Goal: Task Accomplishment & Management: Complete application form

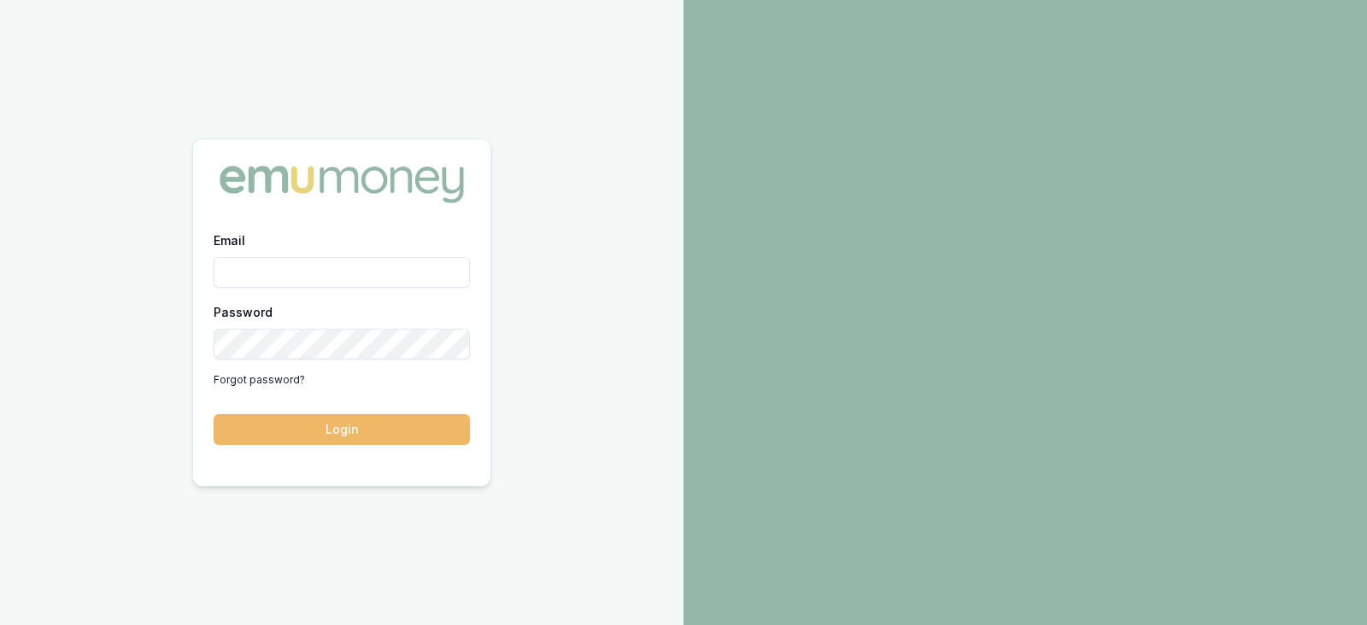
type input "laura.lamicela@emumoney.com.au"
click at [381, 436] on button "Login" at bounding box center [342, 429] width 256 height 31
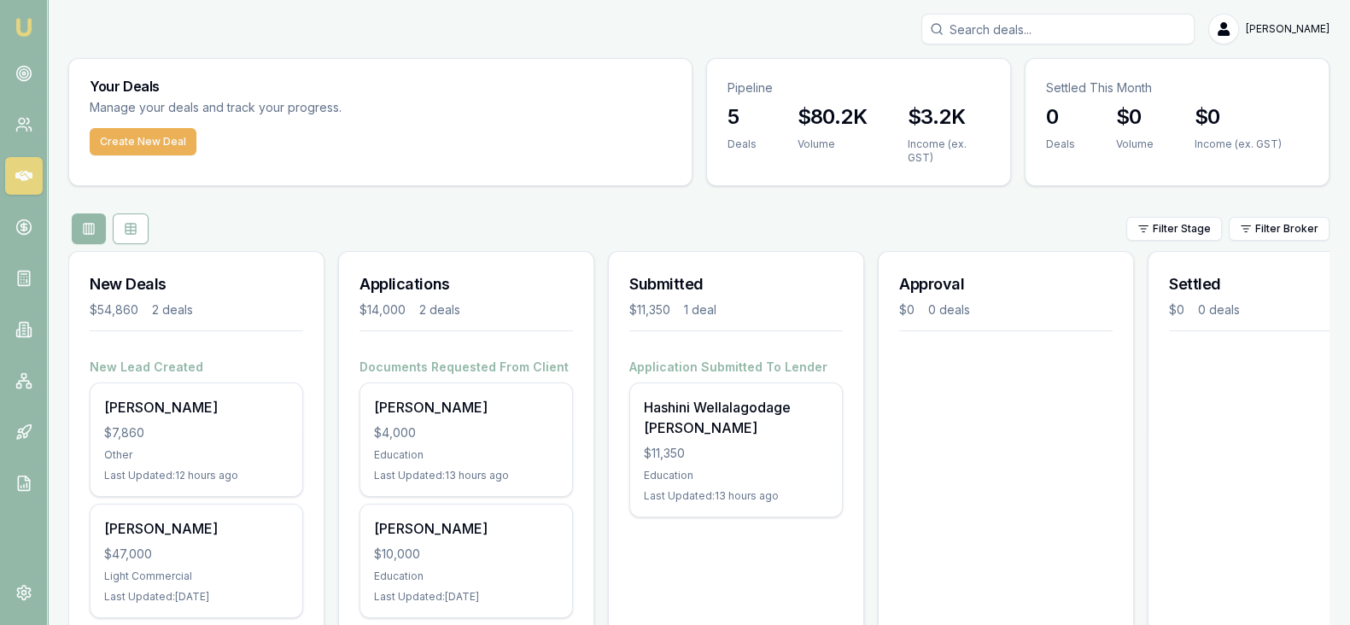
scroll to position [71, 0]
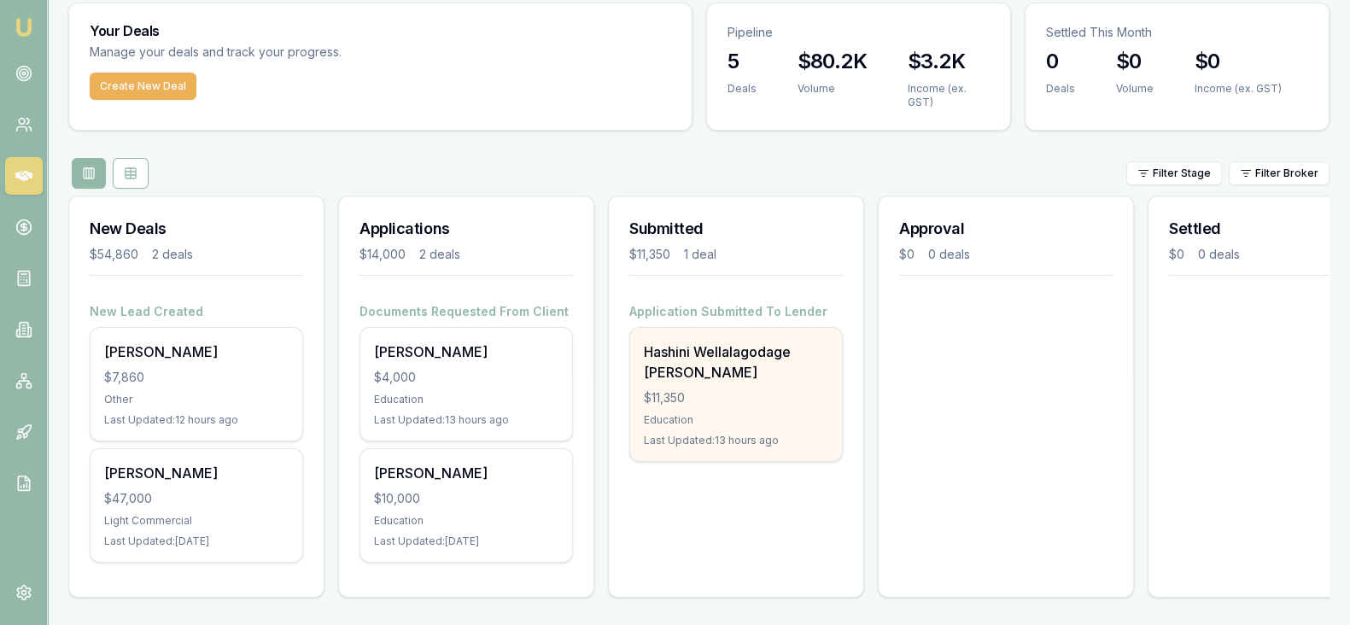
click at [724, 389] on div "$11,350" at bounding box center [736, 397] width 184 height 17
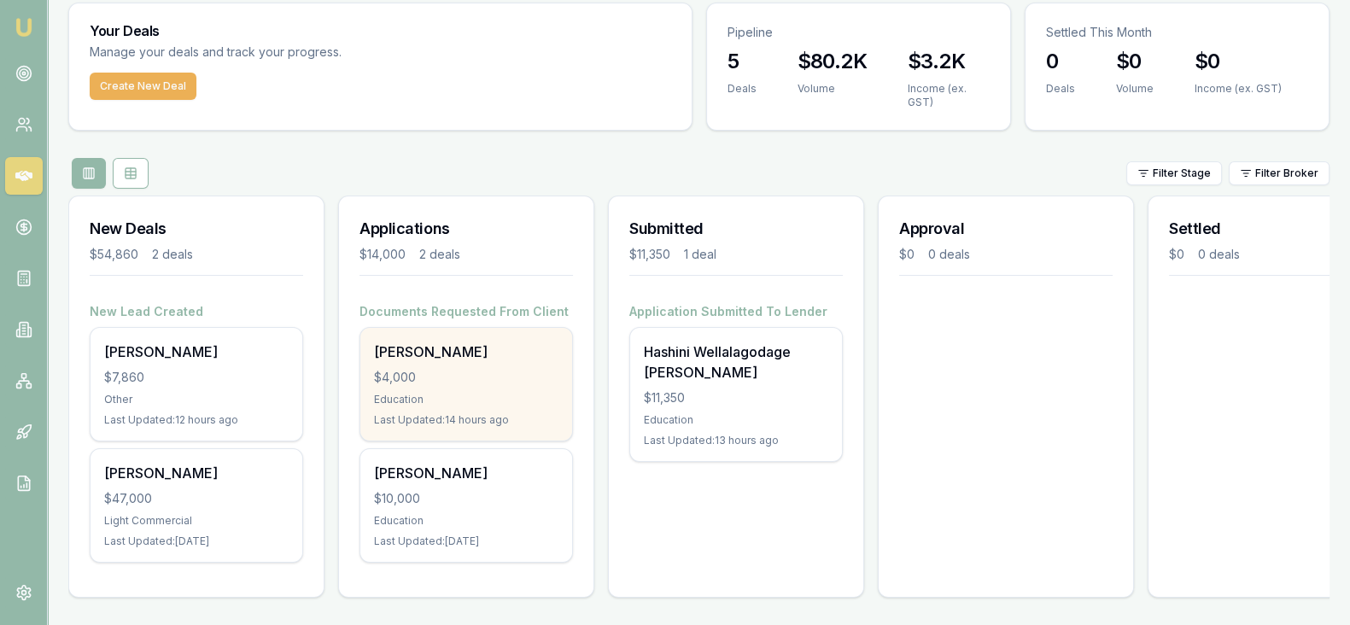
click at [486, 369] on div "$4,000" at bounding box center [466, 377] width 184 height 17
click at [510, 351] on div "Chaturi Wathugedara $4,000 Education Last Updated: 14 hours ago" at bounding box center [466, 384] width 212 height 113
click at [541, 349] on div "Chaturi Wathugedara $4,000 Education Last Updated: 14 hours ago" at bounding box center [466, 384] width 212 height 113
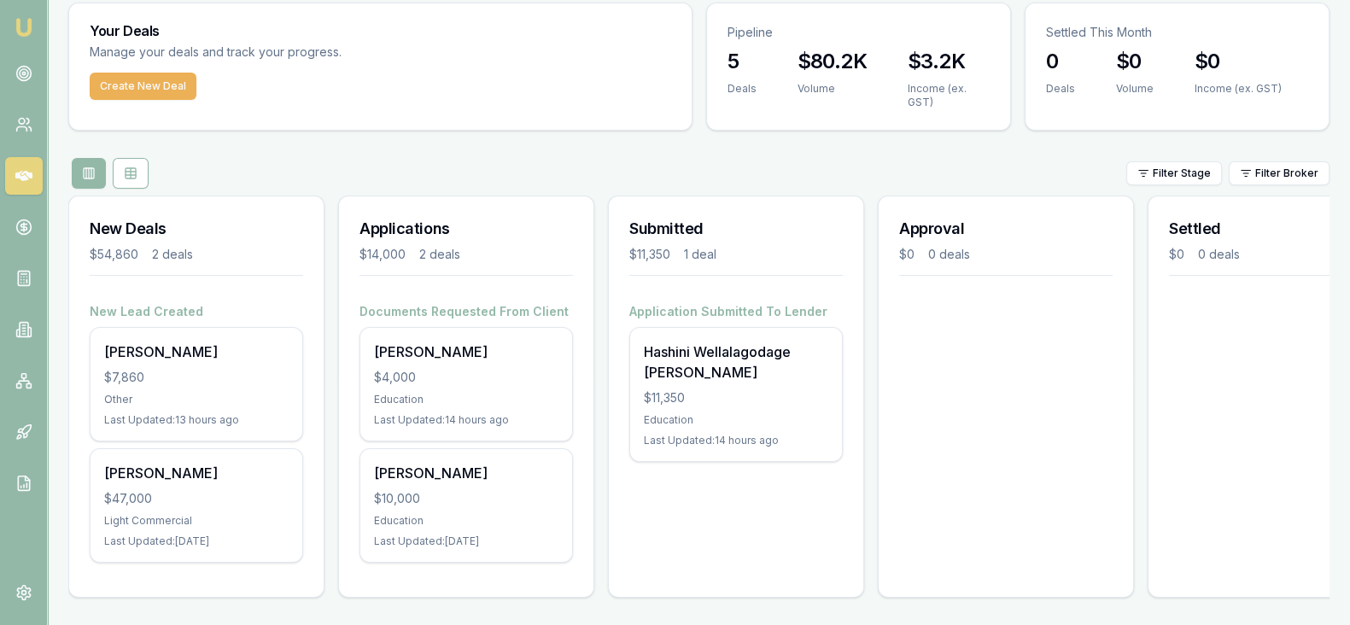
scroll to position [0, 0]
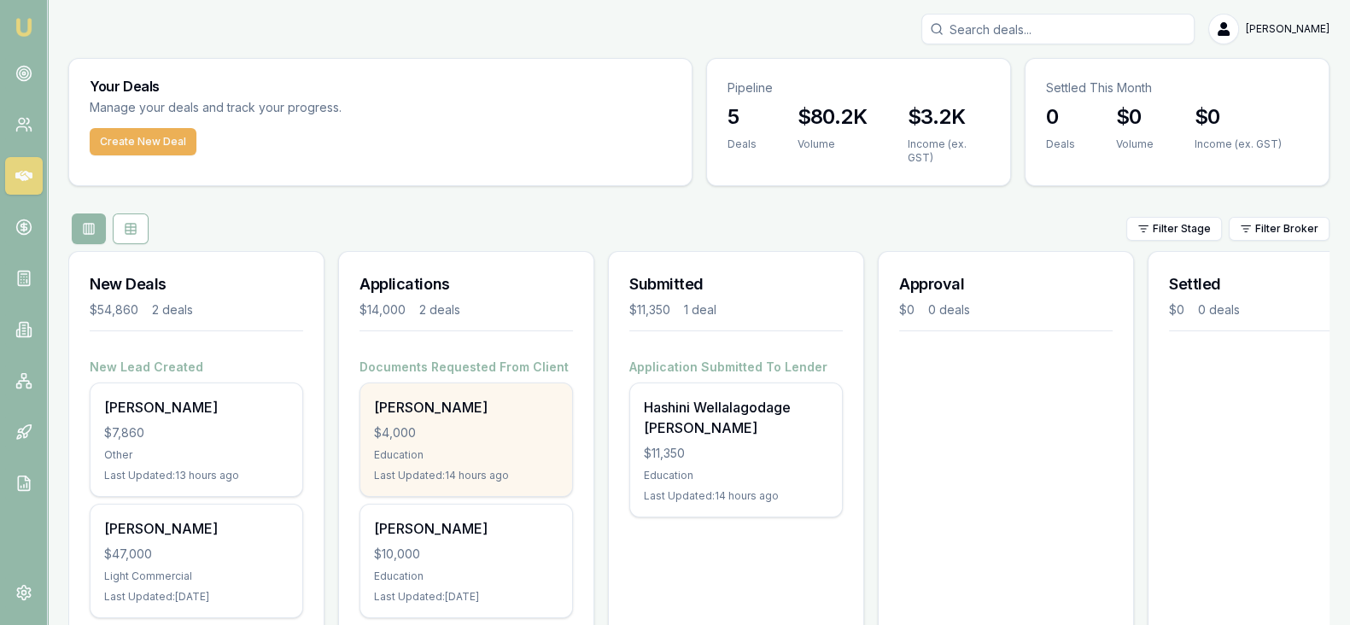
click at [519, 409] on div "[PERSON_NAME]" at bounding box center [466, 407] width 184 height 20
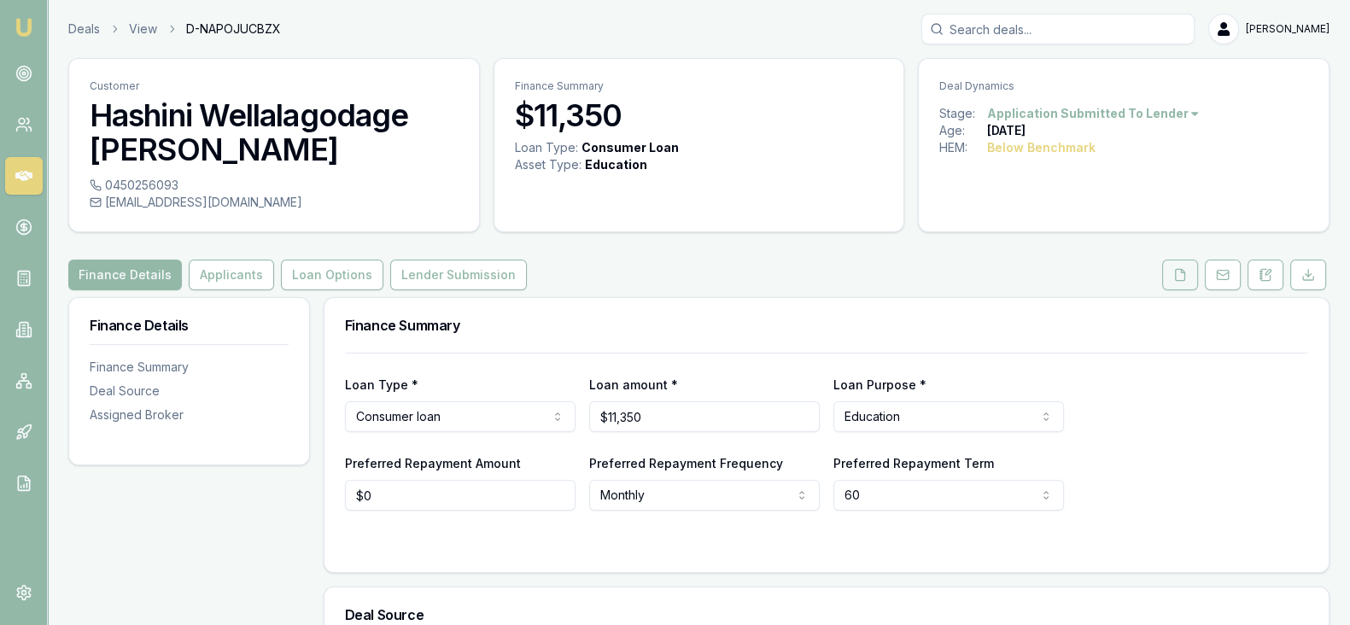
click at [1176, 285] on button at bounding box center [1180, 275] width 36 height 31
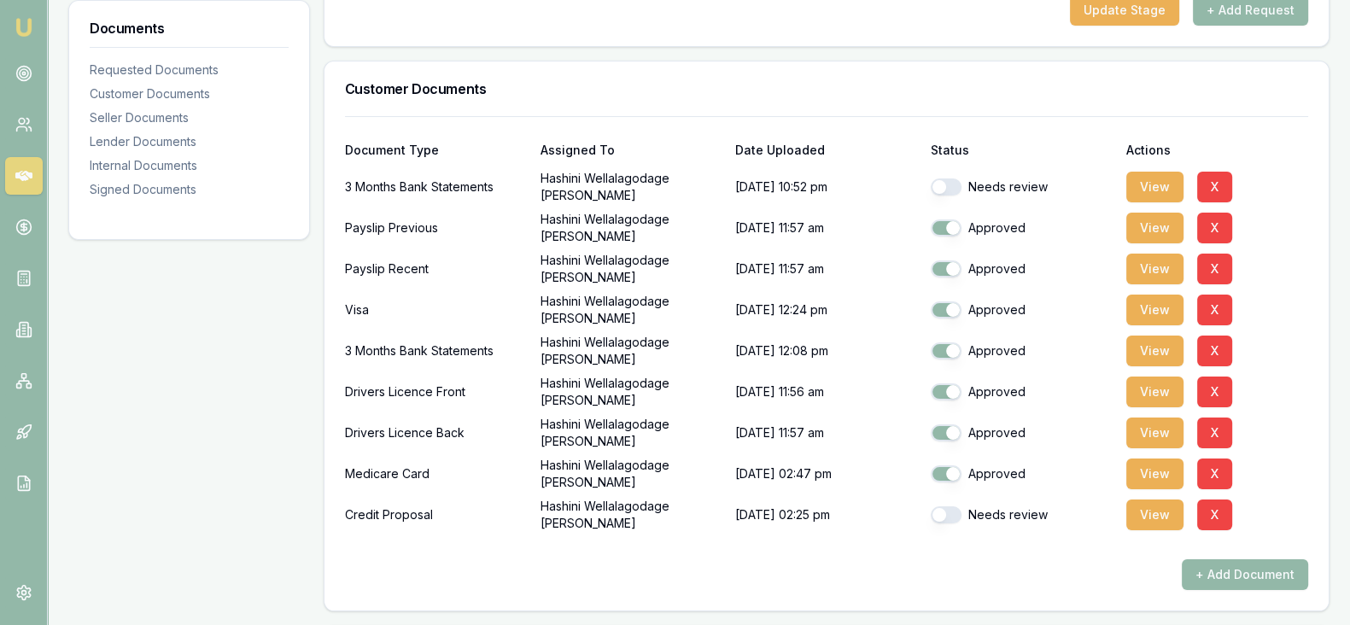
scroll to position [390, 0]
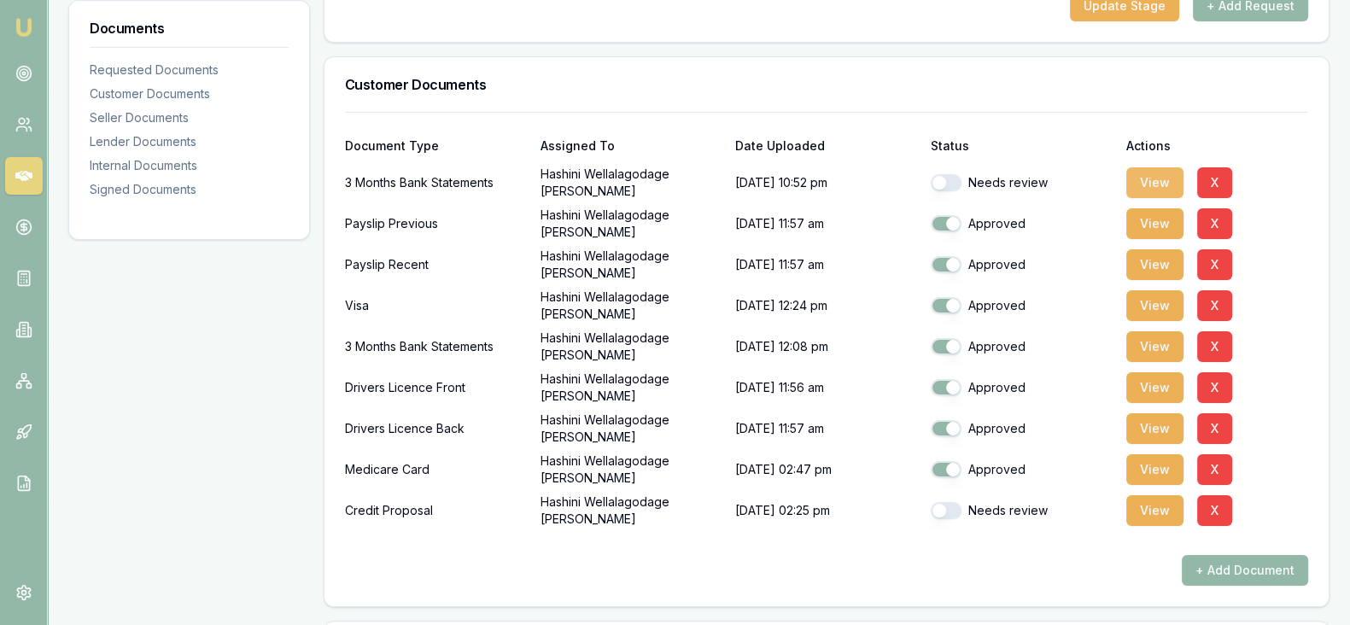
click at [1164, 179] on button "View" at bounding box center [1155, 182] width 57 height 31
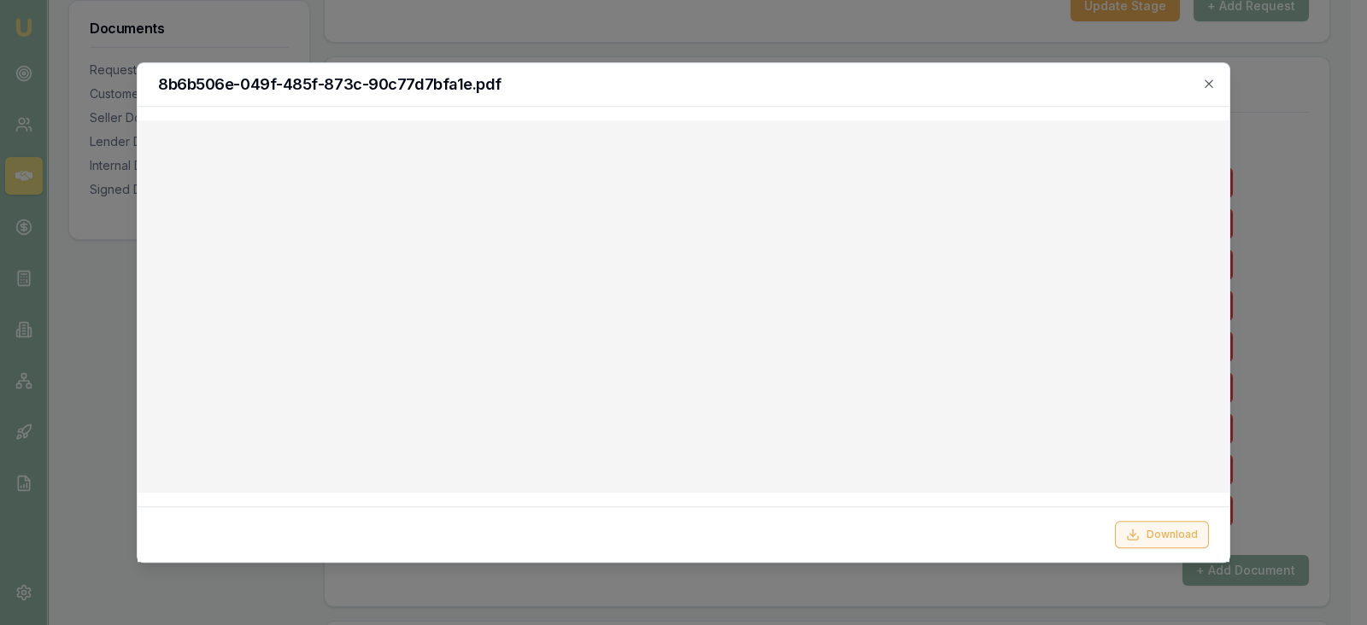
click at [1175, 536] on button "Download" at bounding box center [1162, 534] width 94 height 27
click at [1209, 79] on icon "button" at bounding box center [1209, 84] width 14 height 14
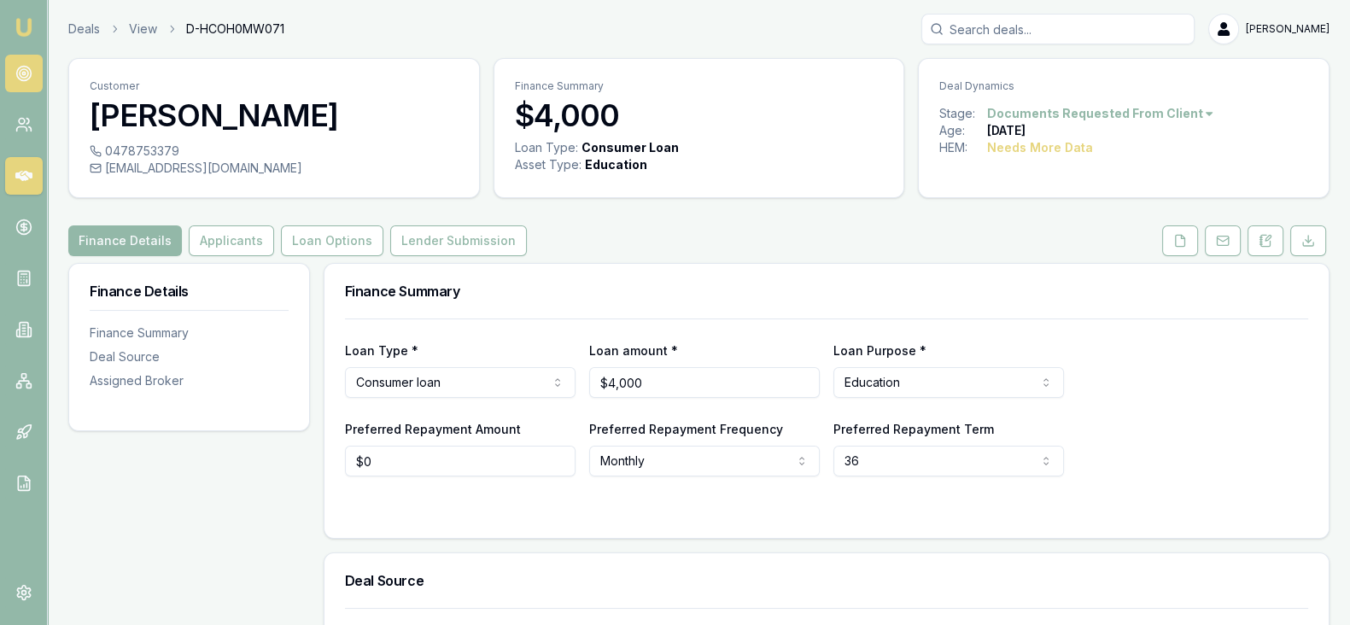
click at [21, 69] on circle at bounding box center [24, 73] width 9 height 9
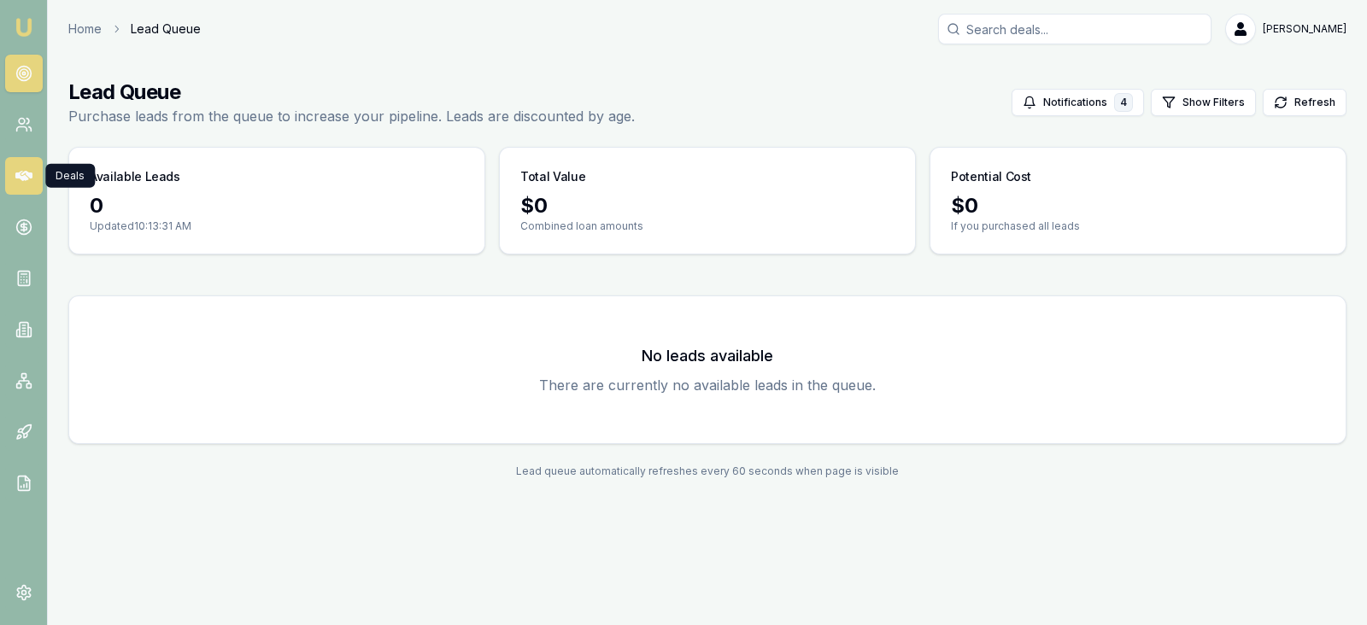
click at [17, 158] on link at bounding box center [24, 176] width 38 height 38
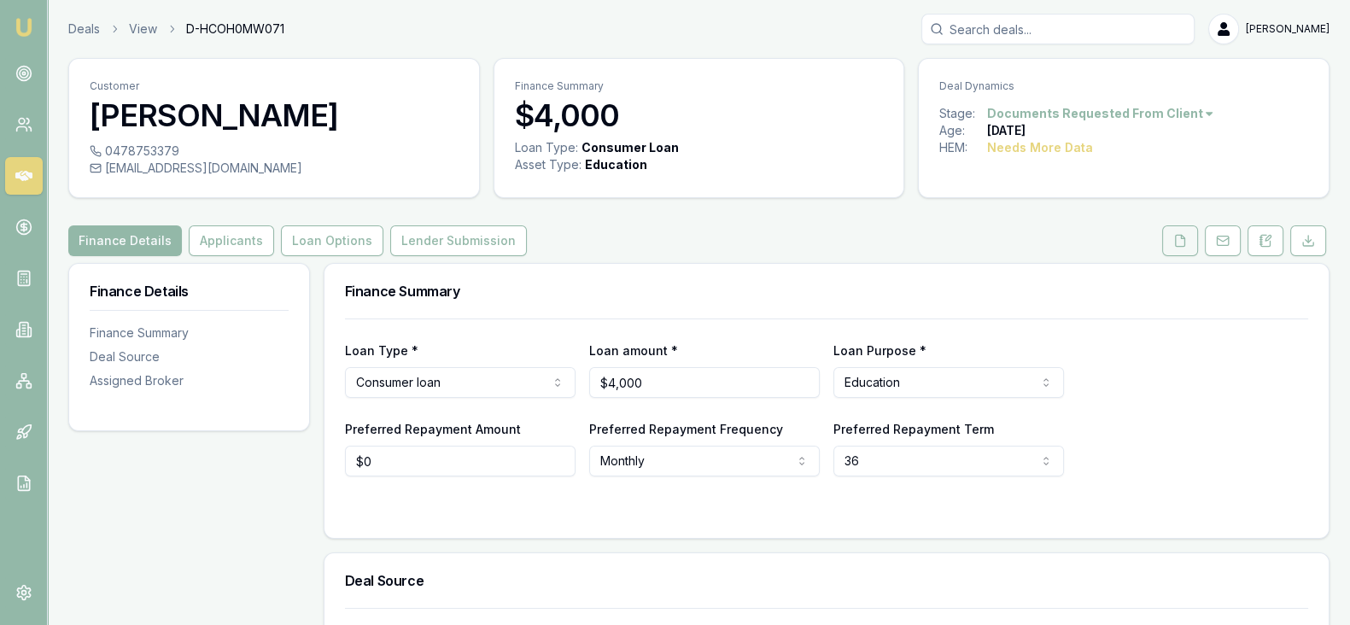
click at [1166, 242] on button at bounding box center [1180, 240] width 36 height 31
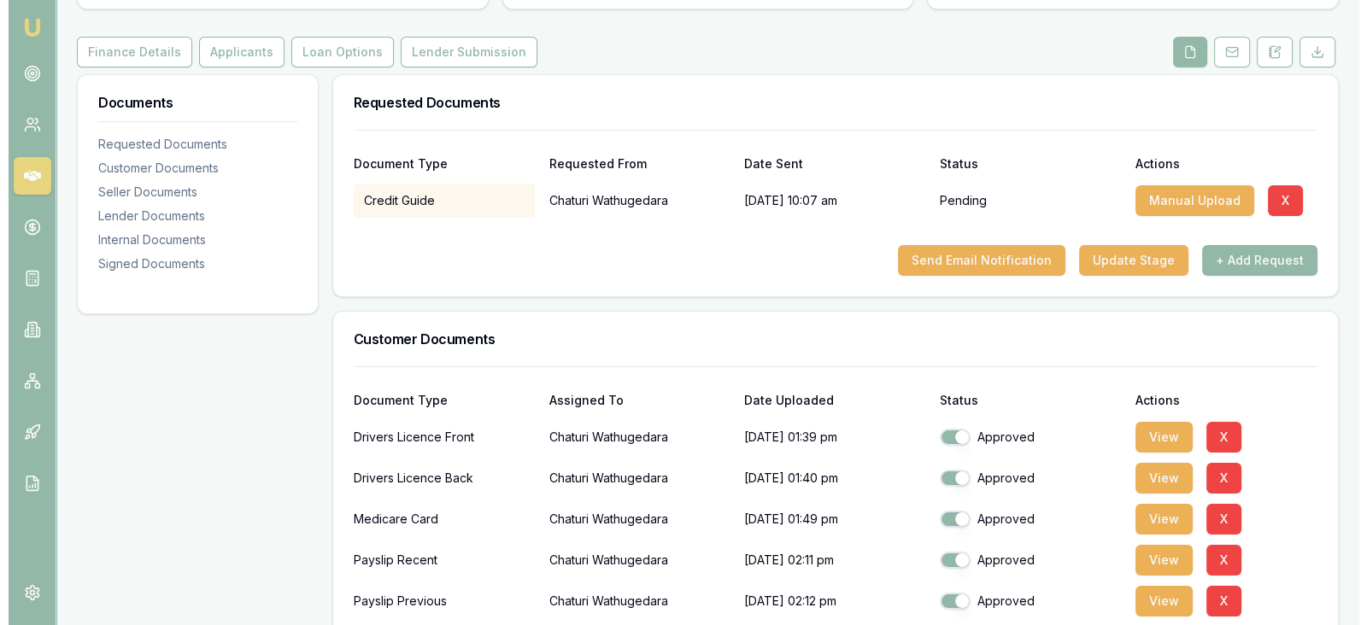
scroll to position [185, 0]
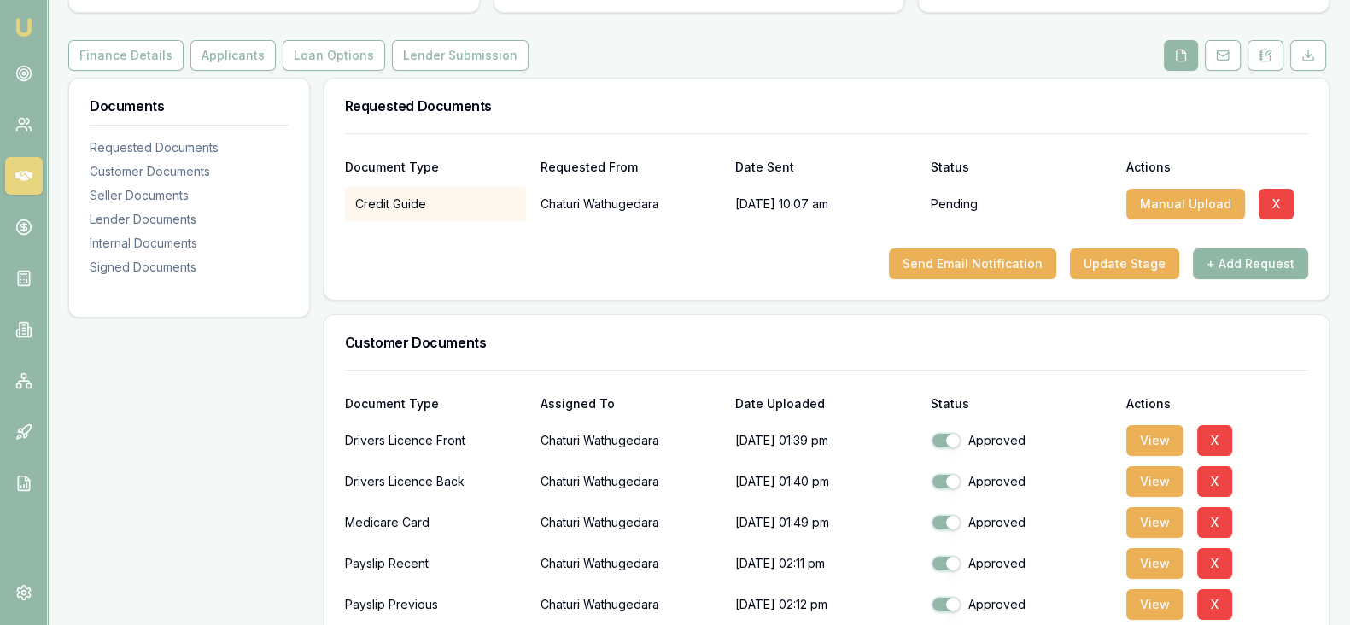
click at [1243, 266] on button "+ Add Request" at bounding box center [1250, 264] width 115 height 31
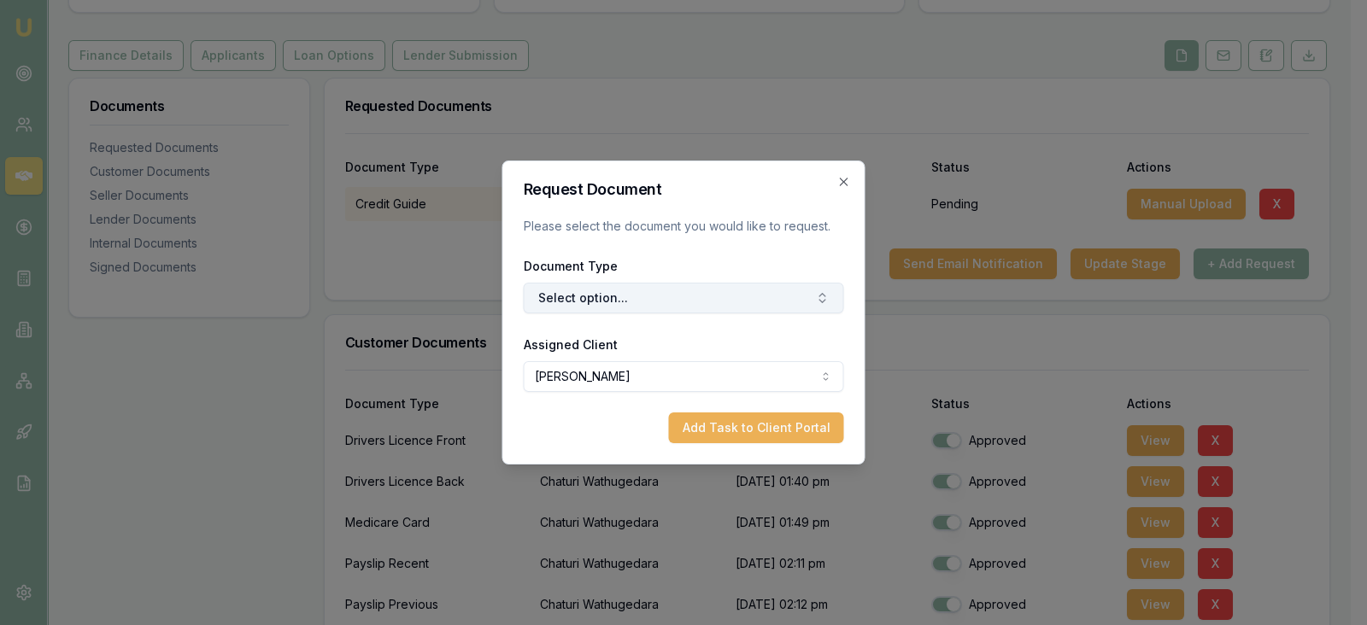
click at [785, 298] on button "Select option..." at bounding box center [684, 298] width 320 height 31
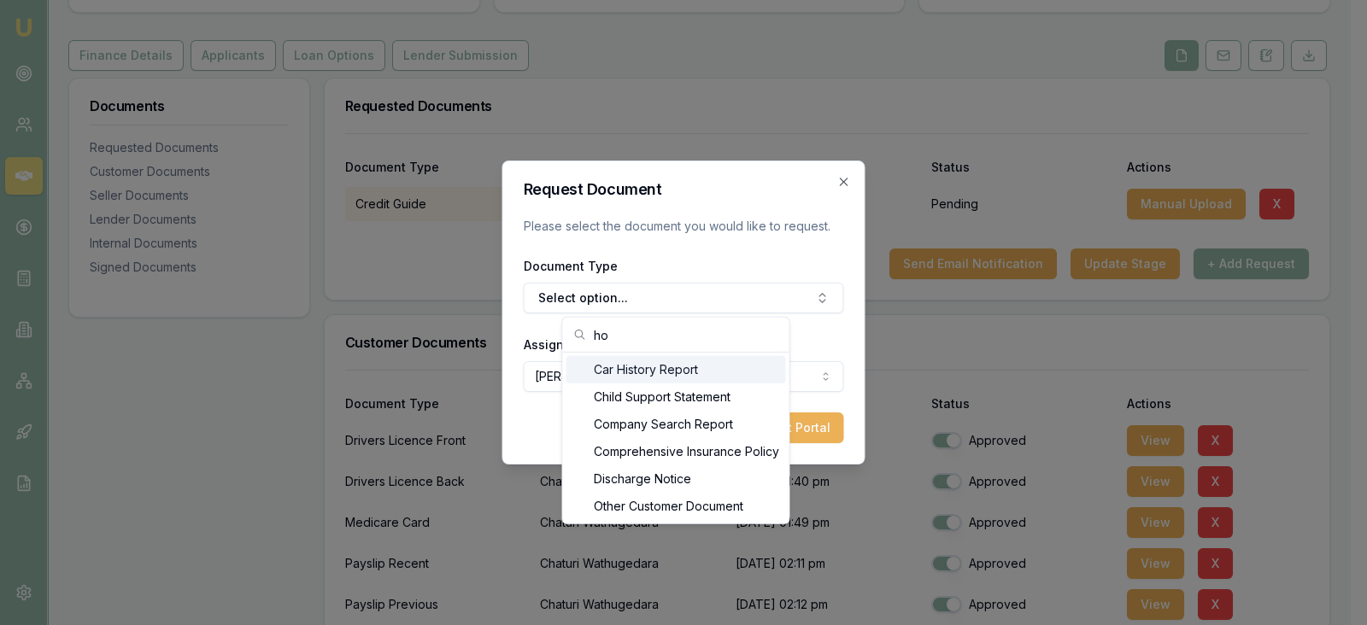
type input "h"
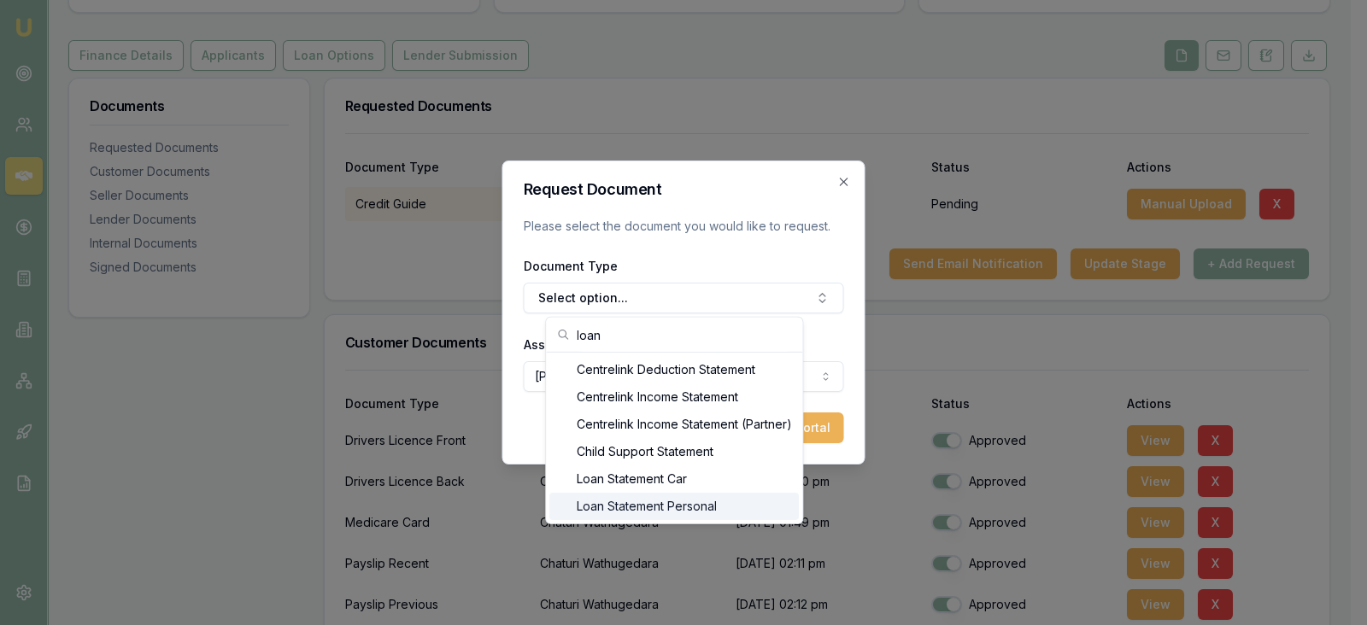
type input "loan"
click at [722, 506] on div "Loan Statement Personal" at bounding box center [673, 506] width 249 height 27
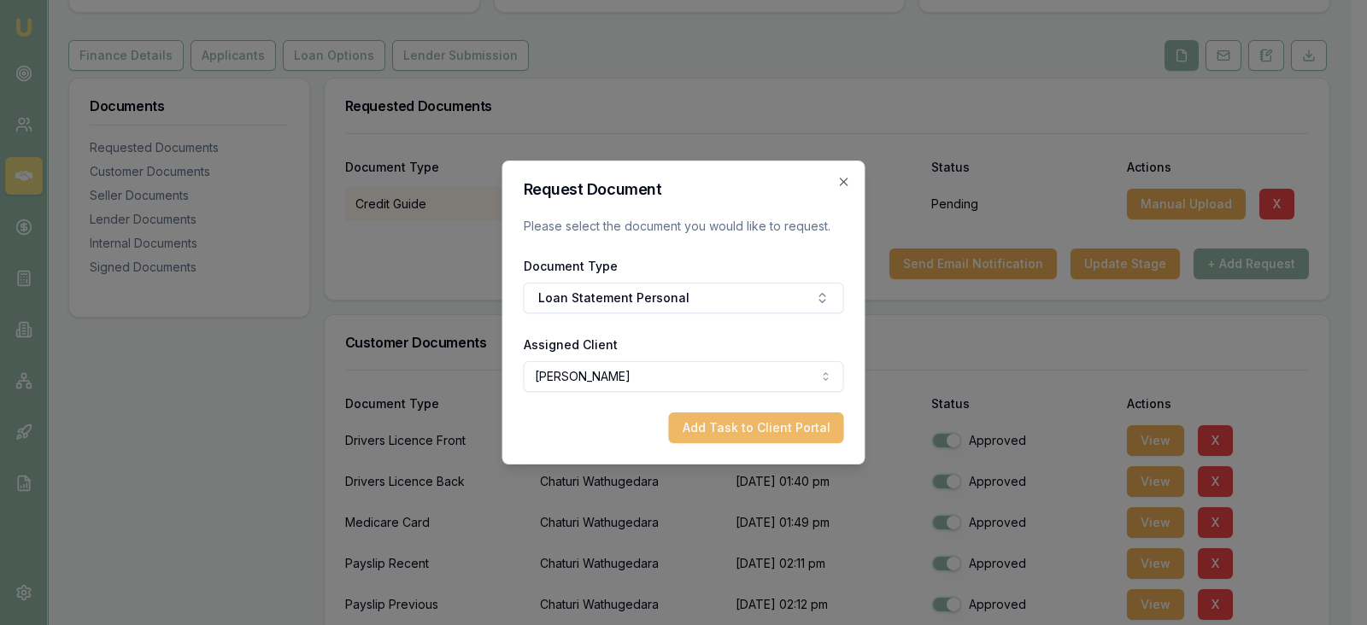
click at [748, 426] on button "Add Task to Client Portal" at bounding box center [756, 428] width 175 height 31
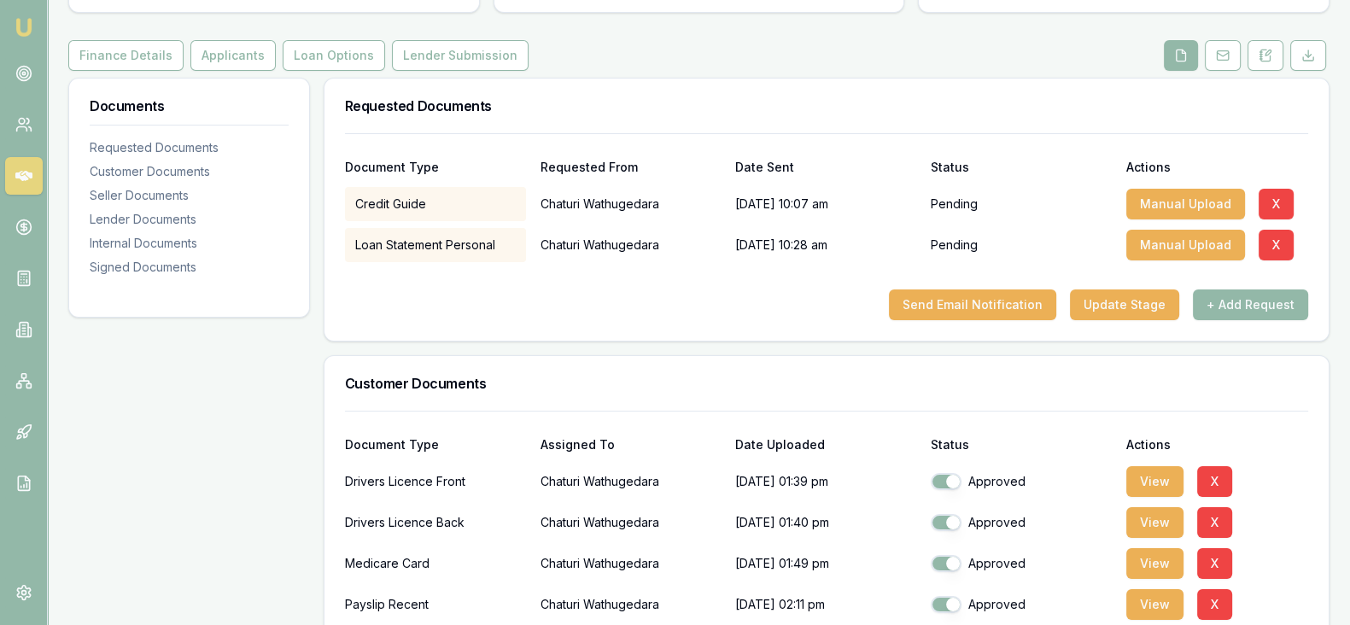
click at [747, 296] on div "Send Email Notification Update Stage + Add Request" at bounding box center [826, 305] width 963 height 31
click at [1243, 301] on button "+ Add Request" at bounding box center [1250, 305] width 115 height 31
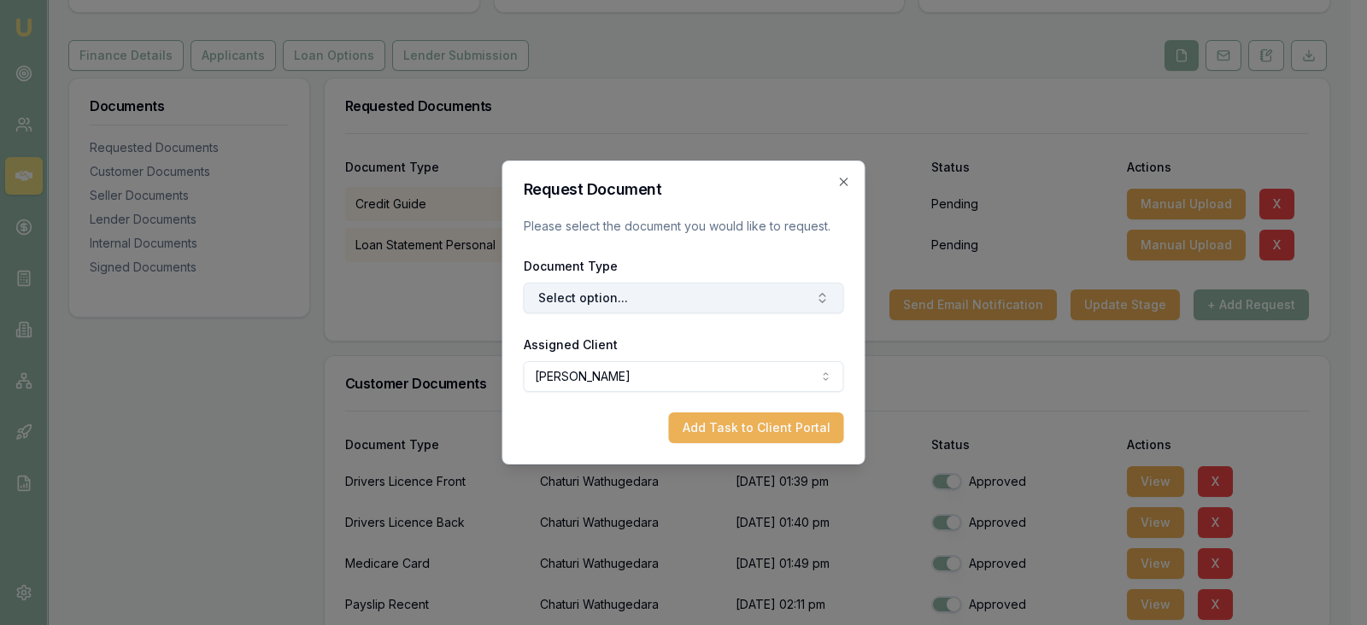
click at [732, 307] on button "Select option..." at bounding box center [684, 298] width 320 height 31
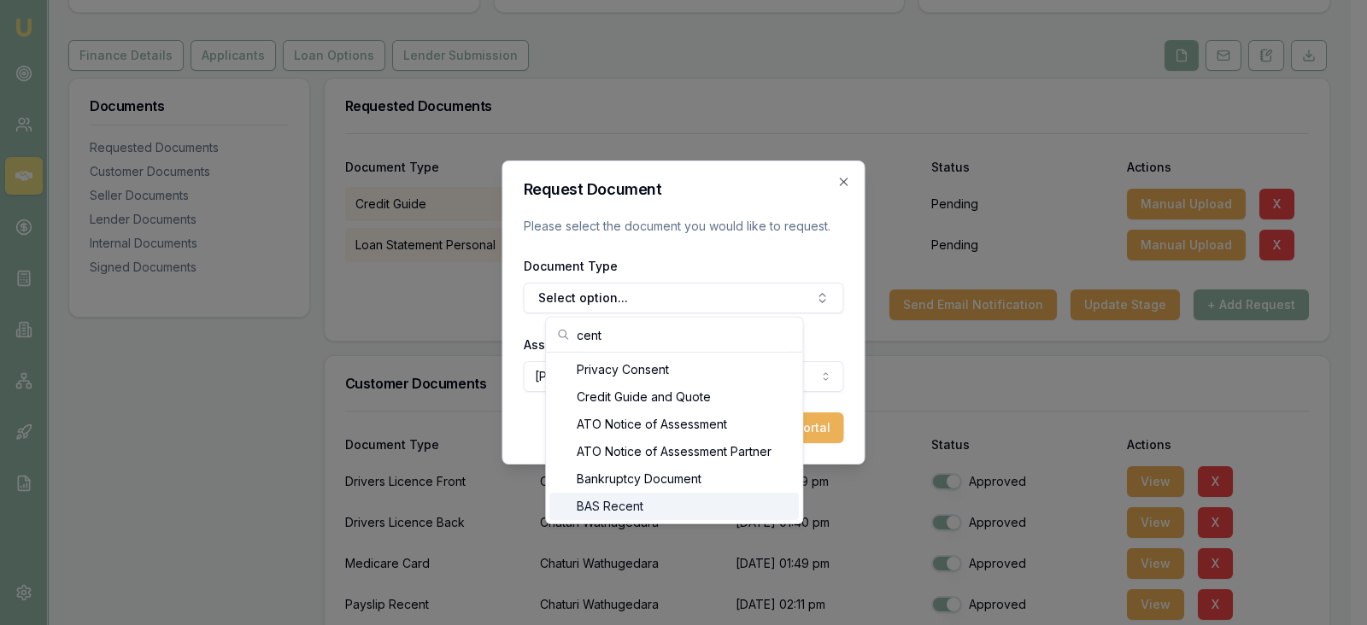
type input "cent"
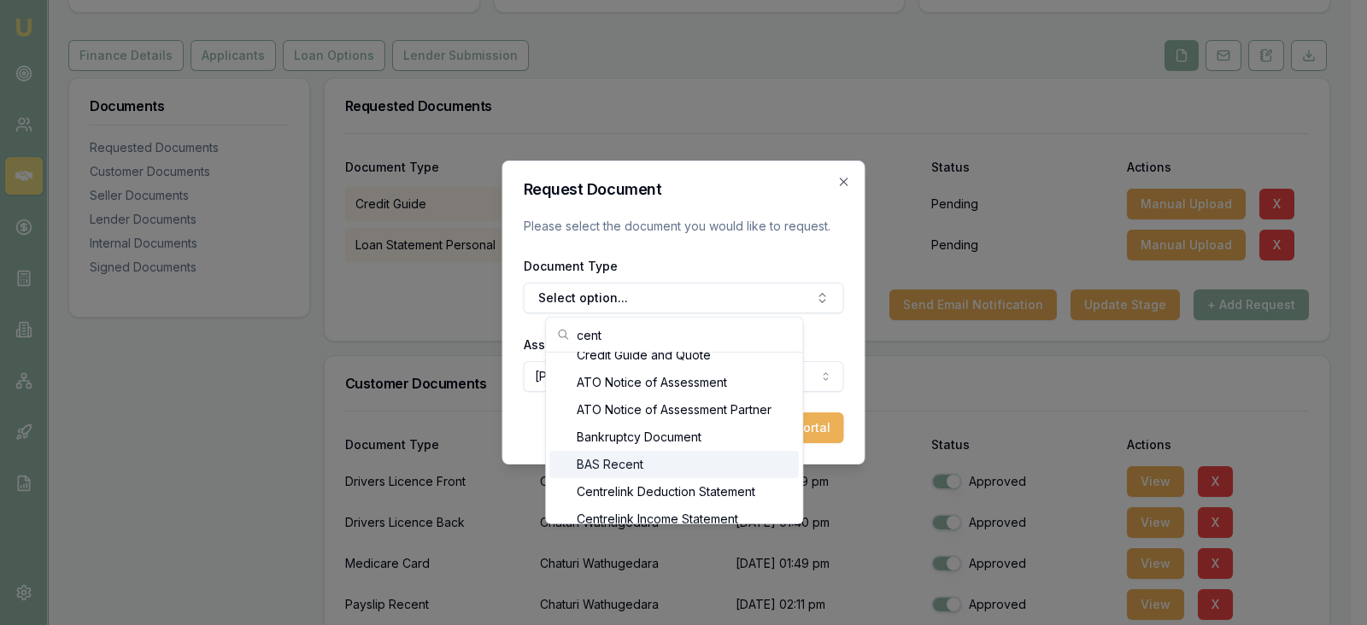
scroll to position [85, 0]
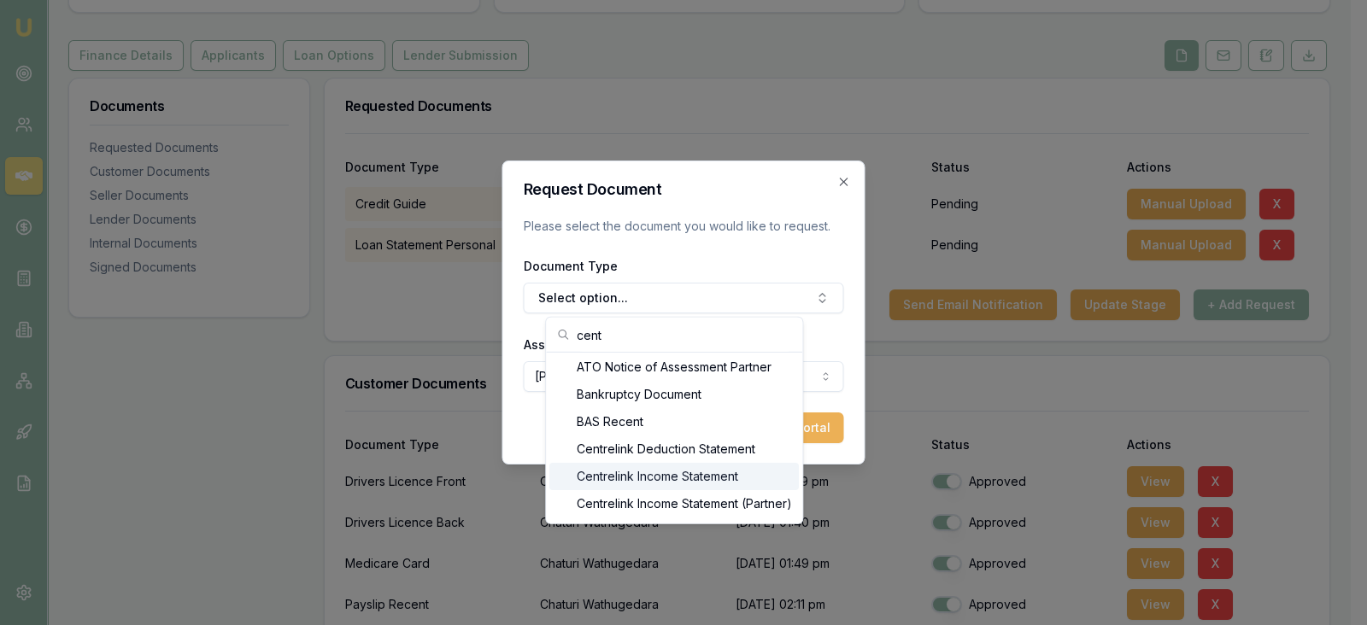
click at [764, 475] on div "Centrelink Income Statement" at bounding box center [673, 476] width 249 height 27
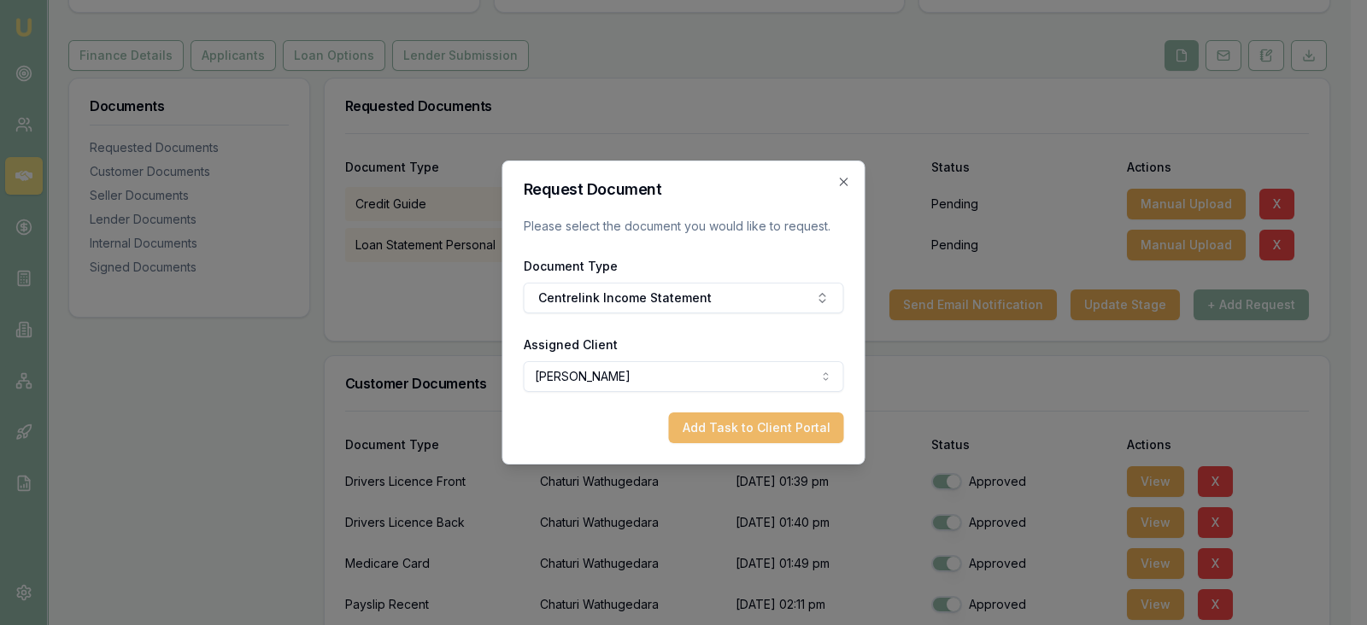
click at [756, 425] on button "Add Task to Client Portal" at bounding box center [756, 428] width 175 height 31
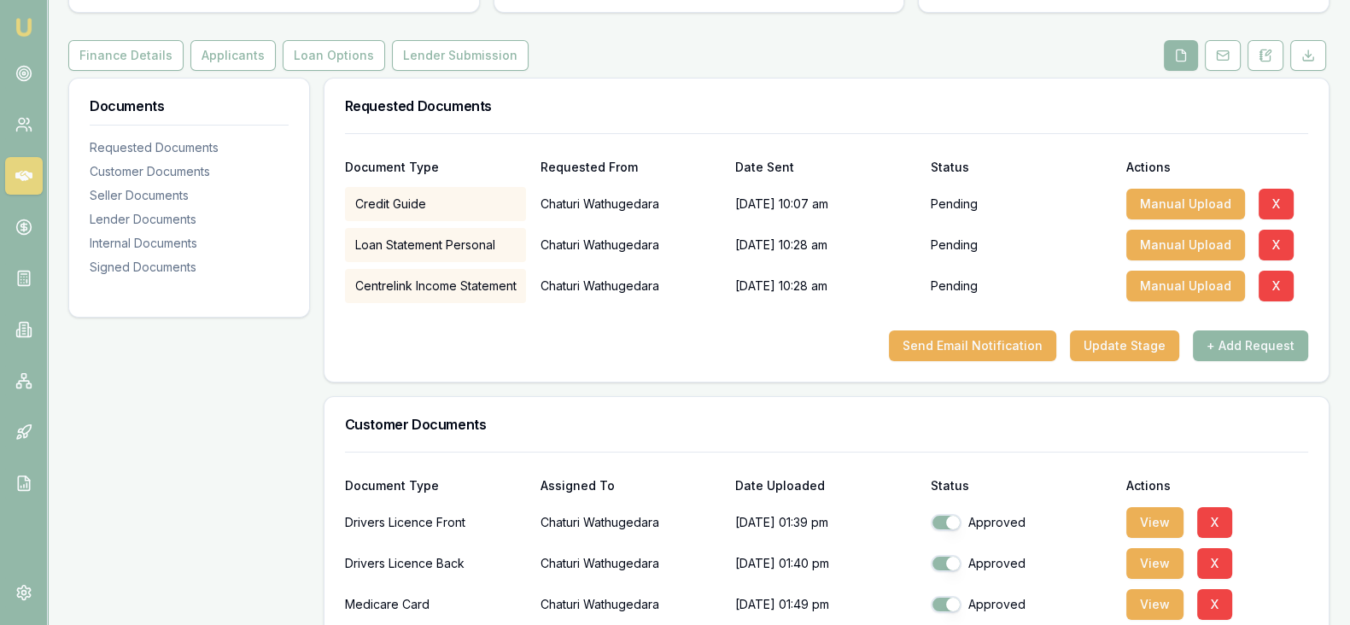
click at [1243, 346] on button "+ Add Request" at bounding box center [1250, 346] width 115 height 31
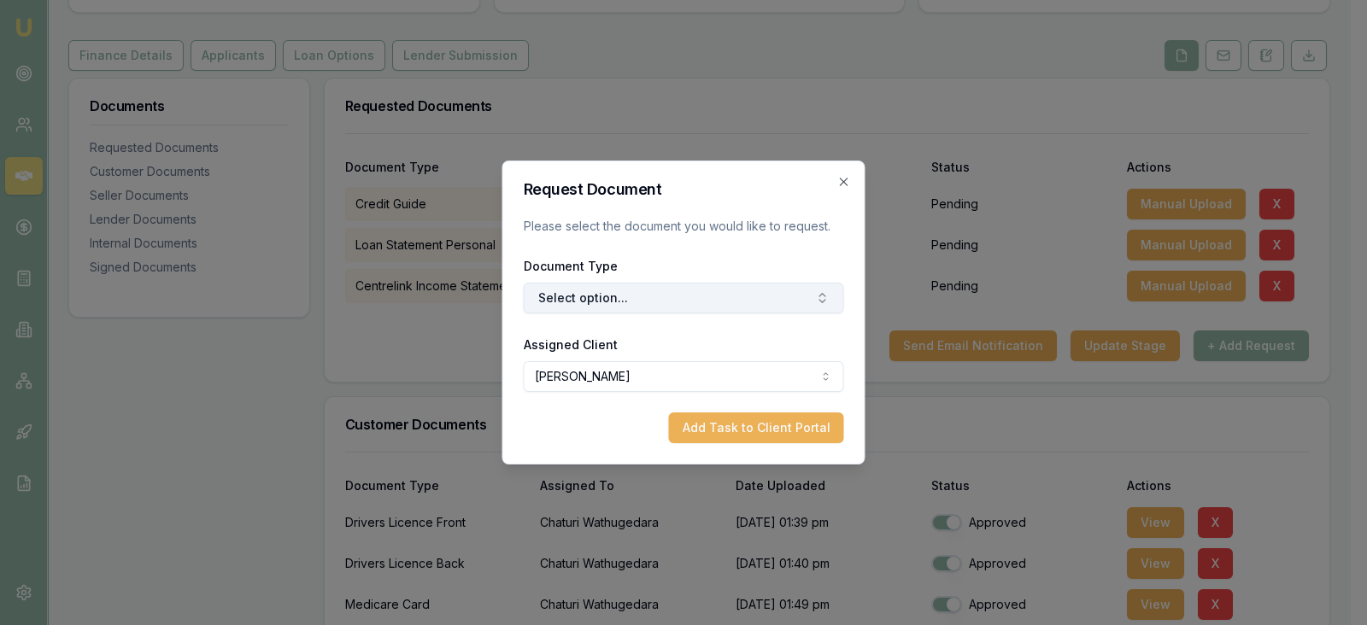
click at [726, 302] on button "Select option..." at bounding box center [684, 298] width 320 height 31
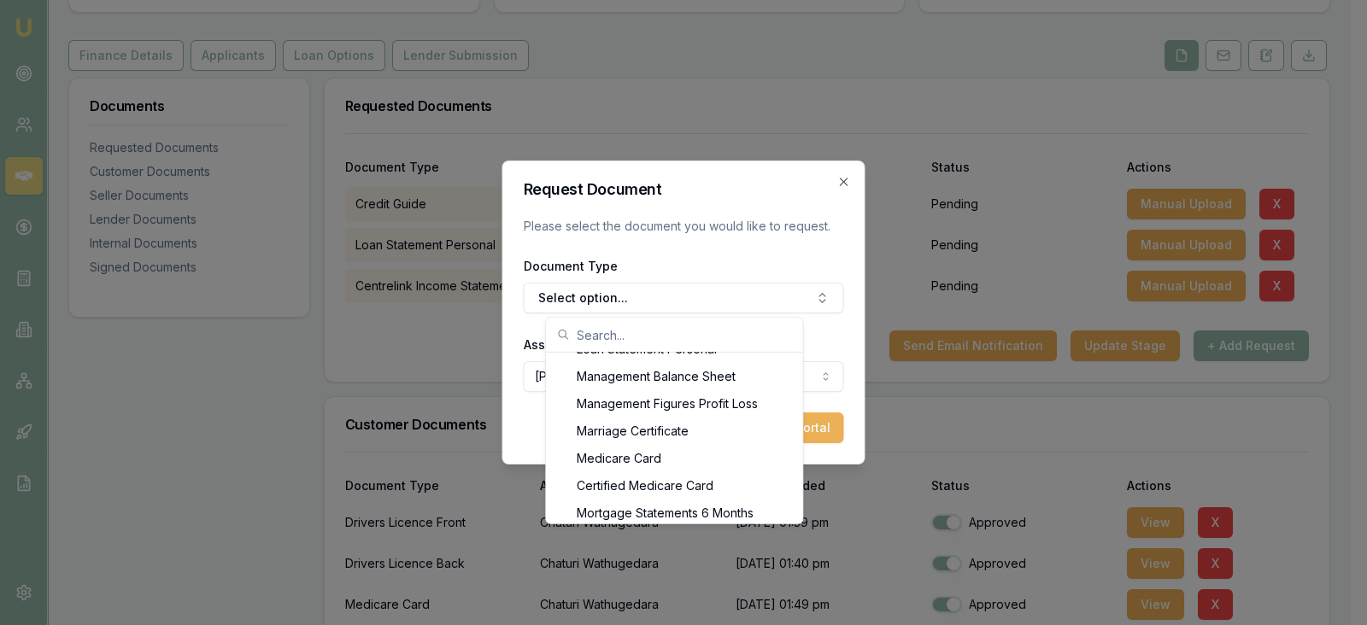
scroll to position [1238, 0]
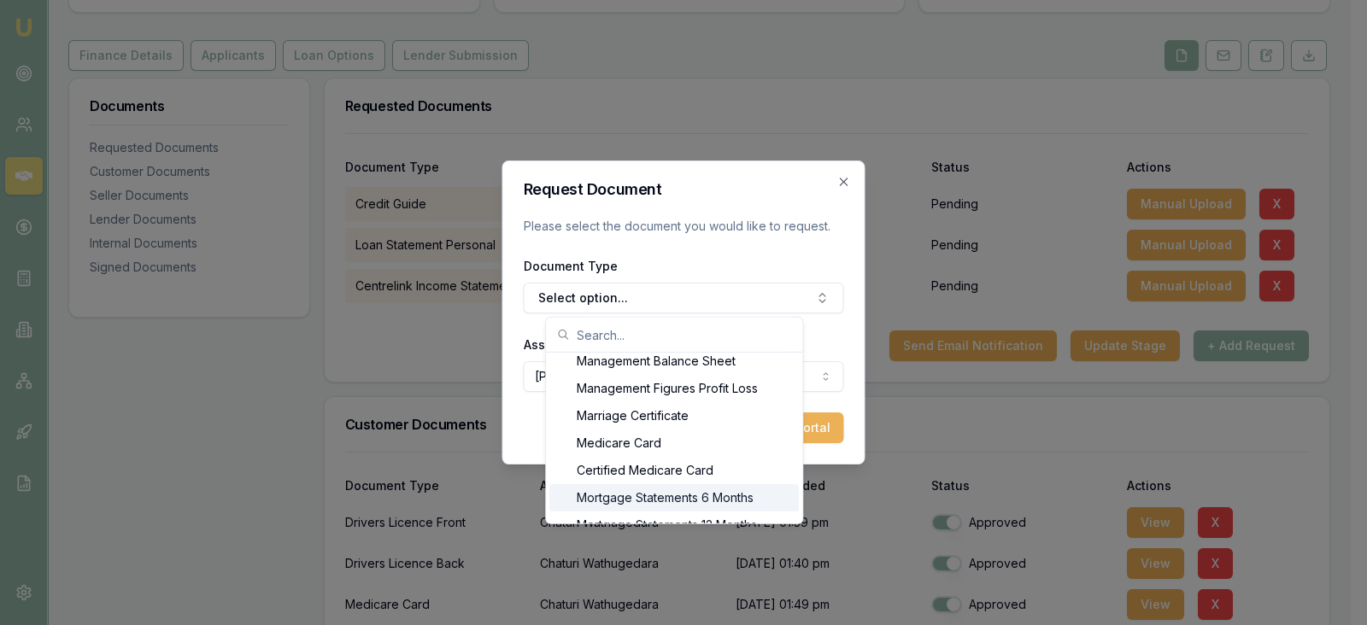
click at [747, 497] on div "Mortgage Statements 6 Months" at bounding box center [673, 497] width 249 height 27
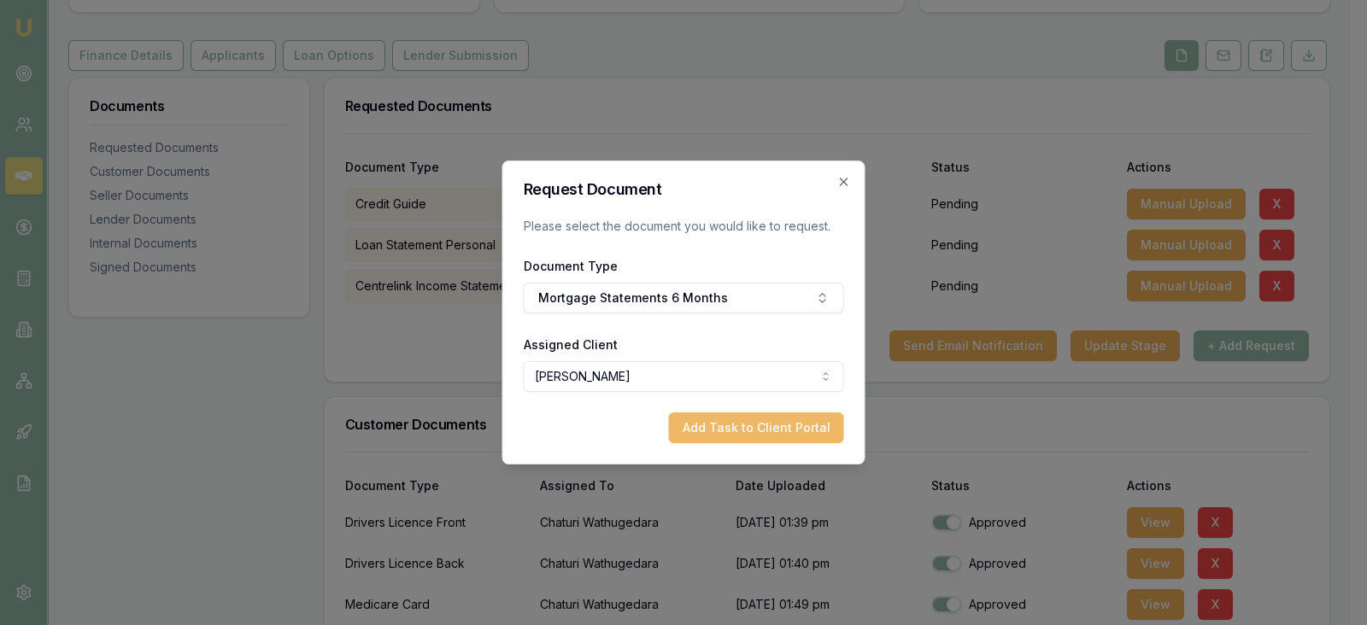
click at [800, 425] on button "Add Task to Client Portal" at bounding box center [756, 428] width 175 height 31
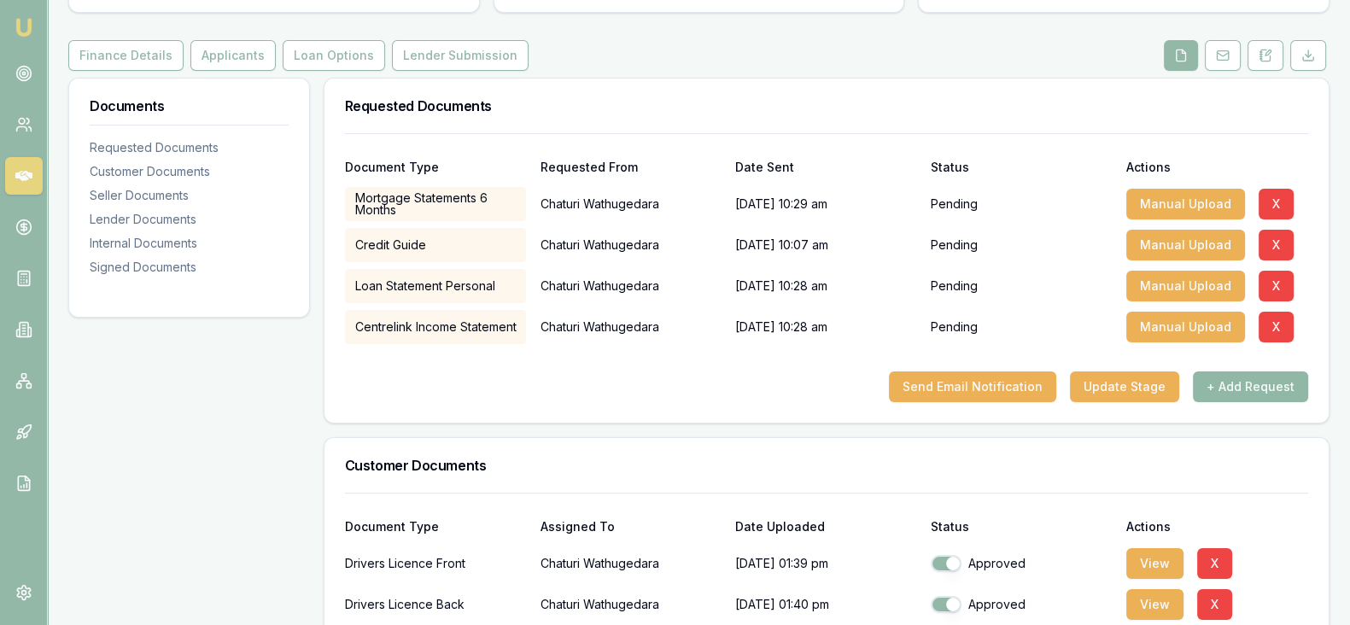
click at [1230, 390] on button "+ Add Request" at bounding box center [1250, 387] width 115 height 31
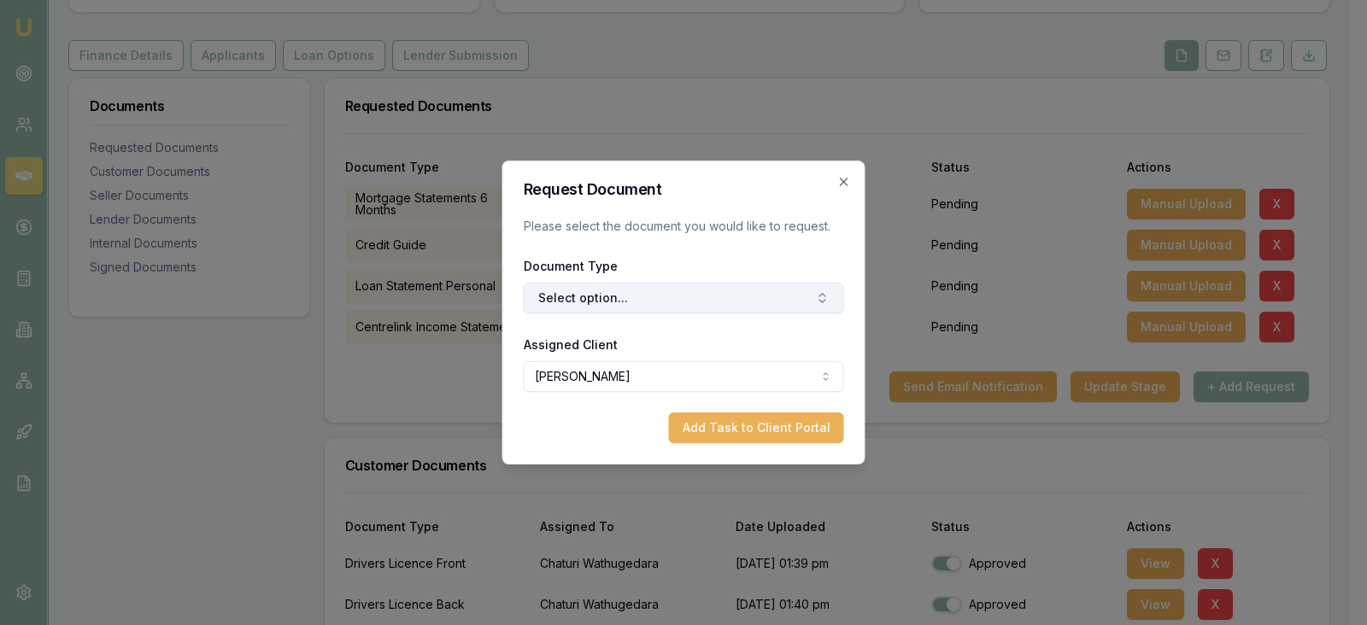
click at [709, 297] on button "Select option..." at bounding box center [684, 298] width 320 height 31
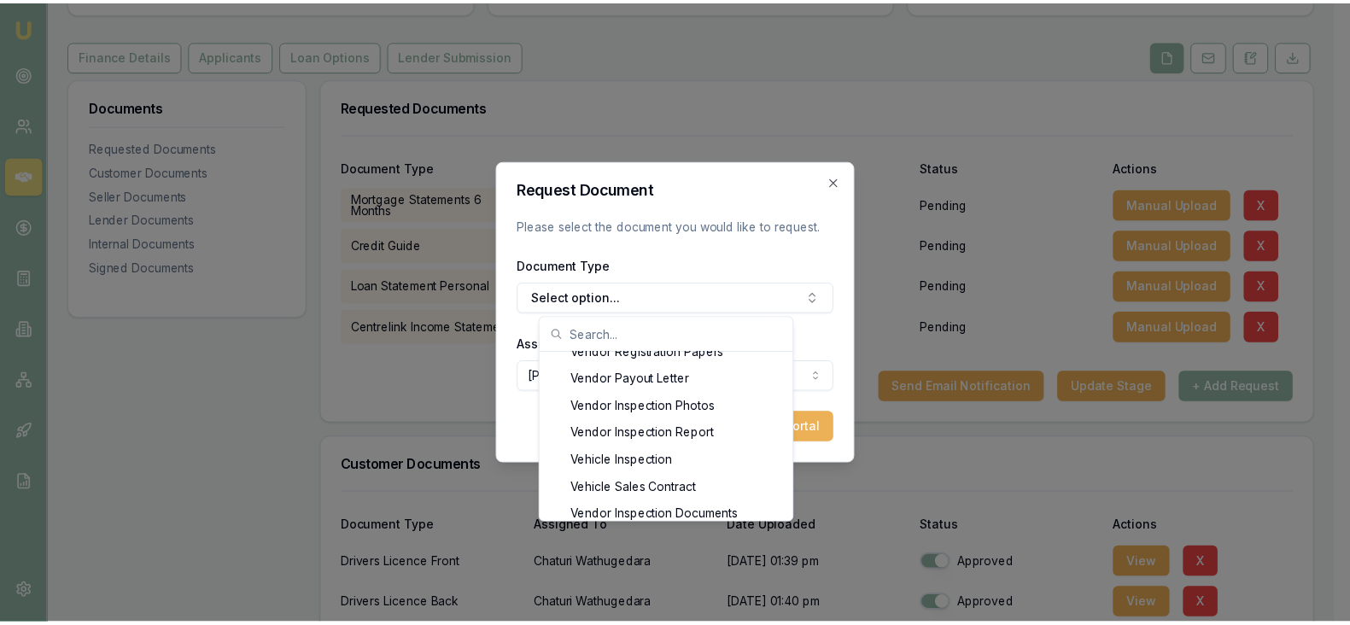
scroll to position [2512, 0]
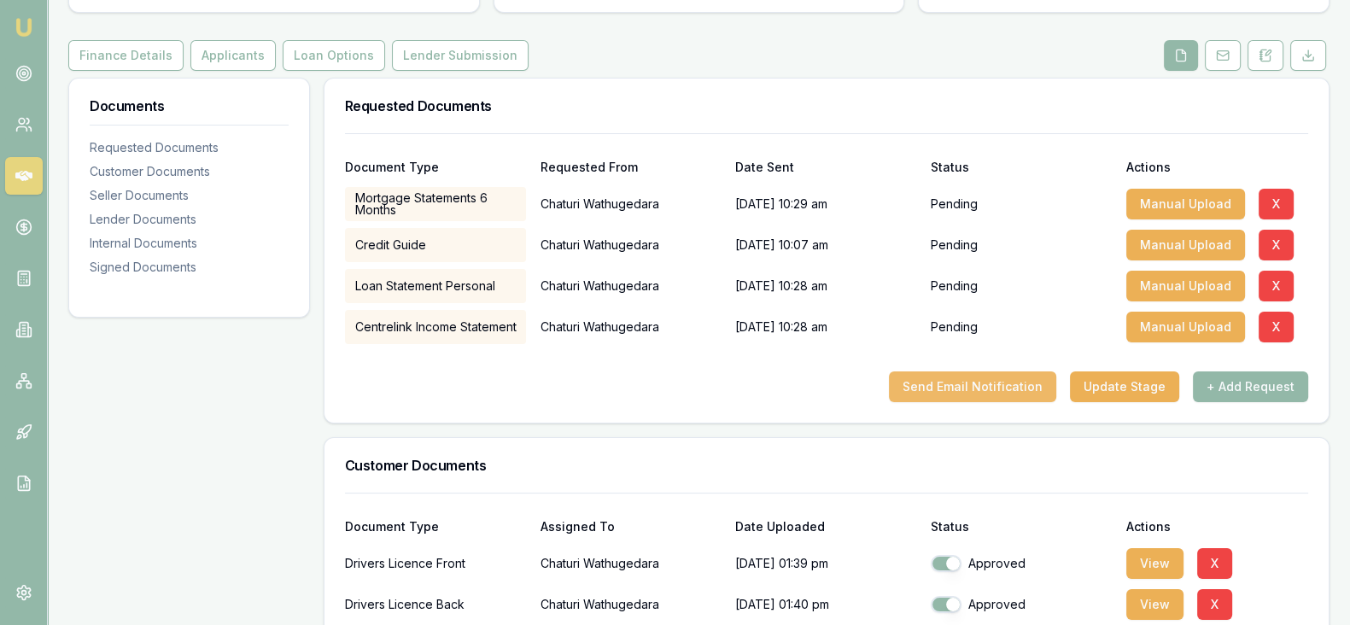
click at [958, 388] on button "Send Email Notification" at bounding box center [972, 387] width 167 height 31
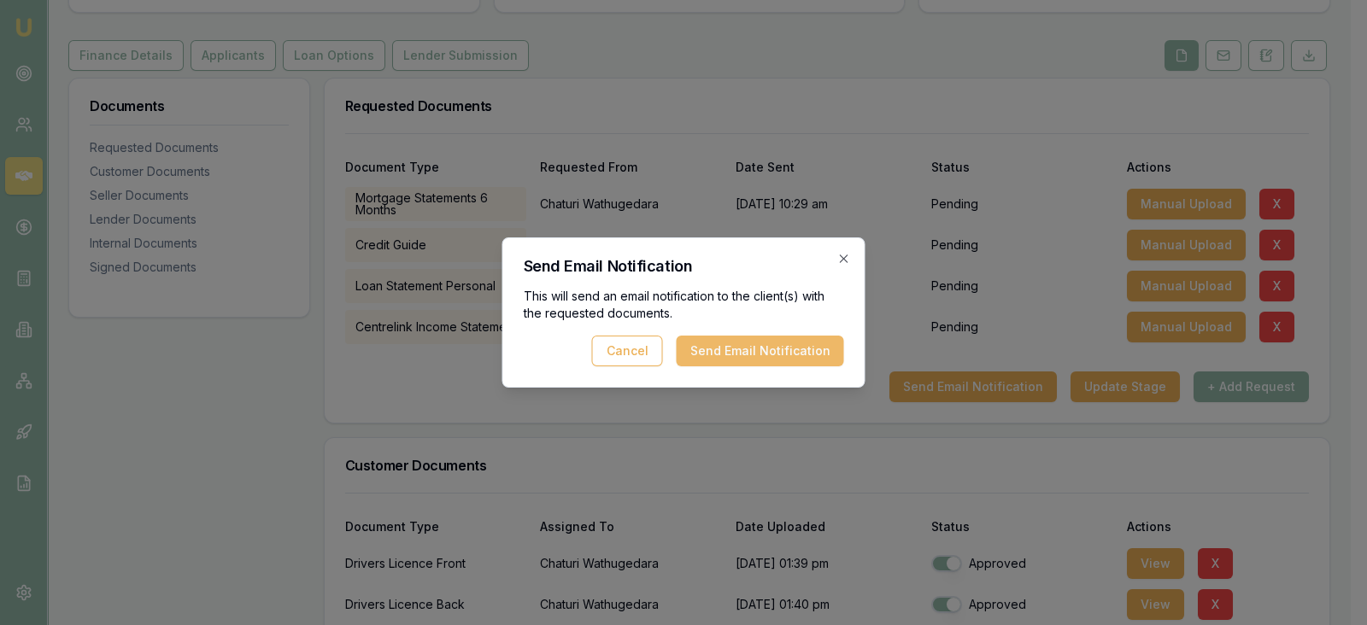
click at [749, 353] on button "Send Email Notification" at bounding box center [759, 351] width 167 height 31
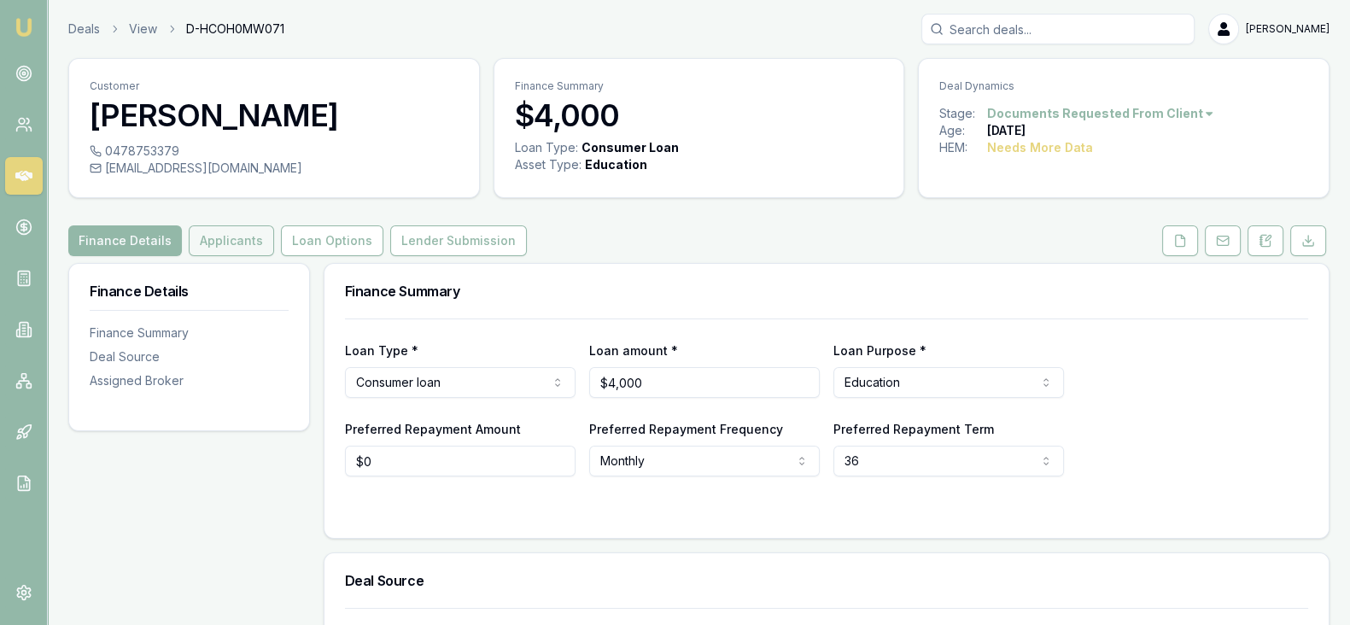
click at [249, 235] on button "Applicants" at bounding box center [231, 240] width 85 height 31
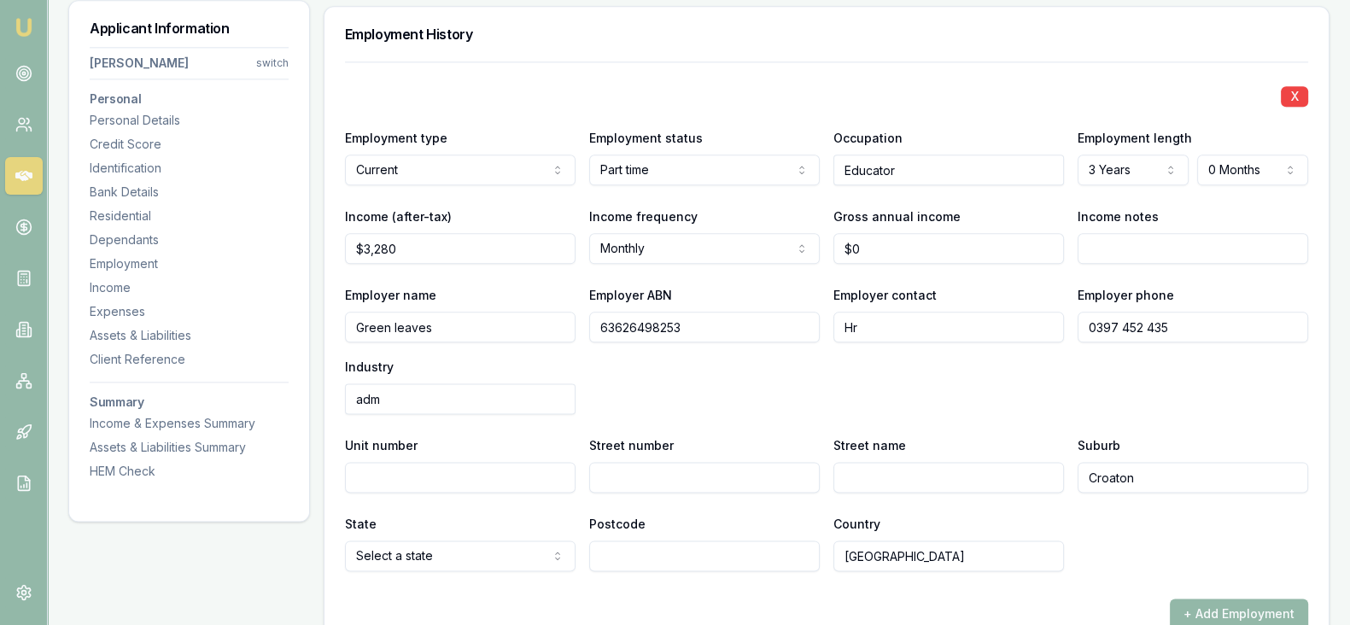
scroll to position [2668, 0]
drag, startPoint x: 452, startPoint y: 325, endPoint x: 327, endPoint y: 319, distance: 124.8
click at [327, 319] on div "X Employment type Current Current Previous Employment status Part time Full tim…" at bounding box center [827, 375] width 1004 height 629
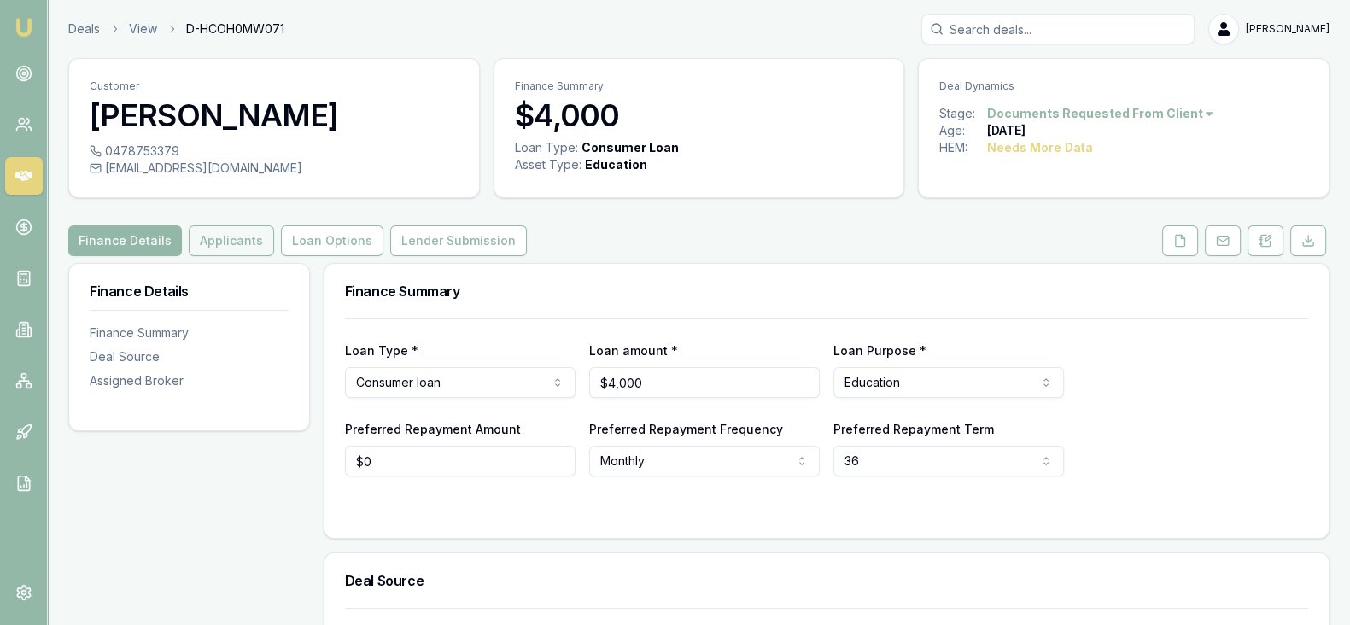
click at [227, 237] on button "Applicants" at bounding box center [231, 240] width 85 height 31
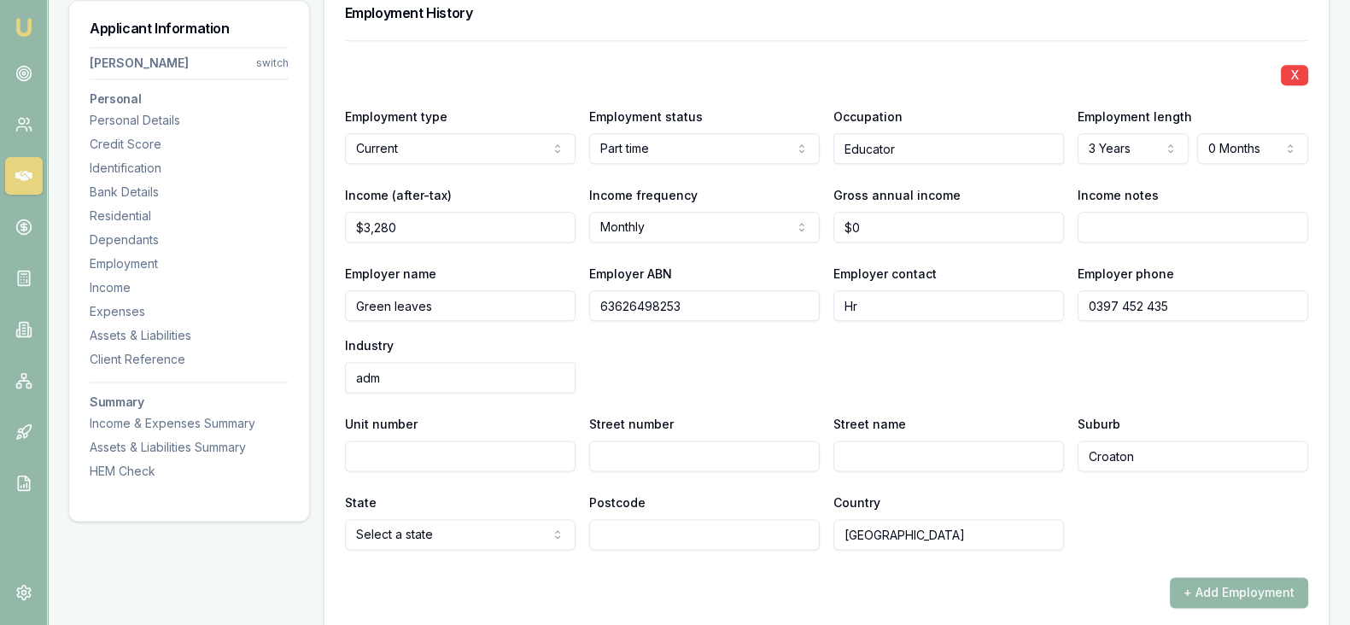
scroll to position [2690, 0]
drag, startPoint x: 1192, startPoint y: 307, endPoint x: 1075, endPoint y: 298, distance: 117.3
click at [1075, 298] on div "Employer name Green leaves Employer ABN 63626498253 Employer contact Hr Employe…" at bounding box center [826, 328] width 963 height 130
click at [612, 460] on input "Street number" at bounding box center [704, 456] width 231 height 31
paste input "2 Design Wy, Kalkallo VIC 3064"
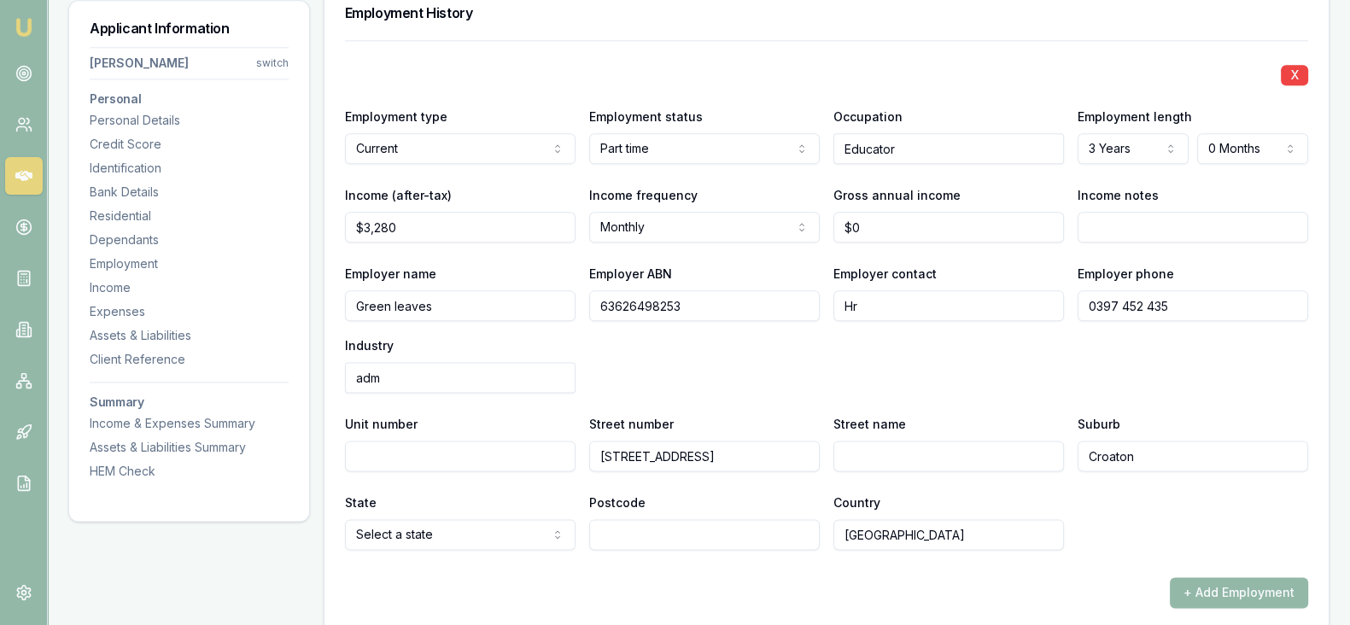
click at [600, 454] on input "2 Design Wy, Kalkallo VIC 3064" at bounding box center [704, 456] width 231 height 31
click at [602, 458] on input "2 Design Wy, Kalkallo VIC 3064" at bounding box center [704, 456] width 231 height 31
click at [603, 452] on input "2 Design Wy, Kalkallo VIC 3064" at bounding box center [704, 456] width 231 height 31
type input "Design Wy, Kalkallo VIC 3064"
click at [389, 463] on input "Unit number" at bounding box center [460, 456] width 231 height 31
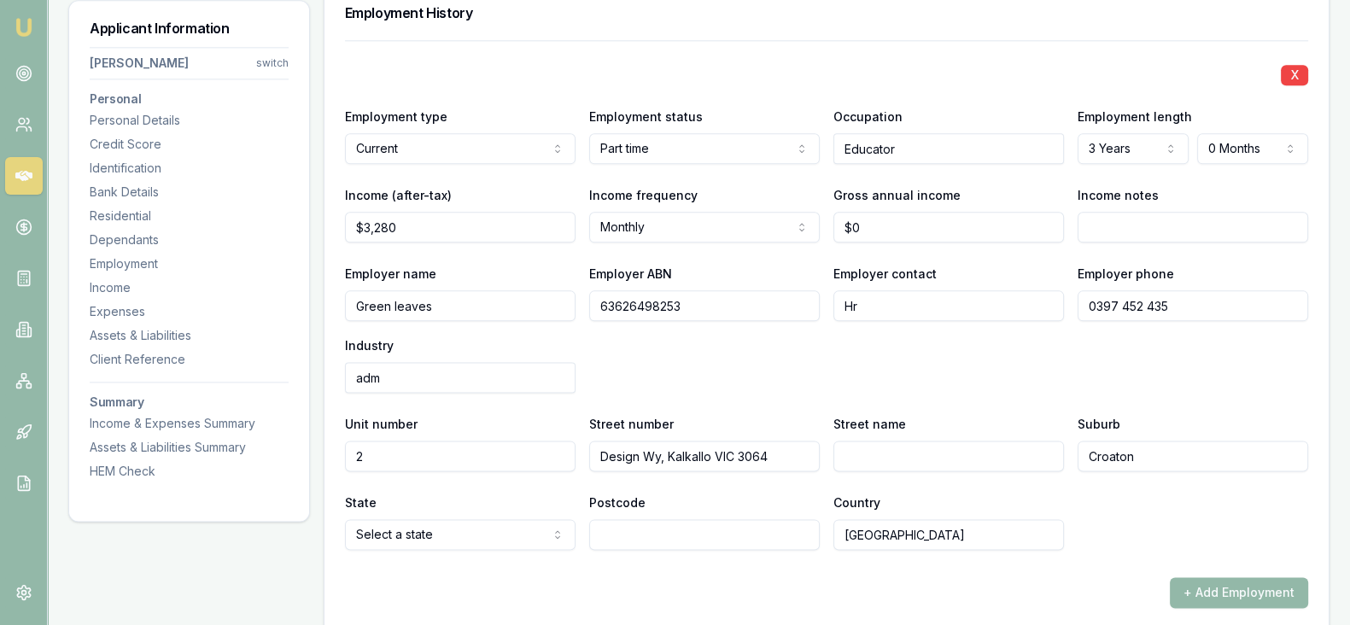
type input "2"
drag, startPoint x: 799, startPoint y: 460, endPoint x: 672, endPoint y: 450, distance: 127.6
click at [672, 450] on input "Design Wy, Kalkallo VIC 3064" at bounding box center [704, 456] width 231 height 31
type input "Design Wy,"
click at [1166, 456] on input "Croaton" at bounding box center [1193, 456] width 231 height 31
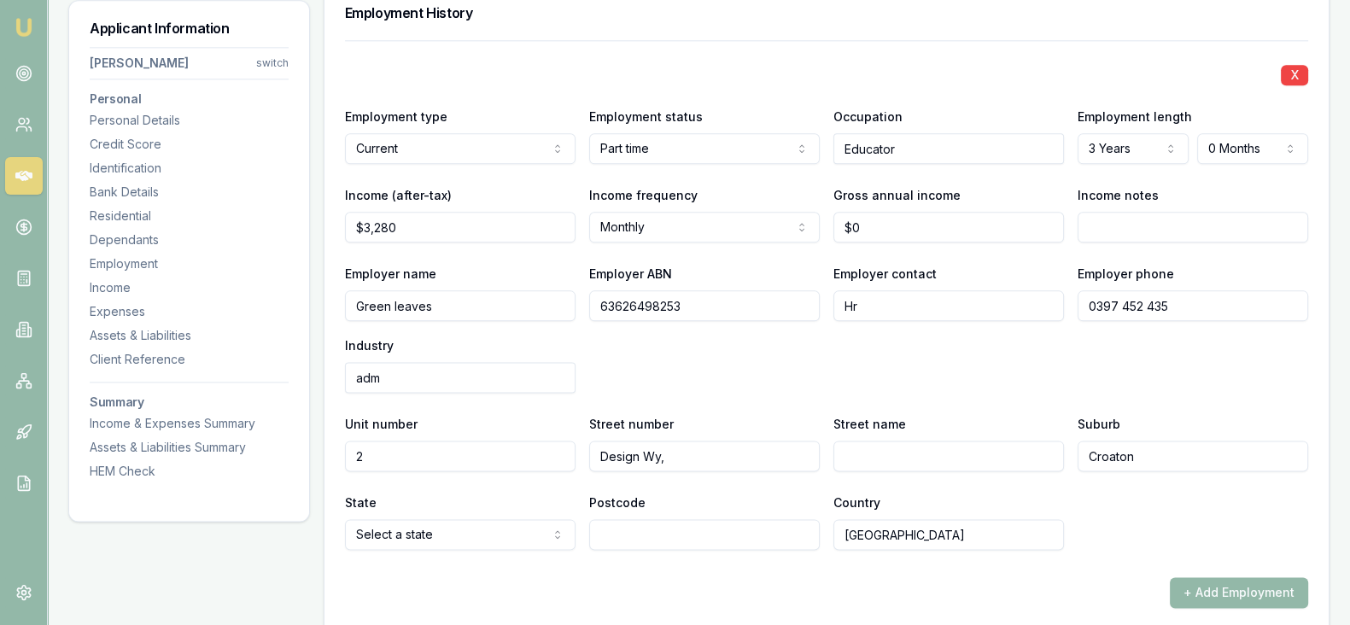
drag, startPoint x: 1166, startPoint y: 456, endPoint x: 1063, endPoint y: 454, distance: 103.4
click at [1063, 454] on div "Unit number 2 Street number Design Wy, Street name Suburb Croaton" at bounding box center [826, 442] width 963 height 58
paste input "Kalkallo VIC 3064"
type input "Kalkallo VIC 3064"
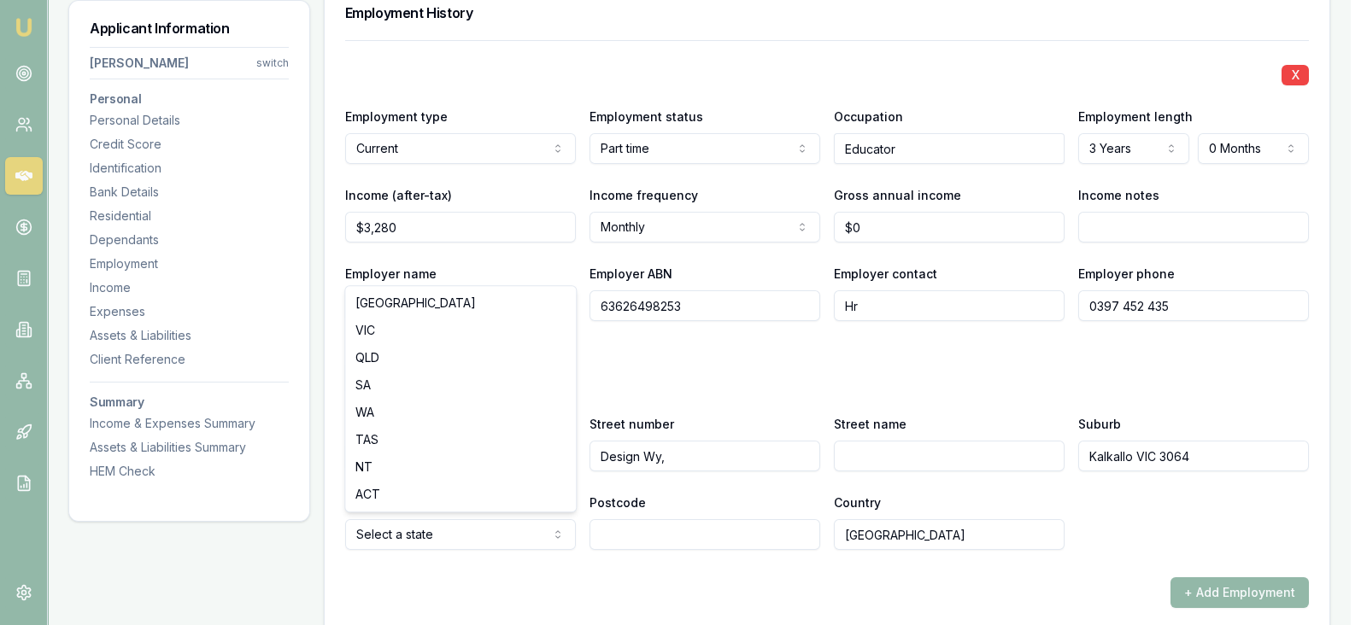
select select "VIC"
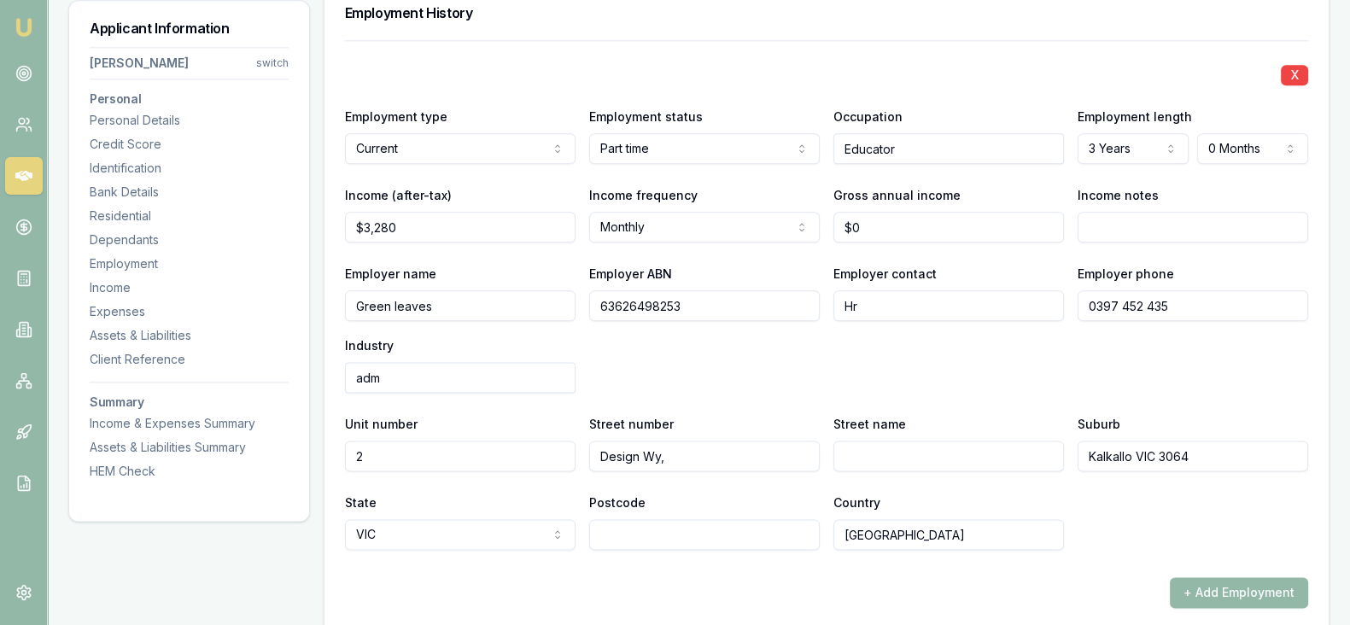
click at [712, 530] on input "Postcode" at bounding box center [704, 534] width 231 height 31
type input "3064"
click at [1210, 454] on input "Kalkallo VIC 3064" at bounding box center [1193, 456] width 231 height 31
type input "Kalkallo"
click at [682, 447] on input "Design Wy," at bounding box center [704, 456] width 231 height 31
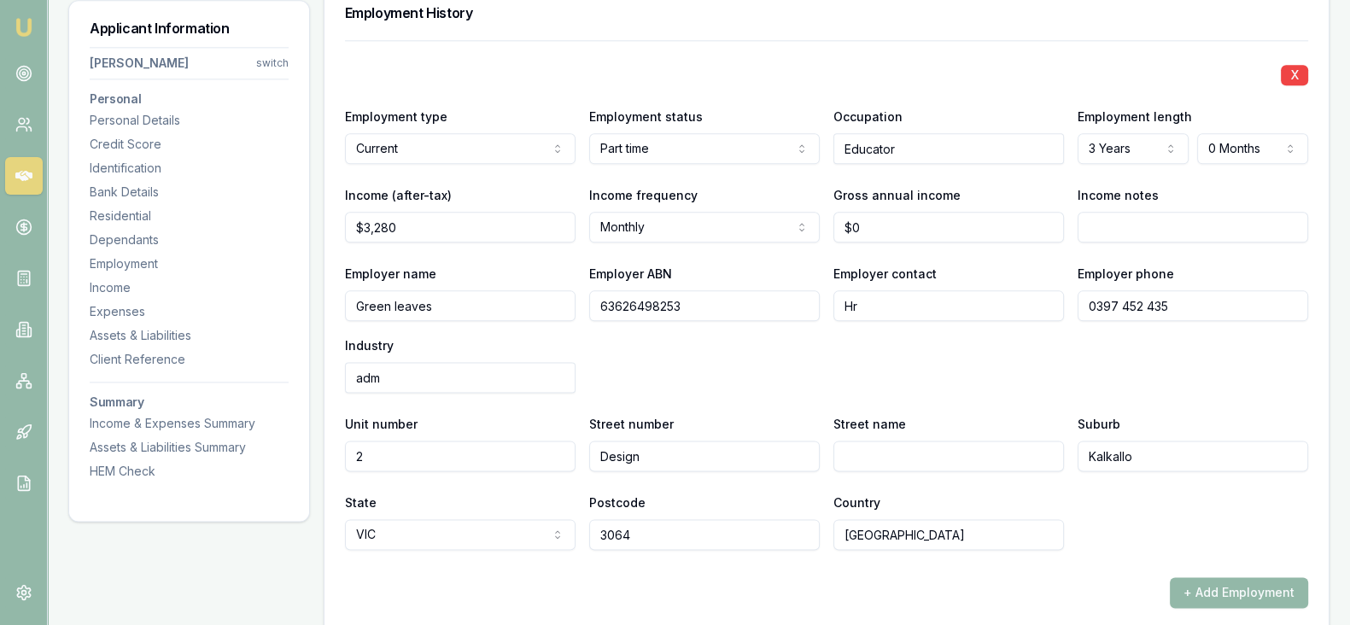
type input "Design"
type input "Wy"
click at [765, 378] on div "Employer name Green leaves Employer ABN 63626498253 Employer contact Hr Employe…" at bounding box center [826, 328] width 963 height 130
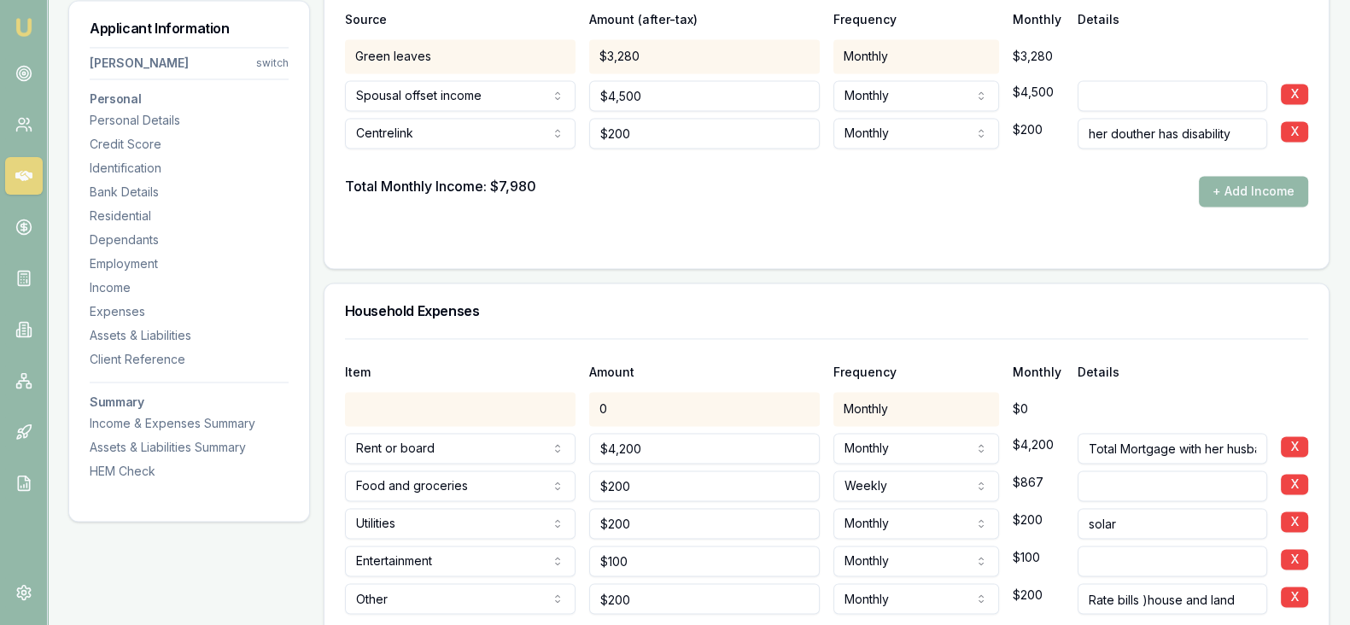
scroll to position [3450, 0]
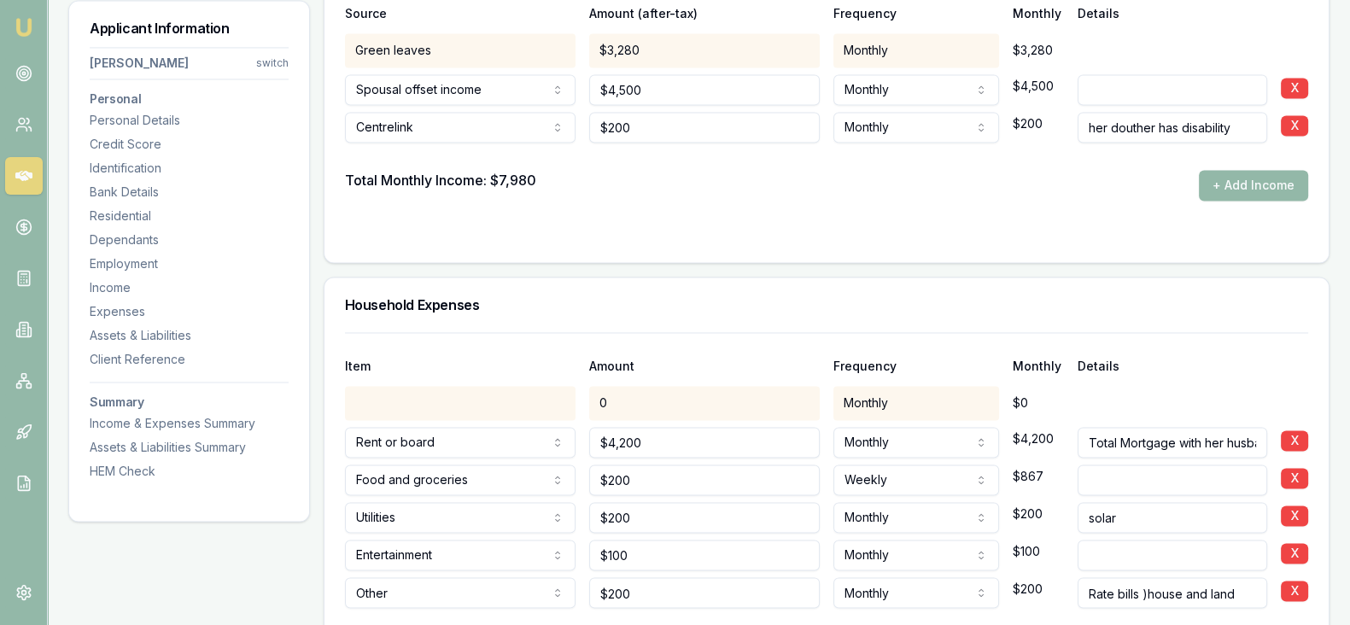
click at [542, 400] on div at bounding box center [460, 403] width 231 height 34
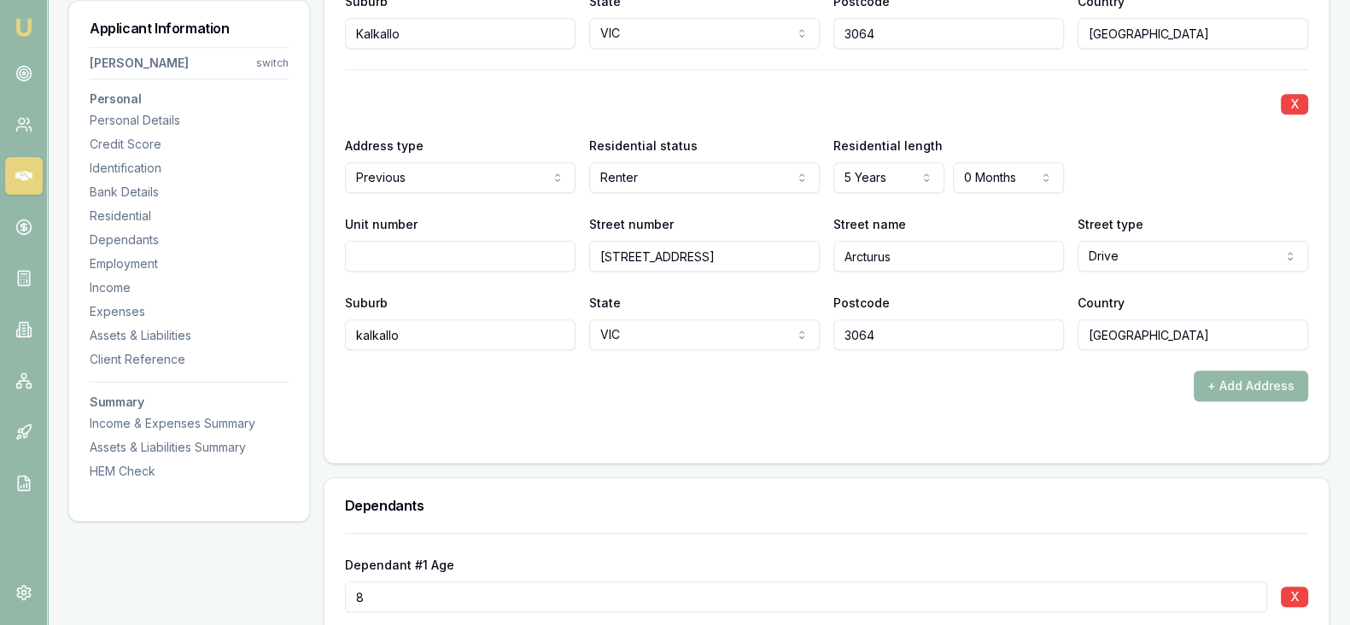
scroll to position [1927, 0]
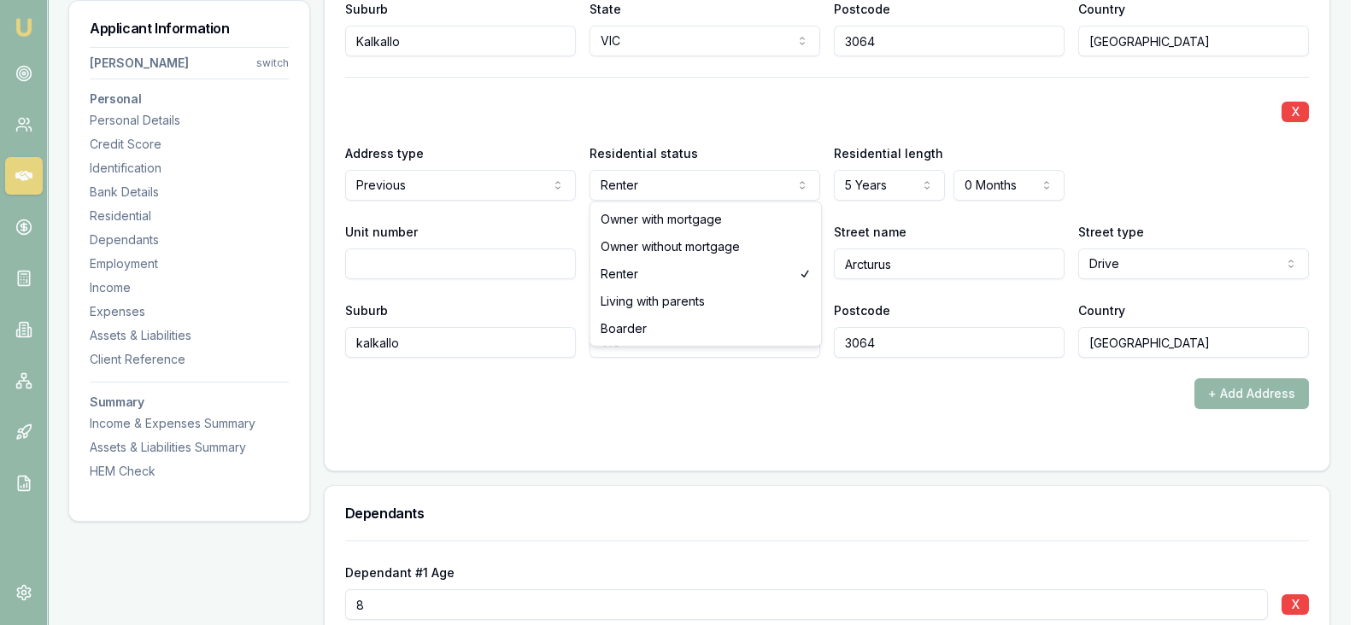
select select "OWNER_WITH_MORTGAGE"
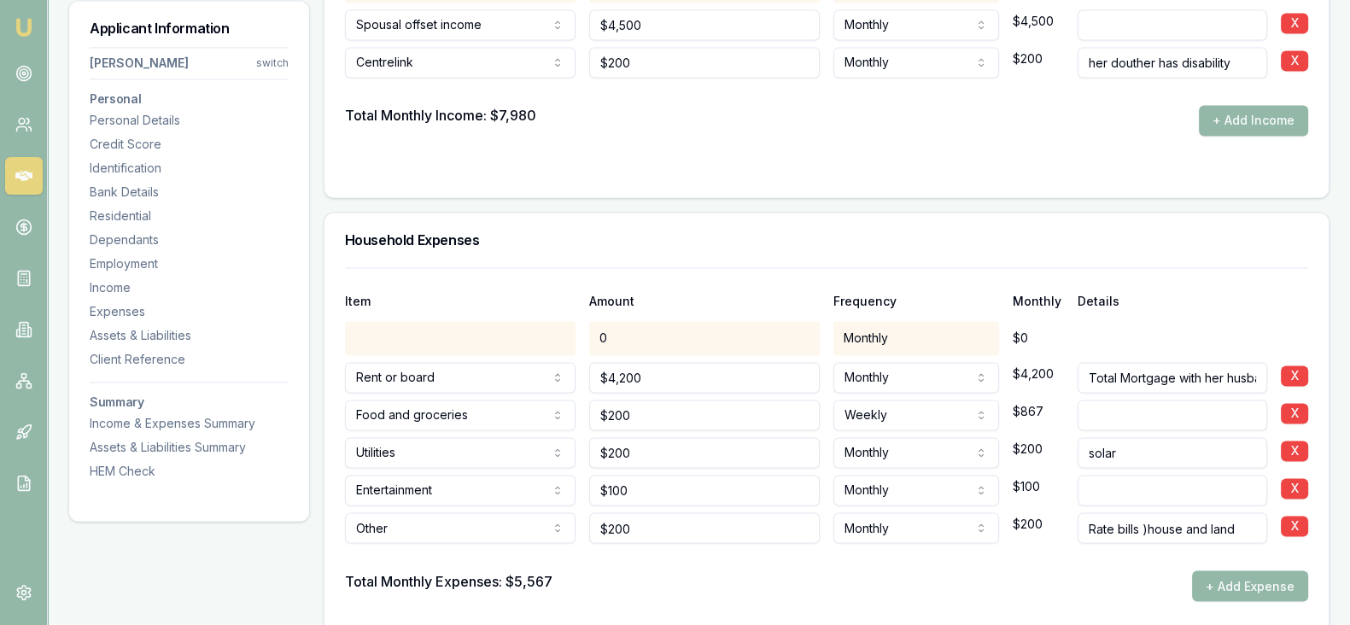
scroll to position [3516, 0]
click at [530, 337] on div at bounding box center [460, 336] width 231 height 34
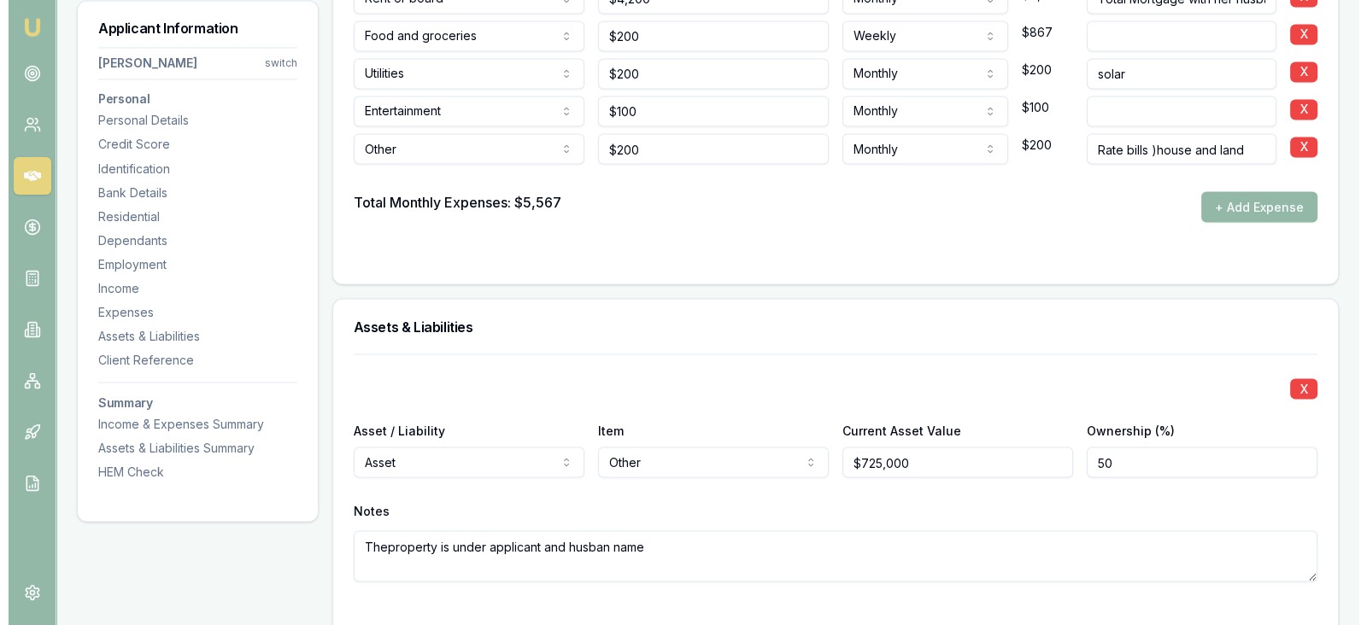
scroll to position [3901, 0]
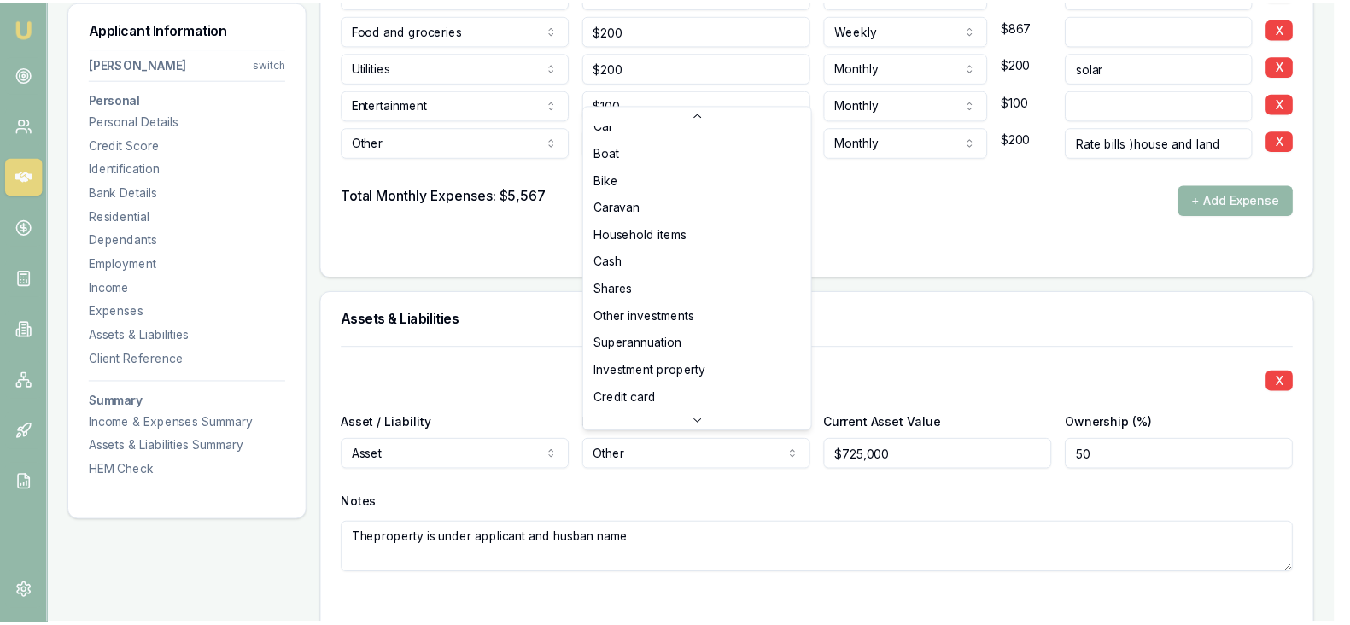
scroll to position [0, 0]
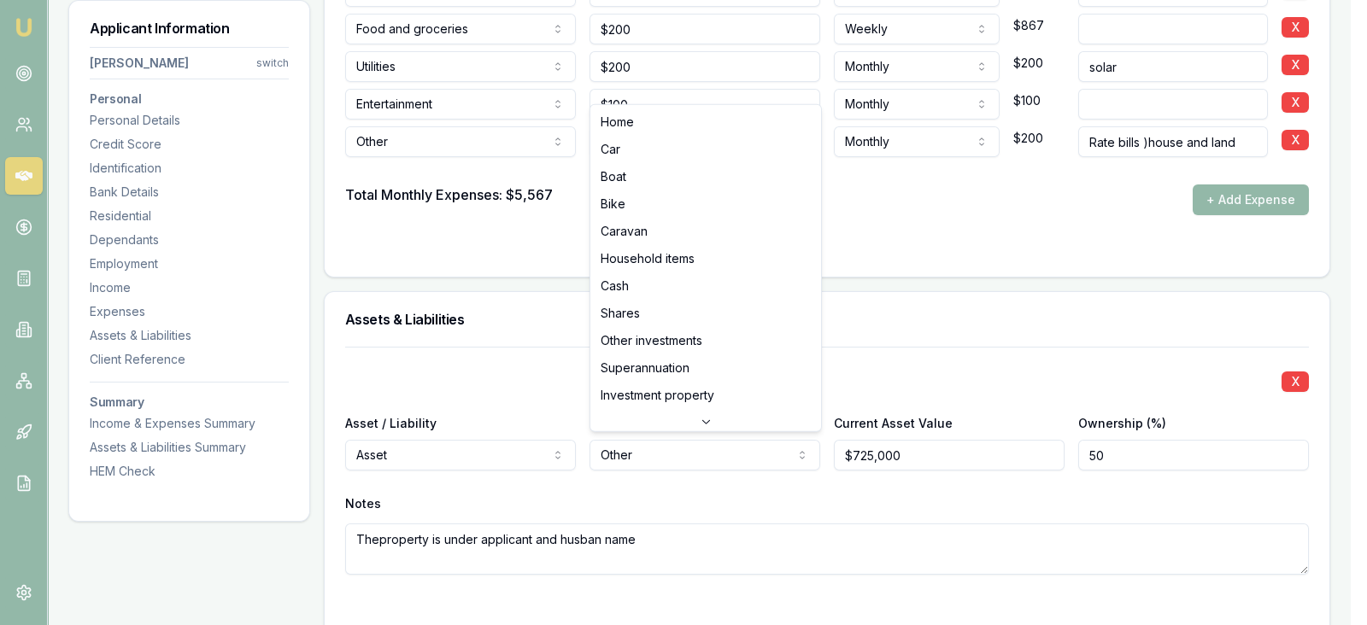
select select "HOME"
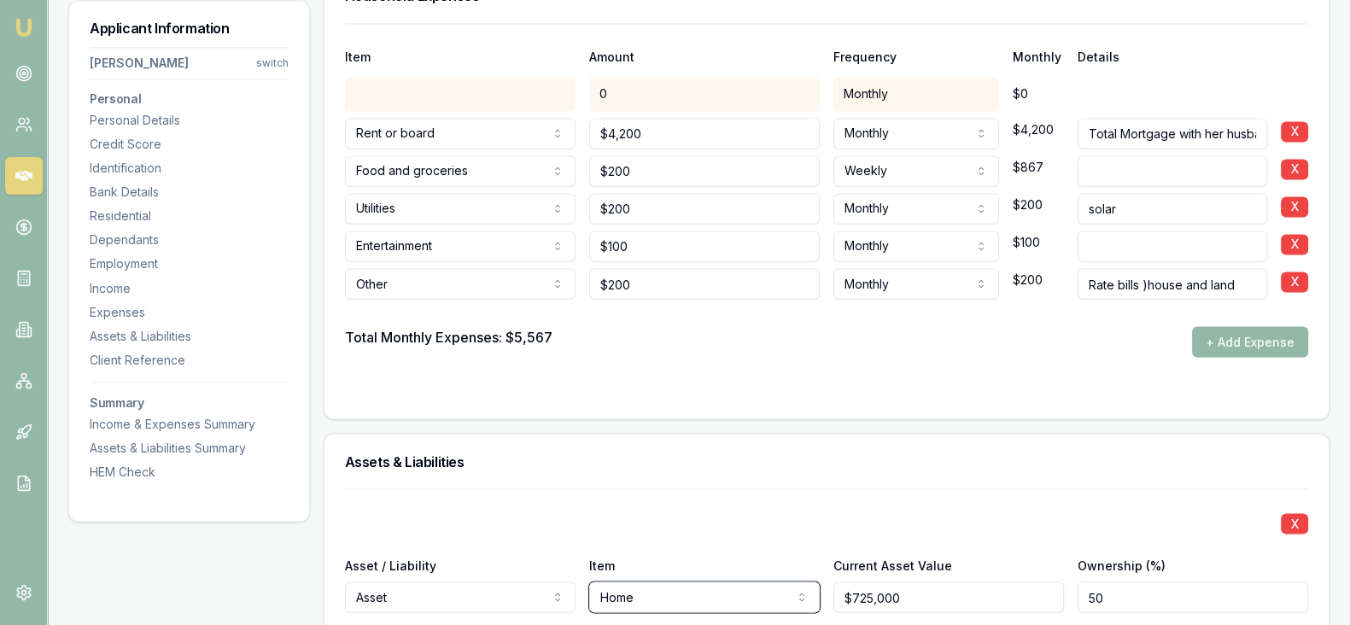
scroll to position [3755, 0]
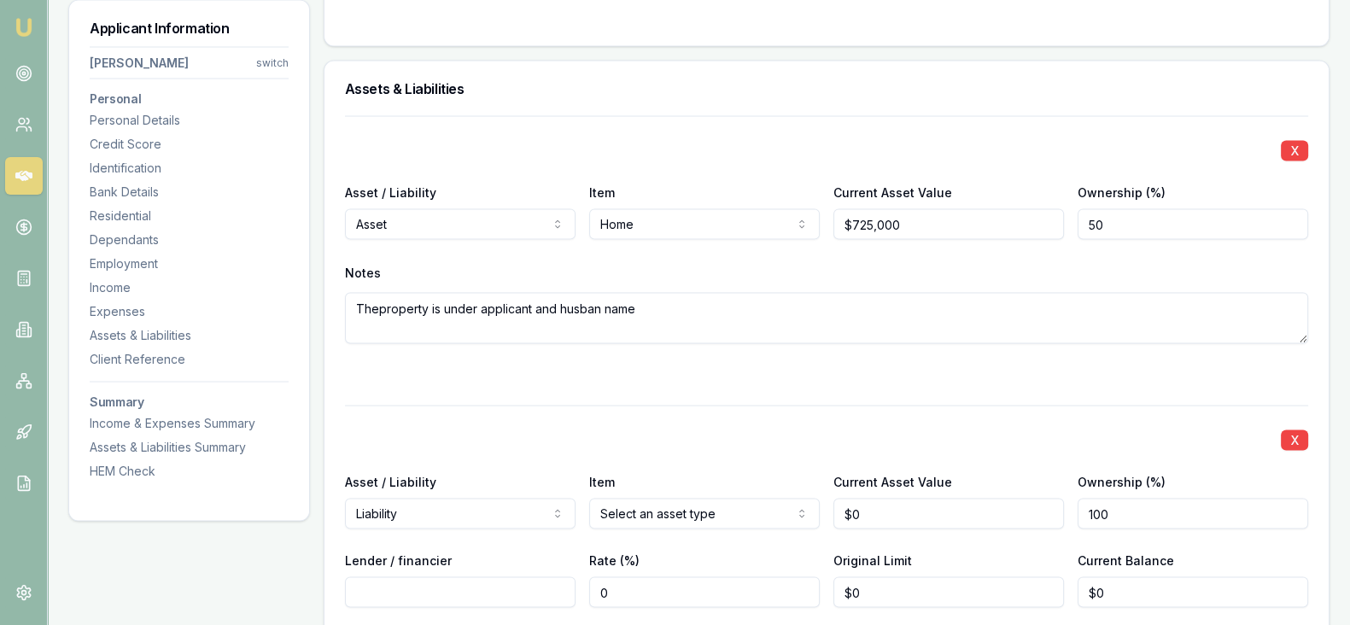
scroll to position [4133, 0]
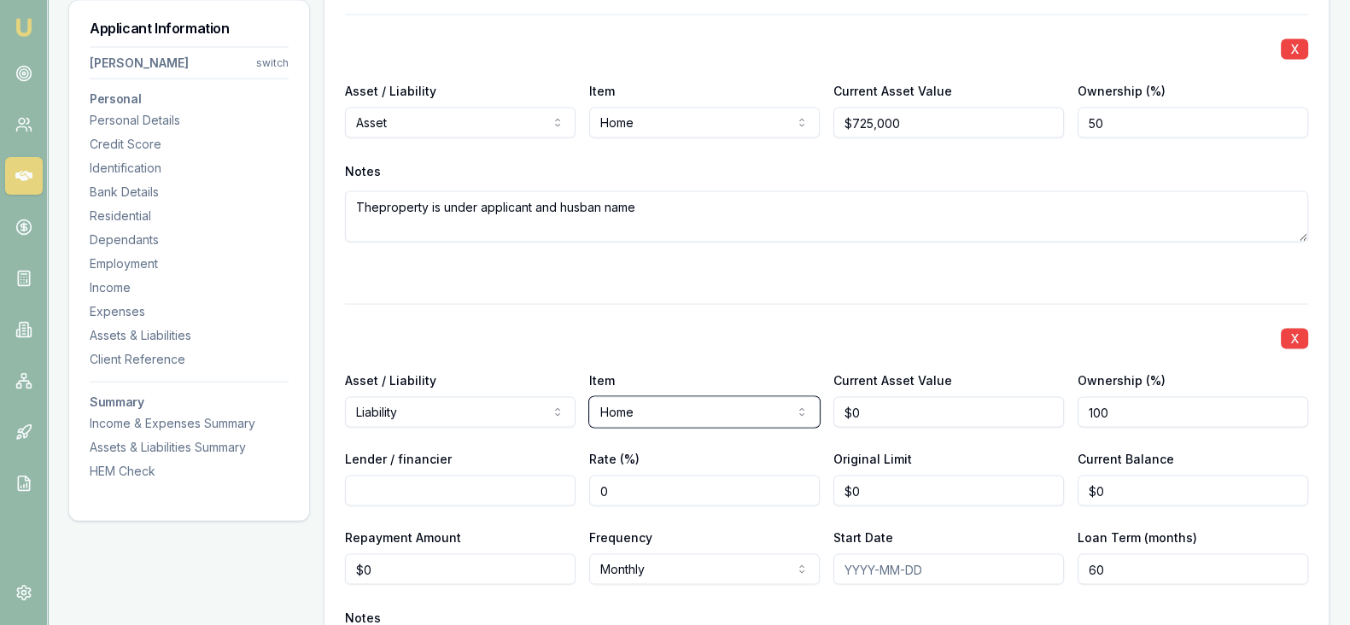
scroll to position [4237, 0]
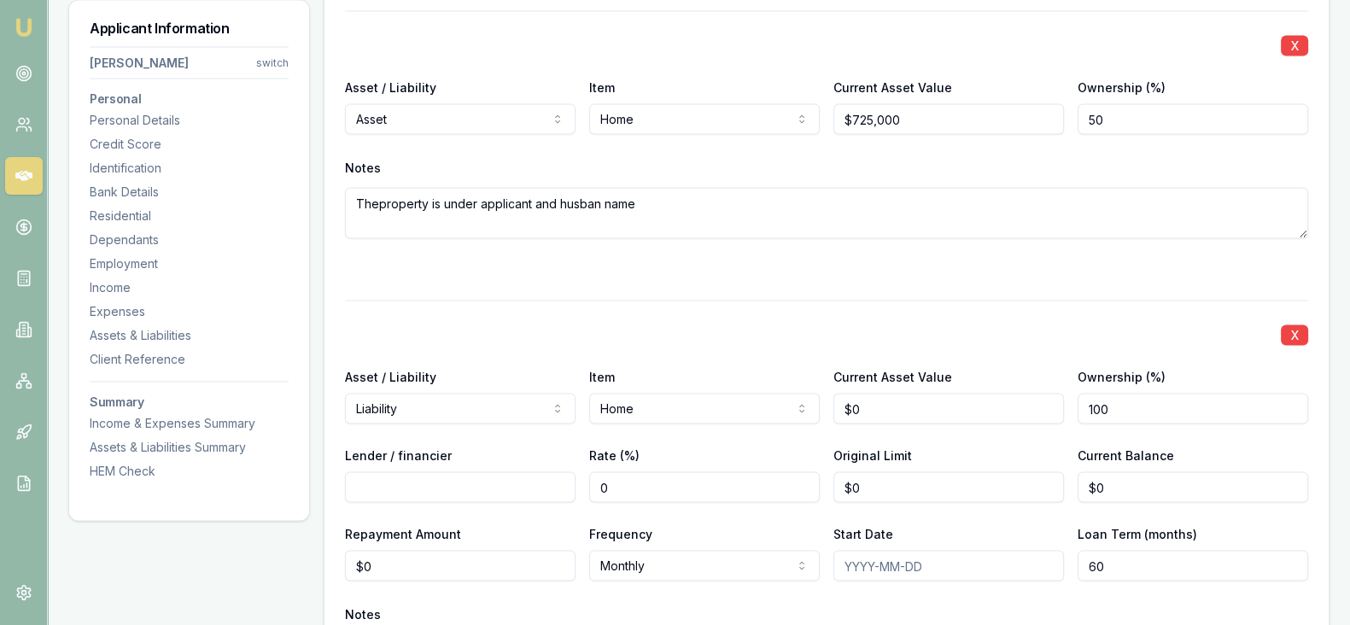
type input "0"
click at [872, 394] on input "0" at bounding box center [949, 409] width 231 height 31
type input "$725,000"
click at [974, 346] on div "X Asset / Liability Liability Asset Liability Item Home Home Car Boat Bike Cara…" at bounding box center [826, 514] width 963 height 426
click at [1138, 411] on input "100" at bounding box center [1193, 409] width 231 height 31
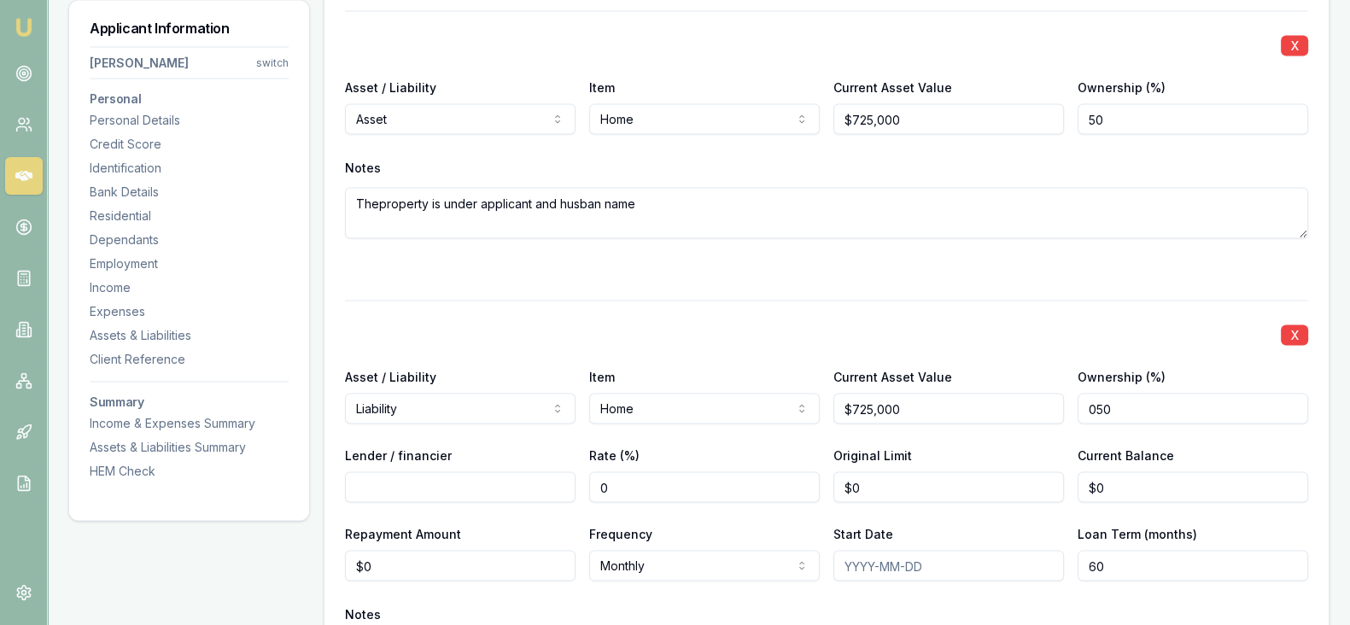
type input "050"
click at [997, 278] on div "X Asset / Liability Asset Asset Liability Item Home Home Car Boat Bike Caravan …" at bounding box center [826, 394] width 963 height 767
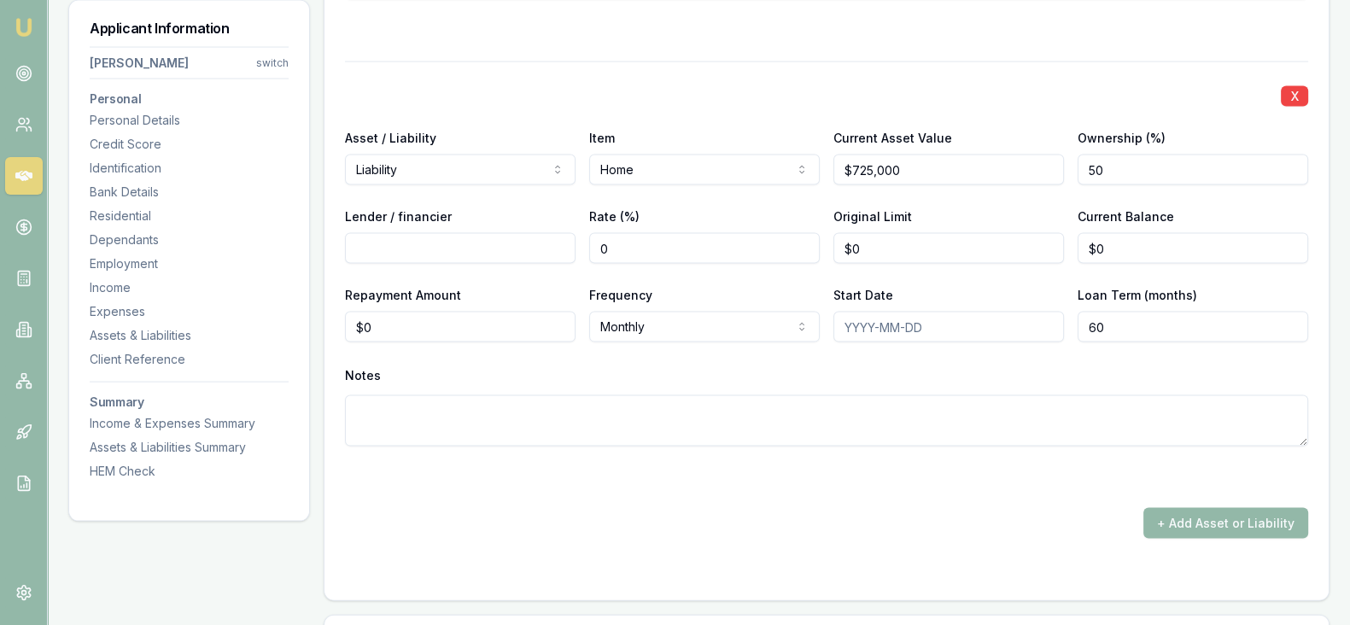
scroll to position [4477, 0]
click at [954, 266] on div "X Asset / Liability Liability Asset Liability Item Home Home Car Boat Bike Cara…" at bounding box center [826, 274] width 963 height 426
click at [525, 318] on input "0" at bounding box center [460, 326] width 231 height 31
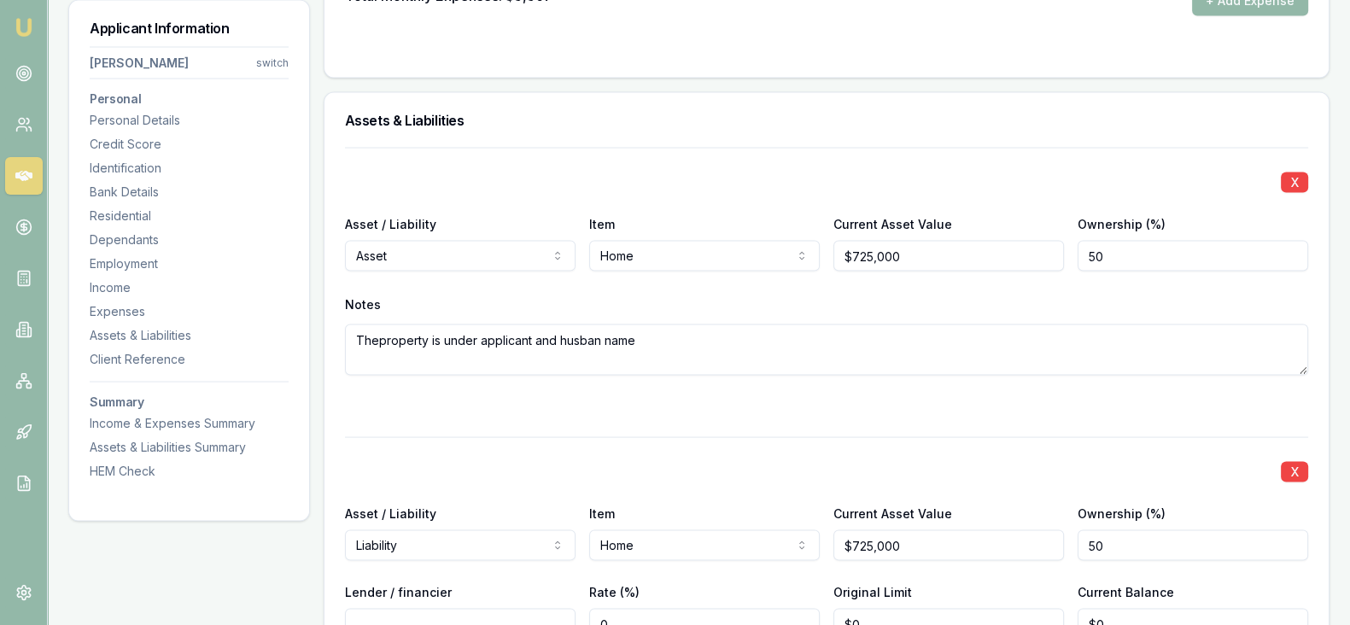
scroll to position [4101, 0]
type input "$0"
drag, startPoint x: 645, startPoint y: 333, endPoint x: 349, endPoint y: 330, distance: 295.6
click at [349, 330] on textarea "Theproperty is under applicant and husban name" at bounding box center [826, 349] width 963 height 51
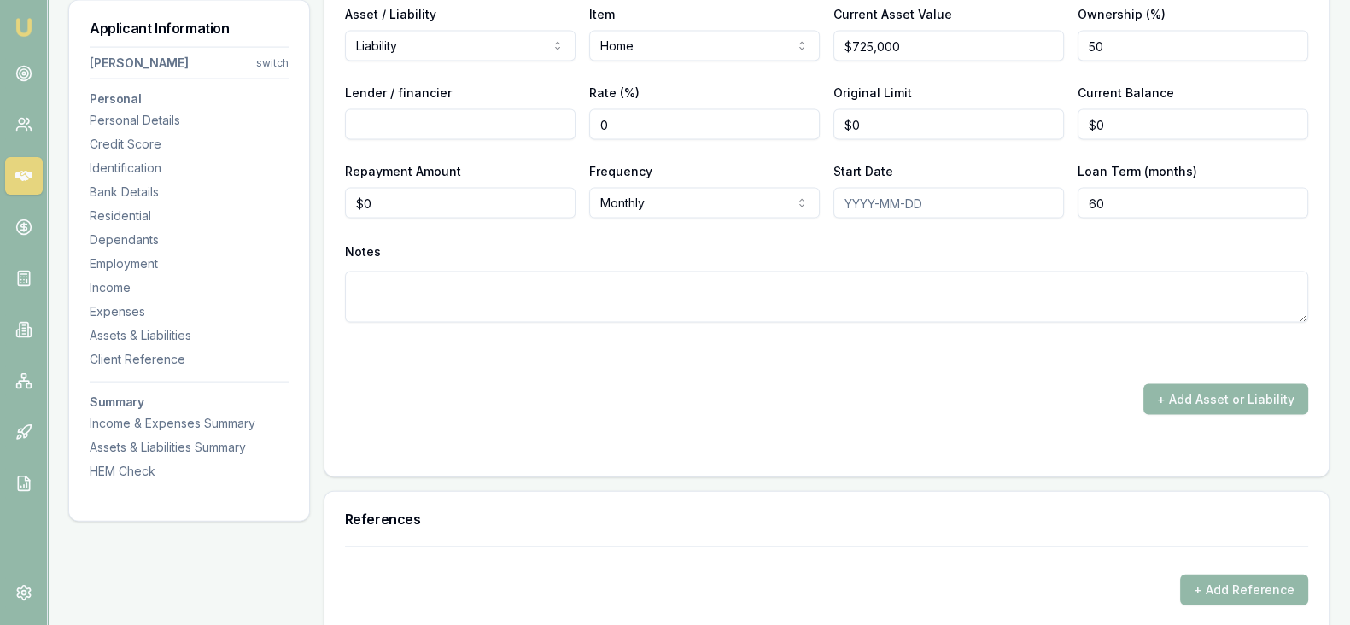
scroll to position [4598, 0]
type input "0"
click at [440, 208] on input "0" at bounding box center [460, 205] width 231 height 31
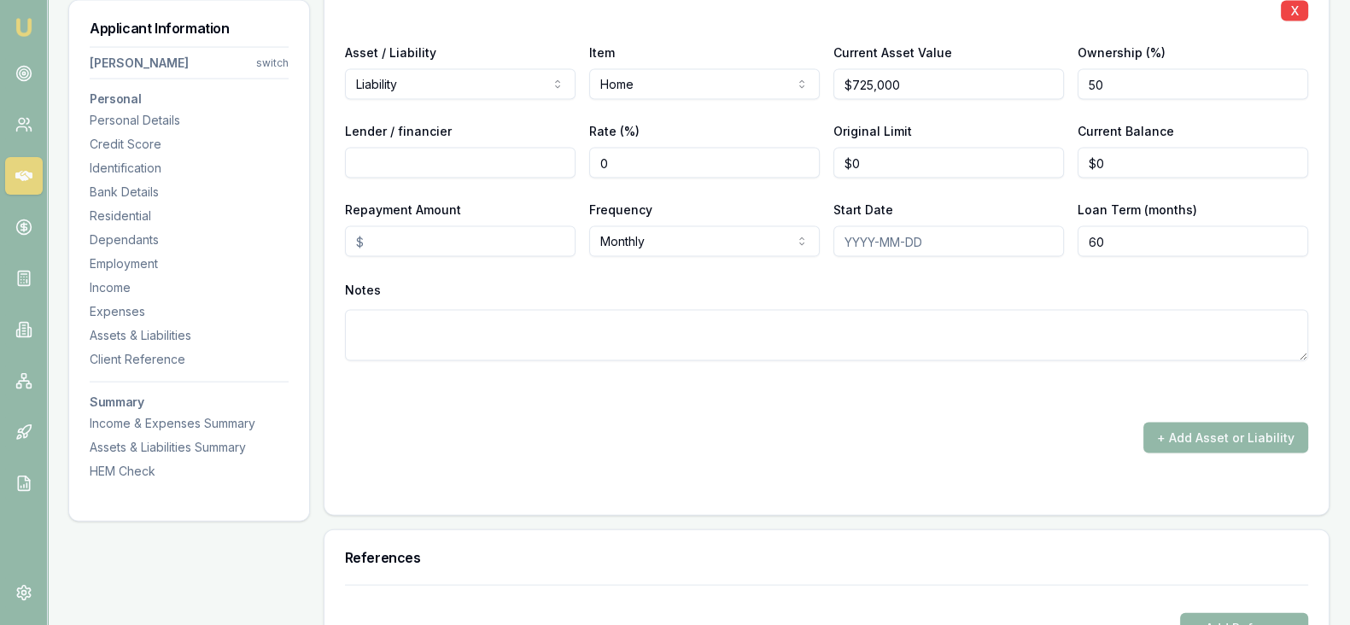
scroll to position [4561, 0]
type input "$4,200"
click at [491, 290] on div "Notes" at bounding box center [826, 291] width 963 height 26
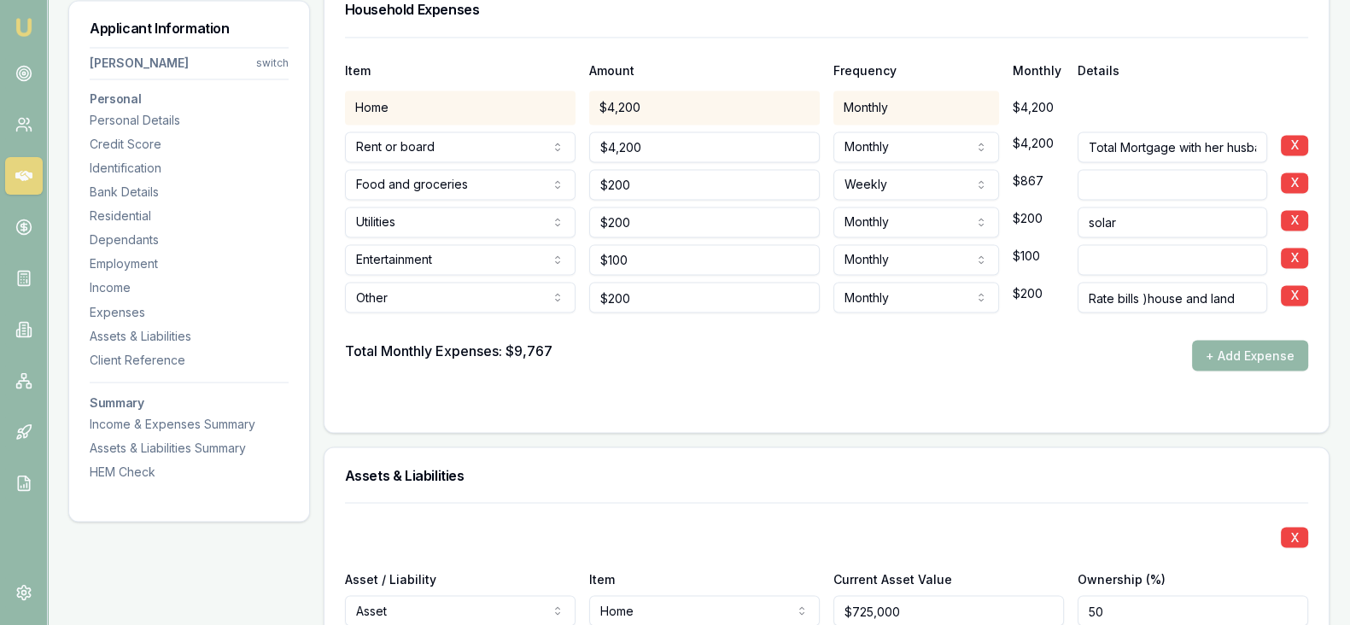
scroll to position [3737, 0]
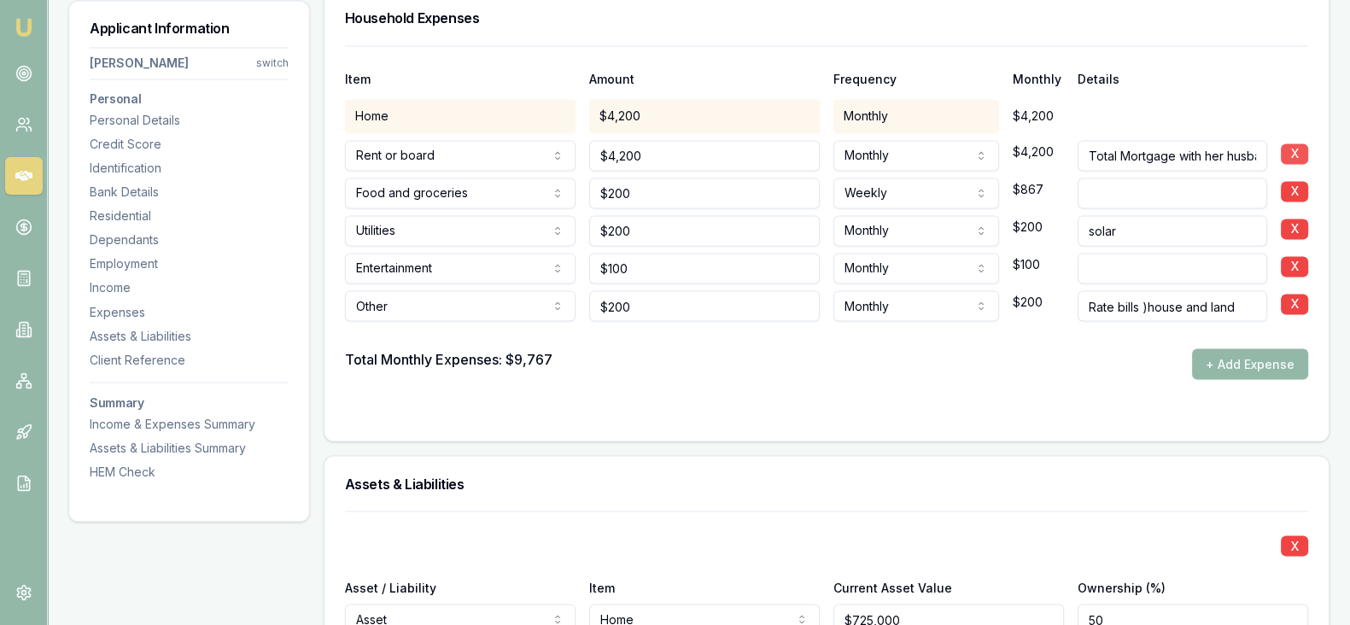
click at [1298, 149] on button "X" at bounding box center [1294, 153] width 27 height 20
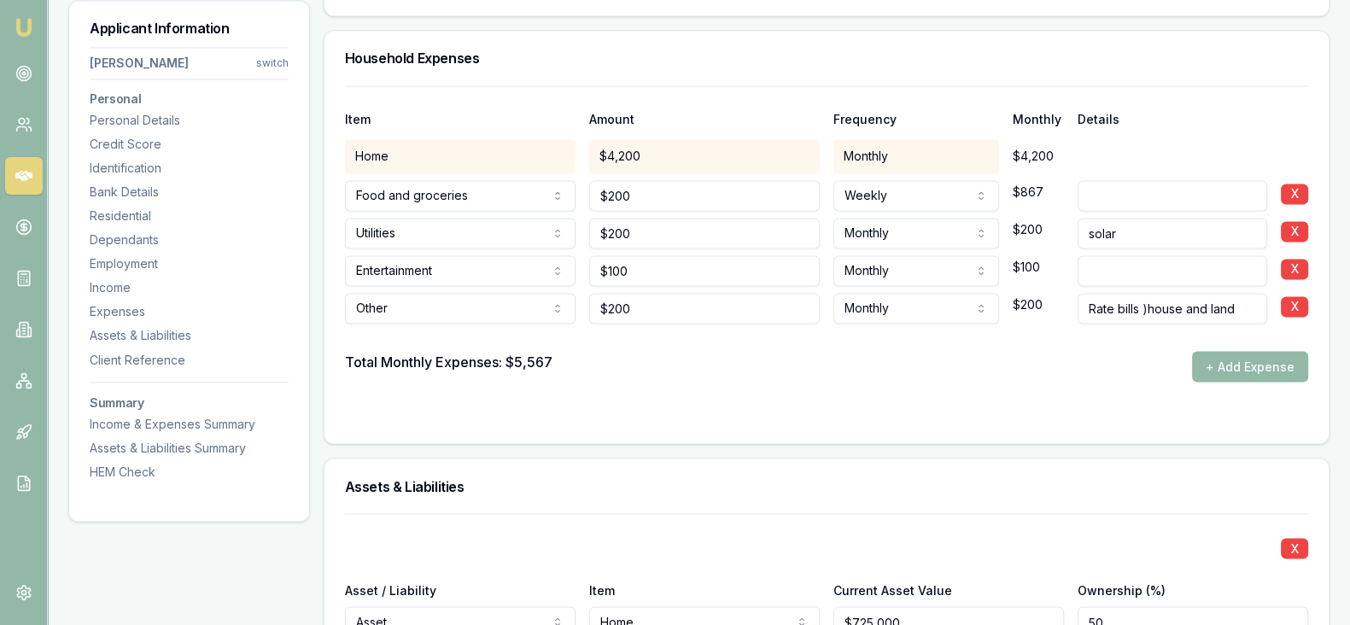
scroll to position [3692, 0]
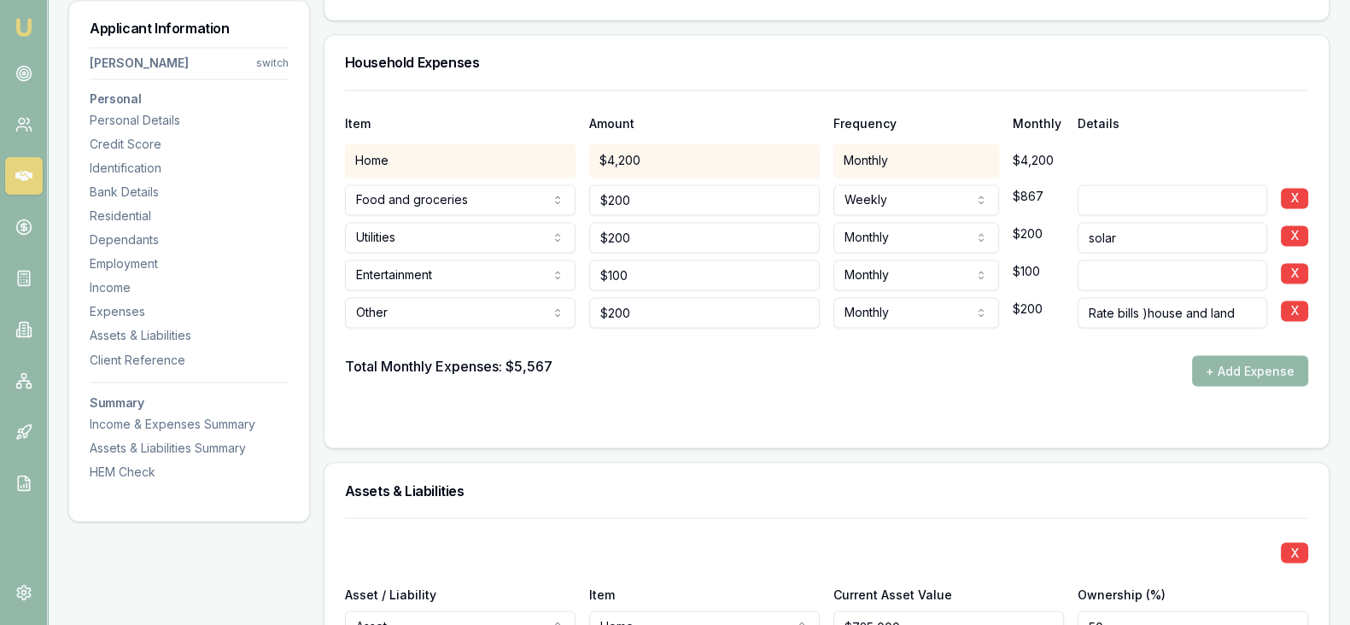
click at [662, 153] on div "$4,200" at bounding box center [704, 160] width 231 height 34
click at [632, 152] on div "$4,200" at bounding box center [704, 160] width 231 height 34
click at [646, 155] on div "$4,200" at bounding box center [704, 160] width 231 height 34
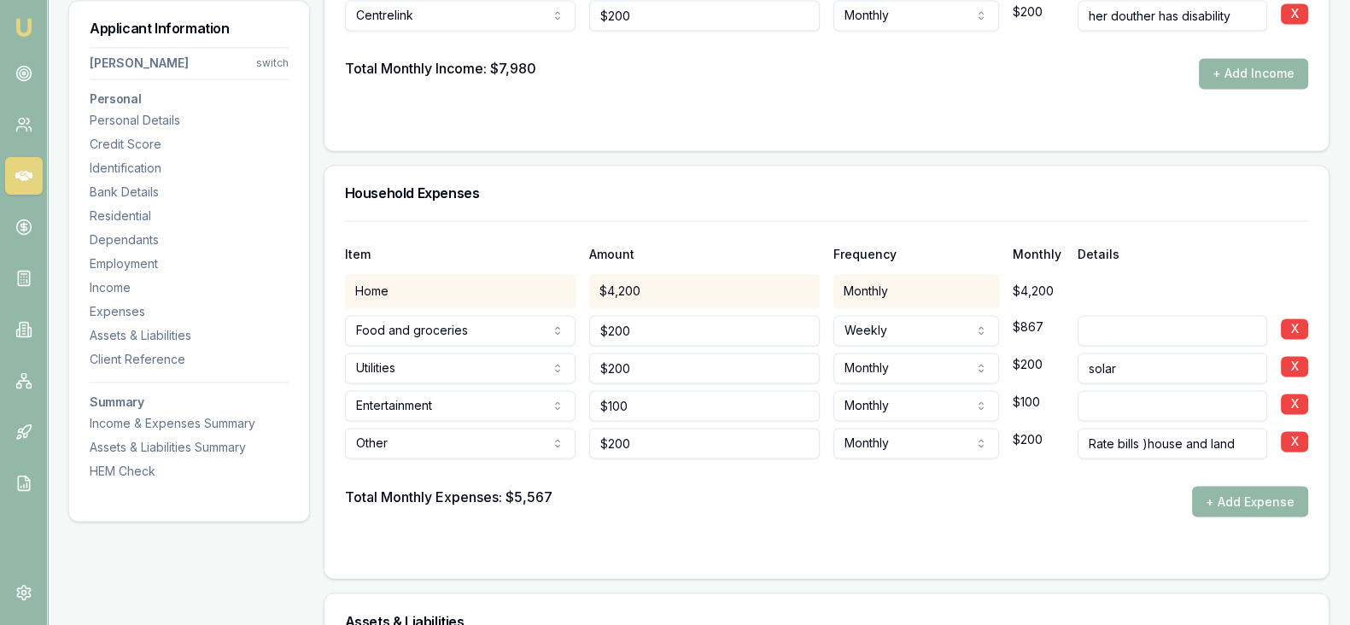
scroll to position [3563, 0]
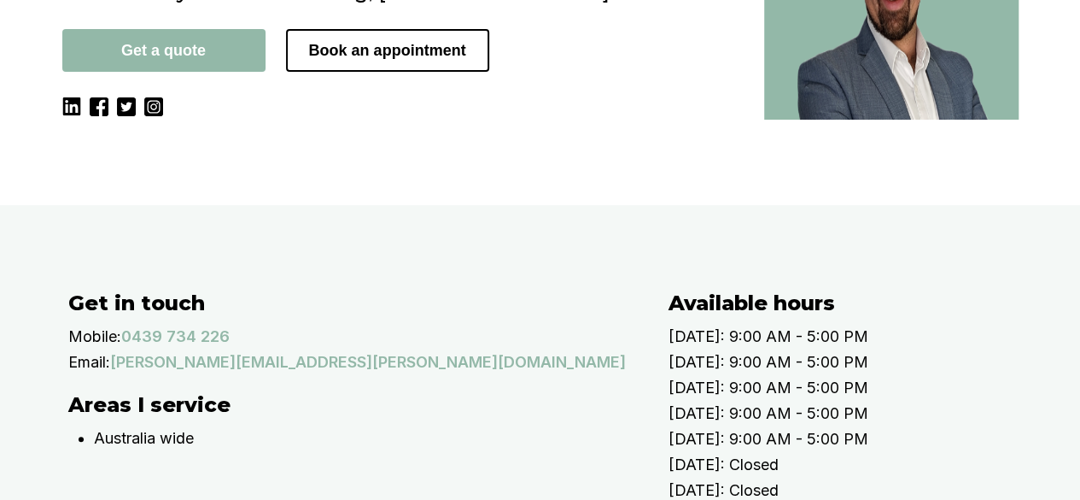
scroll to position [318, 0]
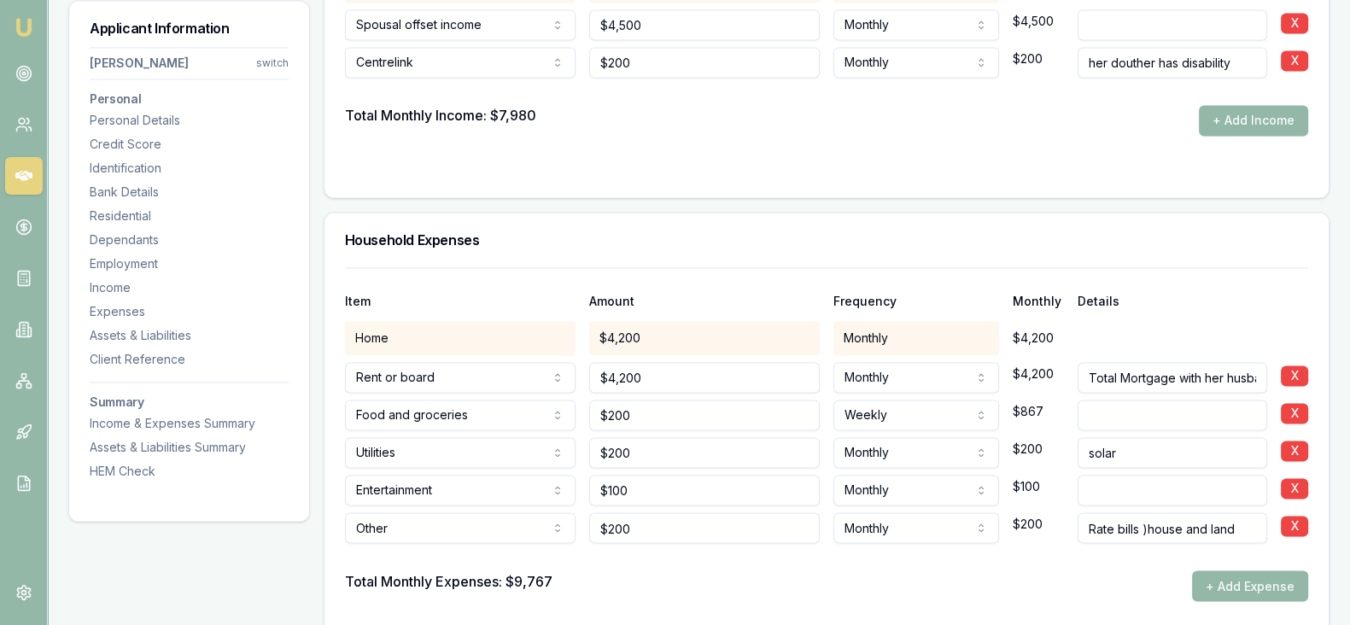
scroll to position [3516, 0]
click at [1294, 378] on button "X" at bounding box center [1294, 375] width 27 height 20
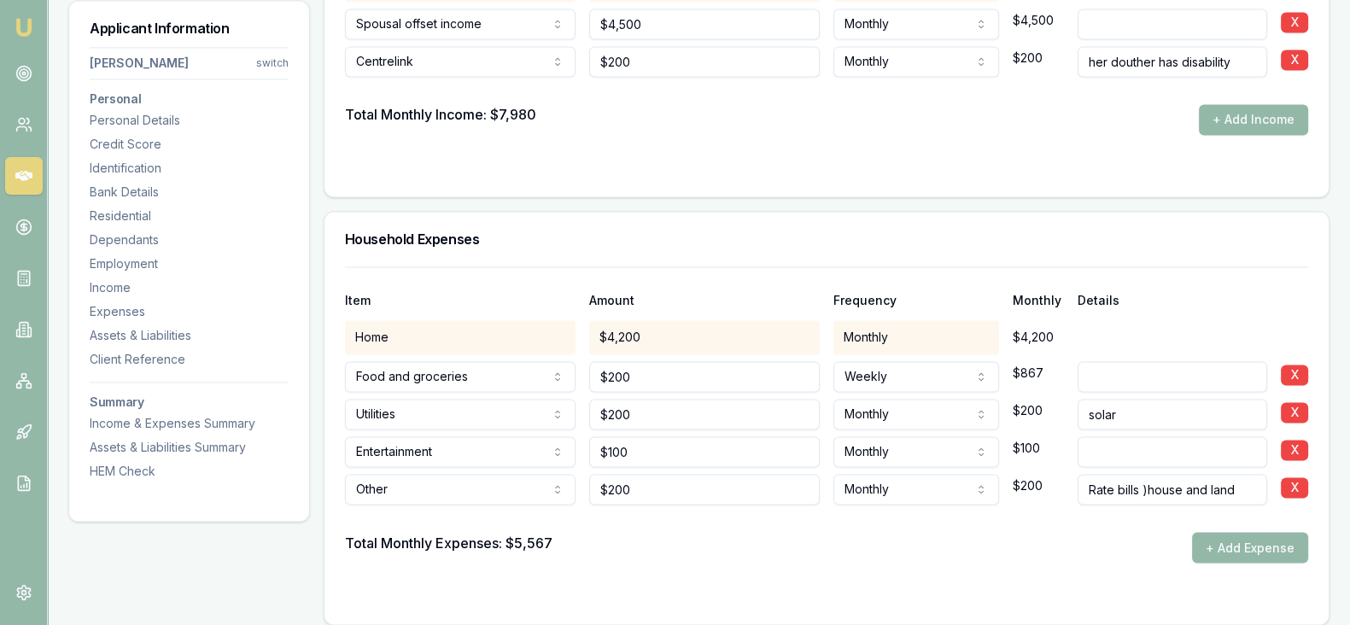
click at [1156, 326] on div "Home $4,200 Monthly $4,200" at bounding box center [826, 337] width 963 height 34
click at [747, 333] on div "$4,200" at bounding box center [704, 337] width 231 height 34
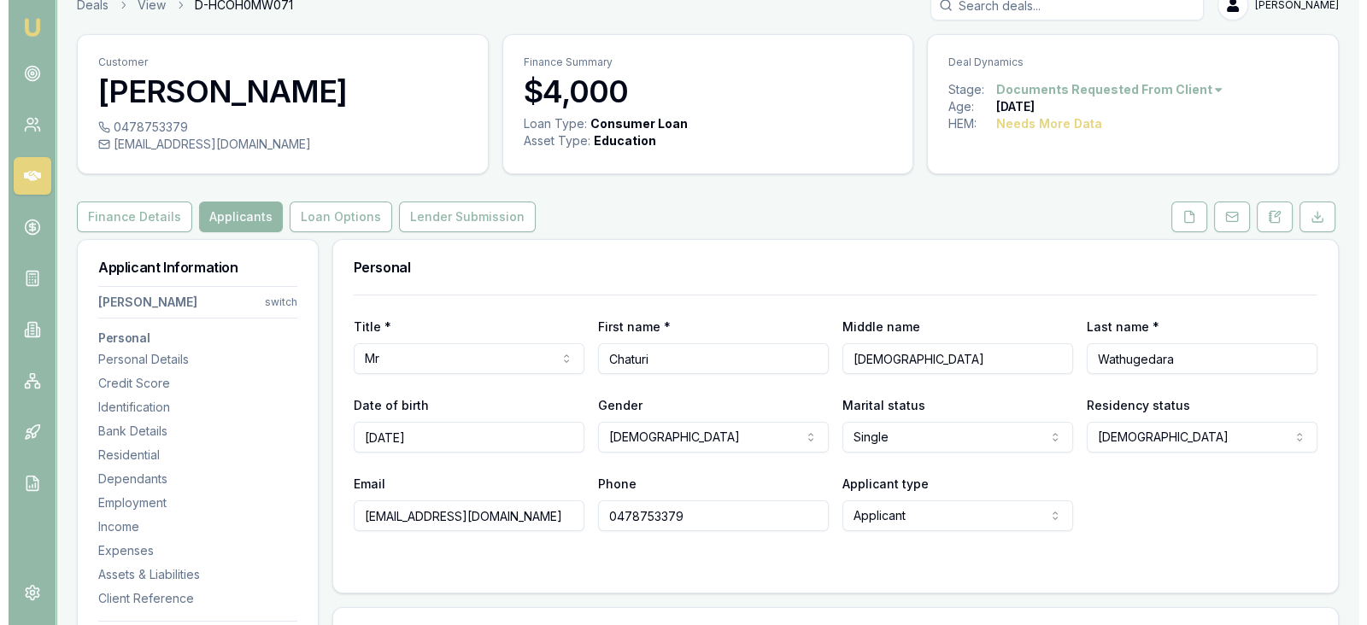
scroll to position [0, 0]
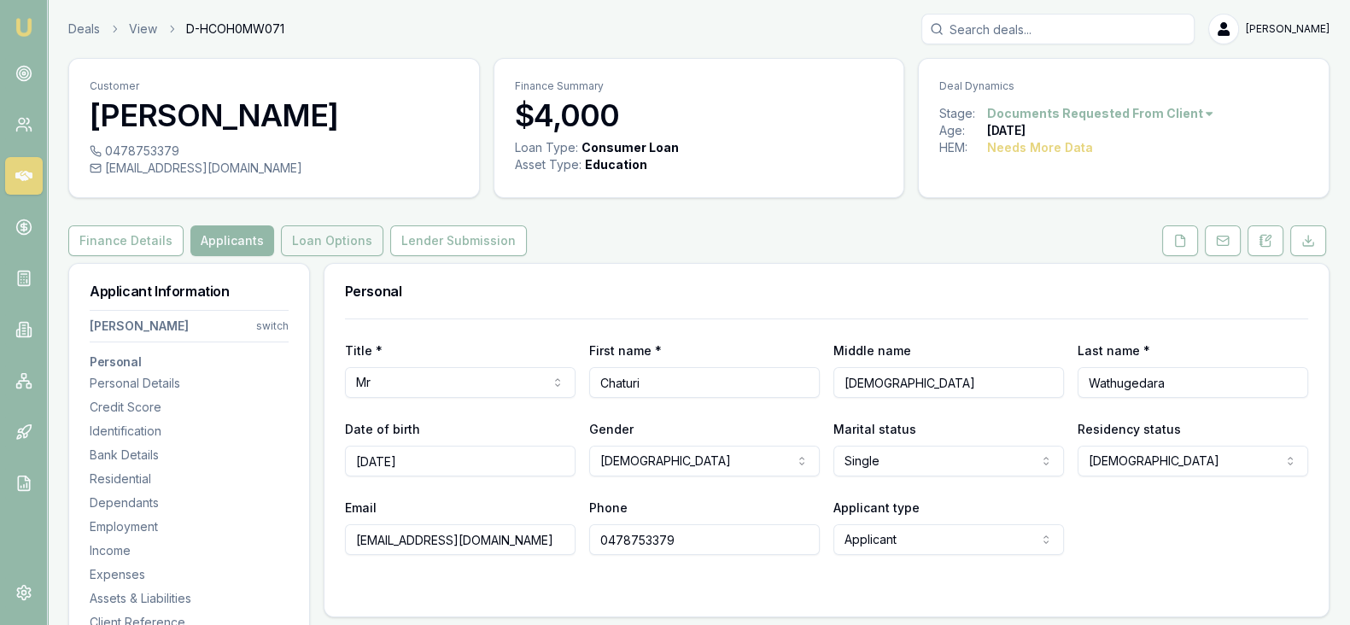
click at [335, 238] on button "Loan Options" at bounding box center [332, 240] width 102 height 31
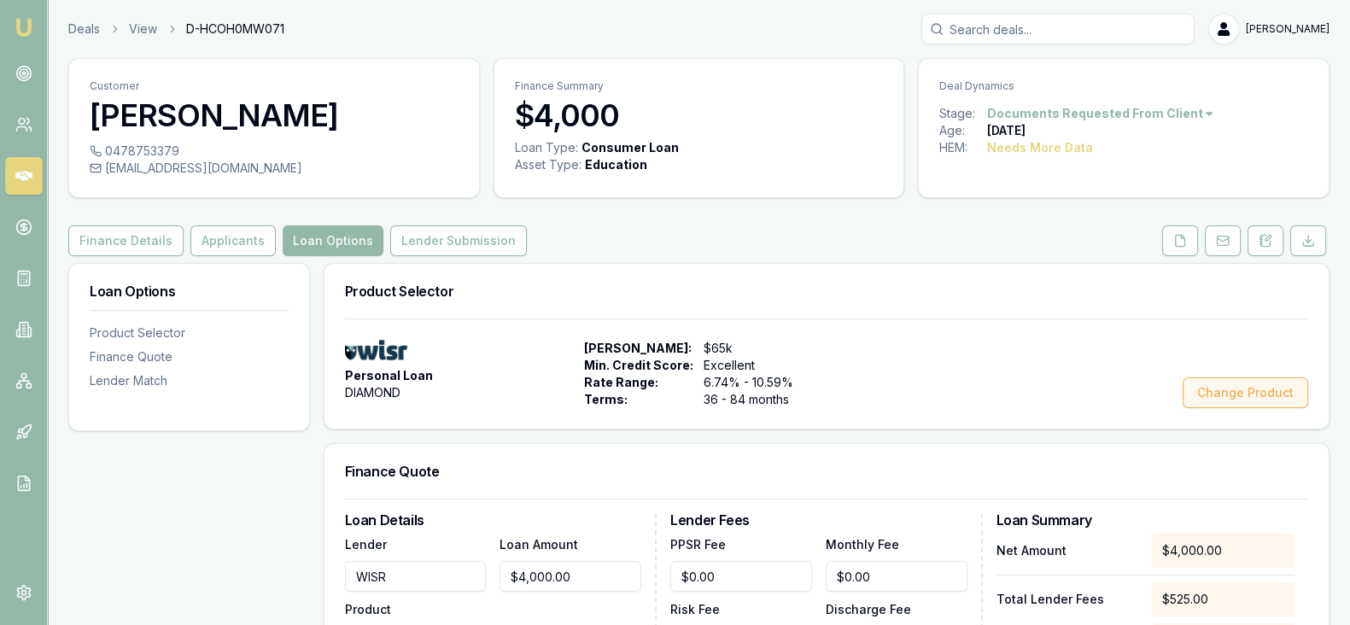
click at [1227, 390] on button "Change Product" at bounding box center [1246, 393] width 126 height 31
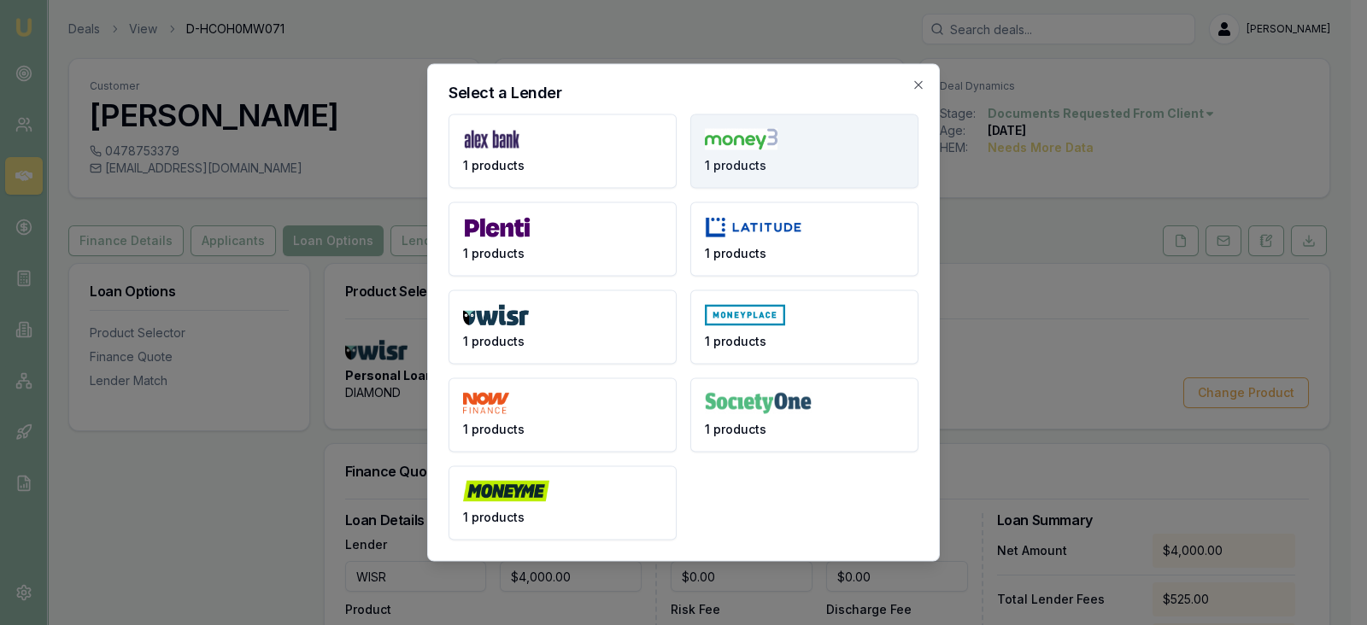
click at [777, 167] on button "1 products" at bounding box center [804, 151] width 228 height 74
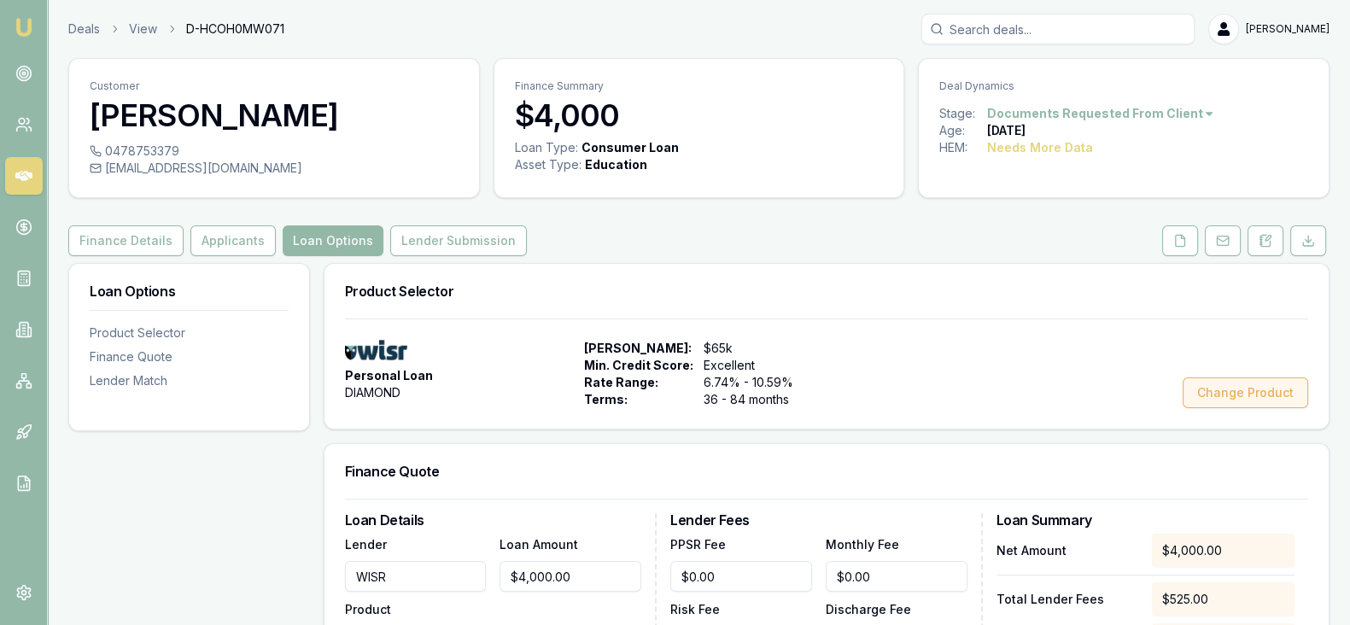
click at [1241, 392] on button "Change Product" at bounding box center [1246, 393] width 126 height 31
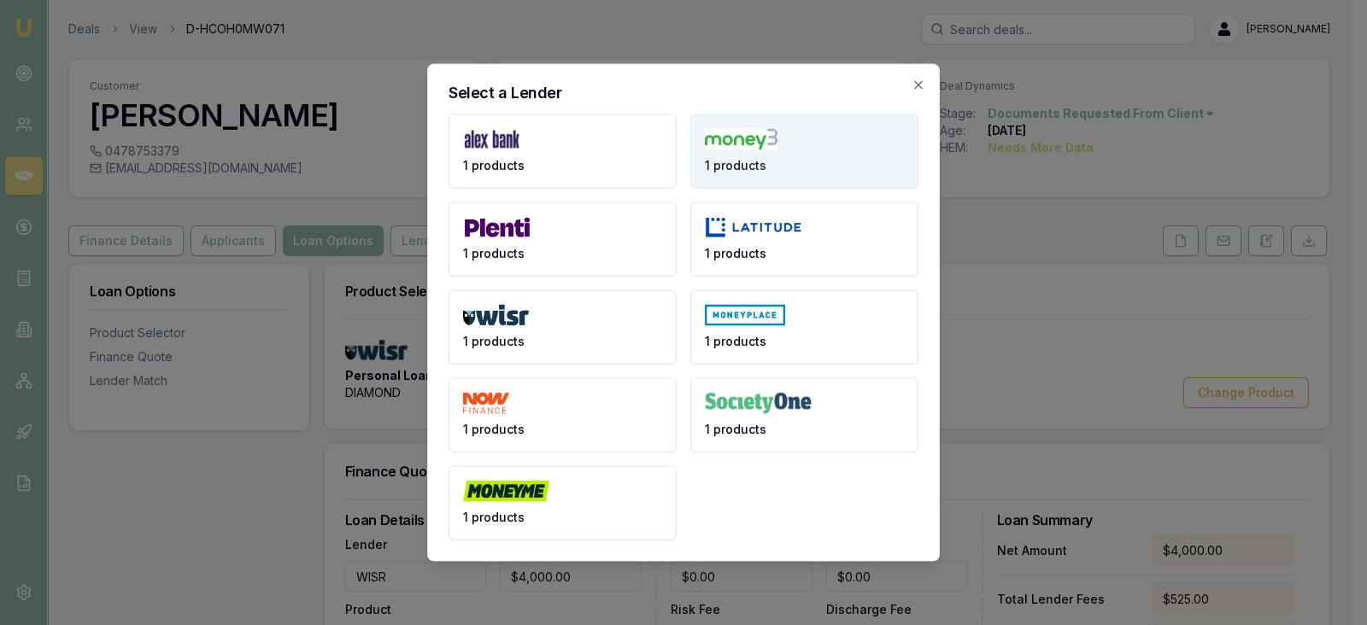
click at [823, 147] on button "1 products" at bounding box center [804, 151] width 228 height 74
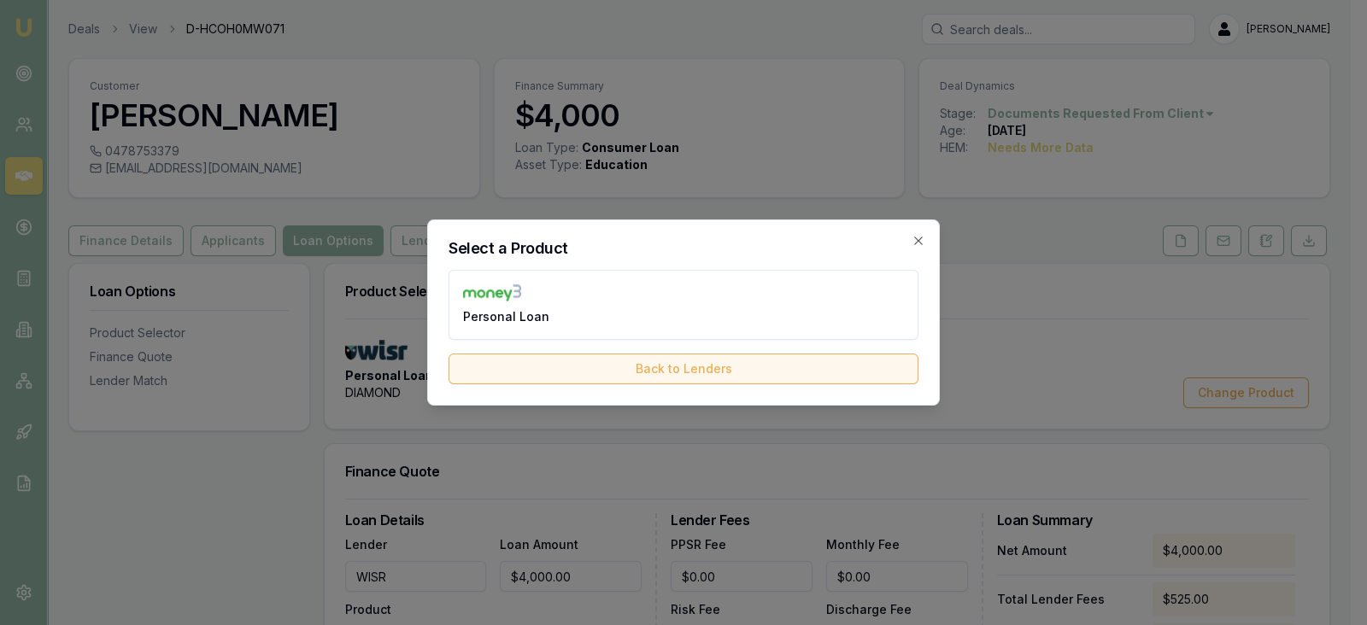
click at [792, 378] on button "Back to Lenders" at bounding box center [683, 369] width 470 height 31
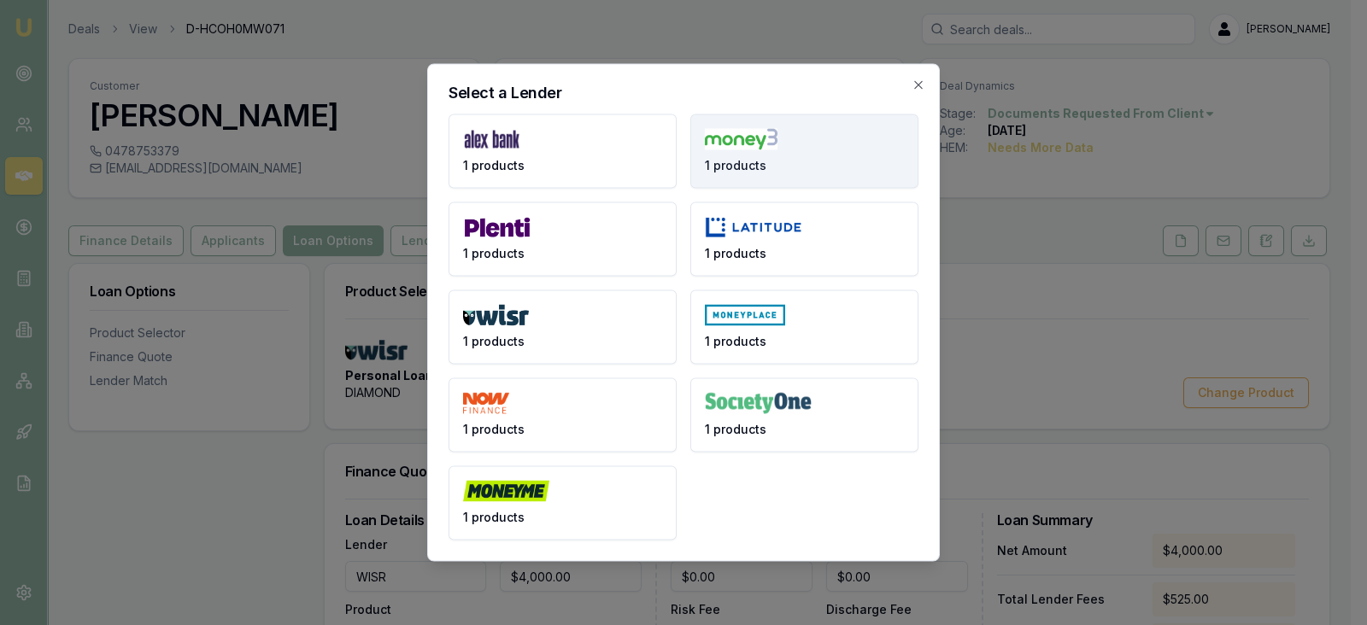
click at [856, 138] on button "1 products" at bounding box center [804, 151] width 228 height 74
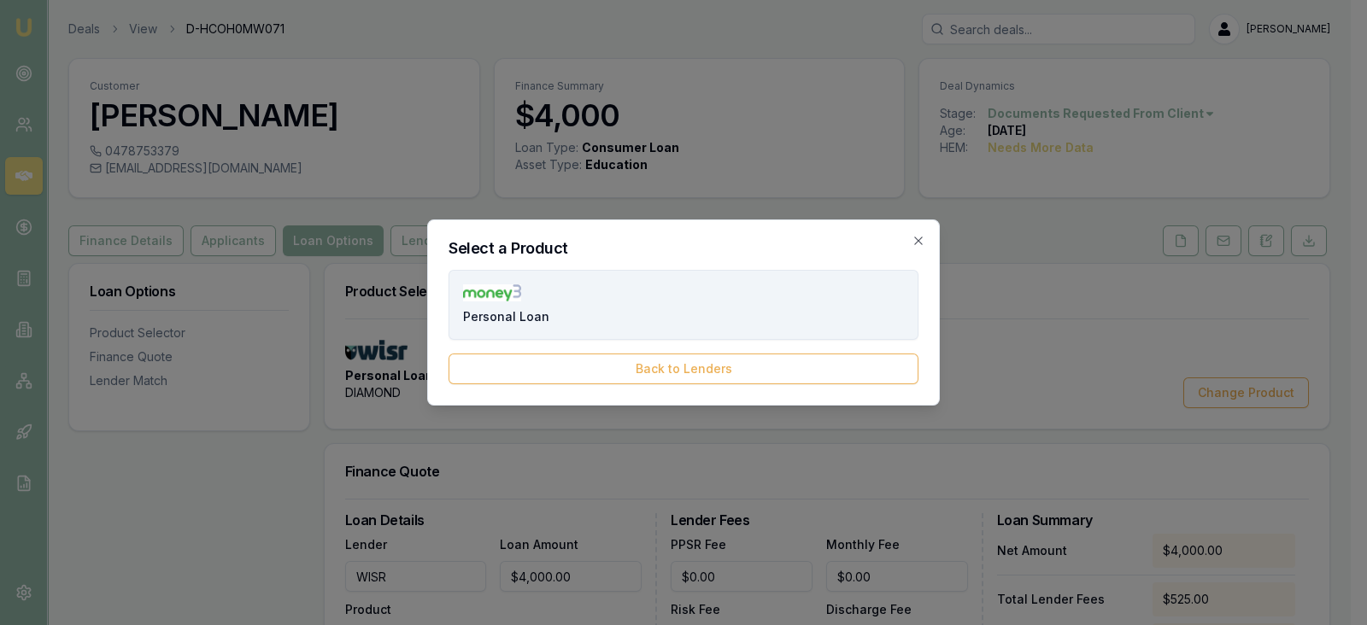
click at [788, 314] on button "Personal Loan" at bounding box center [683, 305] width 470 height 70
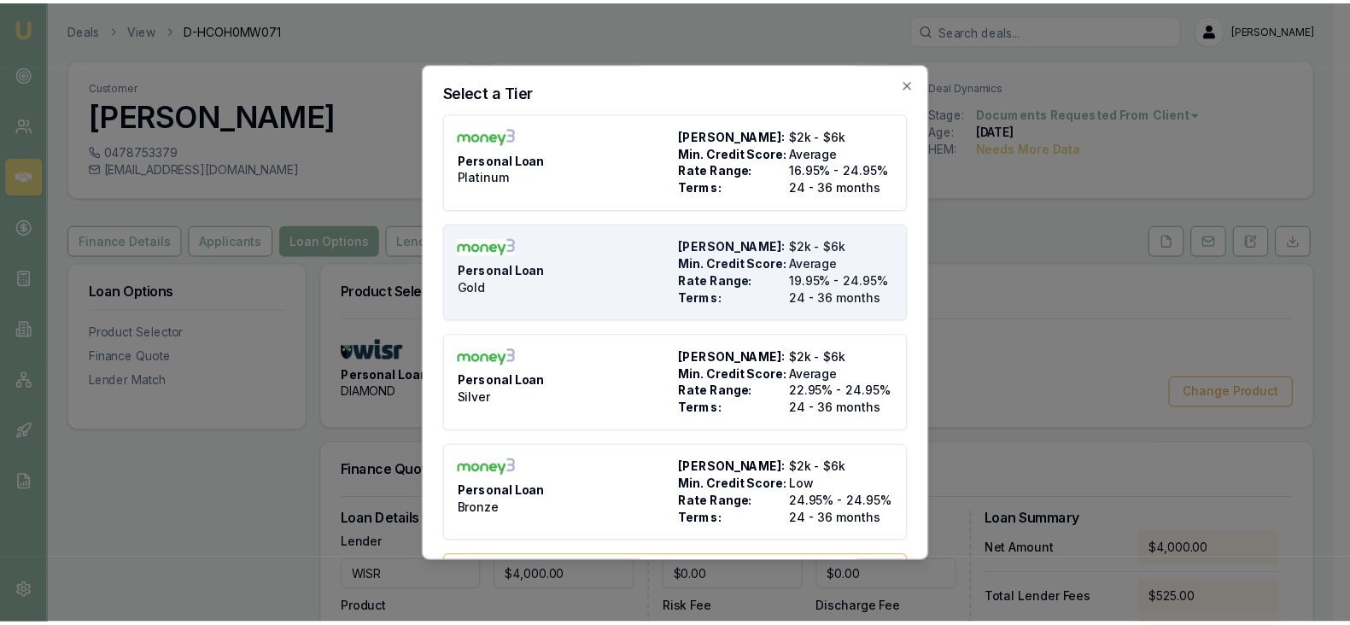
scroll to position [45, 0]
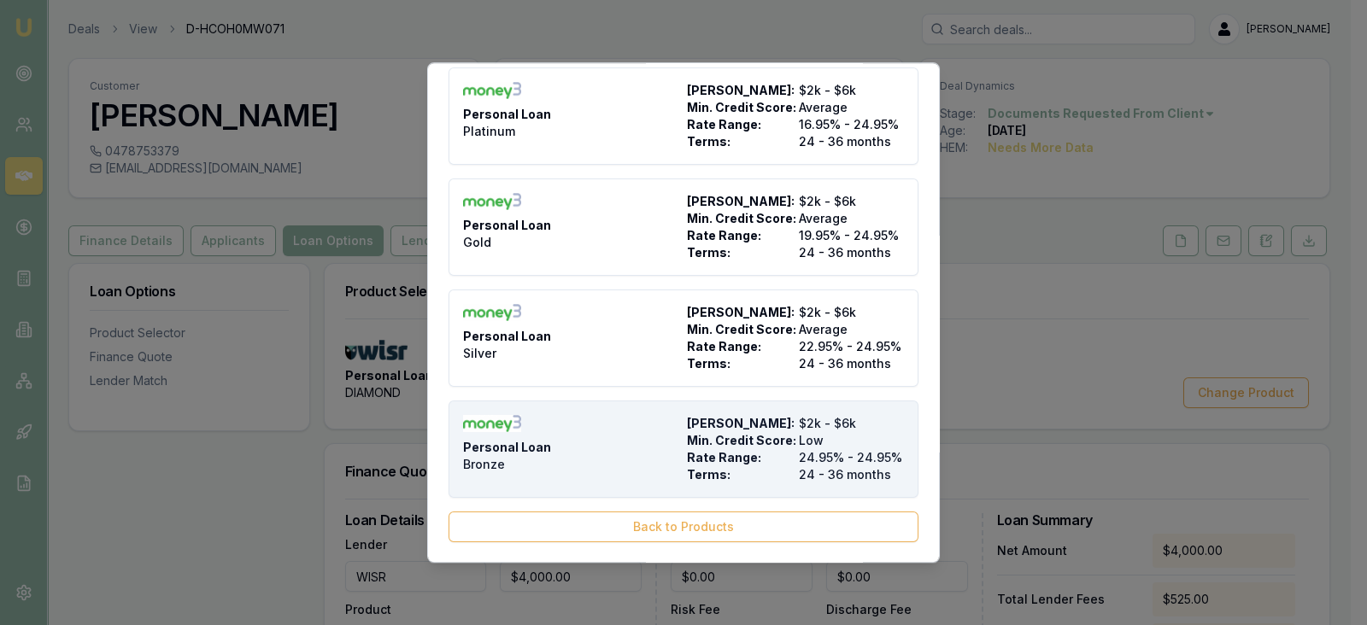
click at [739, 457] on span "Rate Range:" at bounding box center [739, 457] width 105 height 17
type input "Money3"
type input "Bronze"
type input "24.95"
type input "24"
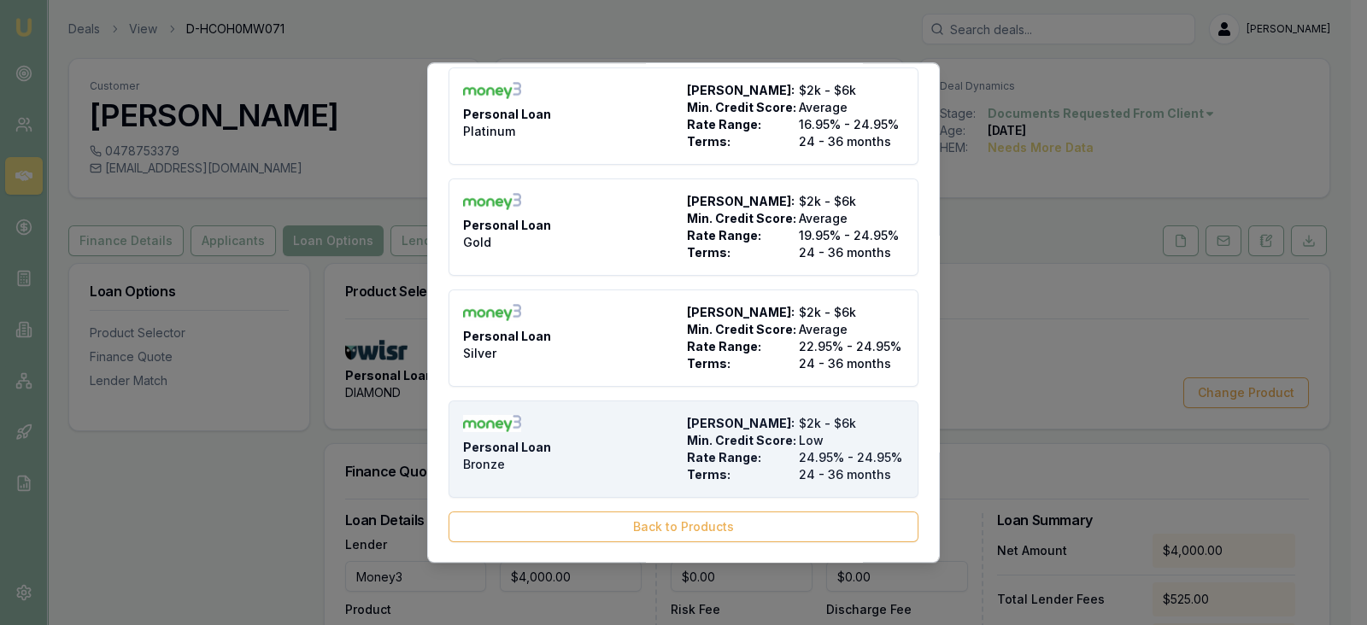
type input "$28.00"
type input "$995.00"
type input "0"
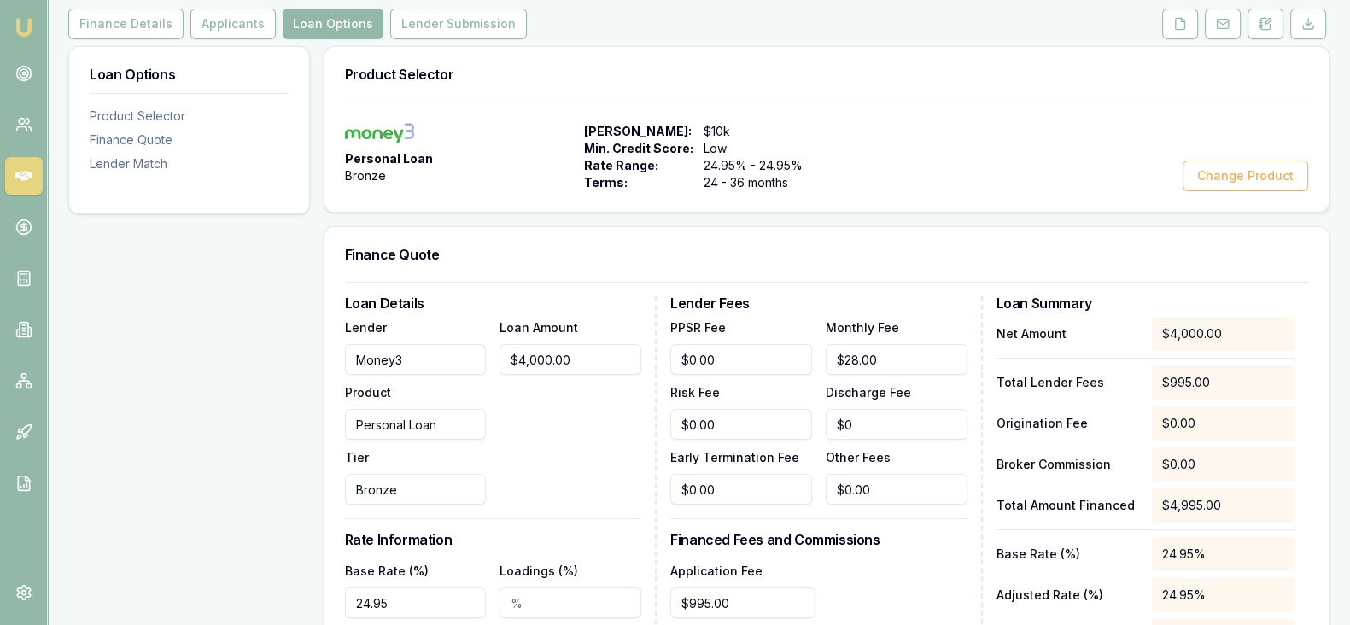
scroll to position [223, 0]
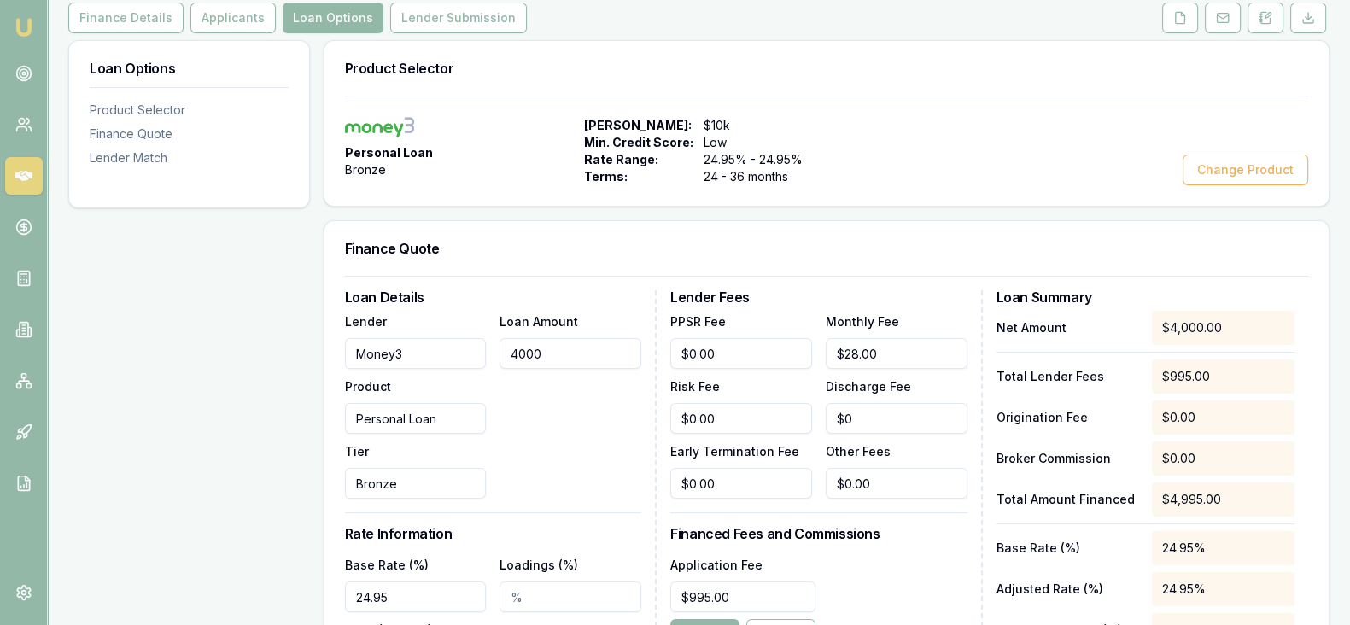
click at [588, 352] on input "4000" at bounding box center [571, 353] width 142 height 31
type input "$4,000.00"
click at [638, 429] on div "Loan Amount $4,000.00" at bounding box center [571, 405] width 142 height 188
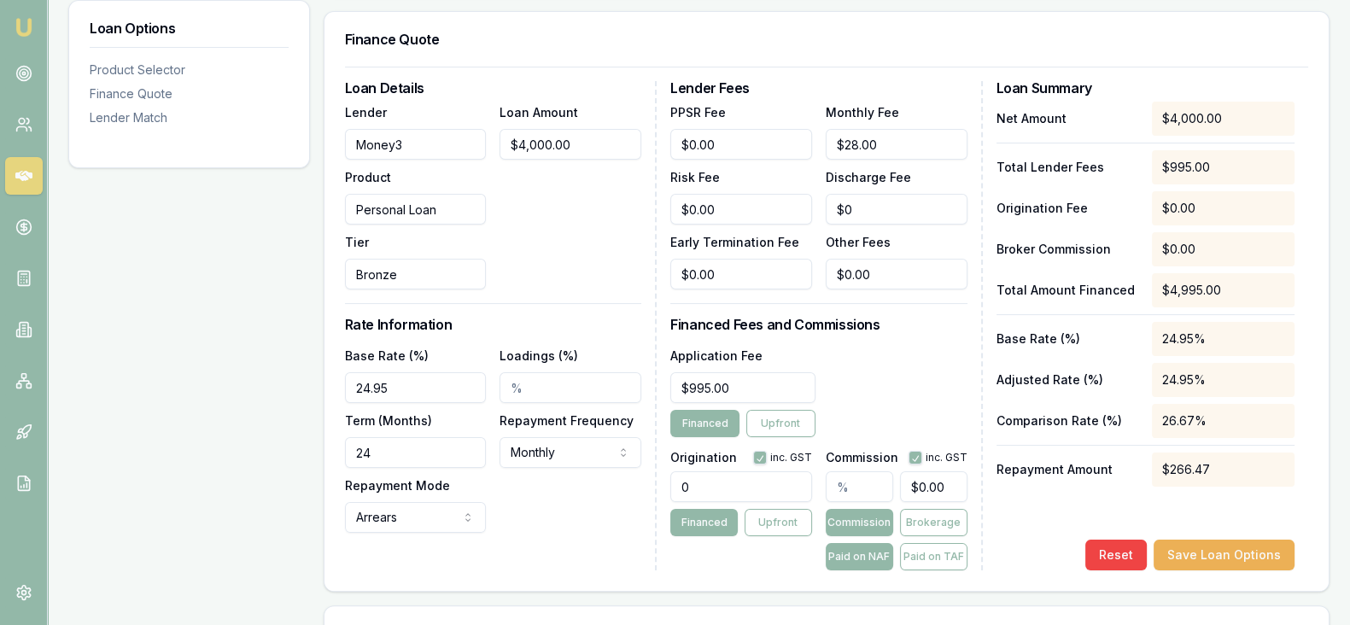
scroll to position [433, 0]
click at [725, 484] on input "0" at bounding box center [741, 486] width 142 height 31
type input "400.00"
click at [880, 412] on div "Application Fee $995.00 Financed Upfront" at bounding box center [818, 390] width 296 height 92
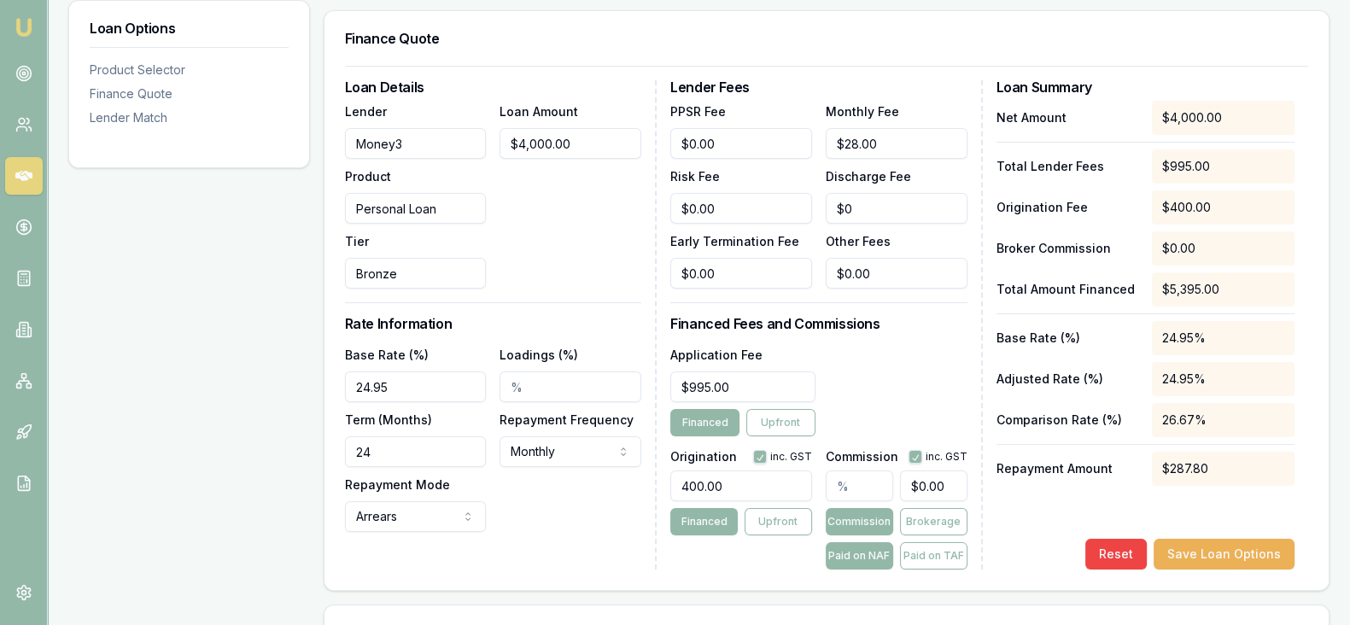
click at [424, 459] on input "24" at bounding box center [416, 451] width 142 height 31
click at [366, 450] on input "036" at bounding box center [416, 451] width 142 height 31
type input "36"
click at [612, 188] on div "Loan Amount $4,000.00" at bounding box center [571, 195] width 142 height 188
click at [744, 485] on input "400.00" at bounding box center [741, 486] width 142 height 31
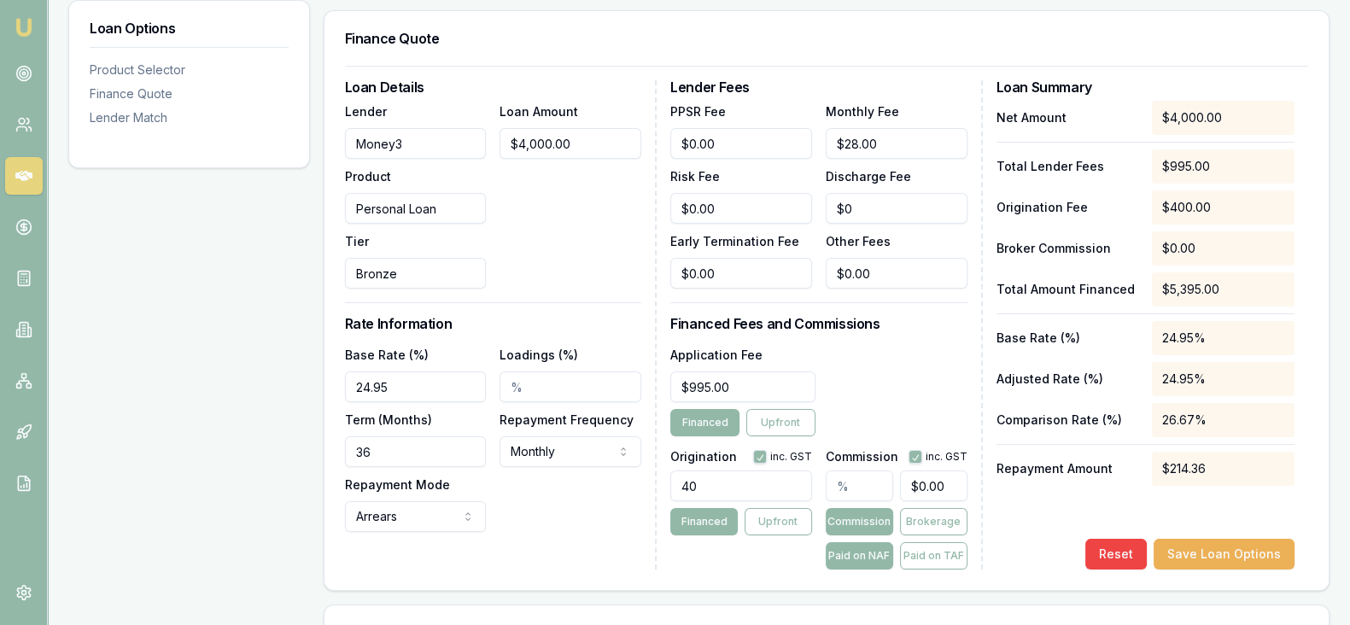
type input "4"
type input "350.00"
click at [890, 389] on div "Application Fee $995.00 Financed Upfront" at bounding box center [818, 390] width 296 height 92
click at [1206, 558] on button "Save Loan Options" at bounding box center [1224, 554] width 141 height 31
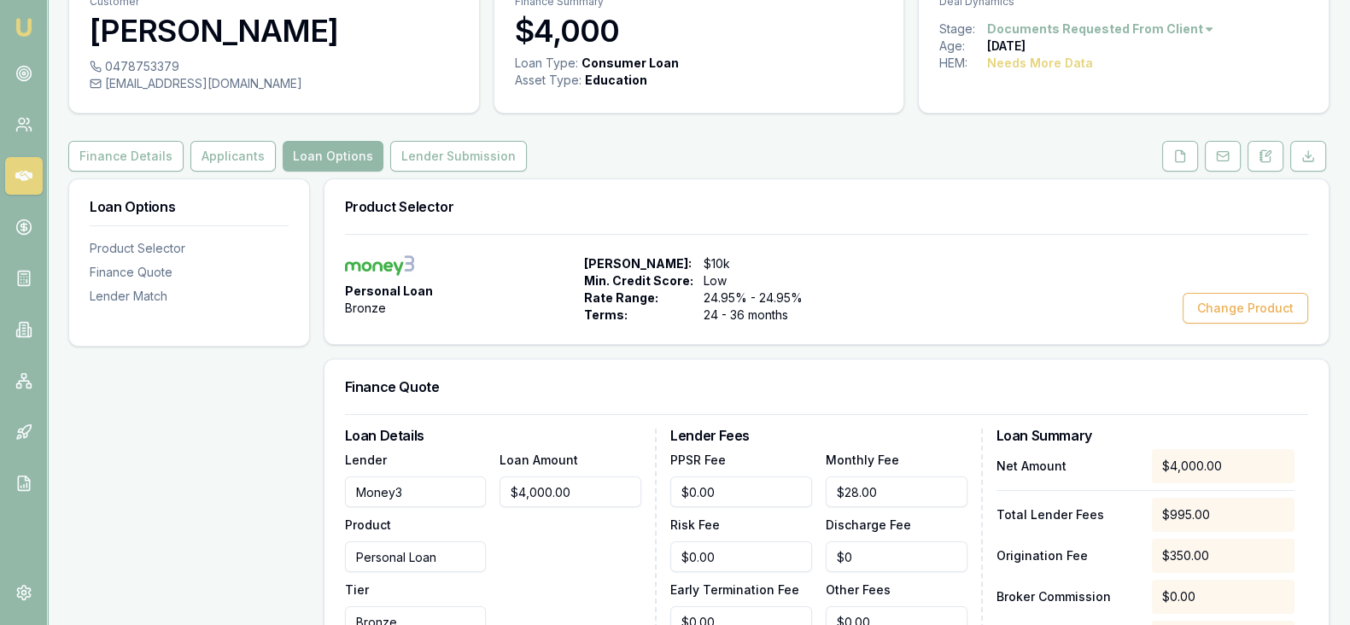
scroll to position [85, 0]
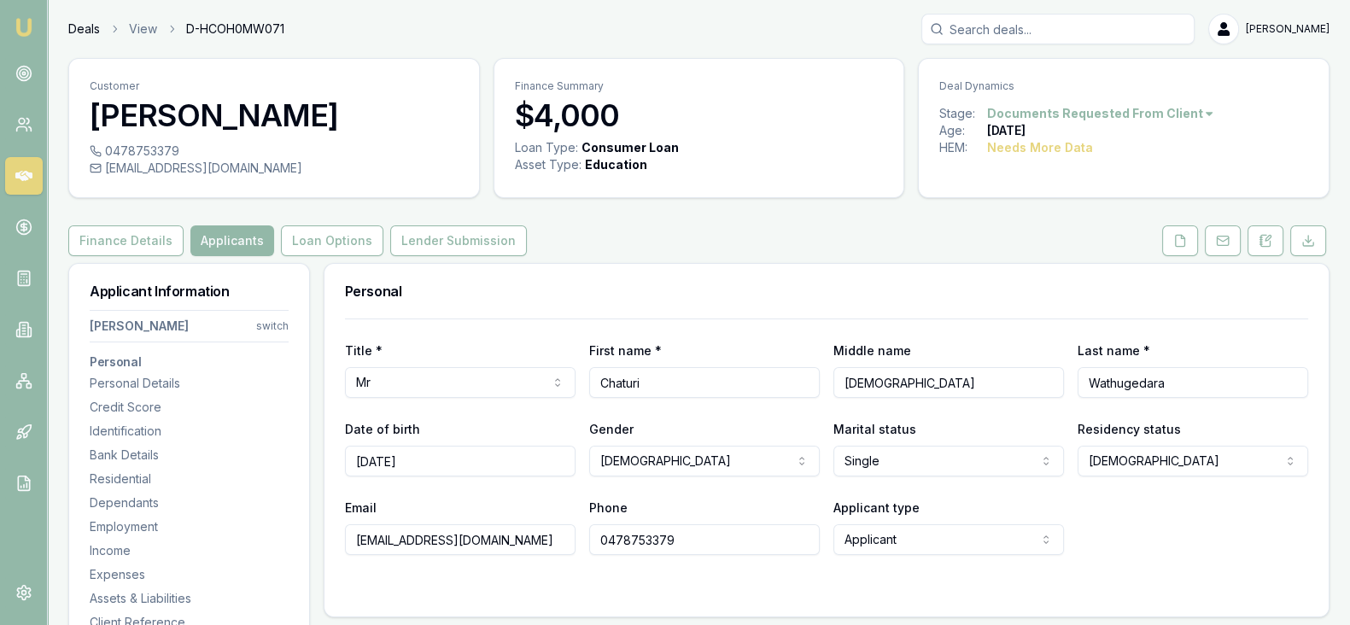
click at [76, 32] on link "Deals" at bounding box center [84, 28] width 32 height 17
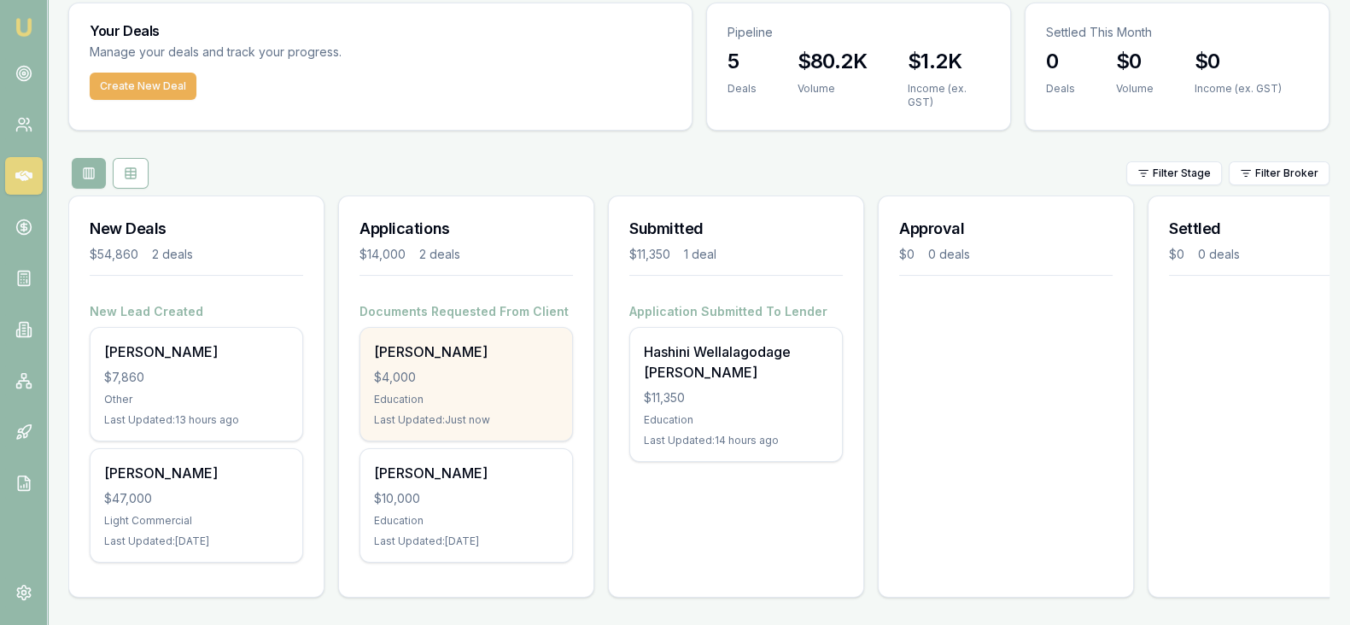
scroll to position [70, 0]
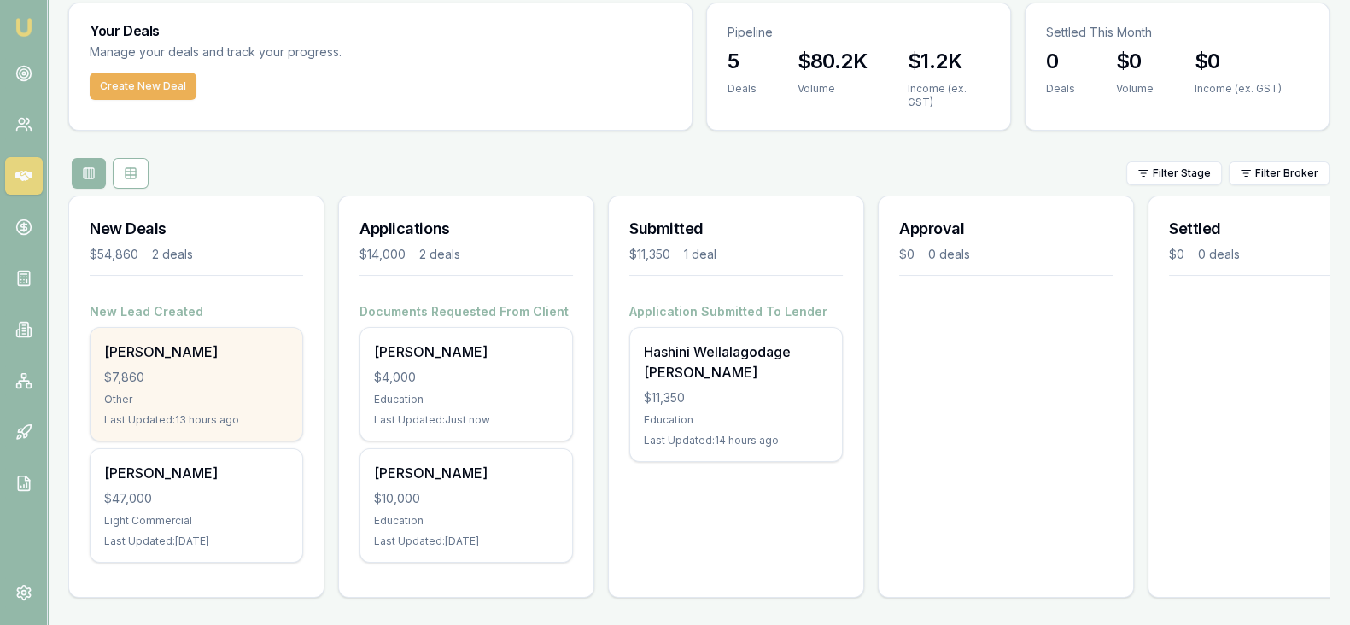
click at [195, 393] on div "Other" at bounding box center [196, 400] width 184 height 14
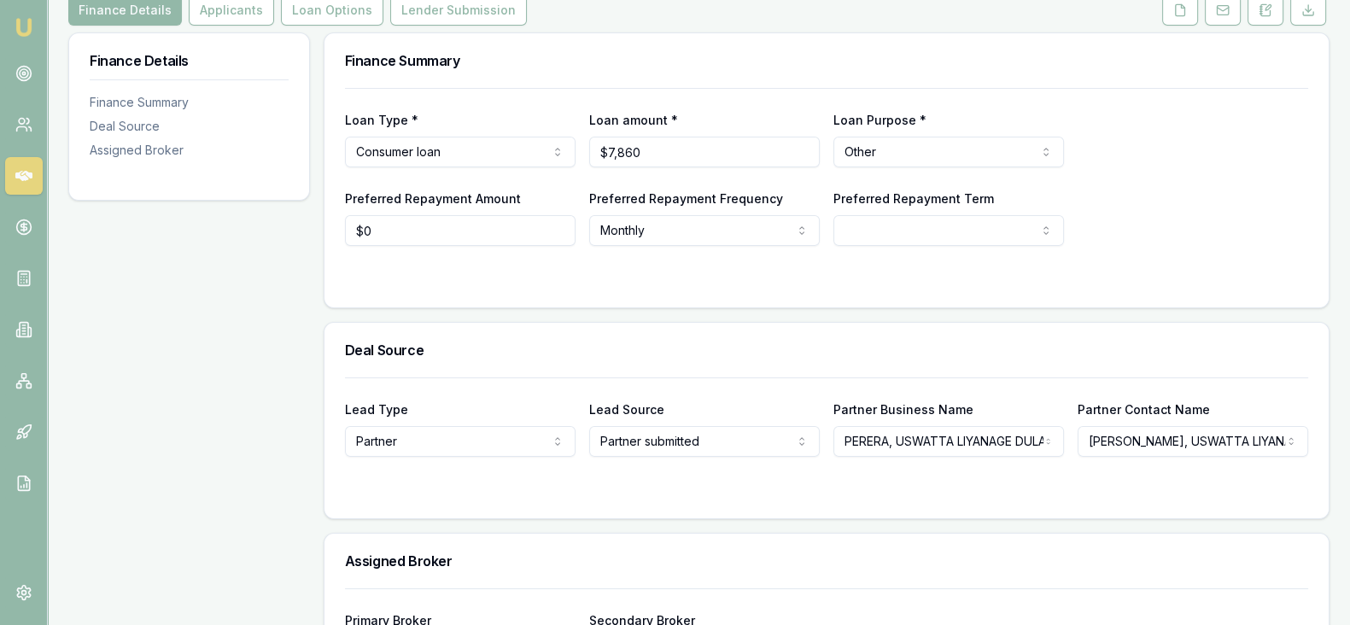
scroll to position [232, 0]
click at [911, 154] on html "Emu Broker Deals View D-WRJ5N2SOCA [PERSON_NAME] Toggle Menu Customer [PERSON_N…" at bounding box center [683, 80] width 1367 height 625
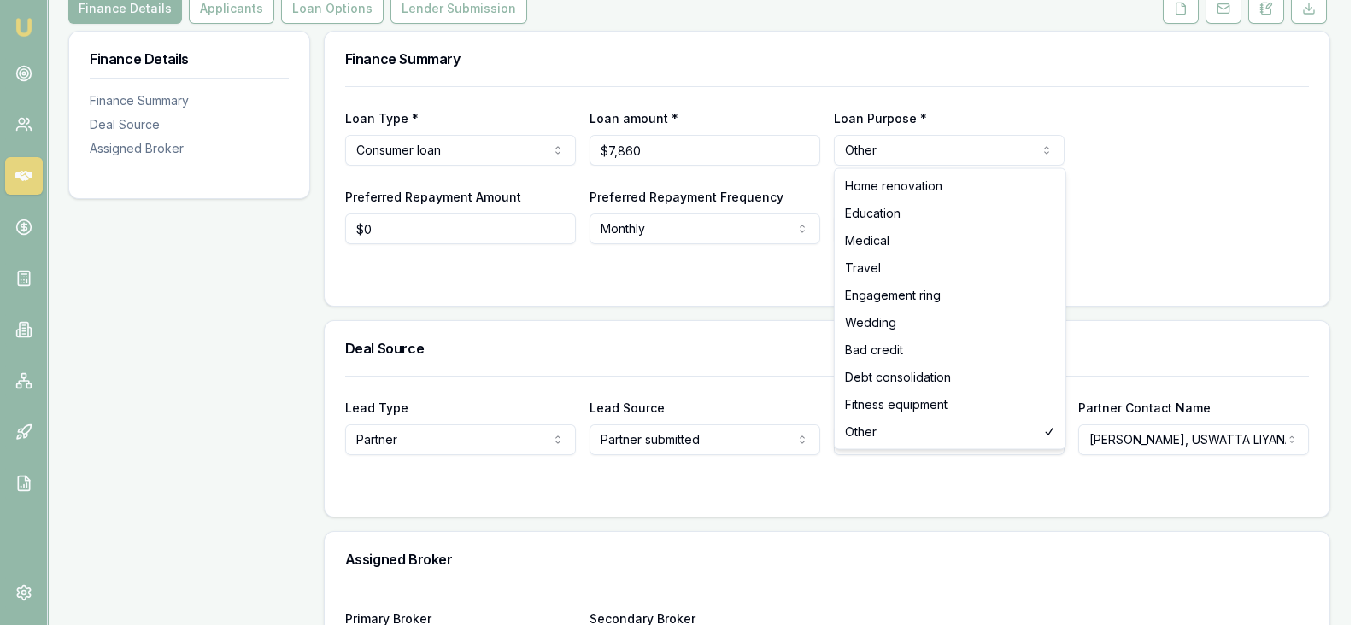
select select "EDUCATION"
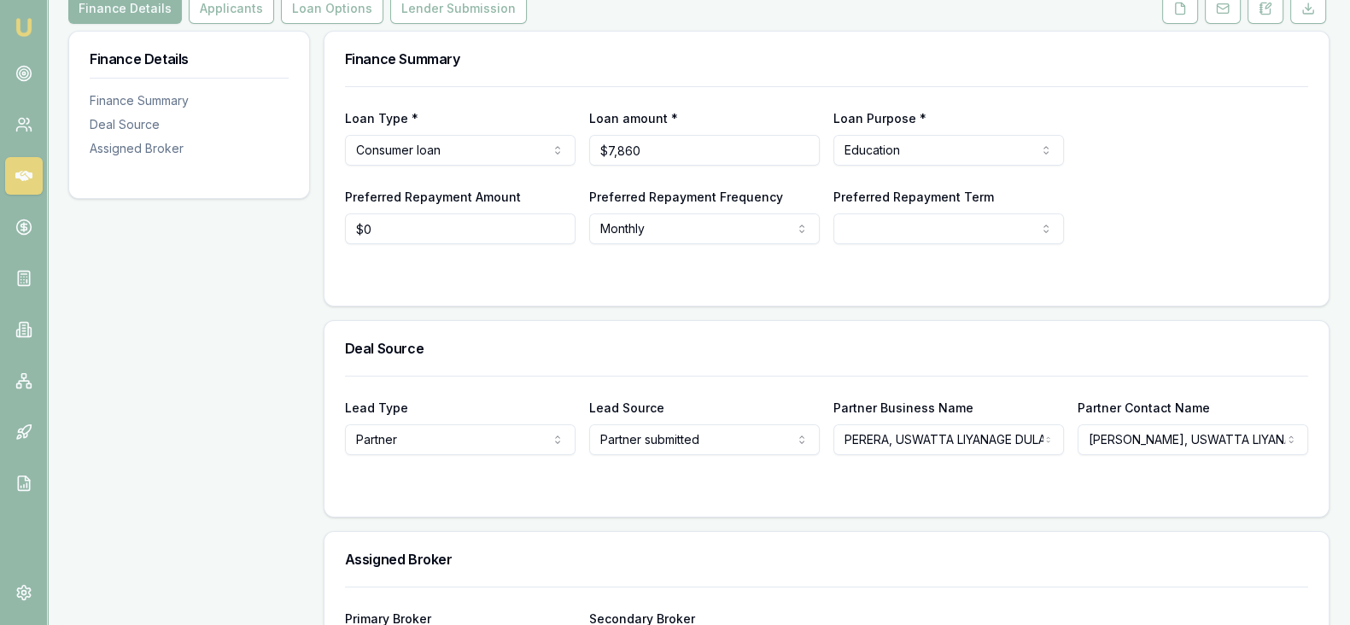
click at [911, 210] on div "Preferred Repayment Term 12 24 36 48 60 72 84" at bounding box center [949, 215] width 231 height 58
select select "60"
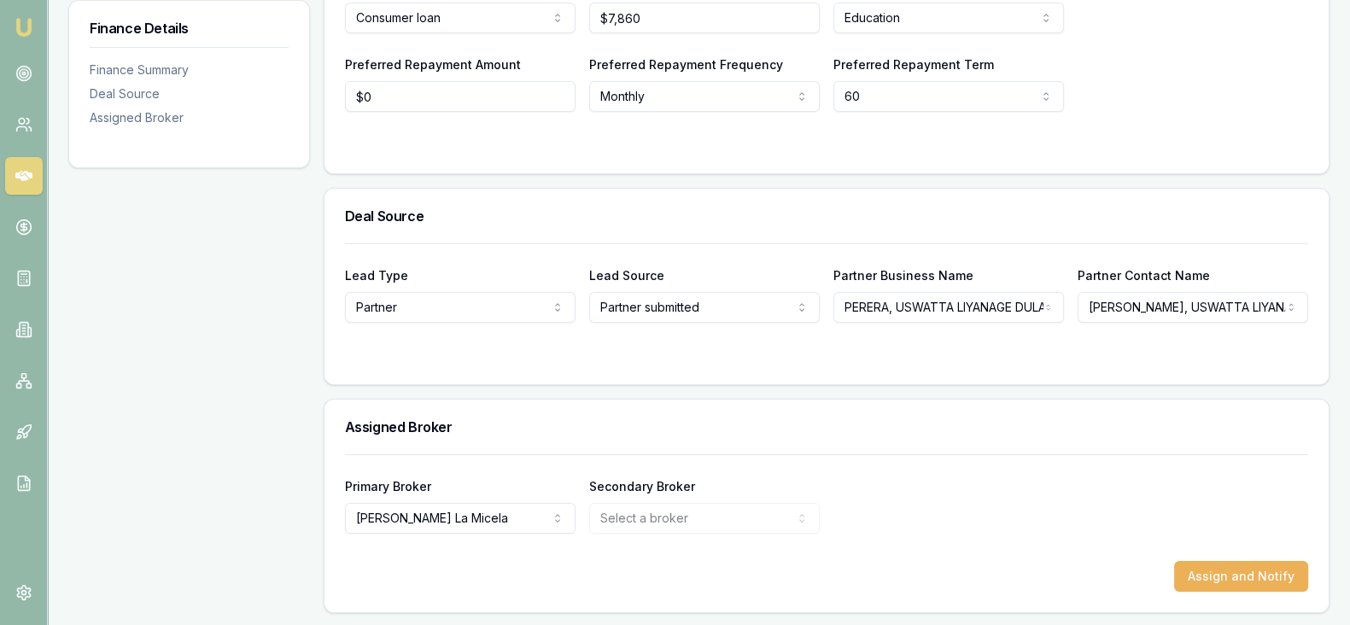
scroll to position [0, 0]
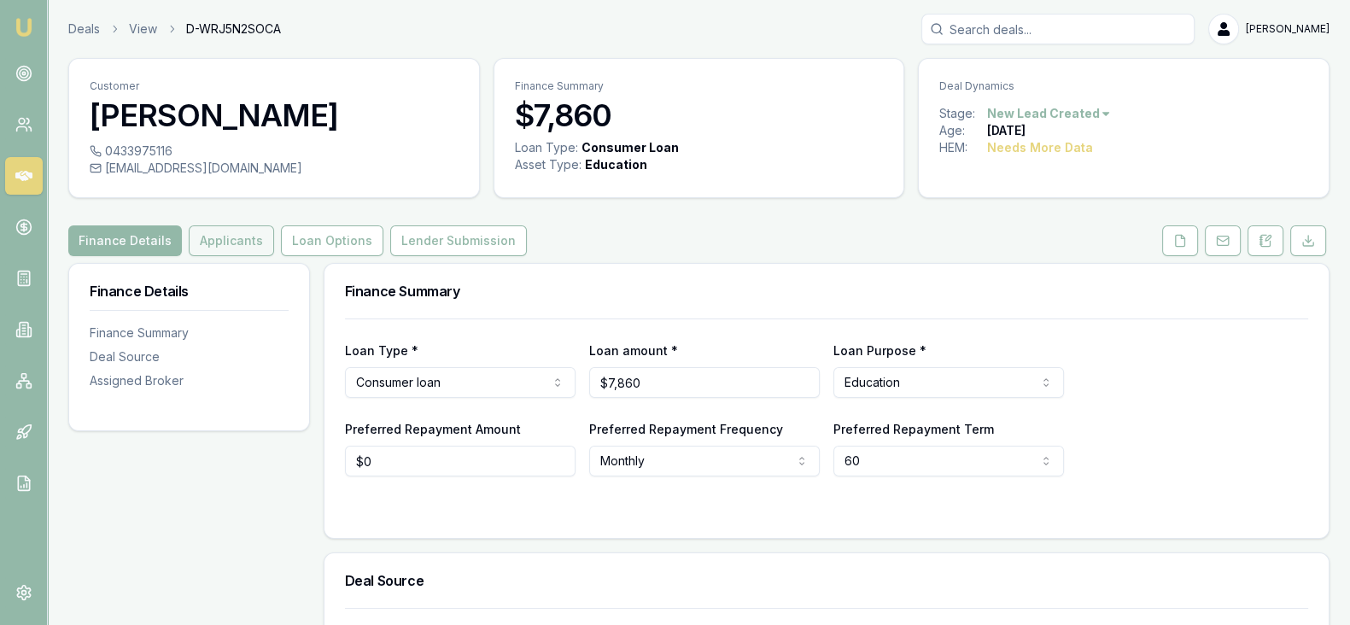
click at [229, 246] on button "Applicants" at bounding box center [231, 240] width 85 height 31
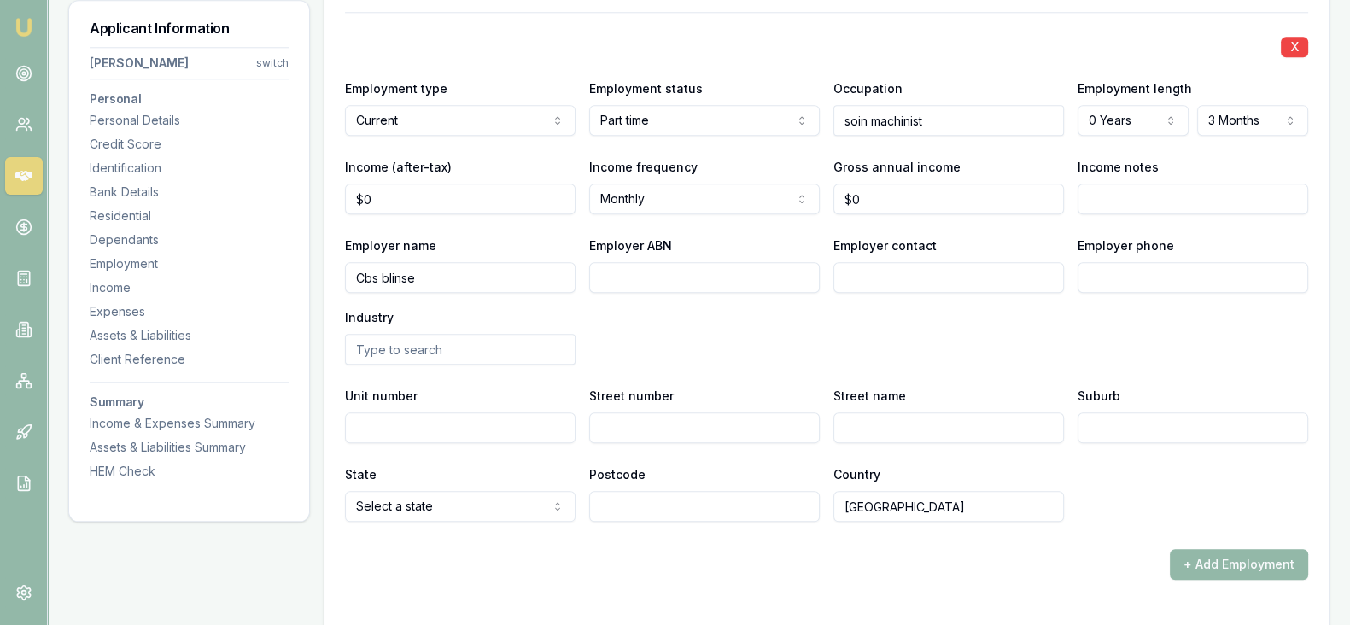
scroll to position [2338, 0]
click at [706, 526] on div "X Employment type Current Current Previous Employment status Part time Full tim…" at bounding box center [826, 295] width 963 height 568
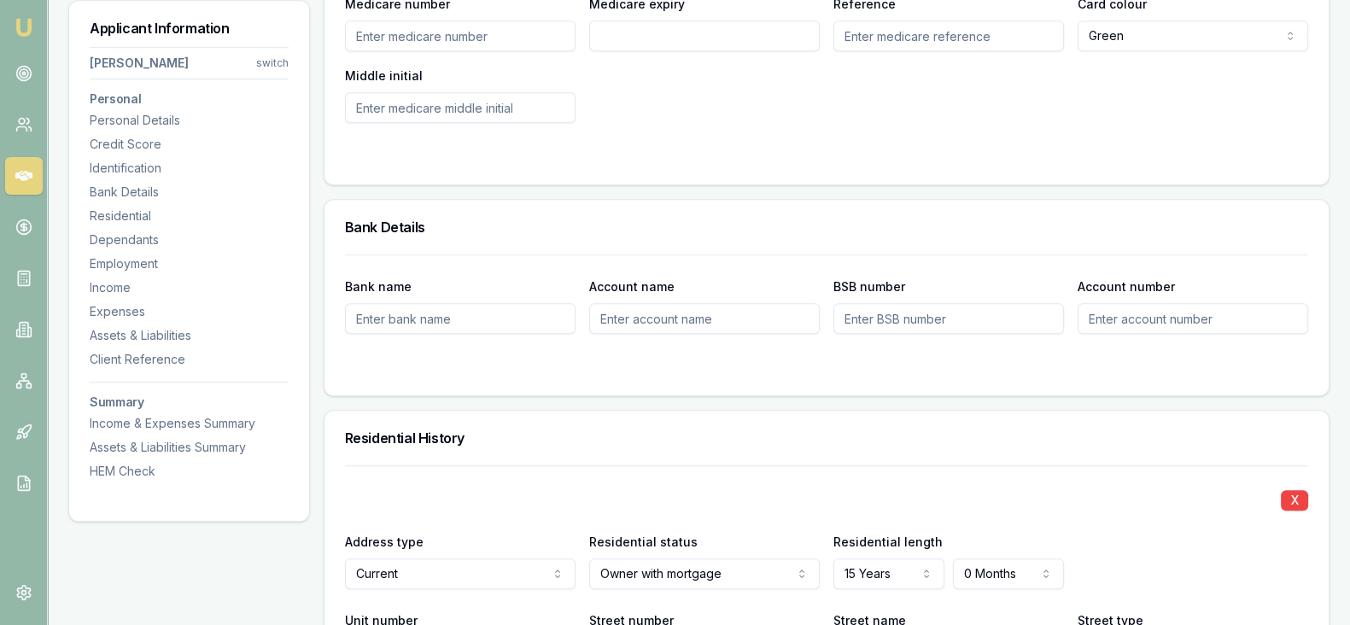
scroll to position [1232, 0]
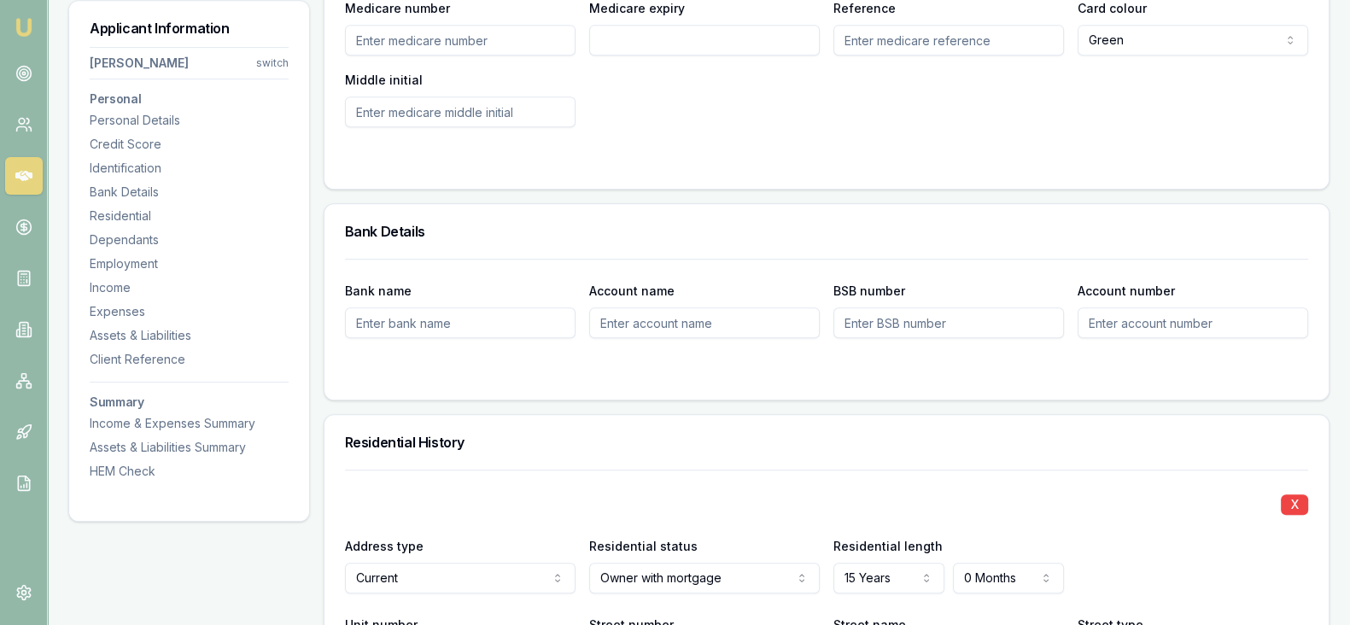
drag, startPoint x: 680, startPoint y: 453, endPoint x: 567, endPoint y: 448, distance: 112.9
click at [567, 448] on div "Residential History" at bounding box center [827, 442] width 1004 height 55
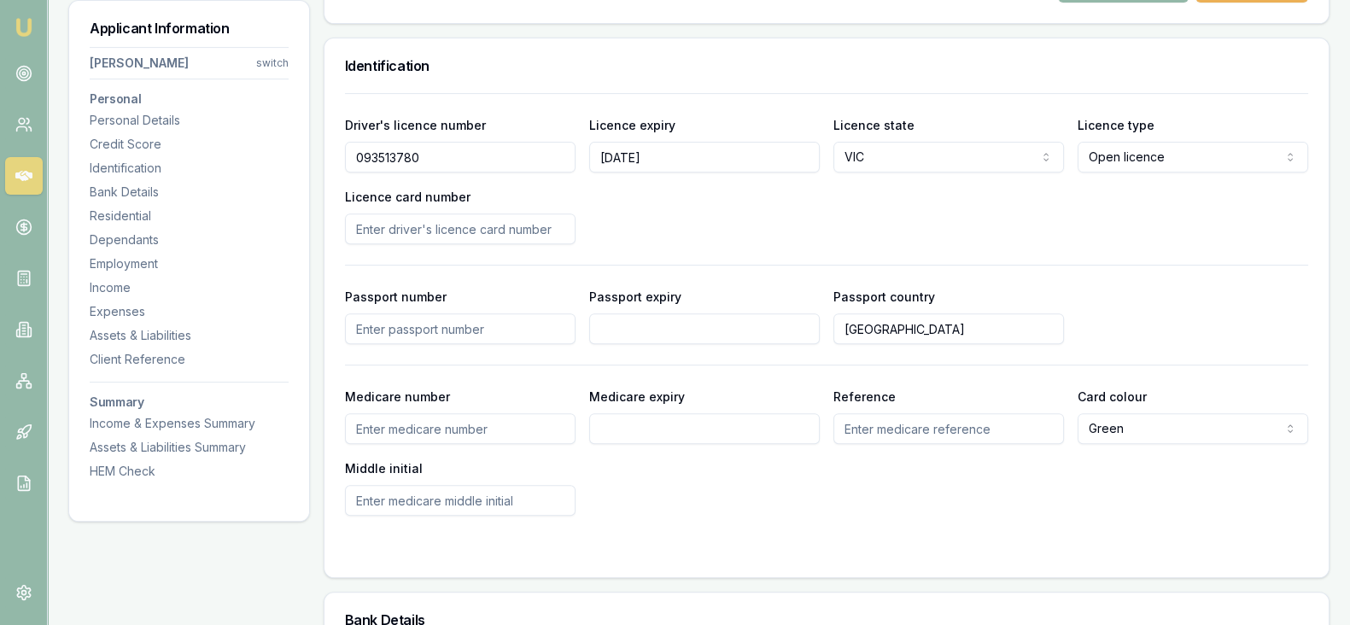
scroll to position [764, 0]
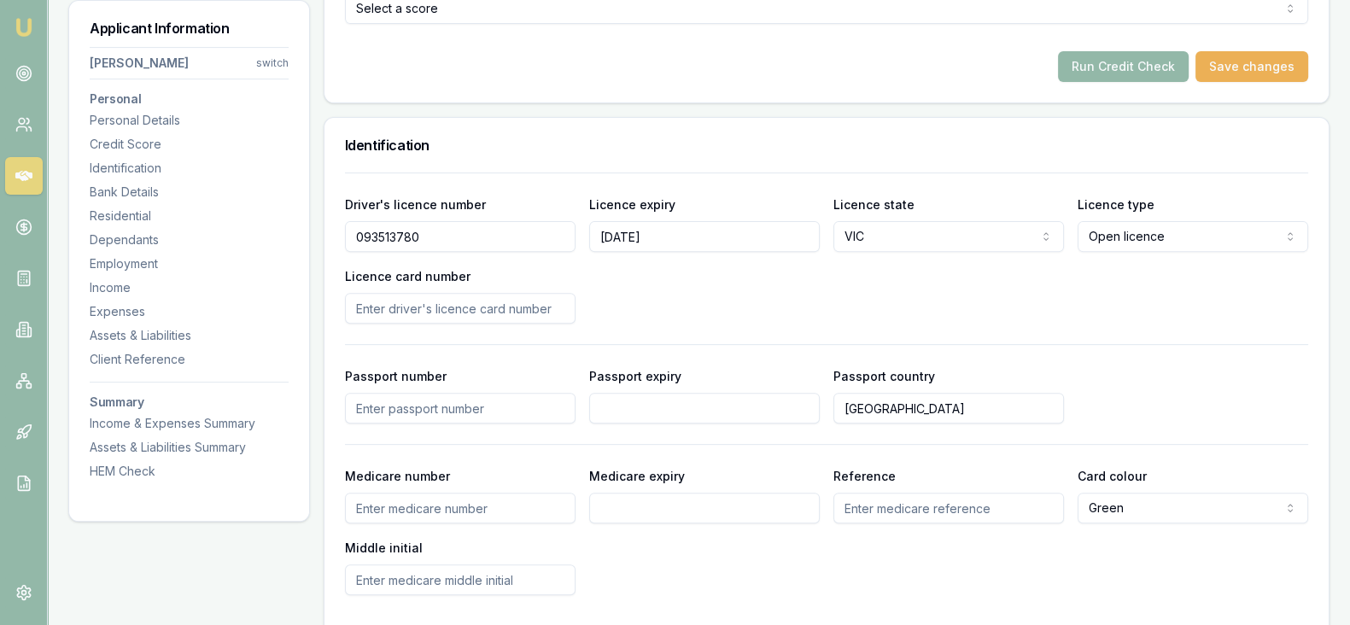
click at [518, 308] on input "Licence card number" at bounding box center [460, 308] width 231 height 31
click at [868, 337] on div "Driver's licence number 093513780 Licence expiry 09/09/1980 Licence state VIC N…" at bounding box center [826, 384] width 963 height 423
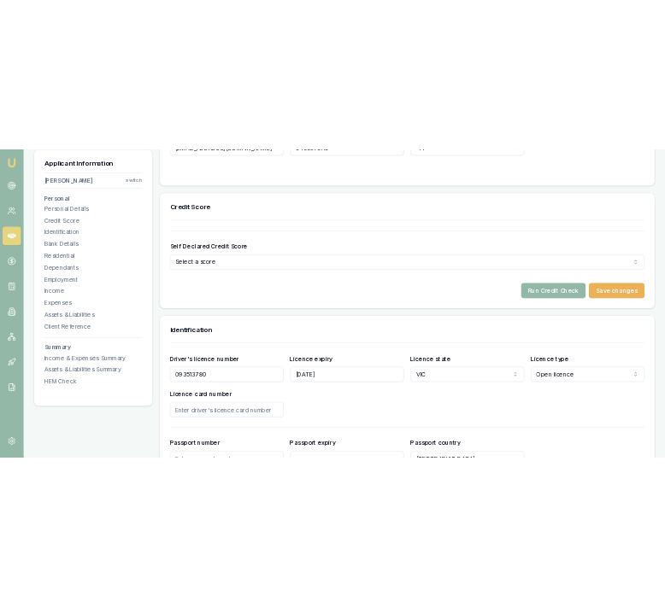
scroll to position [721, 0]
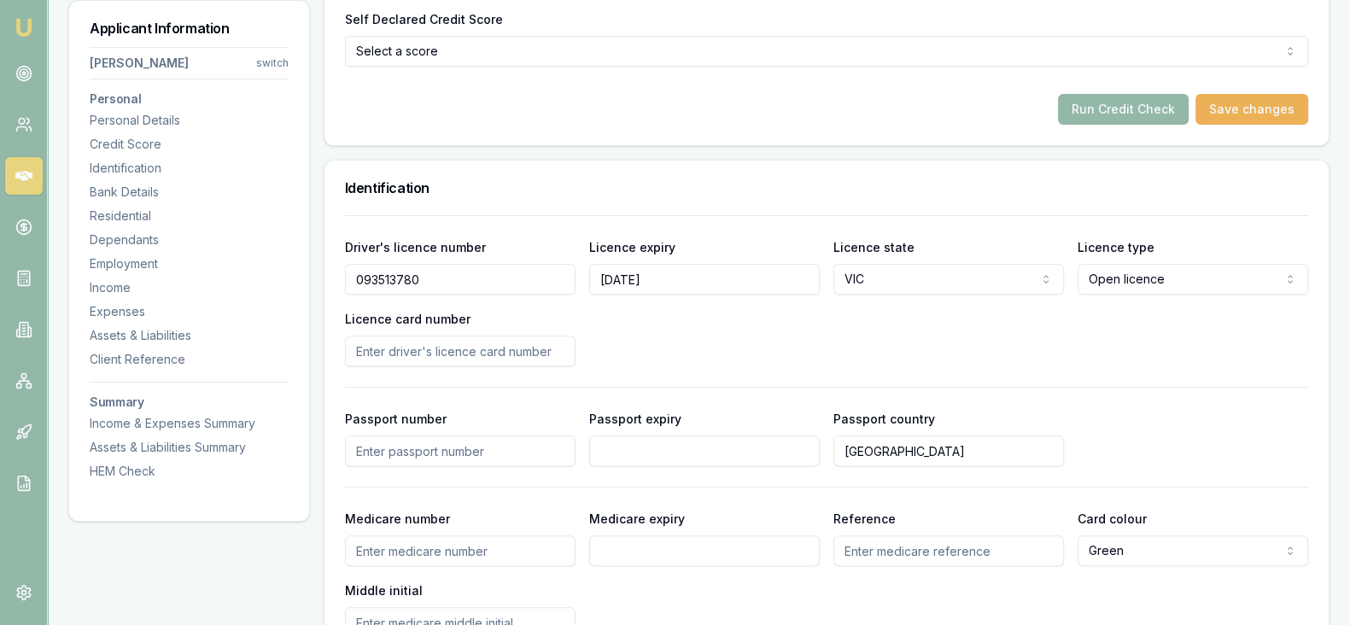
click at [391, 451] on input "Passport number" at bounding box center [460, 451] width 231 height 31
click at [518, 352] on input "Licence card number" at bounding box center [460, 351] width 231 height 31
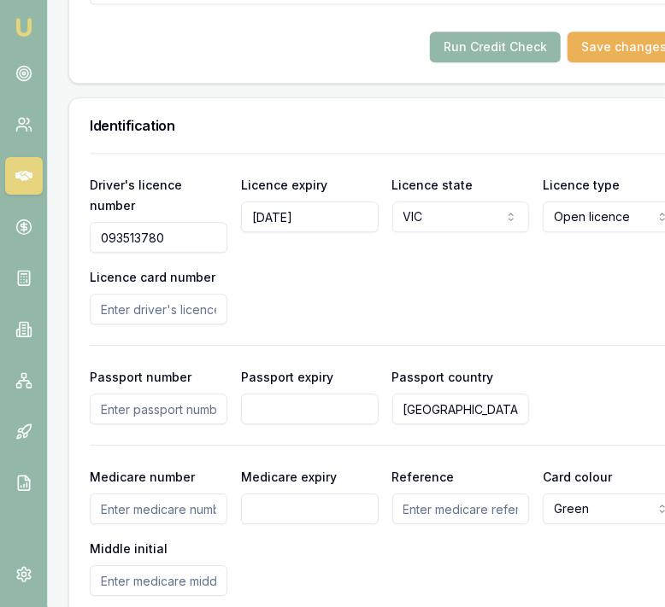
scroll to position [1334, 0]
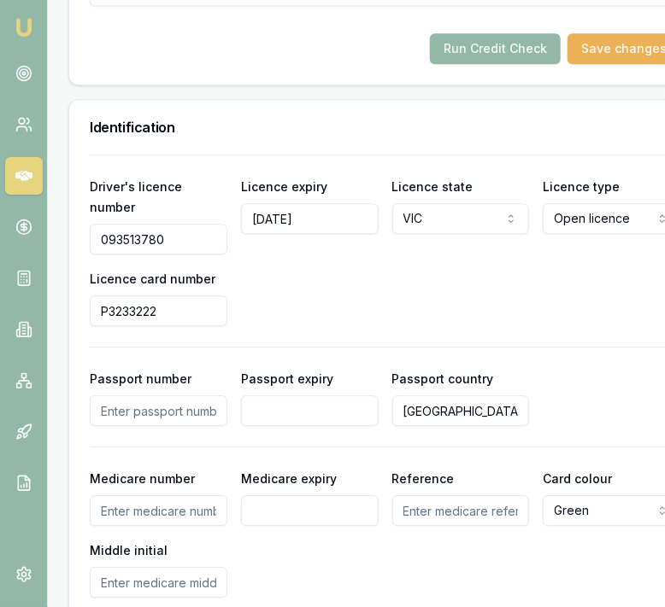
type input "P3233222"
click at [530, 326] on div "Driver's licence number 093513780 Licence expiry 09/09/1980 Licence state VIC N…" at bounding box center [385, 251] width 590 height 150
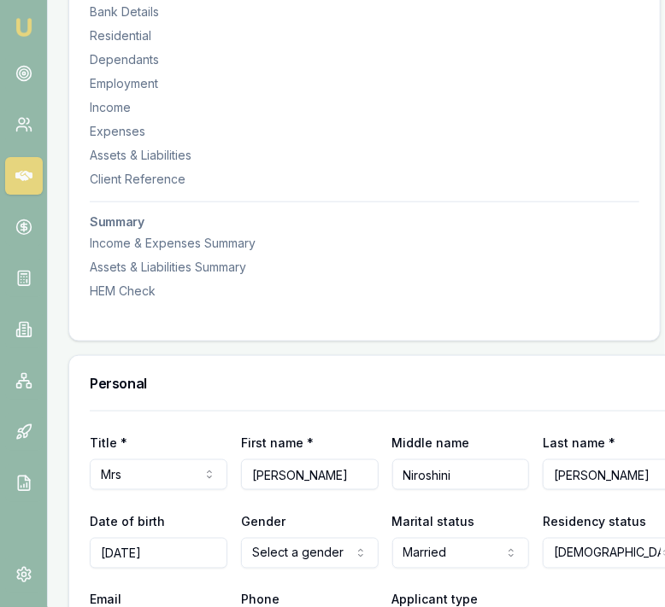
scroll to position [0, 0]
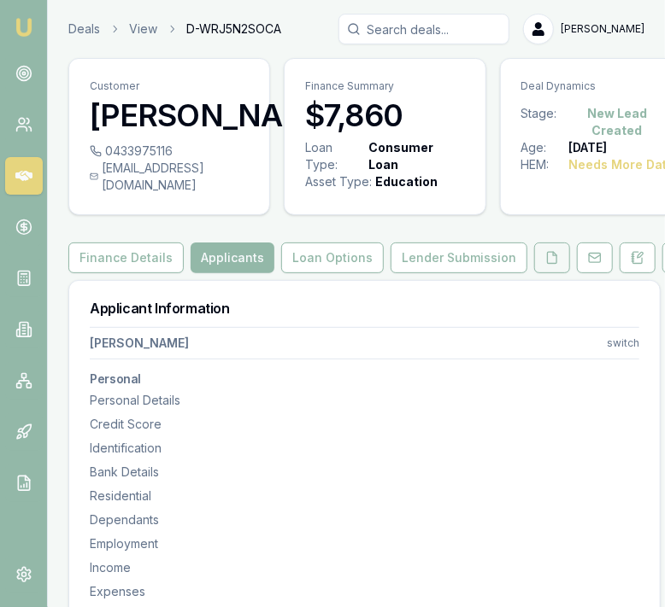
click at [545, 265] on icon at bounding box center [552, 258] width 14 height 14
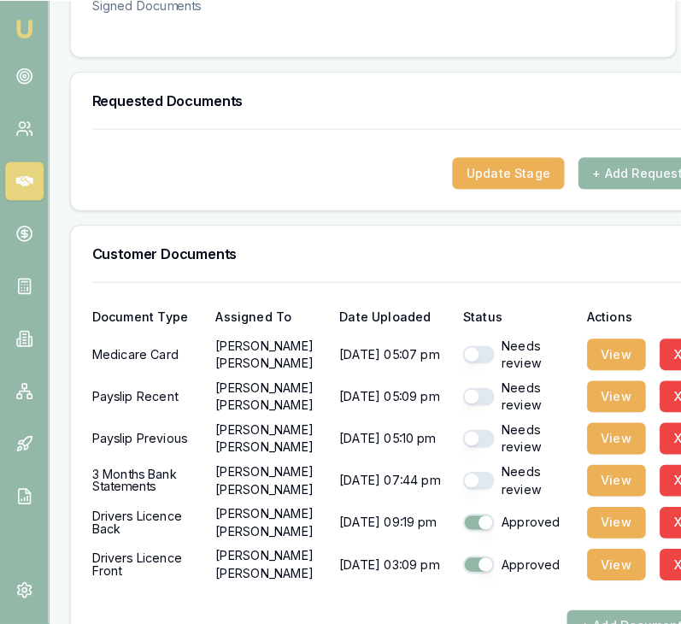
scroll to position [466, 0]
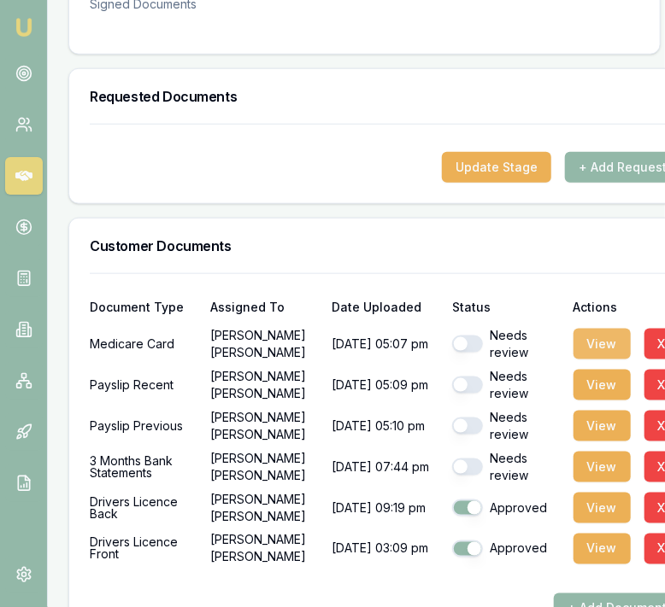
click at [573, 360] on button "View" at bounding box center [601, 344] width 57 height 31
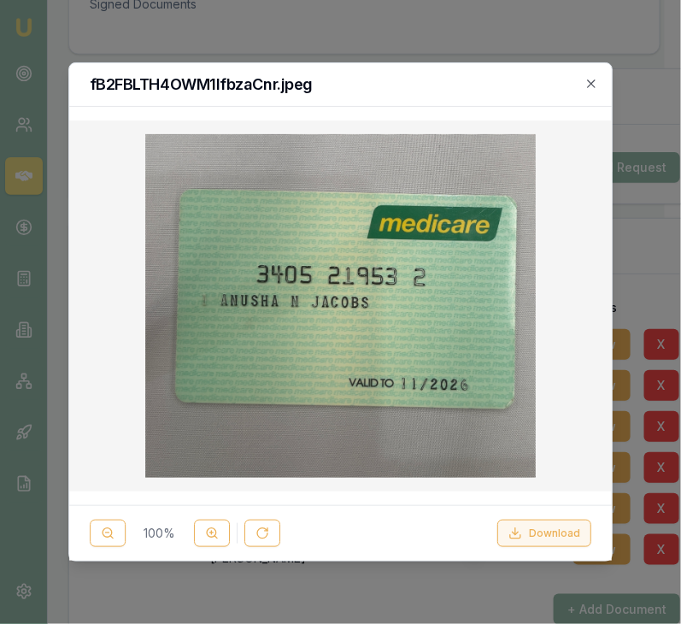
click at [539, 524] on button "Download" at bounding box center [544, 532] width 94 height 27
click at [539, 531] on button "Download" at bounding box center [544, 532] width 94 height 27
click at [548, 542] on button "Download" at bounding box center [544, 532] width 94 height 27
click at [592, 87] on icon "button" at bounding box center [591, 84] width 14 height 14
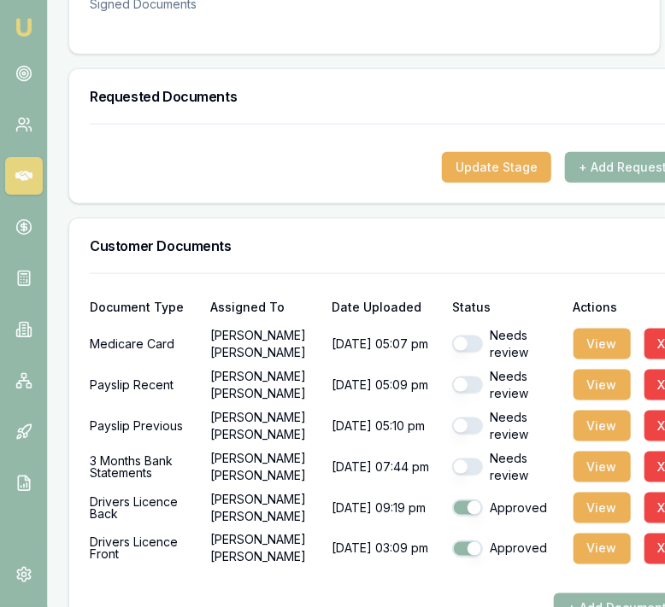
click at [455, 353] on button "button" at bounding box center [467, 344] width 31 height 17
click at [602, 400] on button "View" at bounding box center [601, 385] width 57 height 31
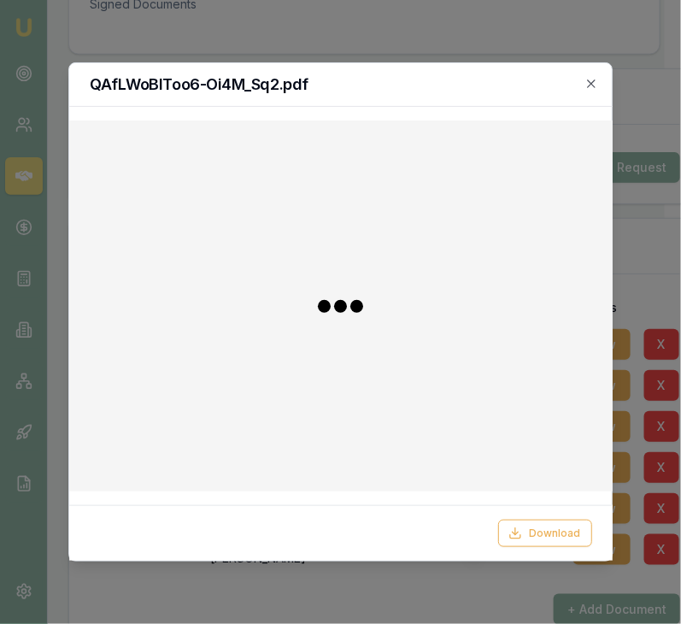
checkbox input "false"
checkbox input "true"
click at [592, 85] on icon "button" at bounding box center [591, 84] width 14 height 14
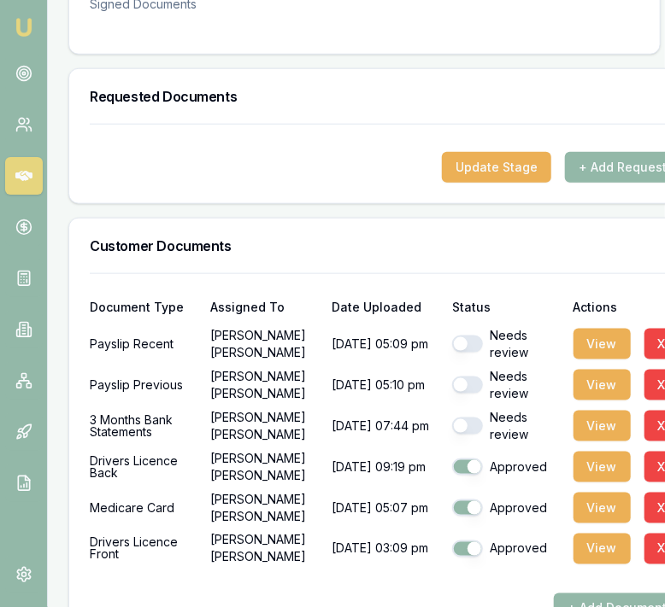
click at [454, 353] on button "button" at bounding box center [467, 344] width 31 height 17
checkbox input "false"
checkbox input "true"
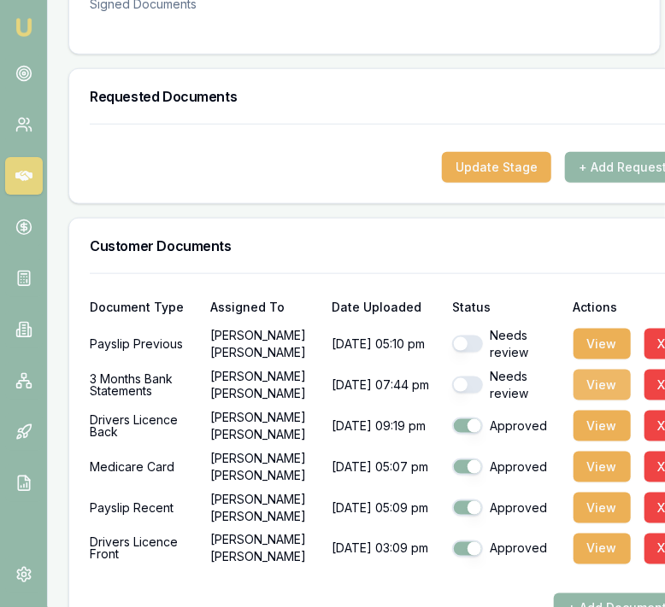
click at [577, 401] on button "View" at bounding box center [601, 385] width 57 height 31
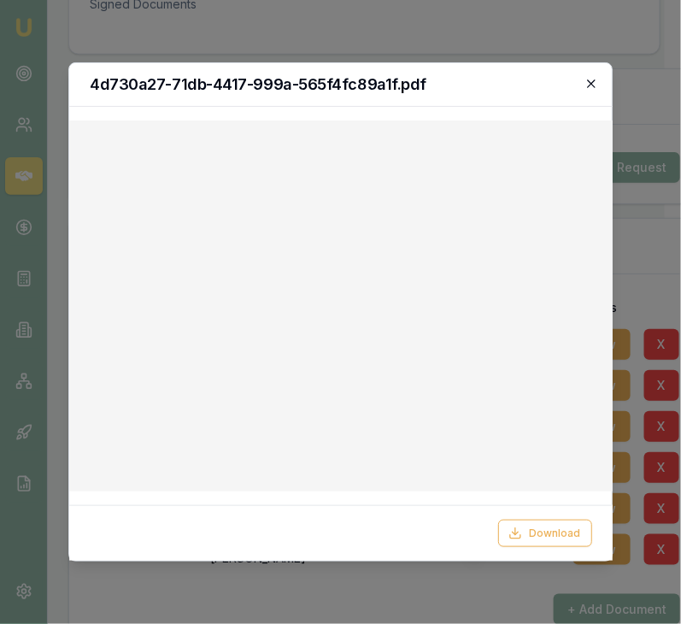
click at [598, 83] on icon "button" at bounding box center [591, 84] width 14 height 14
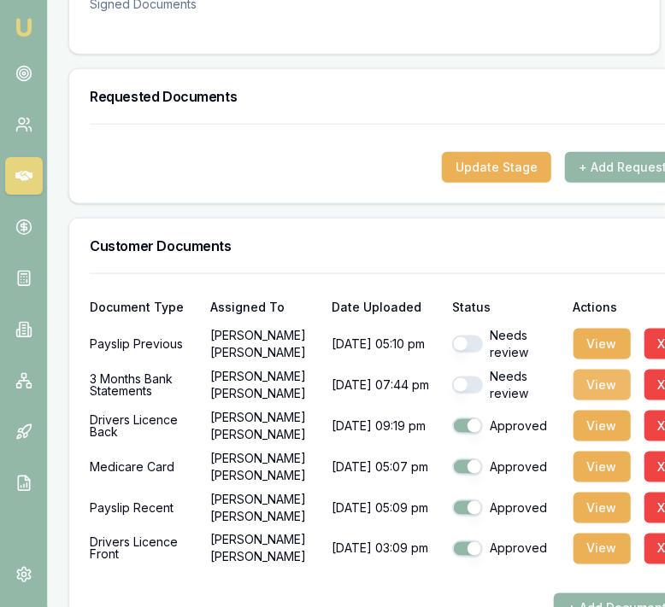
click at [594, 401] on button "View" at bounding box center [601, 385] width 57 height 31
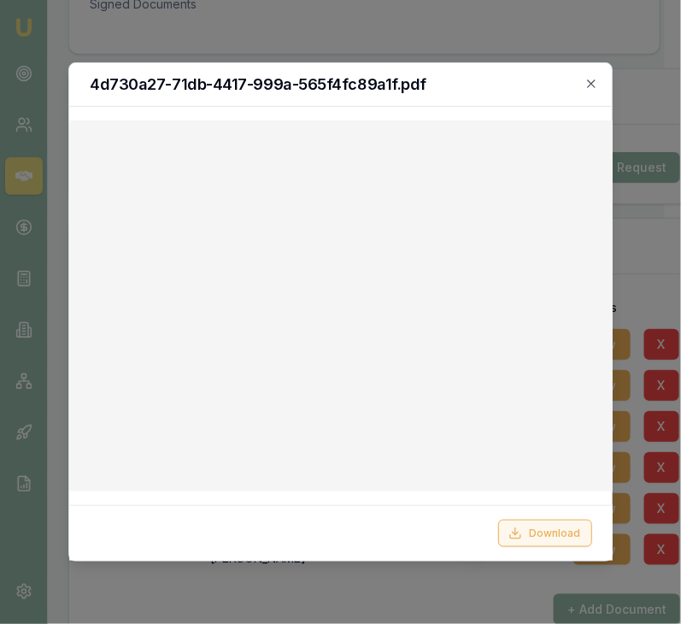
click at [571, 534] on button "Download" at bounding box center [544, 532] width 94 height 27
click at [569, 540] on button "Download" at bounding box center [544, 532] width 94 height 27
click at [542, 534] on button "Download" at bounding box center [544, 532] width 94 height 27
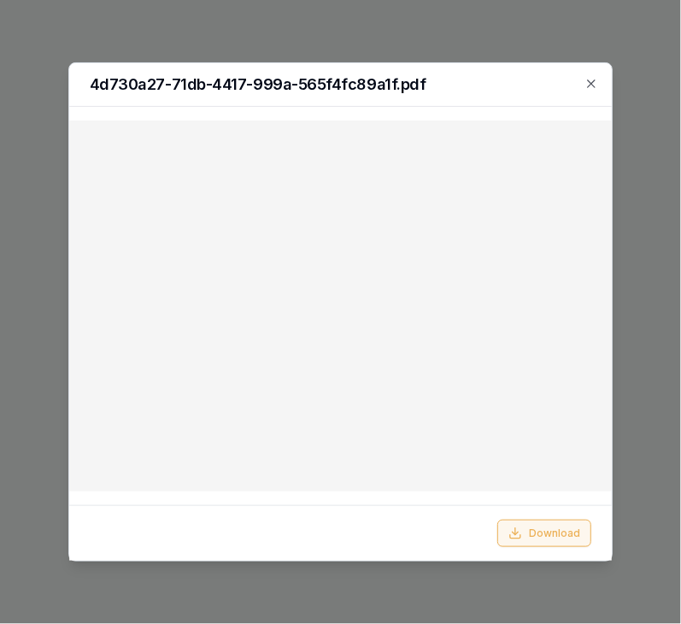
type input "laura.lamicela@emumoney.com.au"
click at [591, 84] on icon "button" at bounding box center [592, 83] width 8 height 8
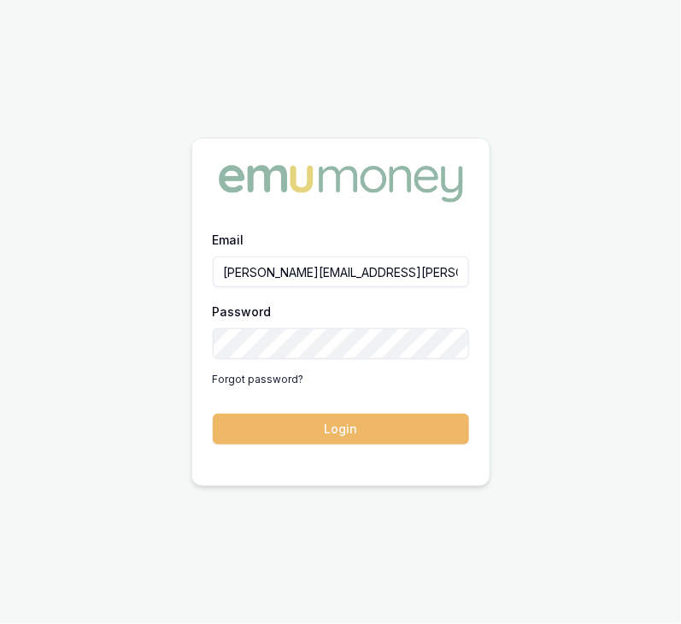
click at [356, 425] on button "Login" at bounding box center [341, 428] width 256 height 31
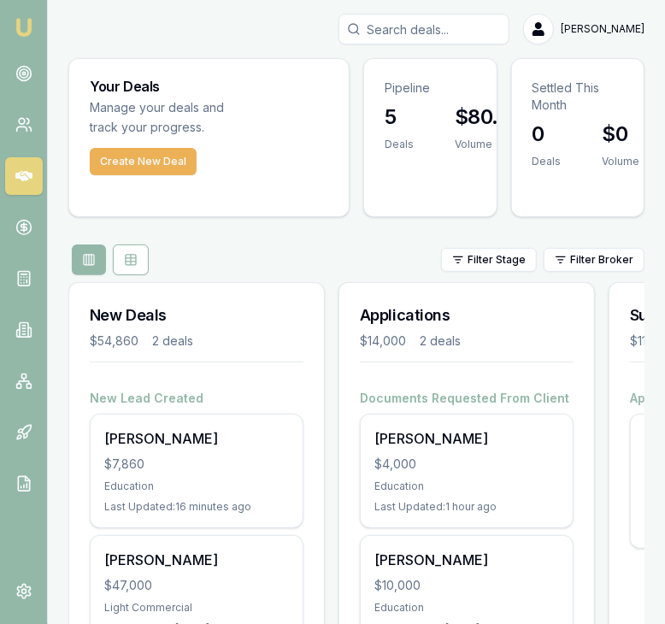
scroll to position [102, 0]
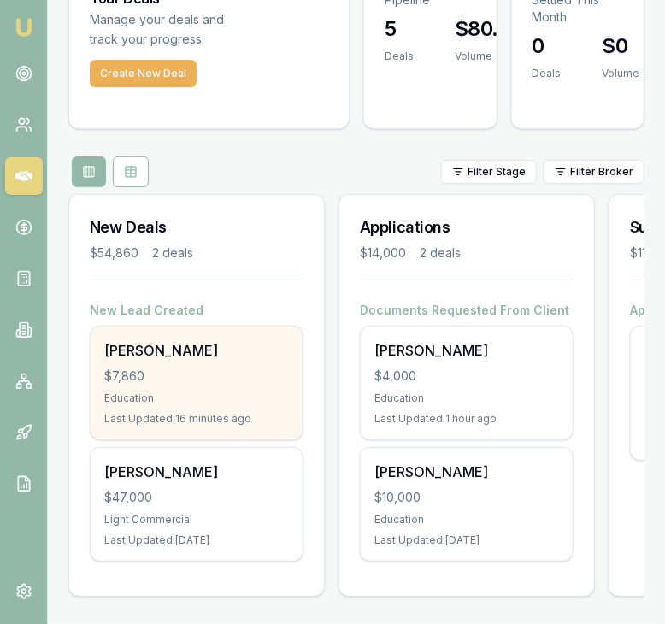
click at [238, 367] on div "$7,860" at bounding box center [196, 375] width 184 height 17
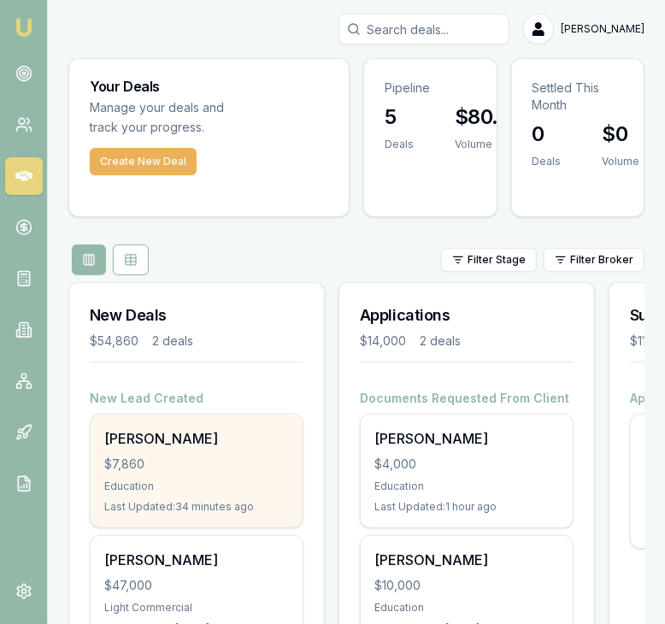
click at [208, 449] on div "[PERSON_NAME] $7,860 Education Last Updated: 34 minutes ago" at bounding box center [197, 470] width 212 height 113
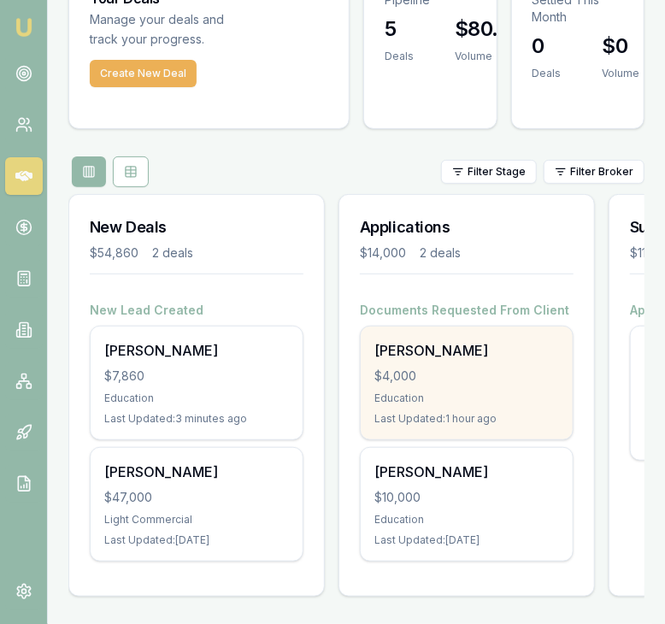
scroll to position [102, 0]
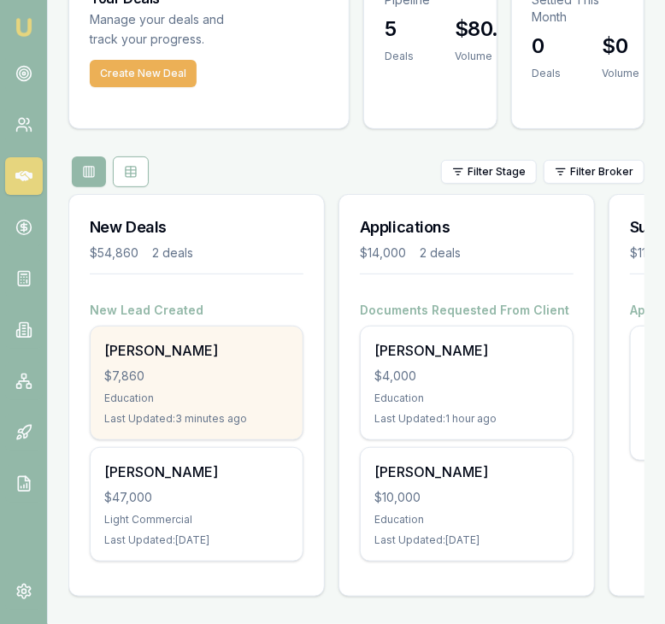
click at [203, 367] on div "$7,860" at bounding box center [196, 375] width 184 height 17
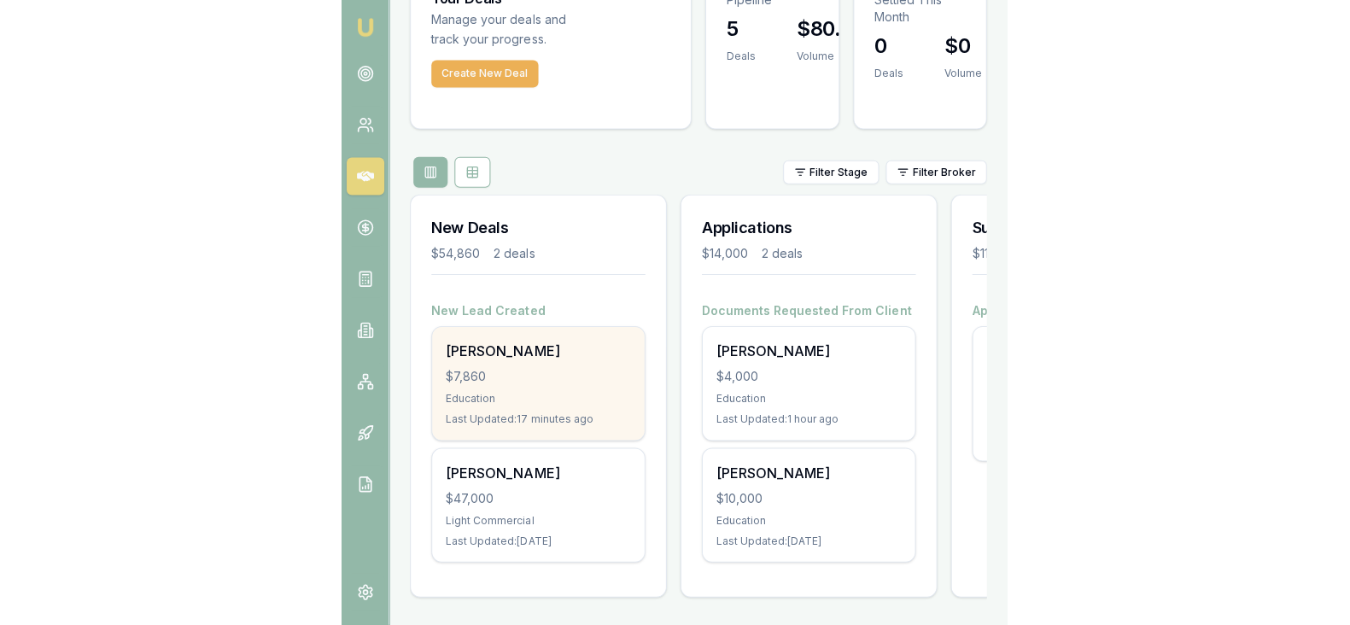
scroll to position [71, 0]
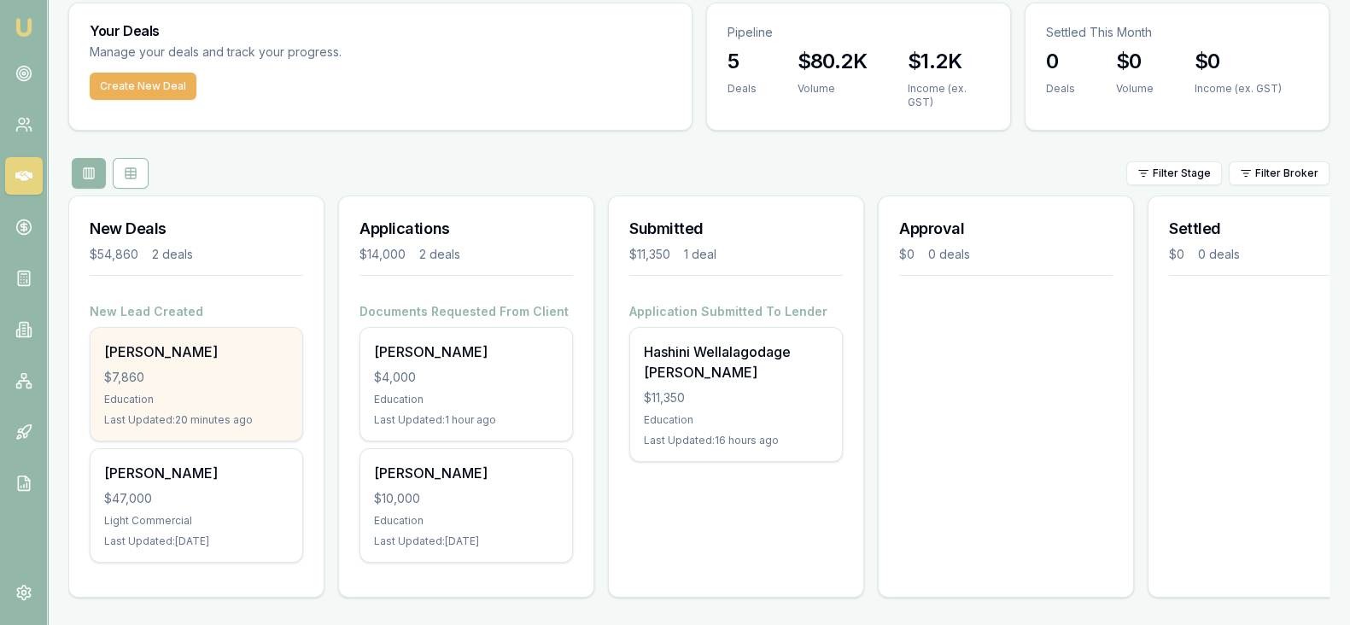
click at [278, 342] on div "[PERSON_NAME]" at bounding box center [196, 352] width 184 height 20
click at [255, 369] on div "$7,860" at bounding box center [196, 377] width 184 height 17
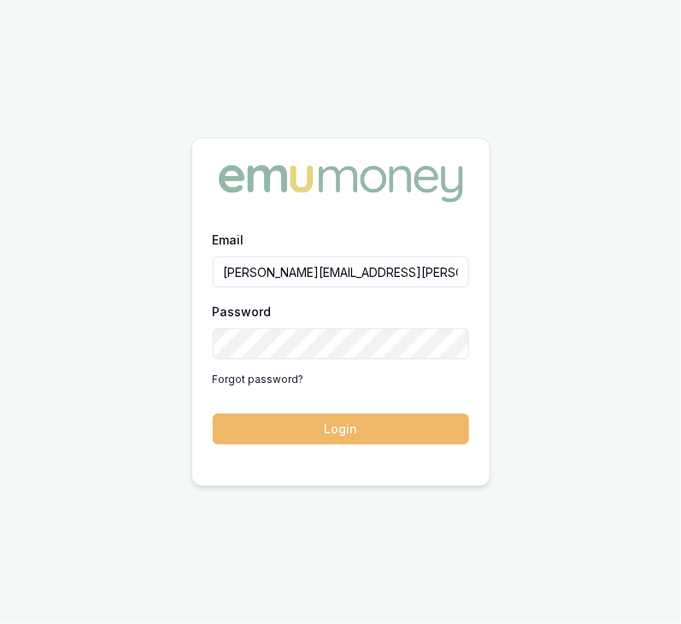
click at [357, 428] on button "Login" at bounding box center [341, 428] width 256 height 31
click at [359, 435] on button "Login" at bounding box center [341, 428] width 256 height 31
click at [325, 418] on button "Login" at bounding box center [341, 428] width 256 height 31
click at [382, 433] on button "Login" at bounding box center [341, 428] width 256 height 31
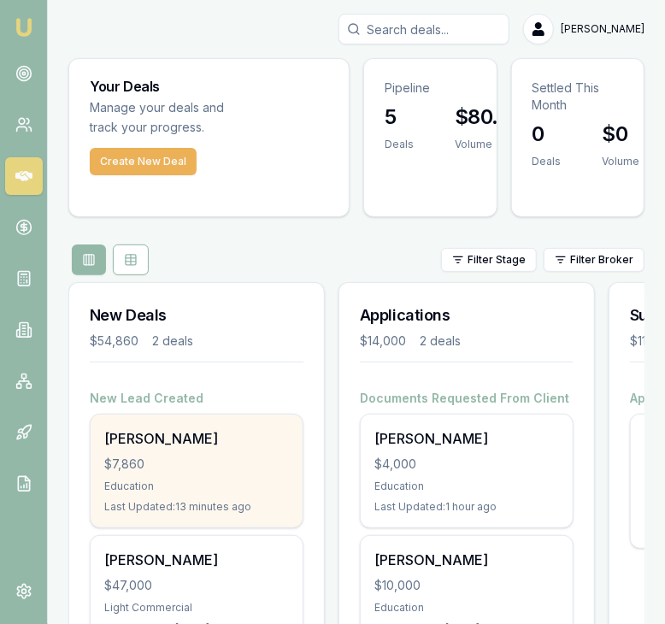
click at [203, 460] on div "$7,860" at bounding box center [196, 463] width 184 height 17
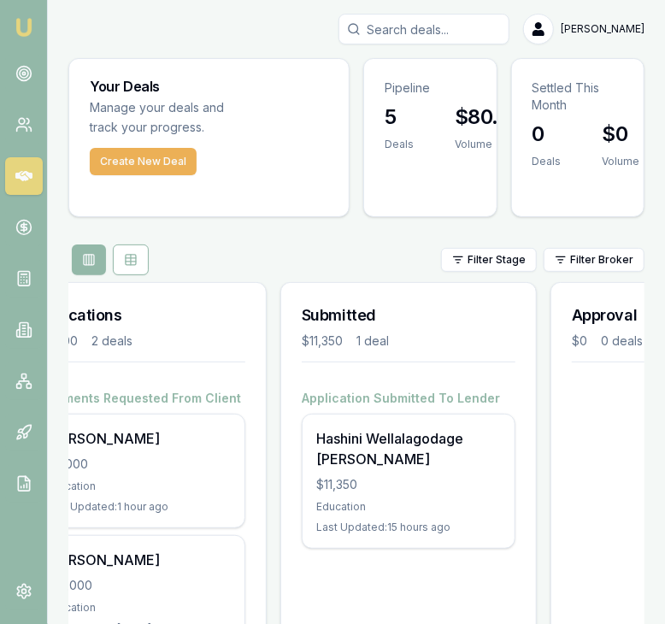
scroll to position [0, 326]
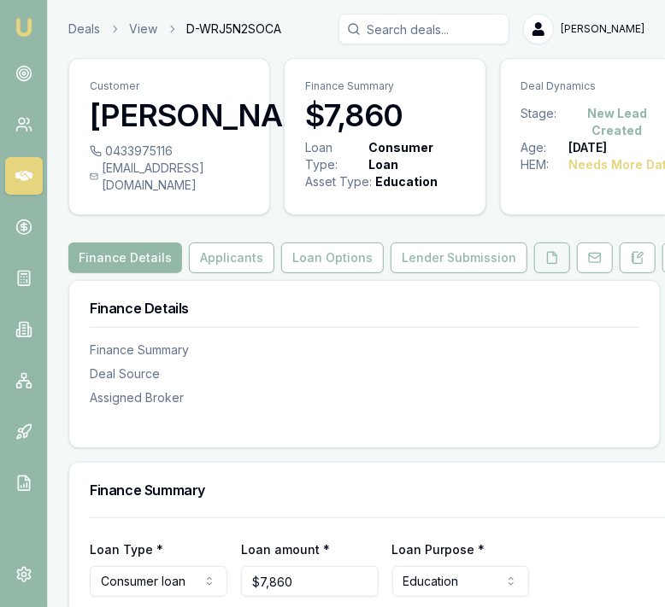
click at [545, 265] on icon at bounding box center [552, 258] width 14 height 14
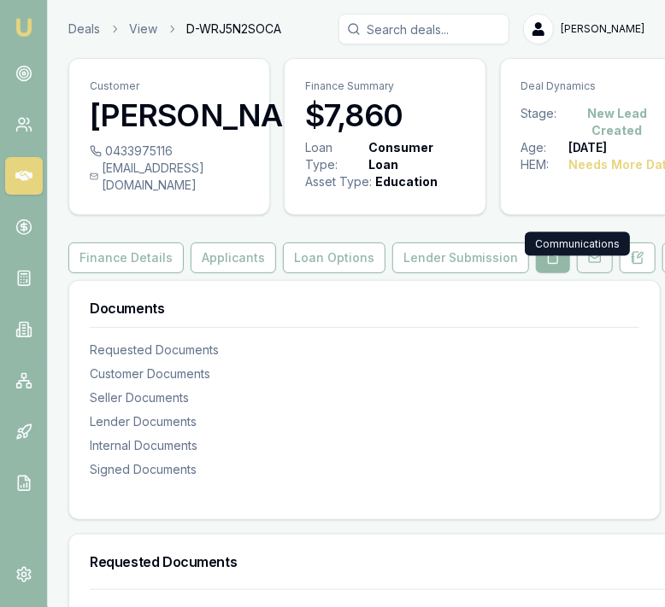
click at [588, 265] on icon at bounding box center [595, 258] width 14 height 14
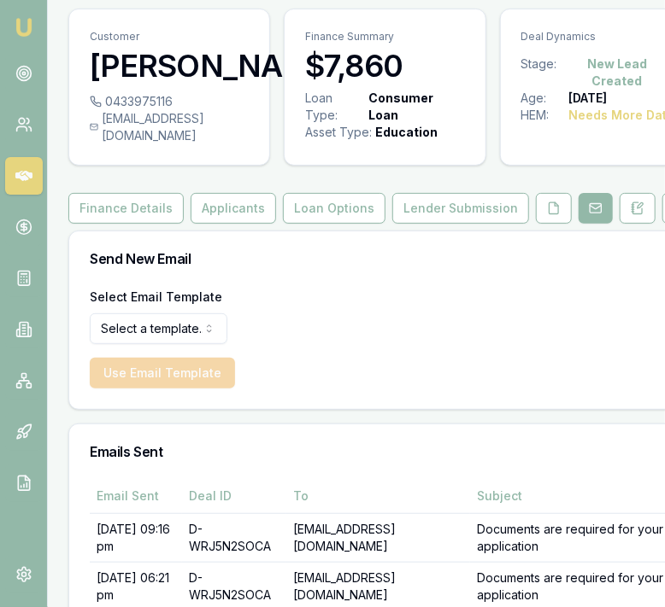
scroll to position [50, 0]
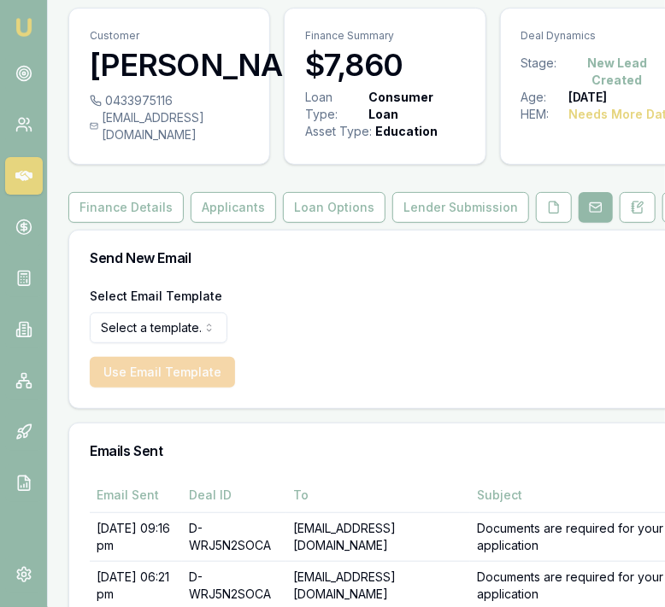
click at [157, 404] on div "Select Email Template Select a template... Dealer Tax Invoice Document Request …" at bounding box center [384, 346] width 631 height 123
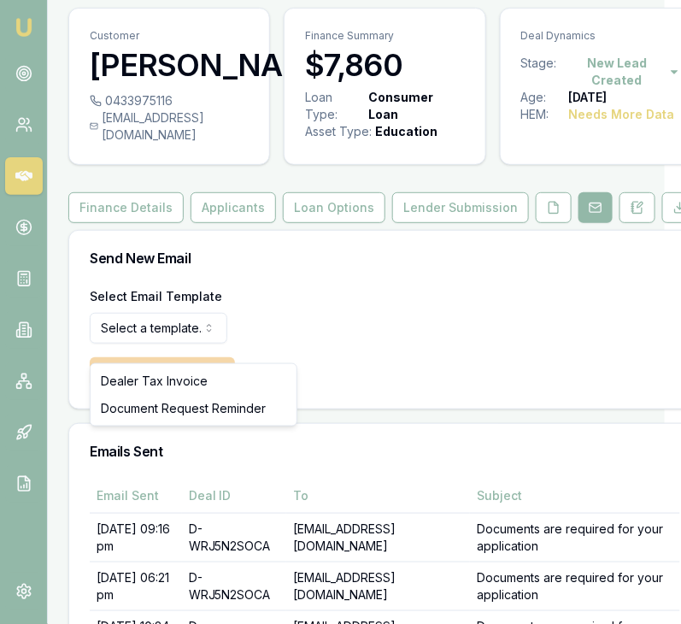
click at [192, 352] on html "Emu Broker Deals View D-WRJ5N2SOCA Laura La Micela Toggle Menu Customer Anusha …" at bounding box center [340, 262] width 681 height 624
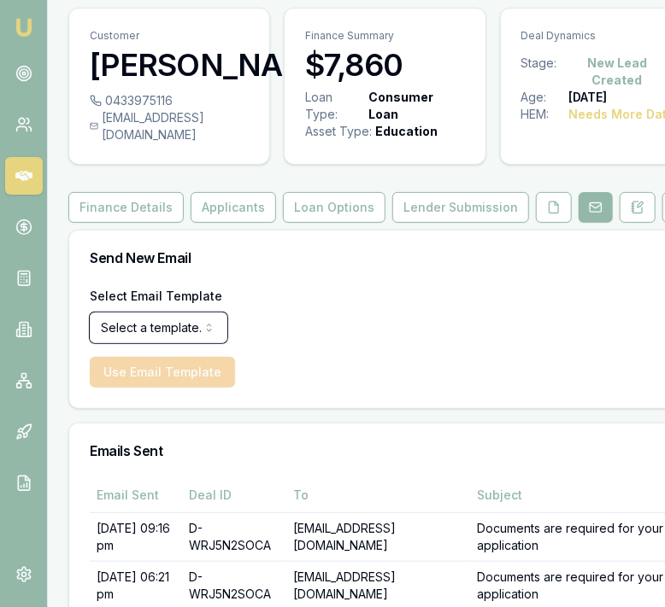
click at [372, 341] on html "Emu Broker Deals View D-WRJ5N2SOCA Laura La Micela Toggle Menu Customer Anusha …" at bounding box center [332, 253] width 665 height 607
click at [633, 213] on icon at bounding box center [637, 207] width 9 height 11
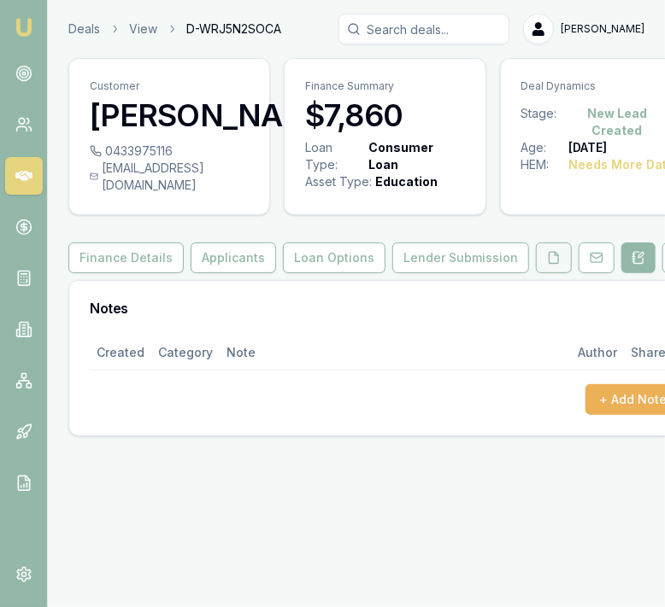
click at [547, 259] on icon at bounding box center [554, 258] width 14 height 14
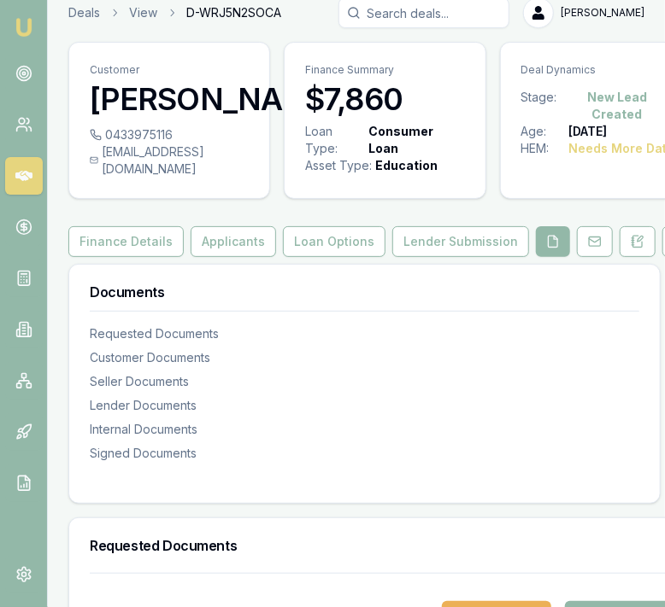
scroll to position [63, 0]
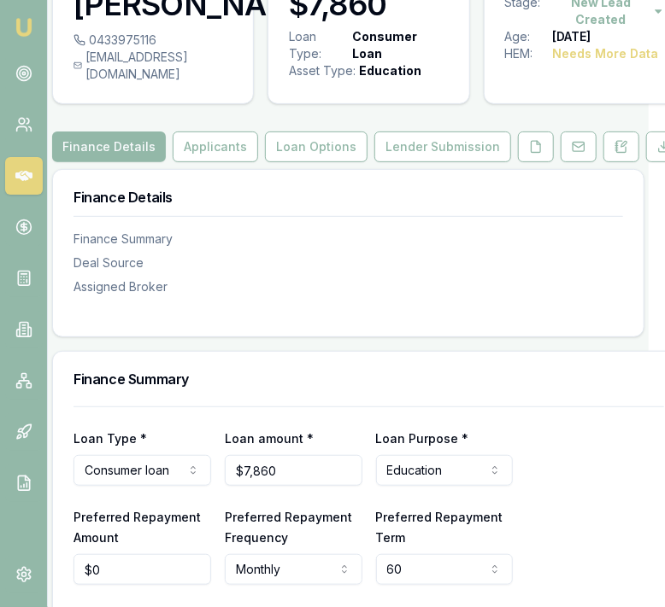
scroll to position [109, 16]
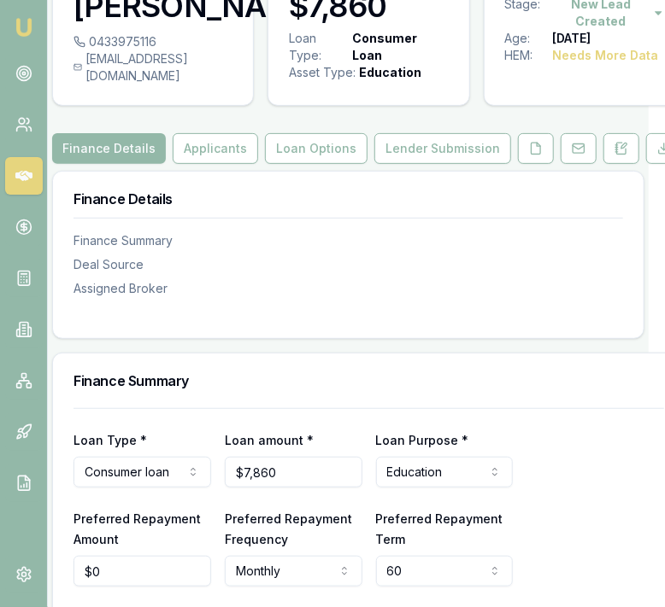
drag, startPoint x: 219, startPoint y: 167, endPoint x: 226, endPoint y: 214, distance: 48.4
click at [219, 164] on button "Applicants" at bounding box center [215, 148] width 85 height 31
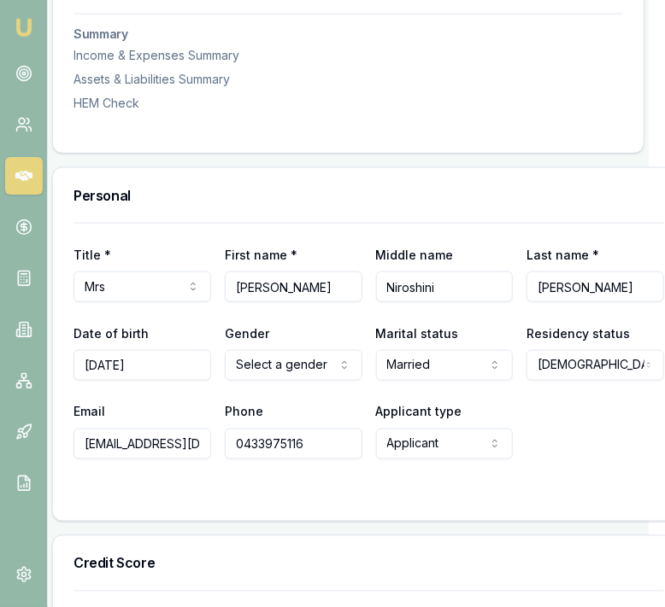
scroll to position [0, 66]
drag, startPoint x: 81, startPoint y: 463, endPoint x: 229, endPoint y: 468, distance: 147.9
click at [229, 460] on div "Email anusha_jacobs@yahoo.com.au Phone 0433975116 Applicant type Applicant Appl…" at bounding box center [368, 430] width 590 height 58
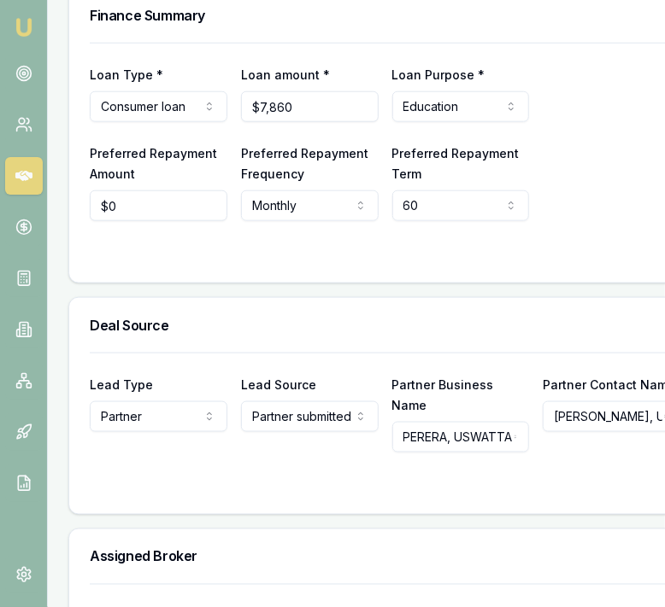
scroll to position [469, 0]
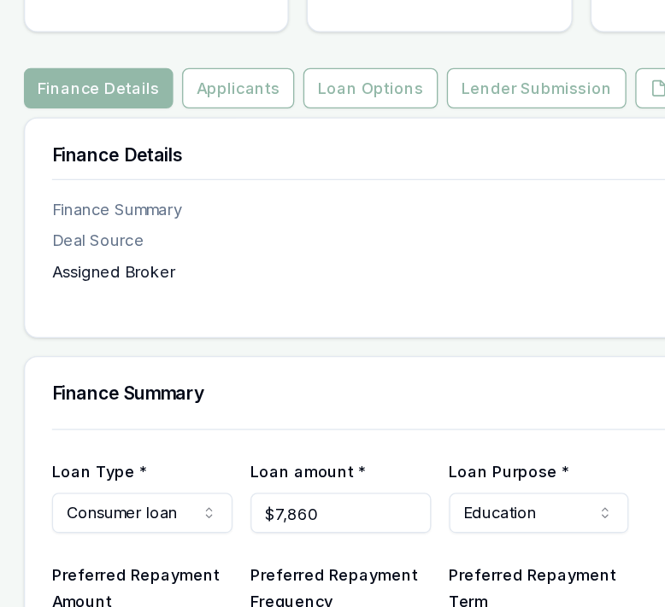
scroll to position [111, 0]
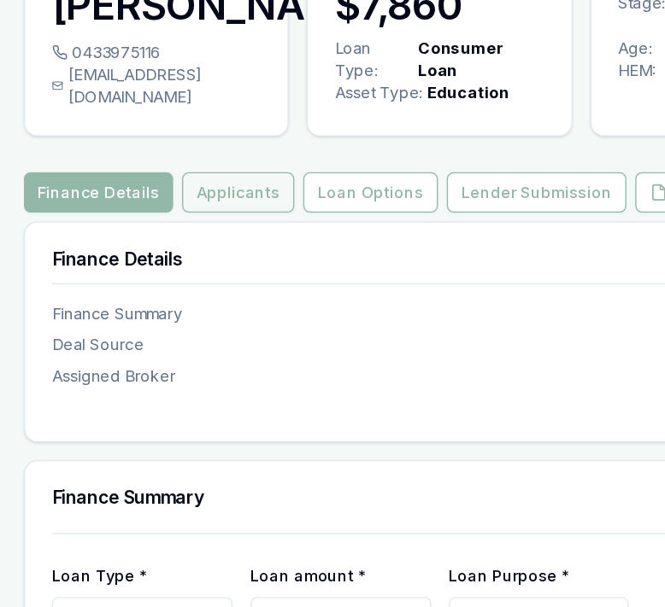
click at [218, 162] on button "Applicants" at bounding box center [231, 147] width 85 height 31
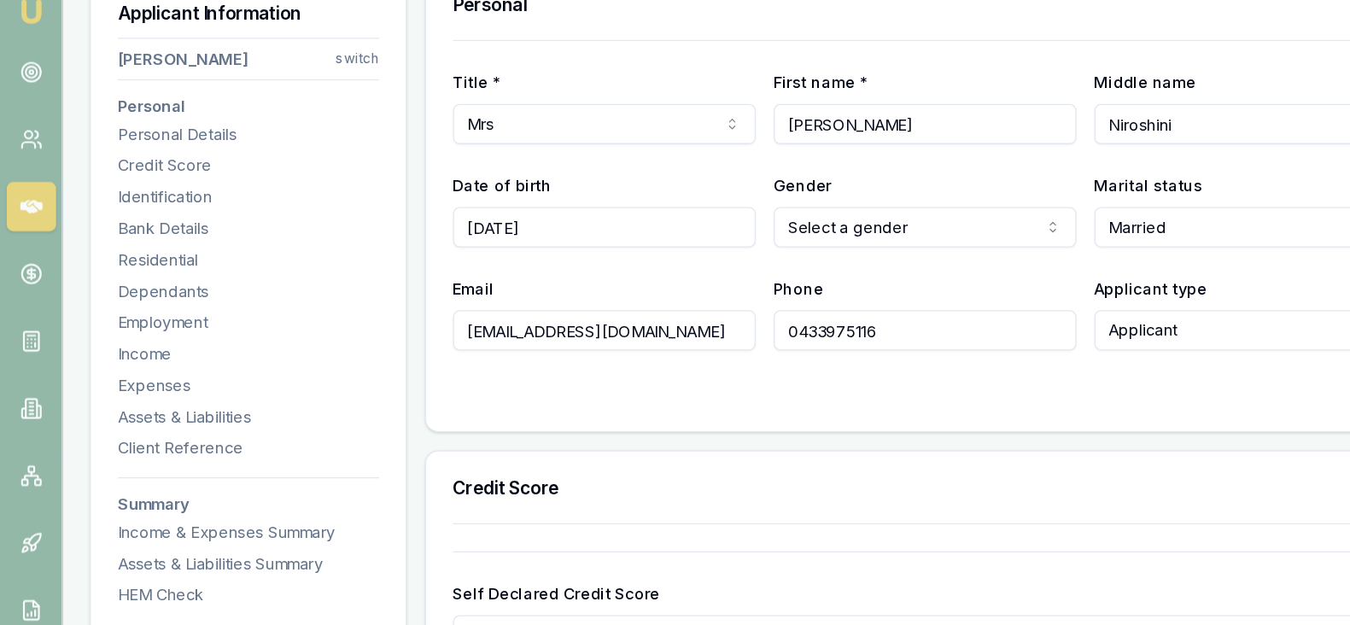
scroll to position [270, 0]
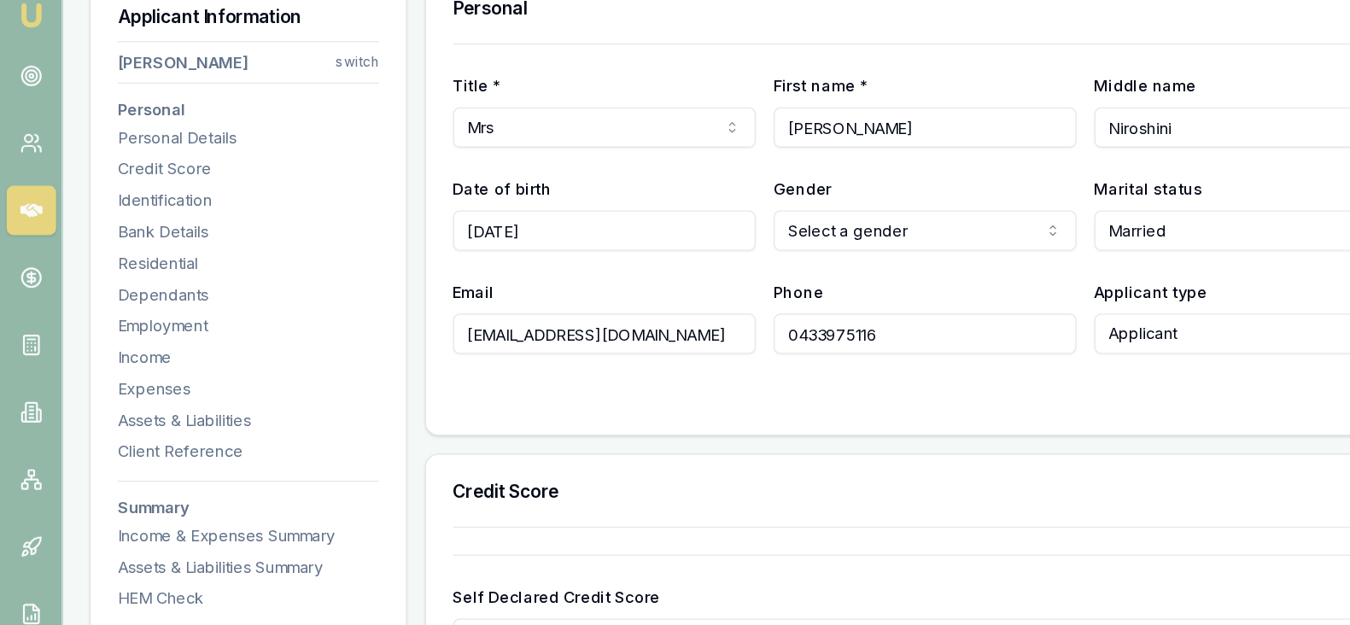
click at [680, 197] on html "Emu Broker Deals View D-WRJ5N2SOCA [PERSON_NAME] Toggle Menu Customer [PERSON_N…" at bounding box center [675, 42] width 1350 height 625
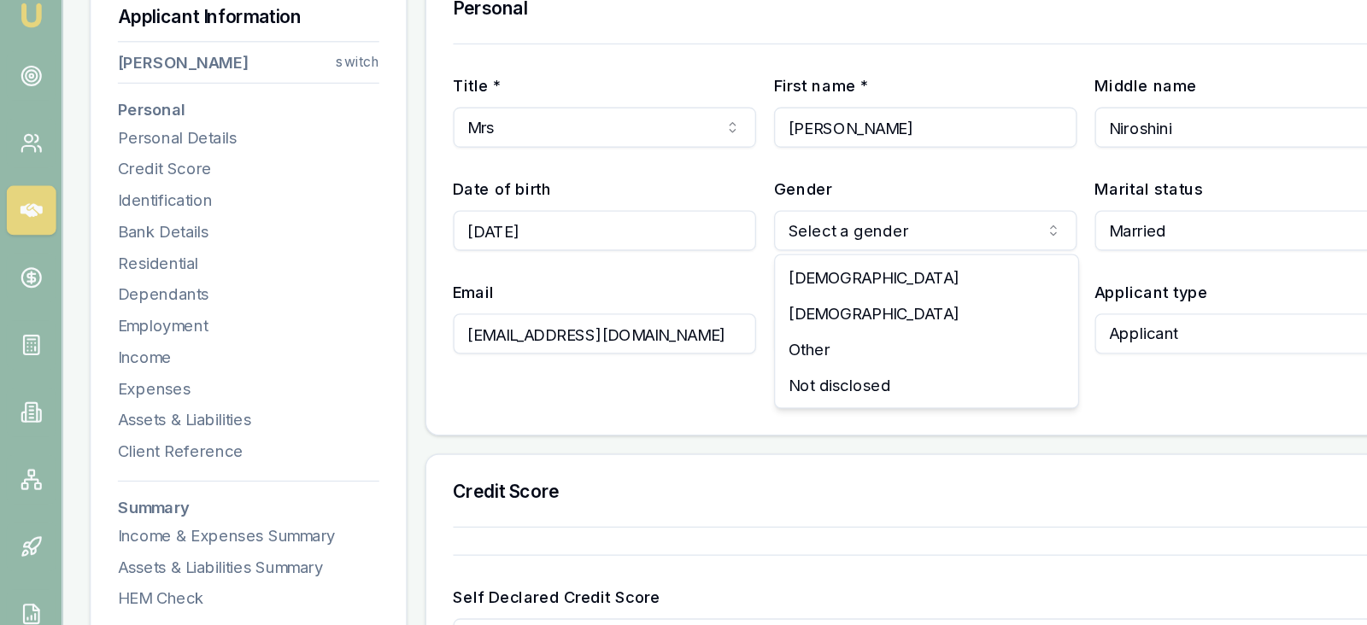
select select "[DEMOGRAPHIC_DATA]"
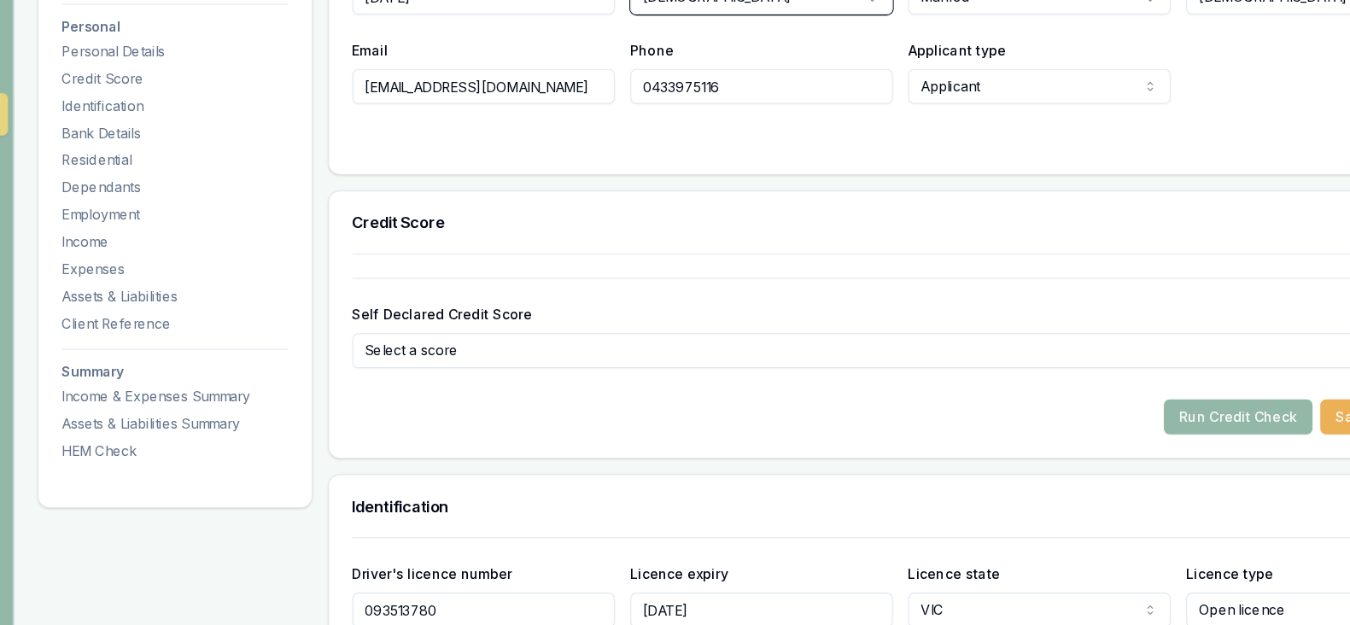
scroll to position [389, 0]
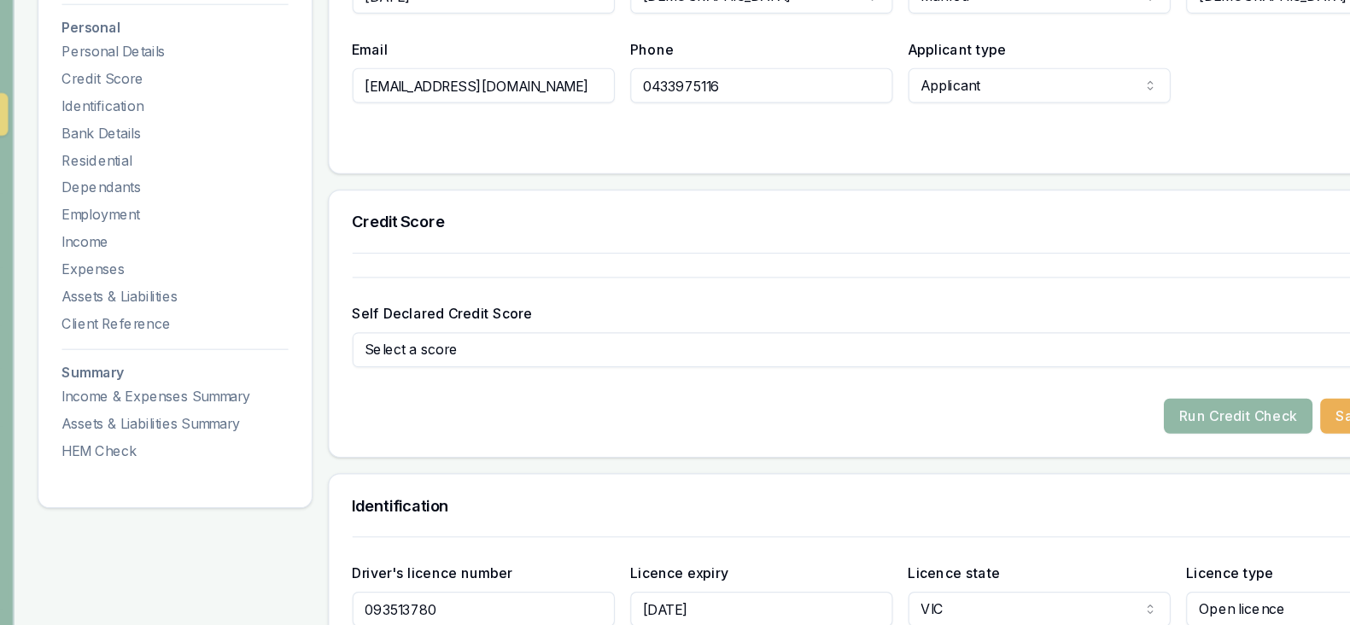
drag, startPoint x: 840, startPoint y: 340, endPoint x: 1173, endPoint y: 438, distance: 346.5
click at [680, 438] on button "Run Credit Check" at bounding box center [1123, 440] width 131 height 31
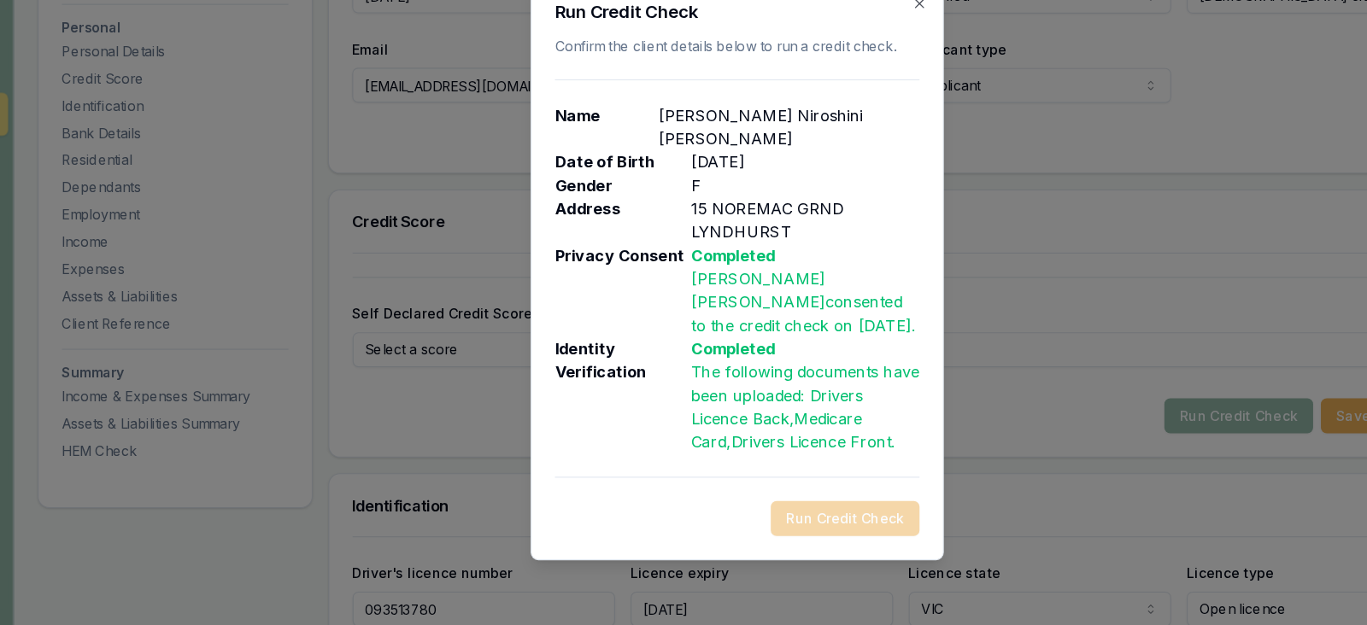
click at [680, 102] on div "Run Credit Check Confirm the client details below to run a credit check. Name A…" at bounding box center [683, 312] width 363 height 511
click at [680, 85] on icon "button" at bounding box center [844, 79] width 14 height 14
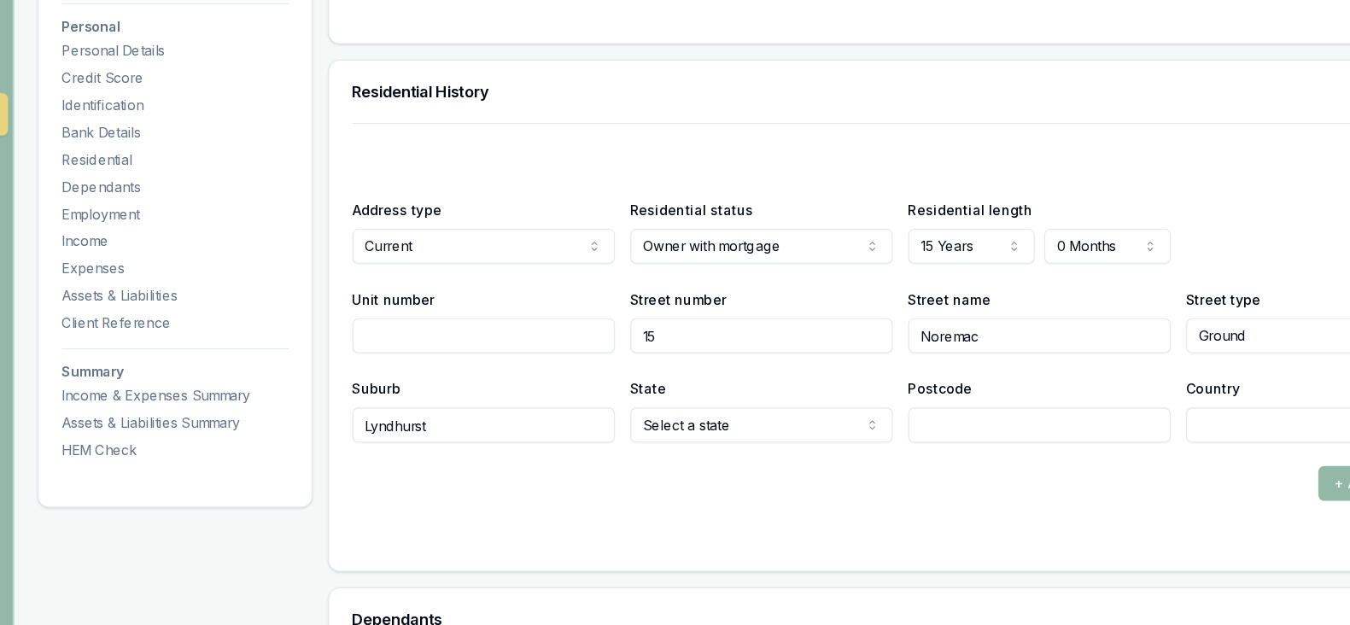
scroll to position [1518, 0]
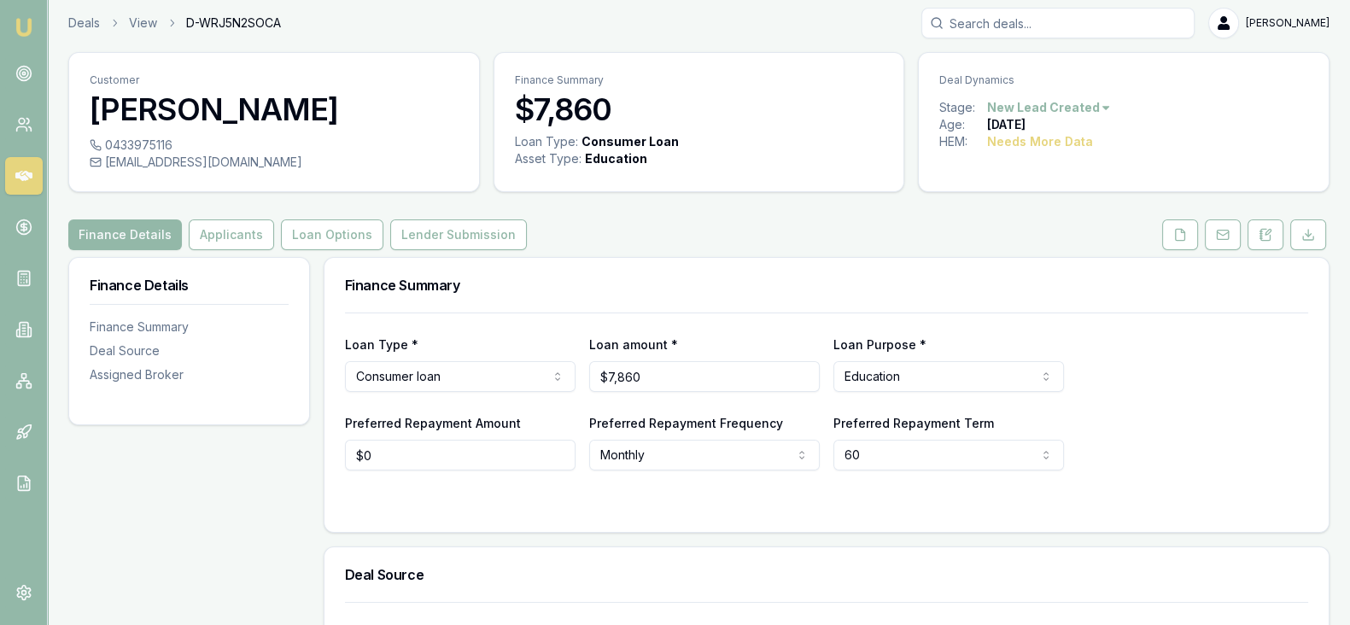
scroll to position [25, 0]
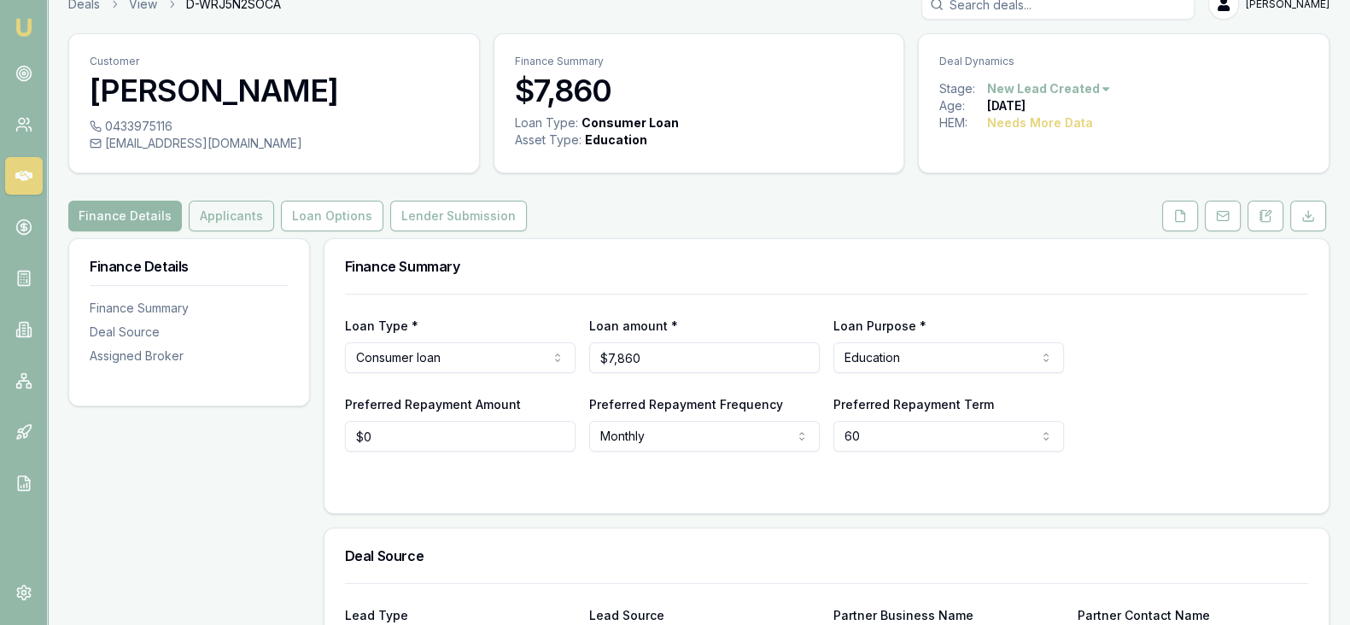
click at [229, 219] on button "Applicants" at bounding box center [231, 216] width 85 height 31
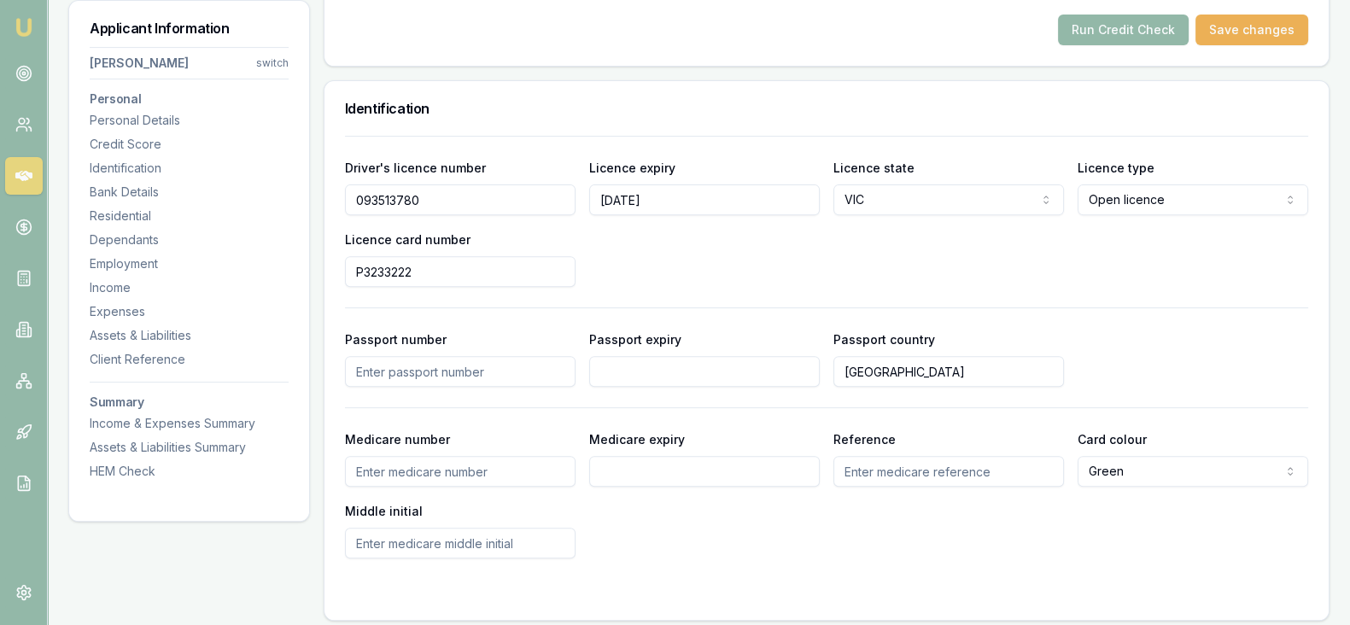
scroll to position [799, 0]
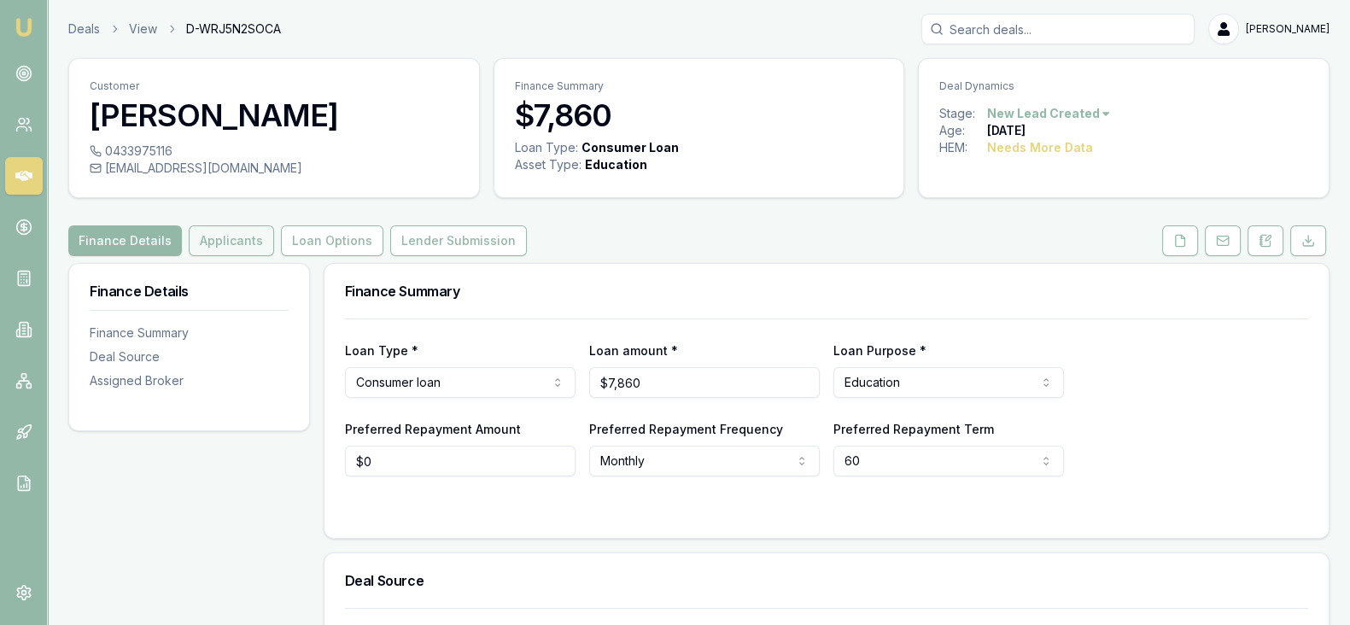
click at [219, 249] on button "Applicants" at bounding box center [231, 240] width 85 height 31
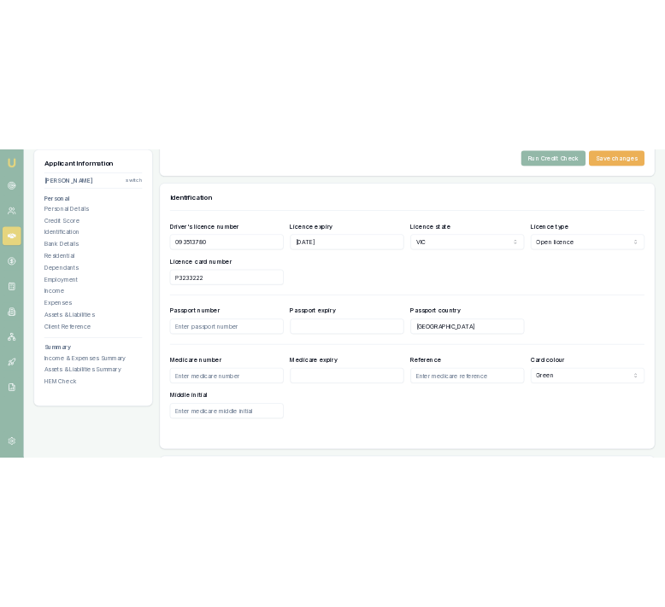
scroll to position [822, 0]
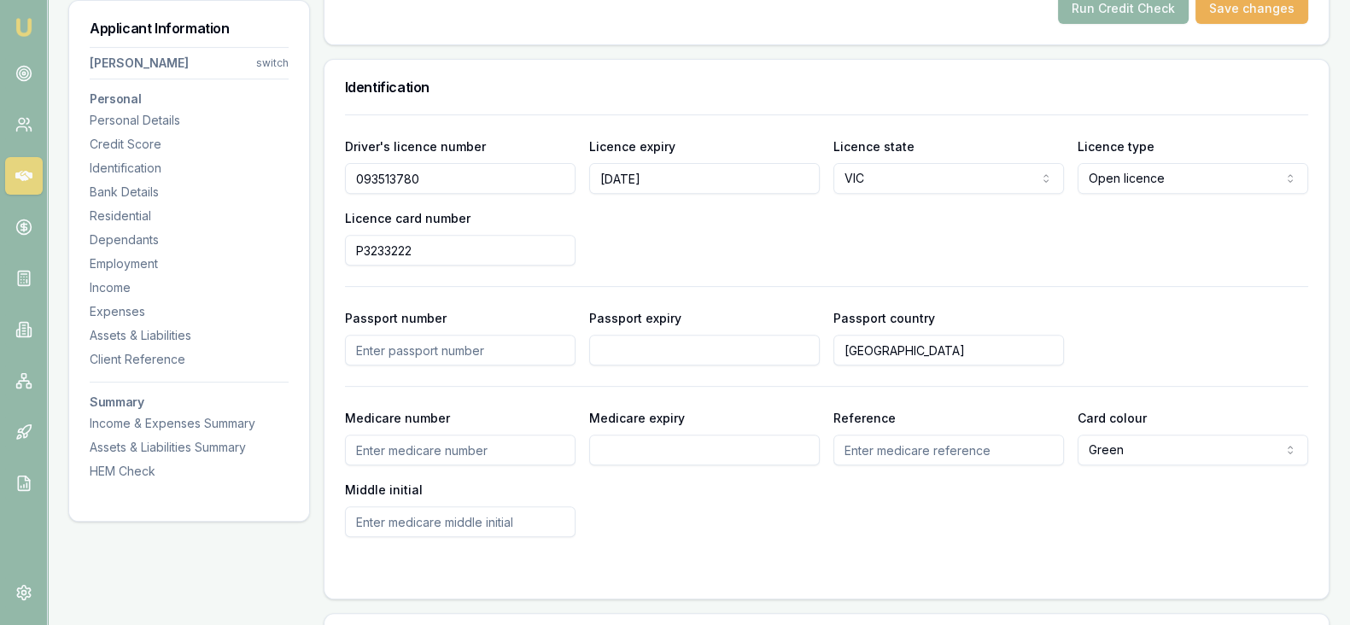
click at [511, 450] on input "Medicare number" at bounding box center [460, 450] width 231 height 31
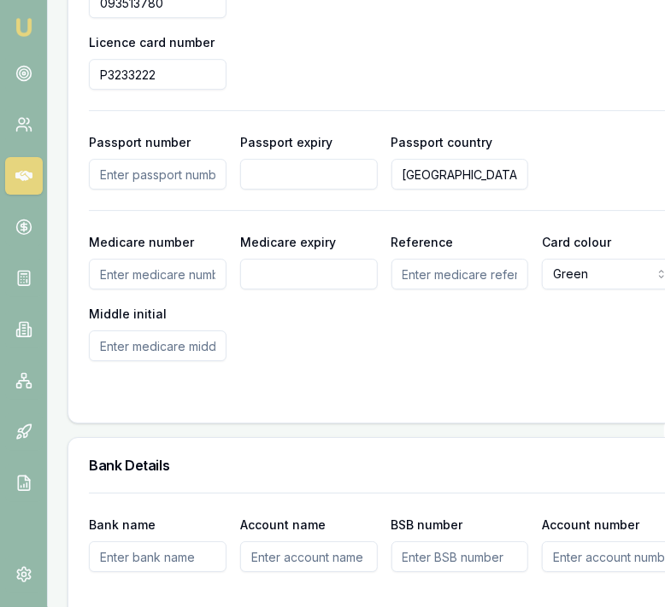
scroll to position [1568, 1]
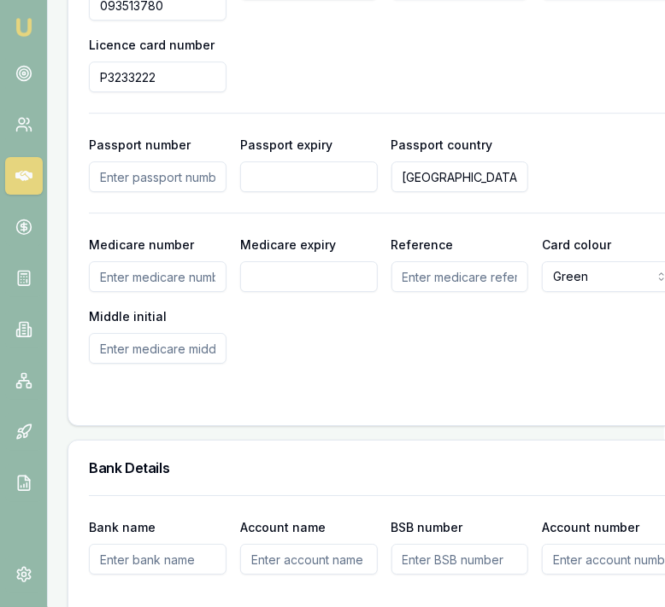
click at [164, 292] on input "Medicare number" at bounding box center [158, 276] width 138 height 31
type input "3405219532"
click at [303, 292] on input "Medicare expiry" at bounding box center [309, 276] width 138 height 31
type input "11/2026"
click at [407, 289] on input "Reference" at bounding box center [460, 276] width 138 height 31
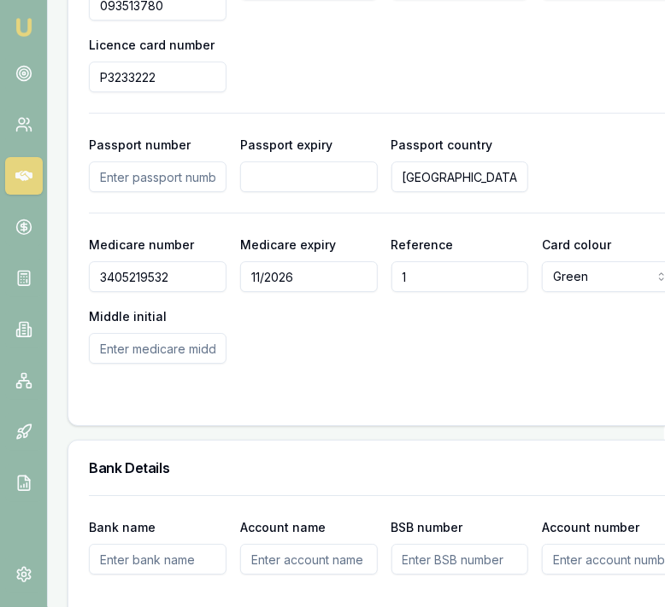
type input "1"
click at [577, 364] on div "Medicare number 3405219532 Medicare expiry 11/2026 Reference 1 Card colour Gree…" at bounding box center [384, 299] width 590 height 130
click at [191, 364] on input "Middle initial" at bounding box center [158, 348] width 138 height 31
type input "n"
type input "N"
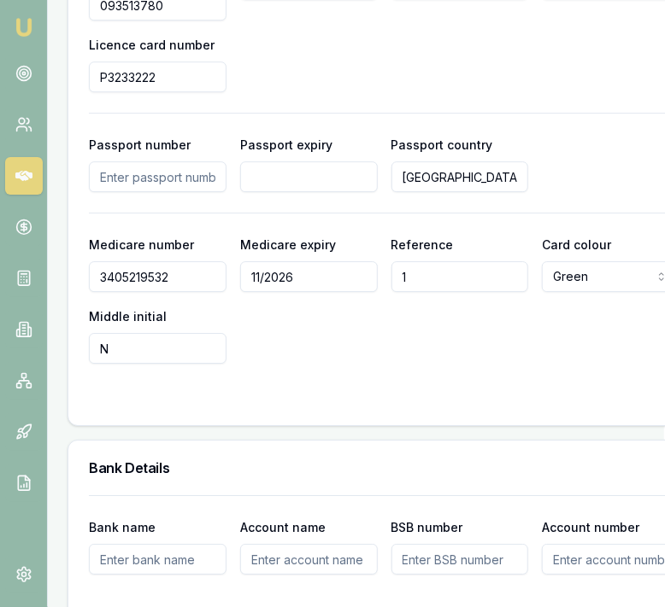
click at [297, 397] on form "Driver's licence number 093513780 Licence expiry 09/09/1980 Licence state VIC N…" at bounding box center [384, 163] width 590 height 484
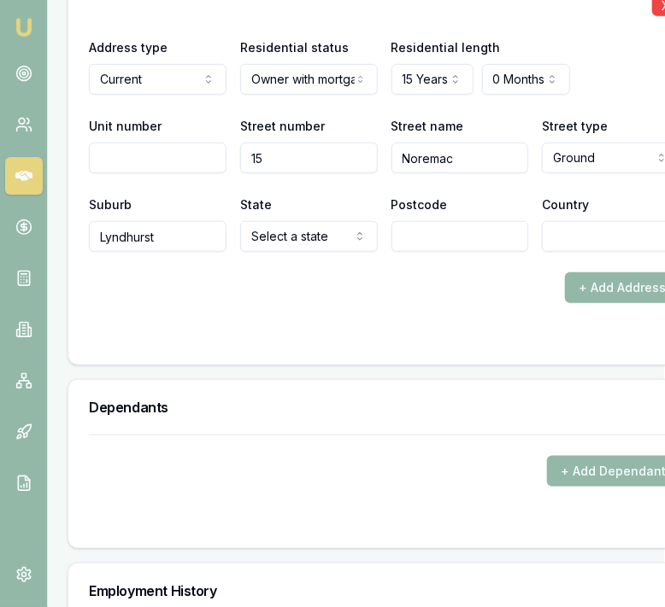
scroll to position [2305, 1]
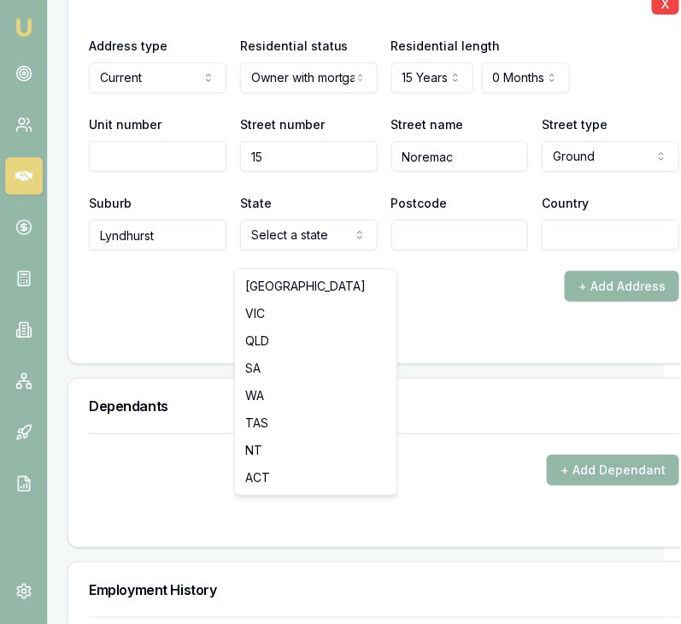
select select "VIC"
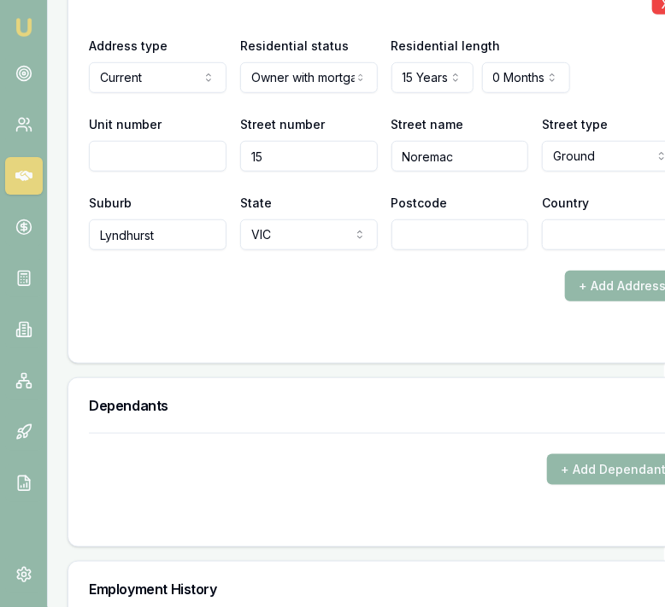
click at [430, 250] on input "Postcode" at bounding box center [460, 235] width 138 height 31
type input "3975"
click at [555, 250] on input "Country" at bounding box center [611, 235] width 138 height 31
type input "[GEOGRAPHIC_DATA]"
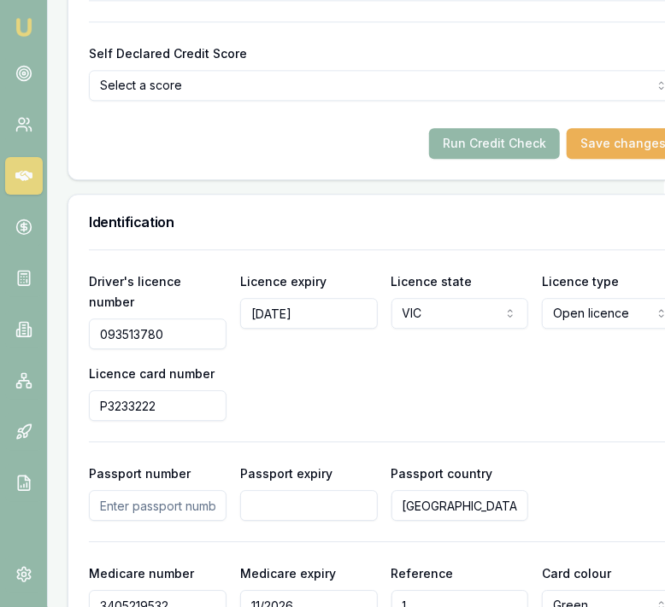
scroll to position [1238, 1]
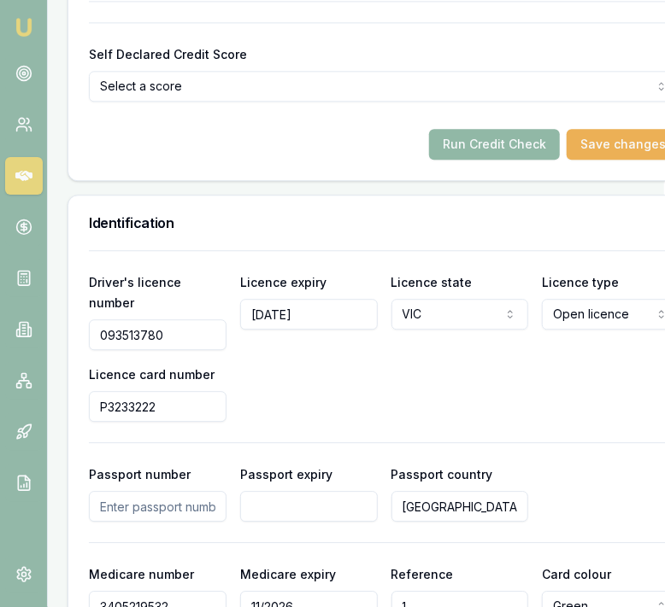
click at [472, 152] on button "Run Credit Check" at bounding box center [494, 144] width 131 height 31
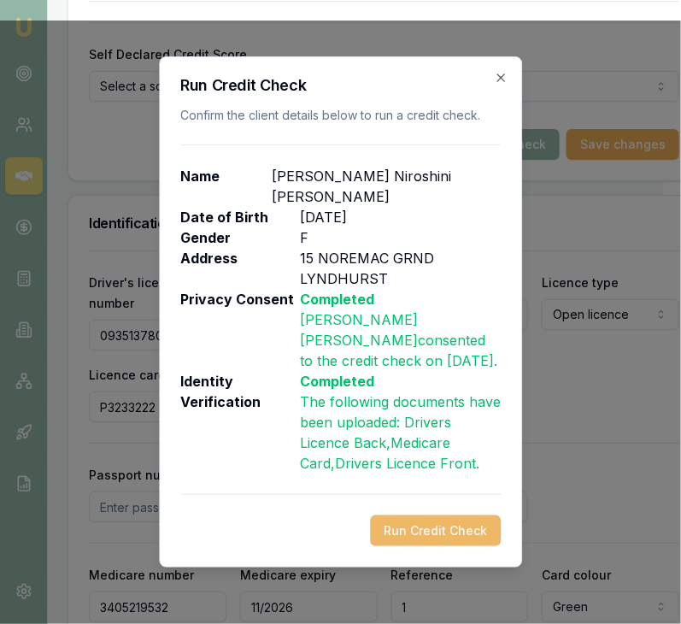
click at [431, 515] on button "Run Credit Check" at bounding box center [435, 530] width 131 height 31
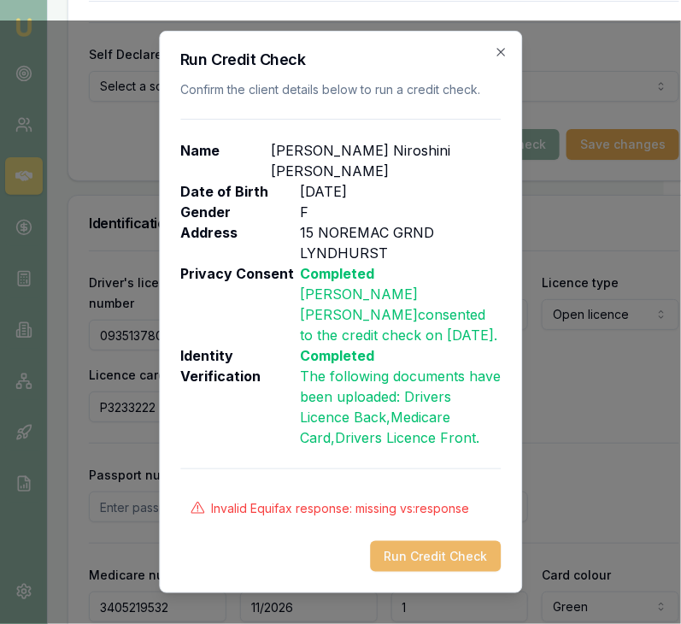
click at [423, 541] on button "Run Credit Check" at bounding box center [435, 556] width 131 height 31
click at [502, 59] on icon "button" at bounding box center [501, 52] width 14 height 14
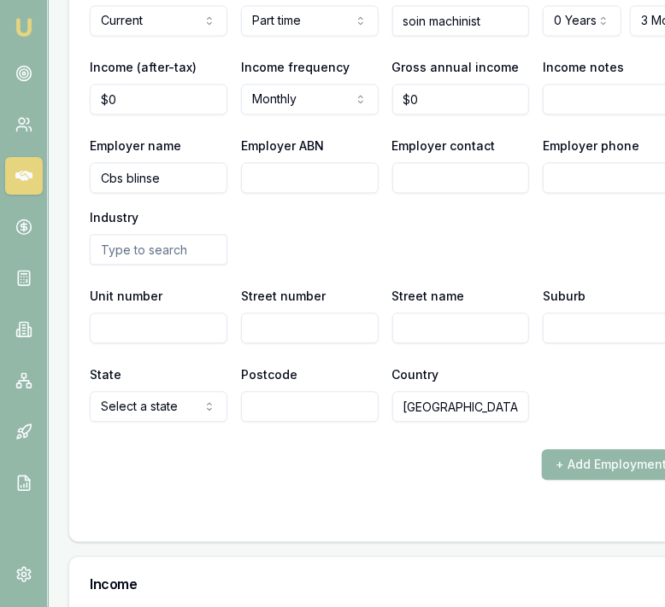
scroll to position [3020, 0]
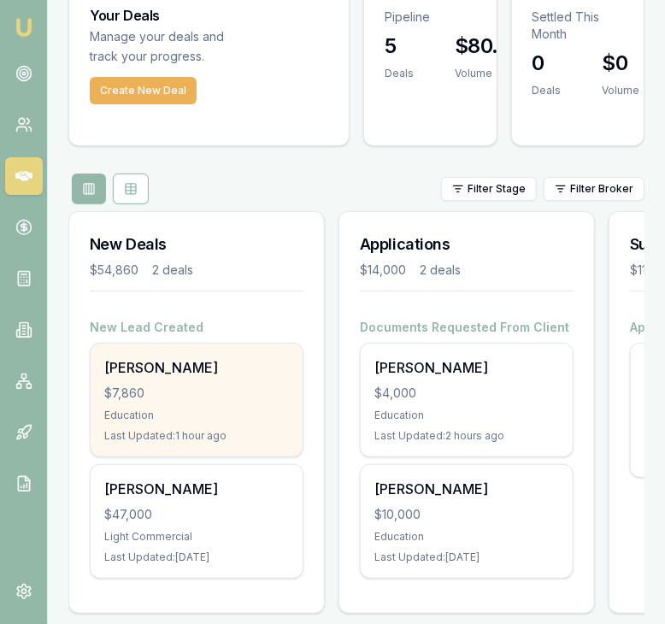
click at [166, 395] on div "$7,860" at bounding box center [196, 392] width 184 height 17
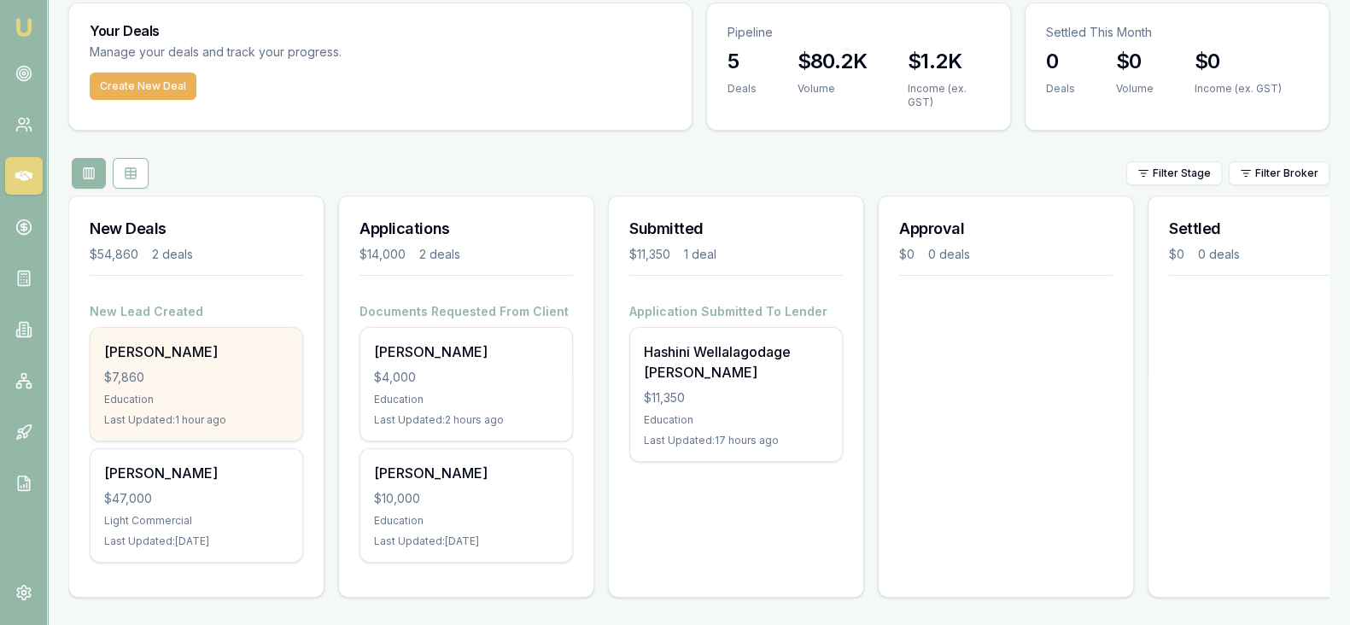
click at [220, 373] on div "Anusha Jacobs $7,860 Education Last Updated: 1 hour ago" at bounding box center [197, 384] width 212 height 113
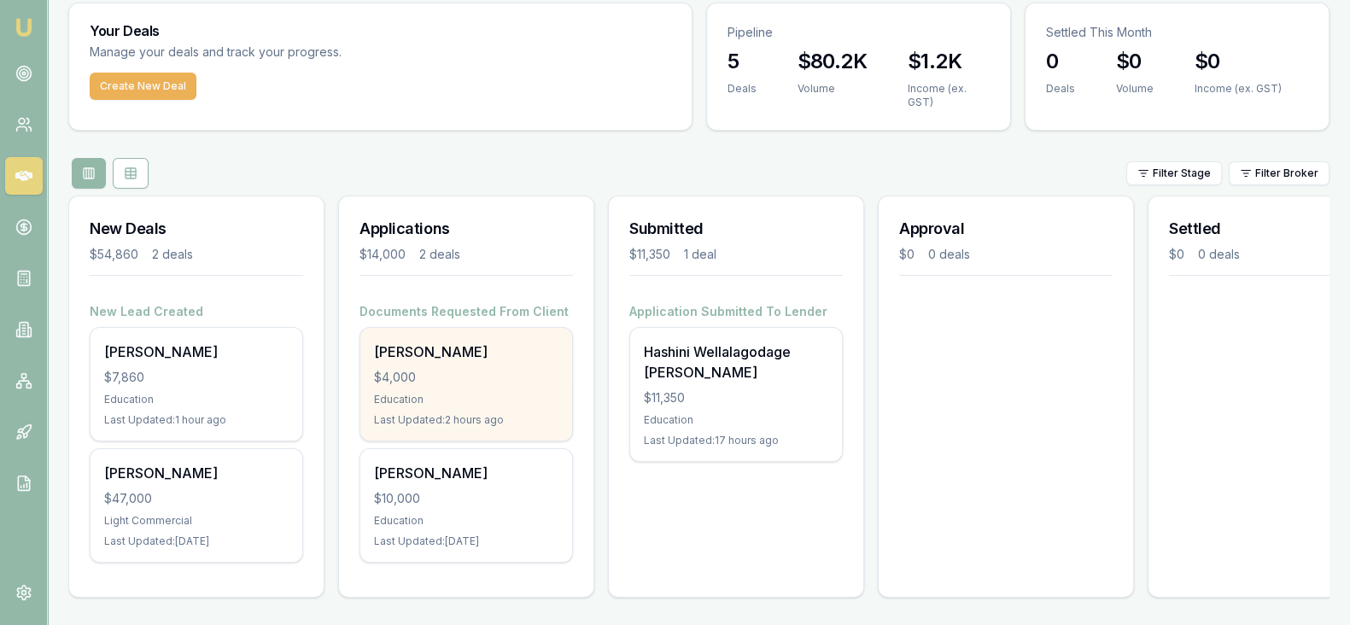
click at [461, 369] on div "$4,000" at bounding box center [466, 377] width 184 height 17
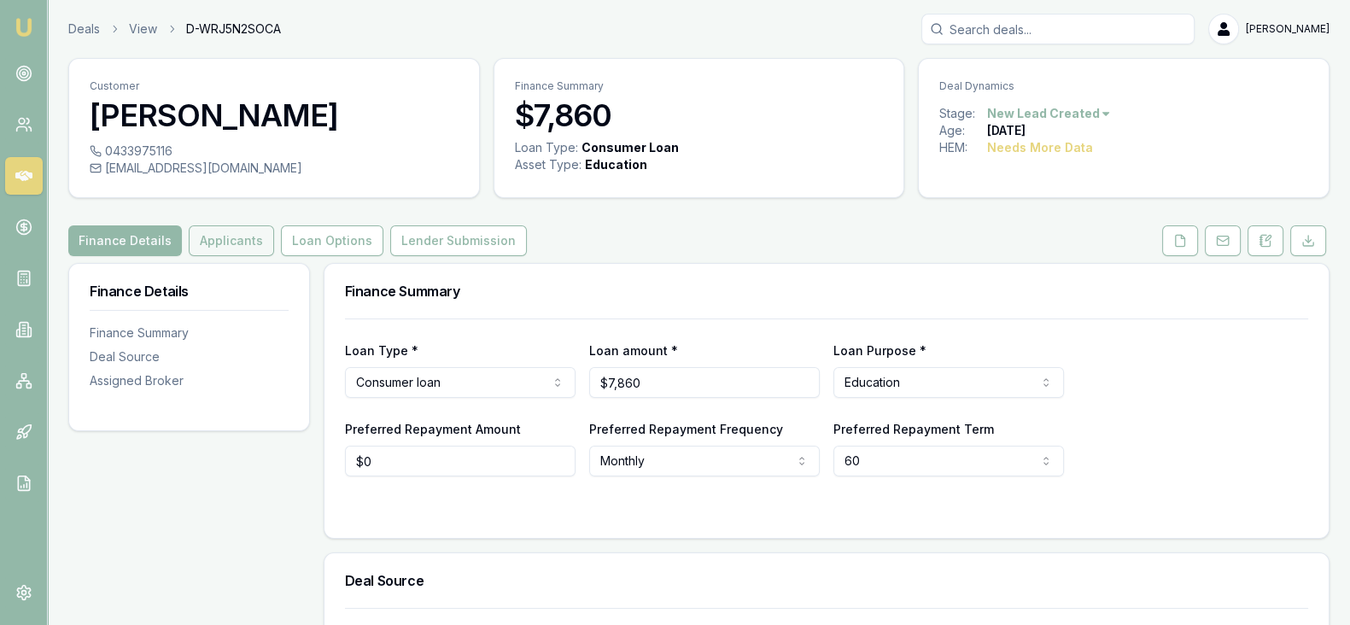
click at [226, 245] on button "Applicants" at bounding box center [231, 240] width 85 height 31
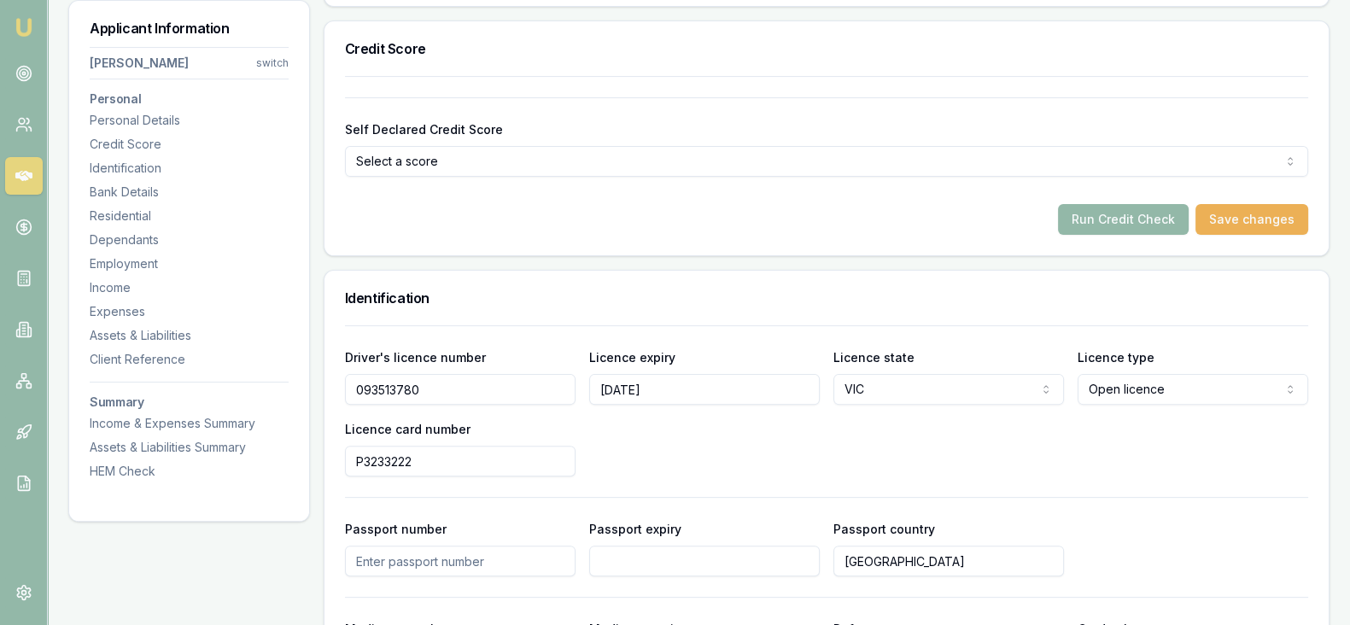
scroll to position [612, 0]
click at [664, 225] on button "Run Credit Check" at bounding box center [1123, 218] width 131 height 31
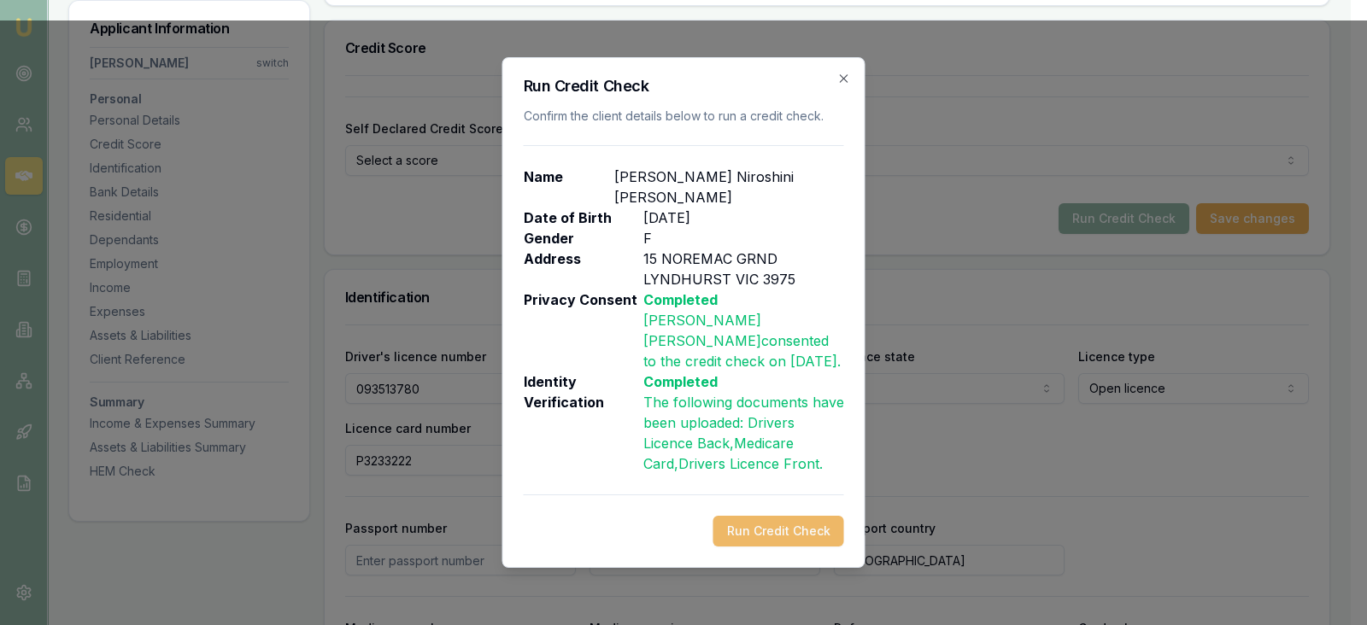
click at [664, 519] on button "Run Credit Check" at bounding box center [778, 531] width 131 height 31
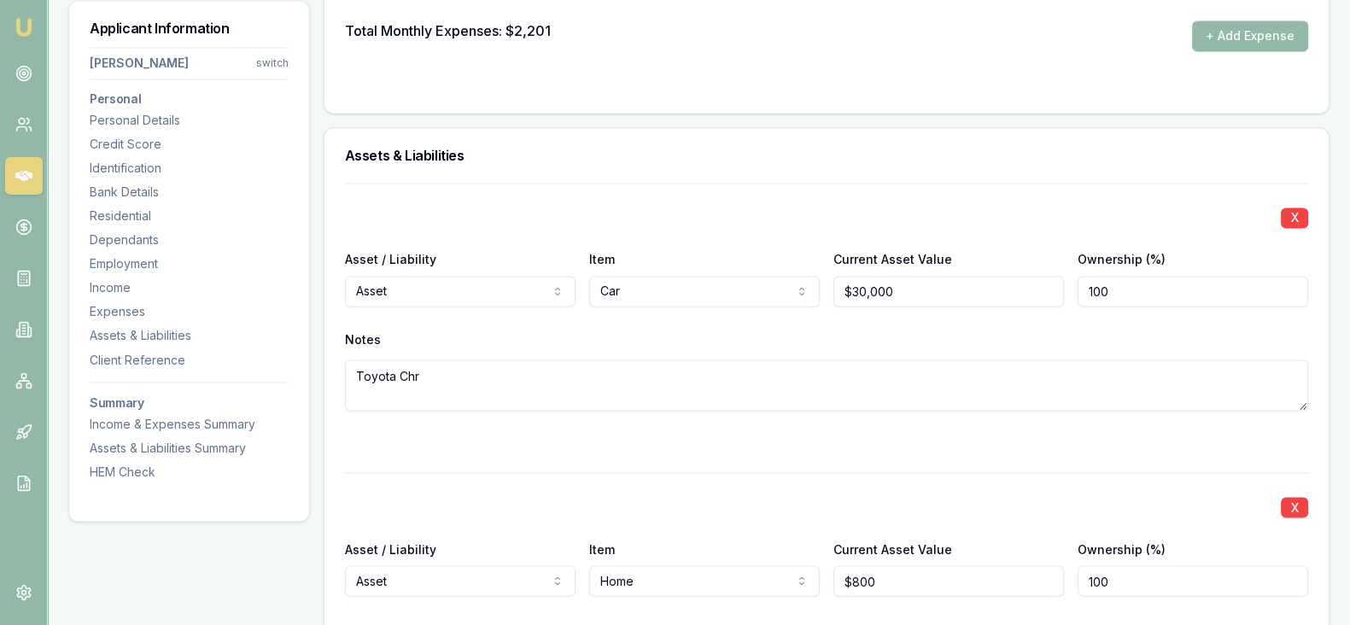
scroll to position [3686, 0]
click at [664, 482] on div "X Asset / Liability Asset Asset Liability Item Home Home Car Boat Bike Caravan …" at bounding box center [826, 605] width 963 height 269
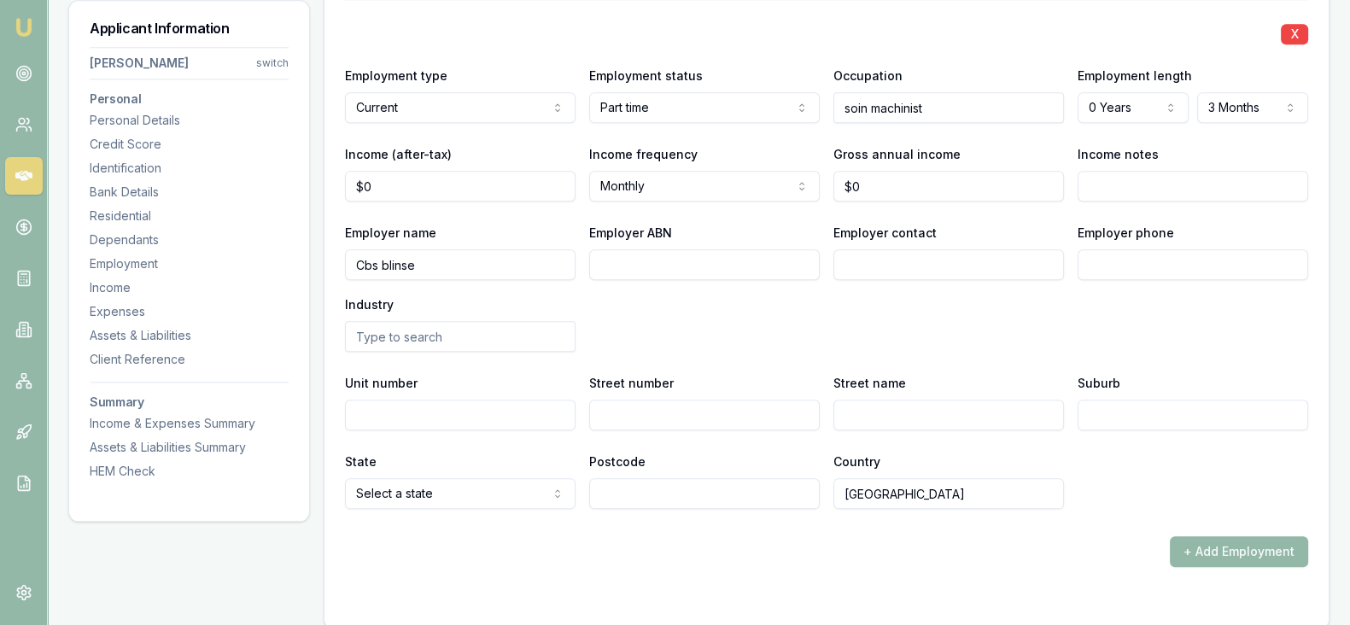
scroll to position [2350, 0]
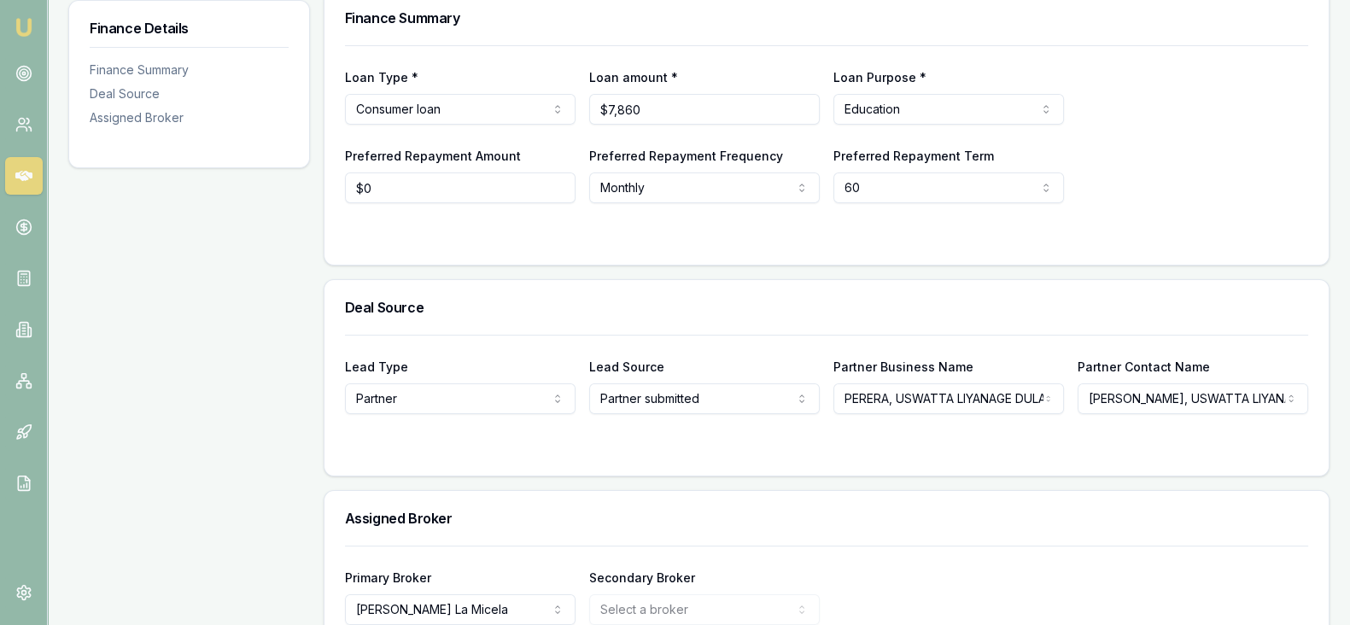
scroll to position [365, 0]
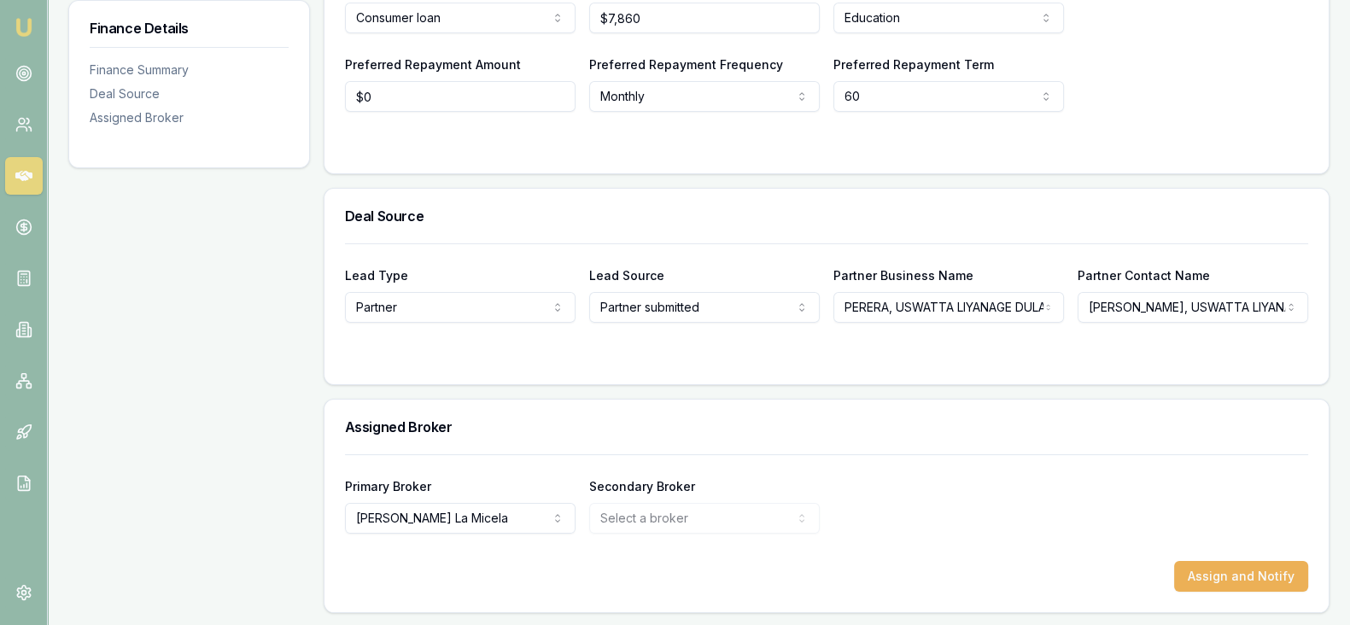
click at [829, 241] on div "Deal Source" at bounding box center [827, 216] width 1004 height 55
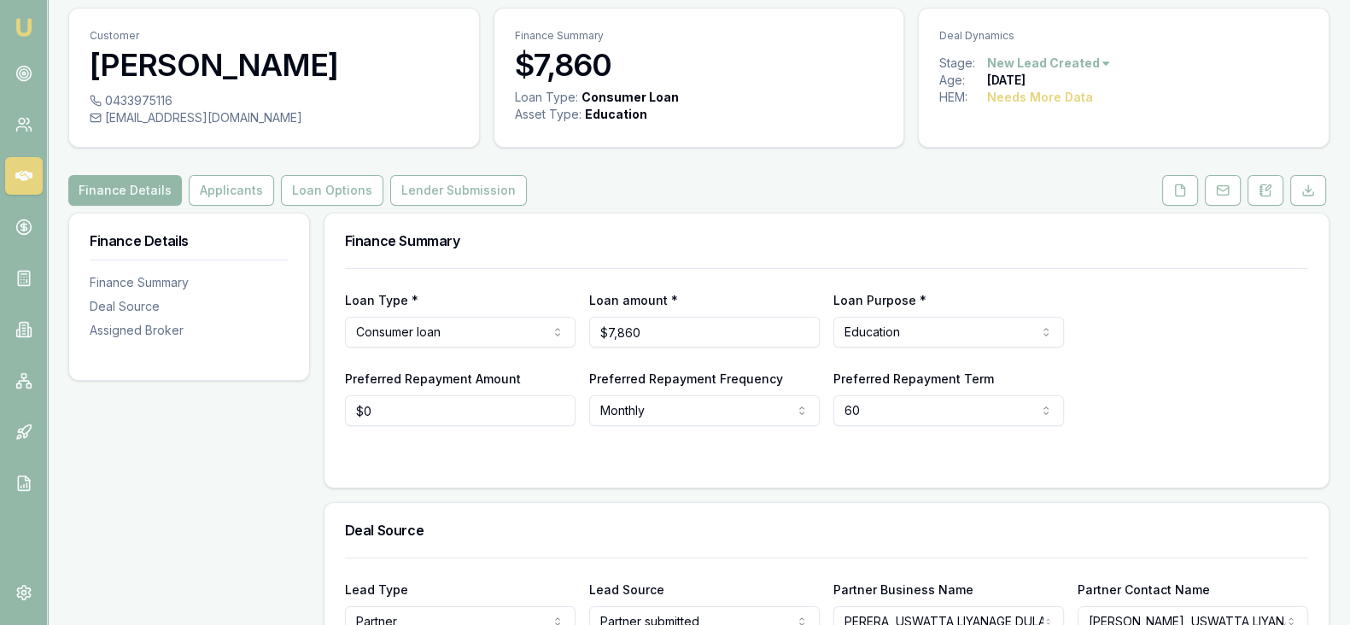
scroll to position [49, 0]
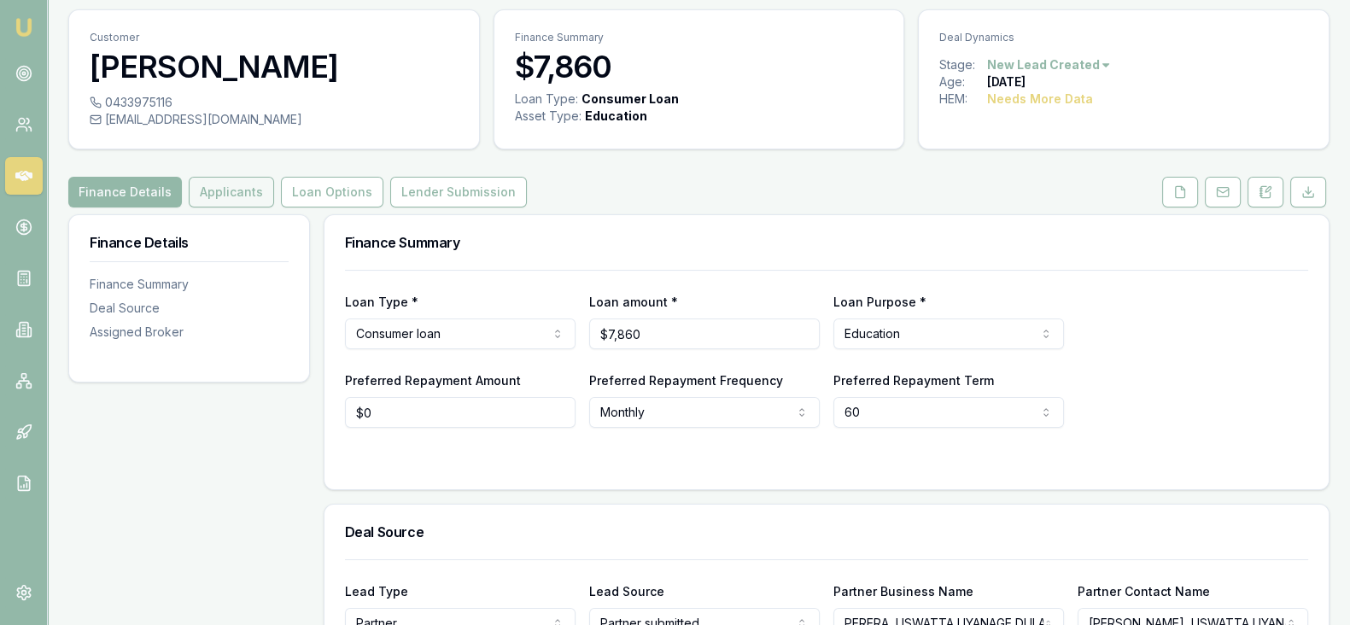
click at [222, 194] on button "Applicants" at bounding box center [231, 192] width 85 height 31
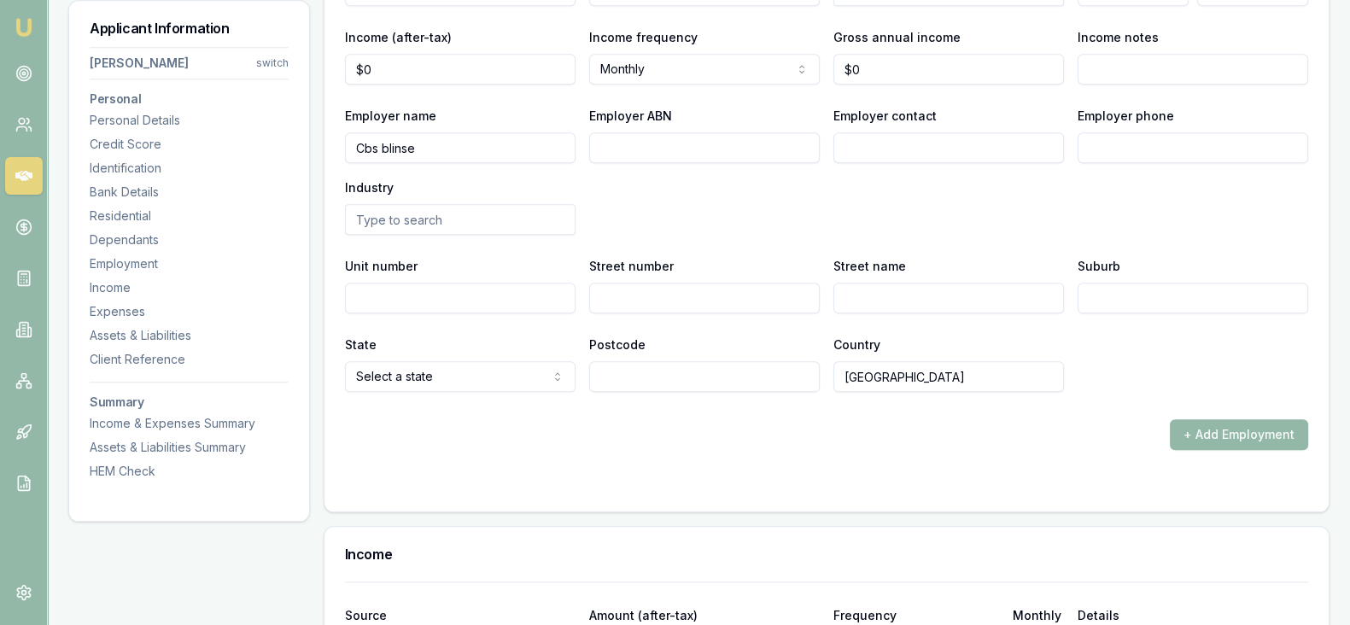
scroll to position [2465, 0]
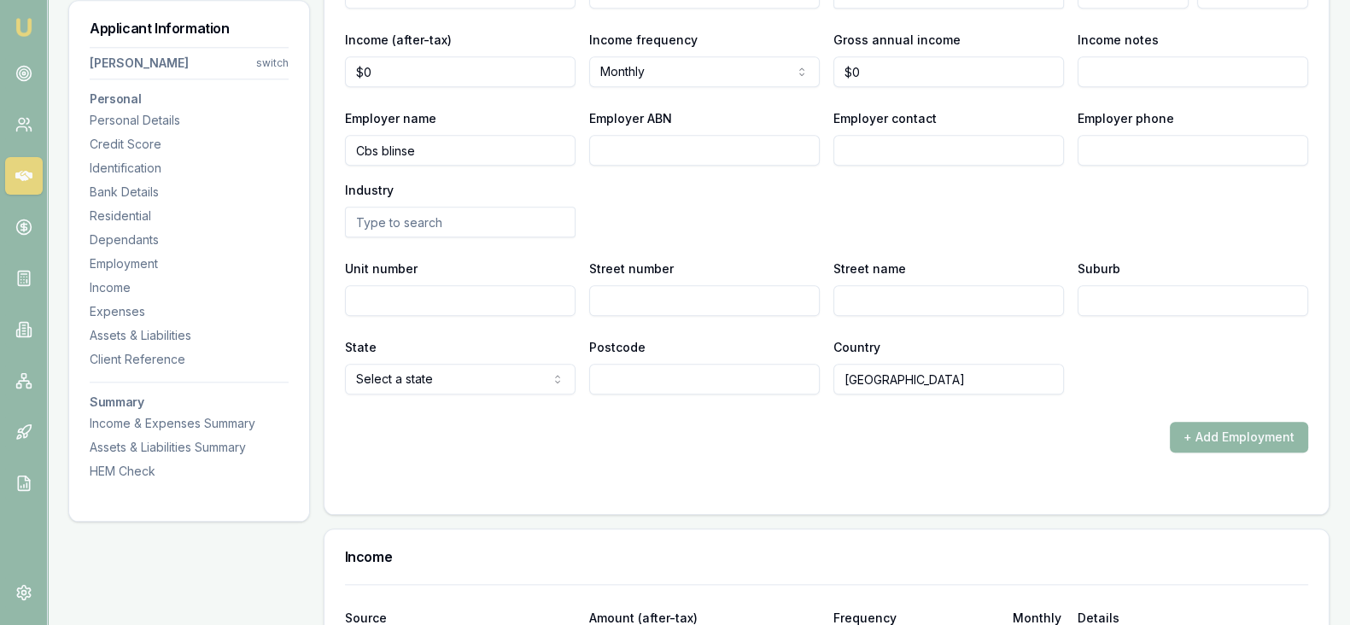
click at [1209, 433] on button "+ Add Employment" at bounding box center [1239, 437] width 138 height 31
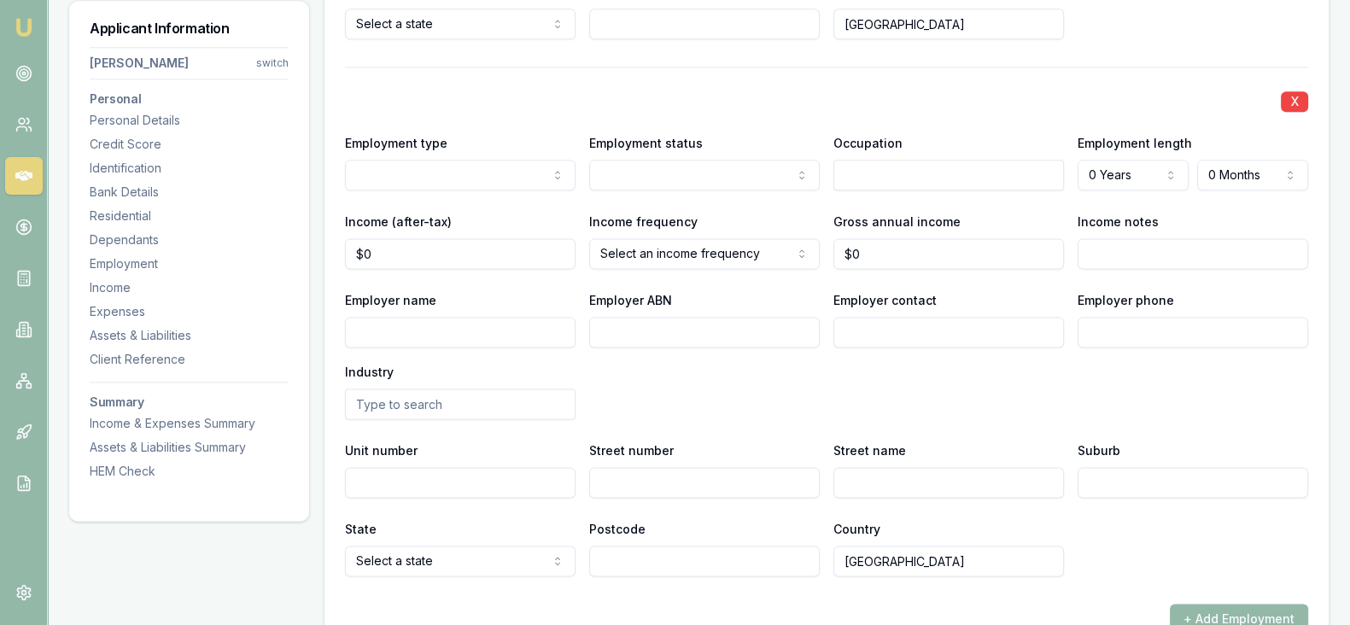
scroll to position [2822, 0]
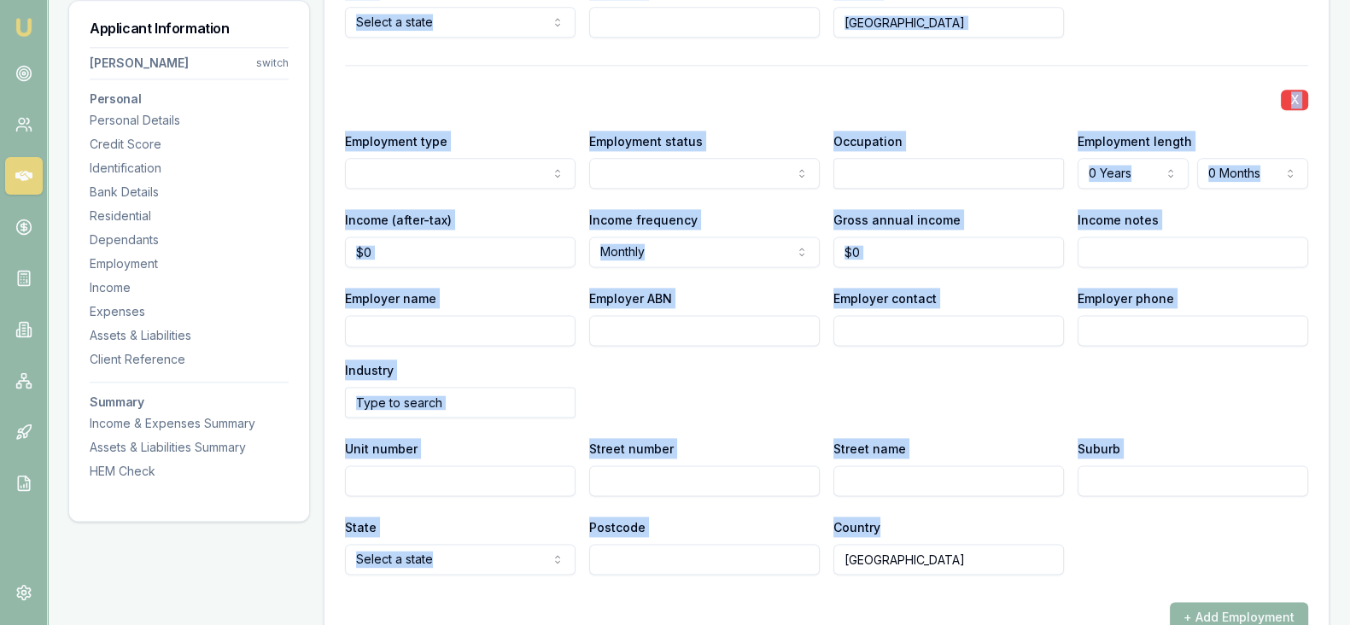
drag, startPoint x: 341, startPoint y: 98, endPoint x: 1104, endPoint y: 565, distance: 894.0
click at [1104, 565] on div "X Employment type Current Current Previous Employment status [DEMOGRAPHIC_DATA]…" at bounding box center [827, 111] width 1004 height 1167
copy div "X Employment type Current Current Previous Employment status [DEMOGRAPHIC_DATA]…"
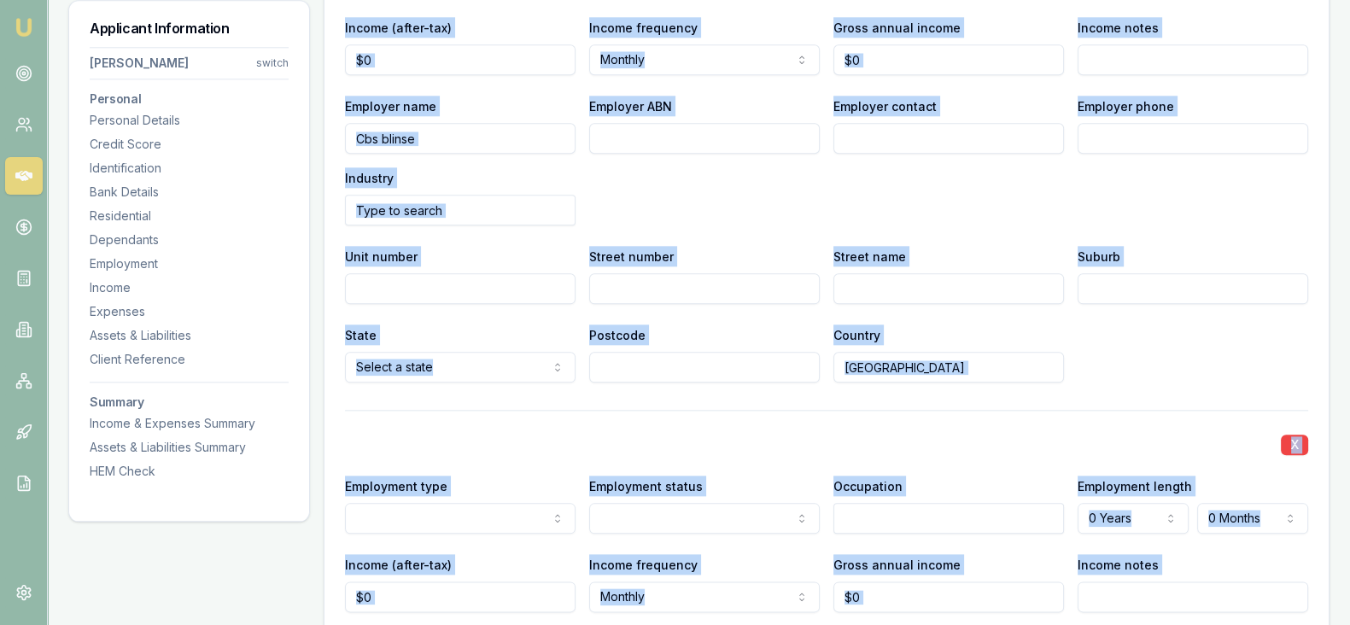
scroll to position [2476, 0]
click at [1011, 450] on div "X" at bounding box center [826, 444] width 963 height 24
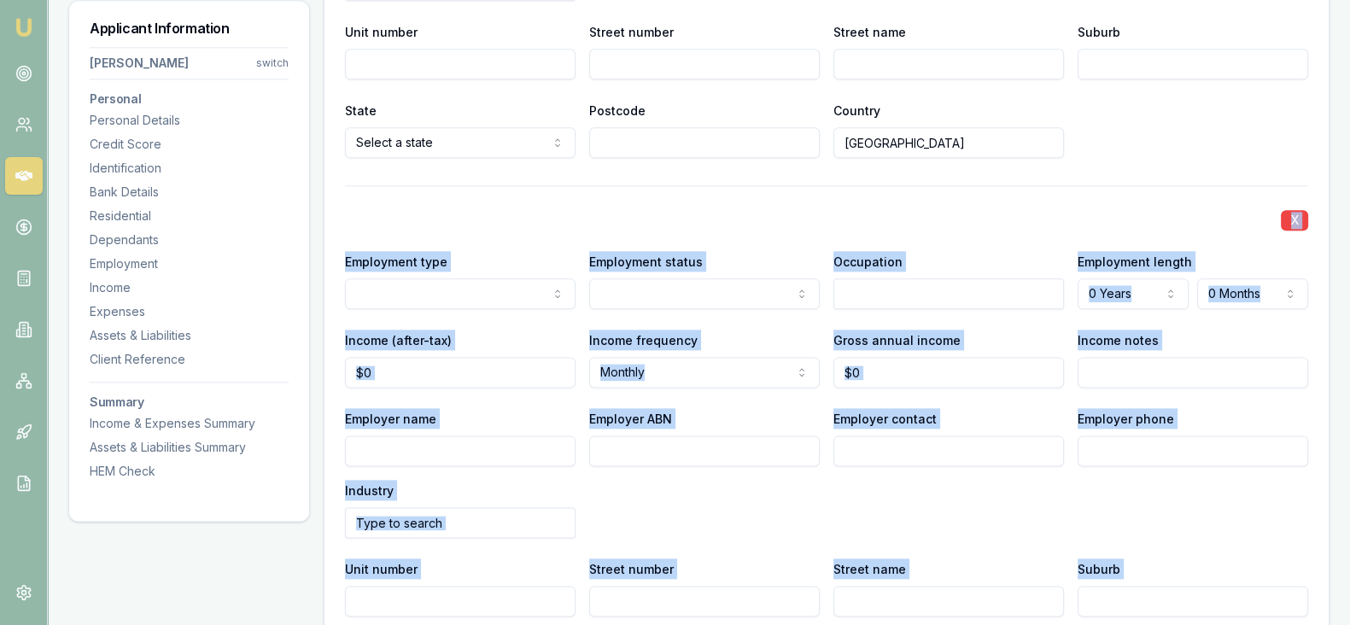
scroll to position [2857, 0]
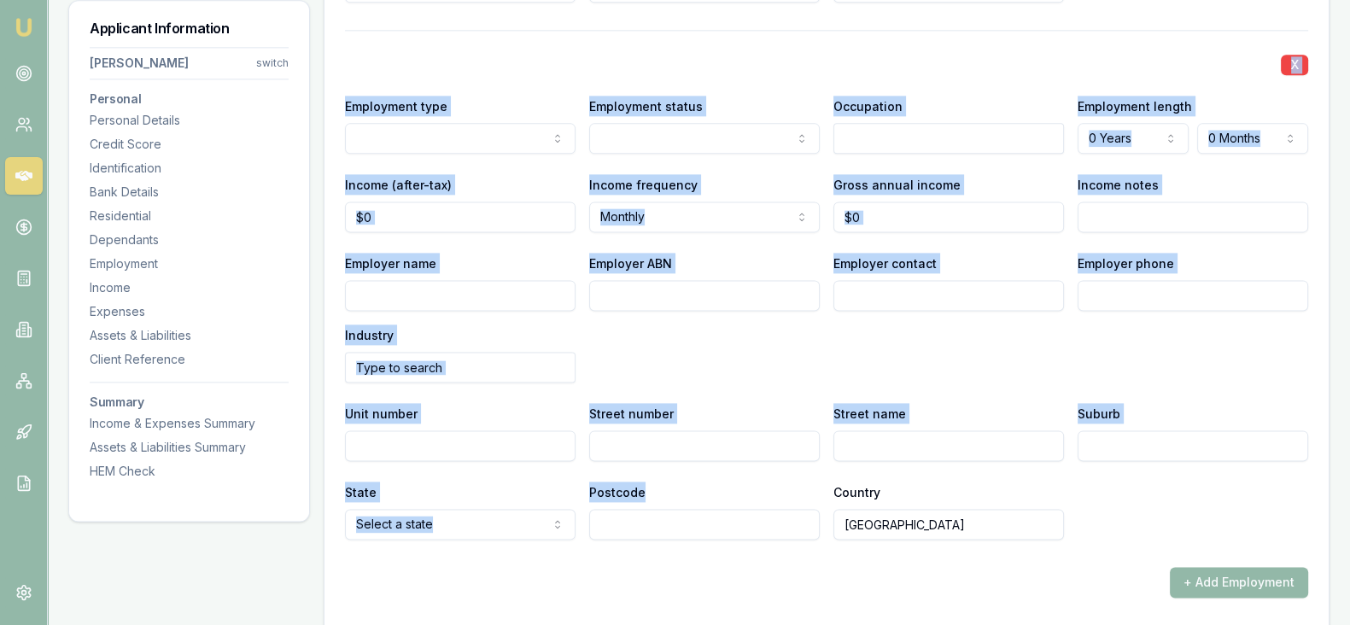
drag, startPoint x: 348, startPoint y: 439, endPoint x: 1063, endPoint y: 514, distance: 718.9
click at [1063, 514] on div "X Employment type Current Previous Employment status [DEMOGRAPHIC_DATA] [DEMOGR…" at bounding box center [826, 285] width 963 height 510
copy div "X Employment type Current Previous Employment status [DEMOGRAPHIC_DATA] [DEMOGR…"
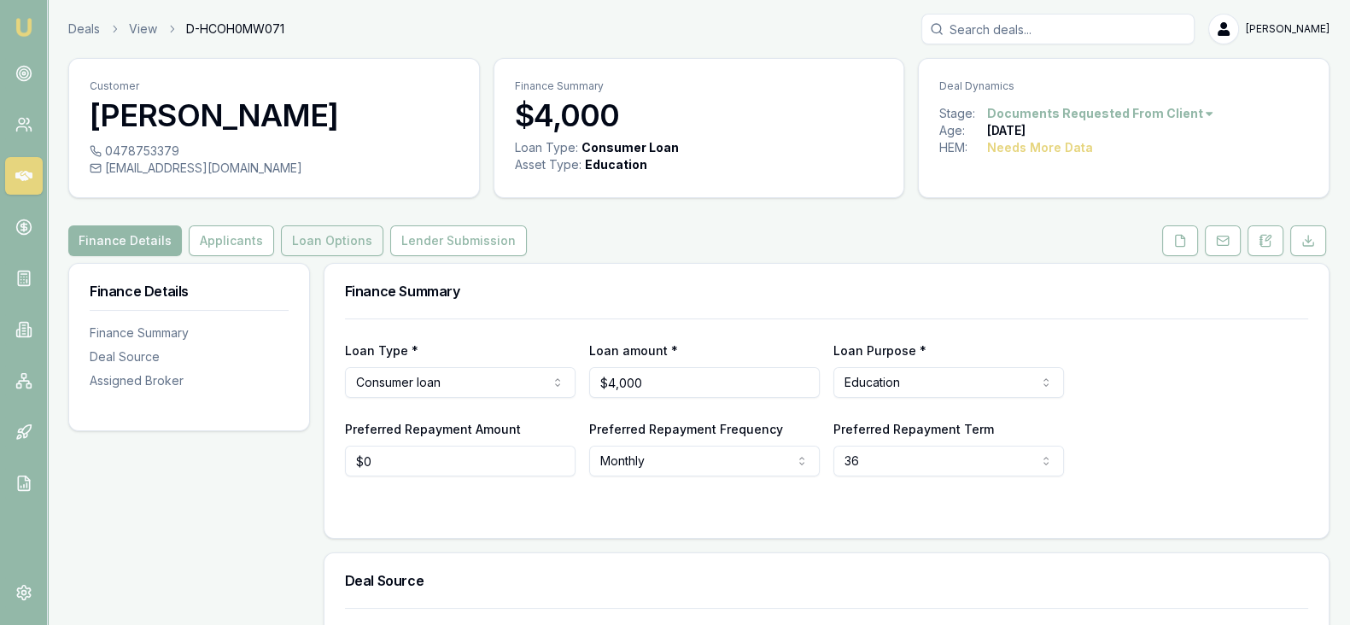
click at [300, 249] on button "Loan Options" at bounding box center [332, 240] width 102 height 31
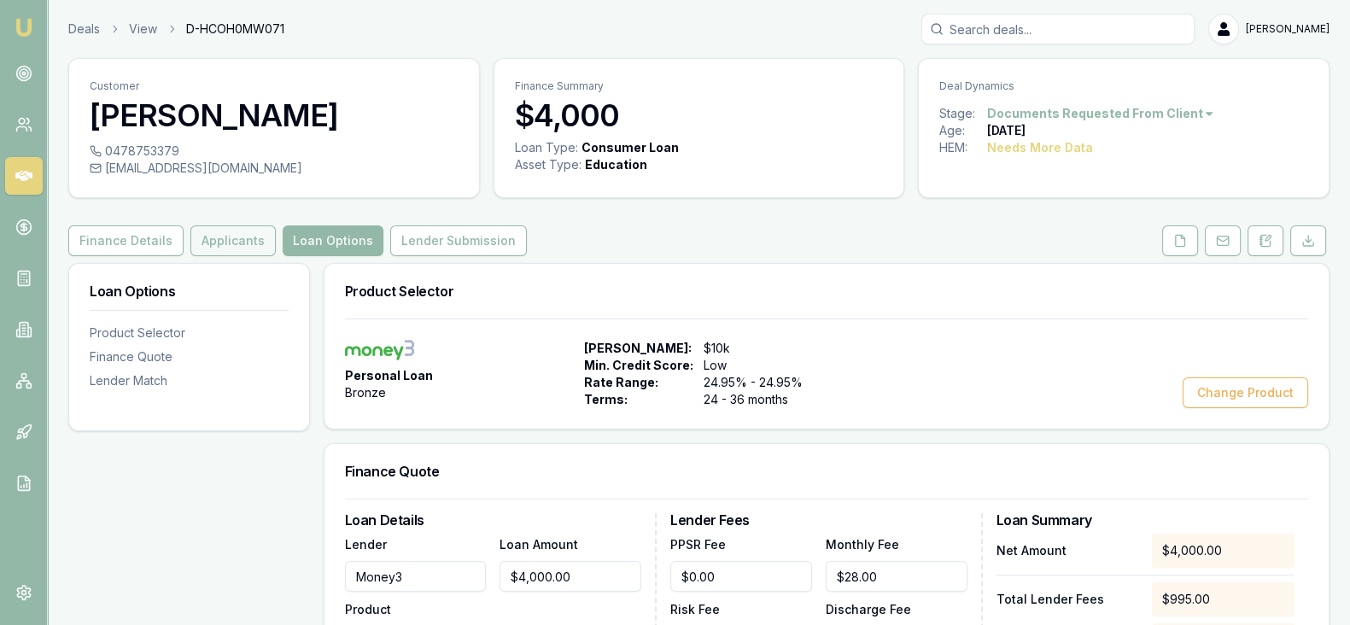
click at [218, 238] on button "Applicants" at bounding box center [232, 240] width 85 height 31
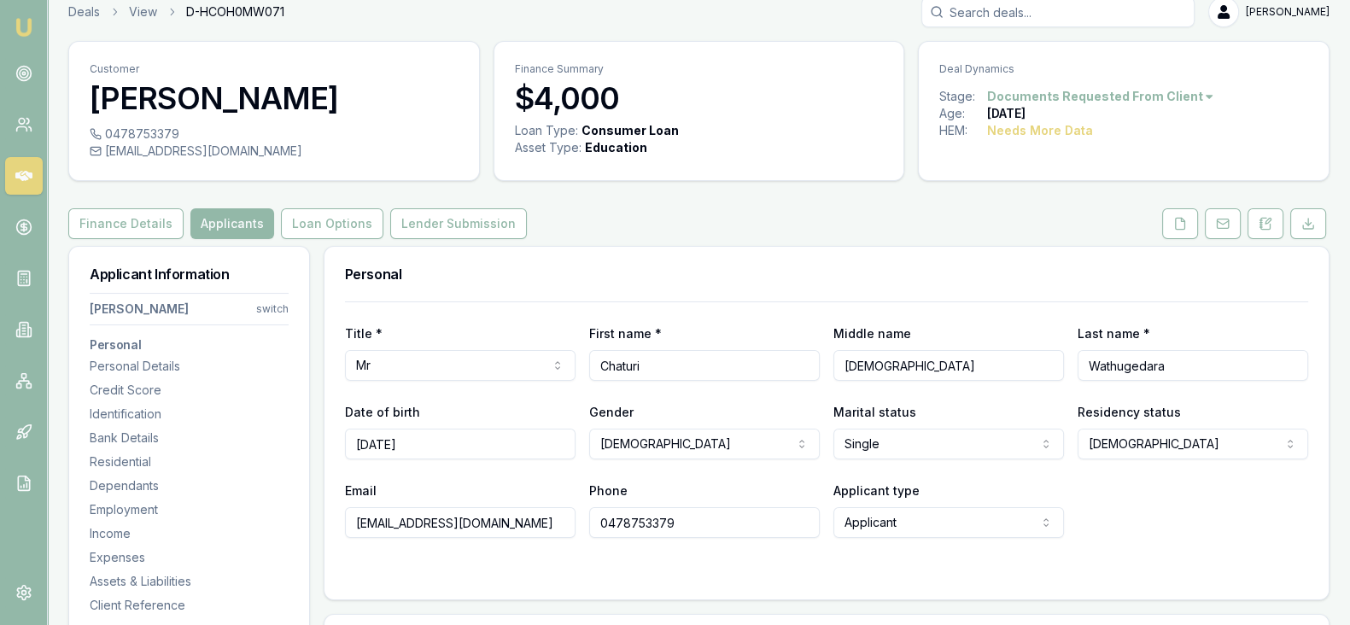
scroll to position [17, 0]
